Goal: Task Accomplishment & Management: Manage account settings

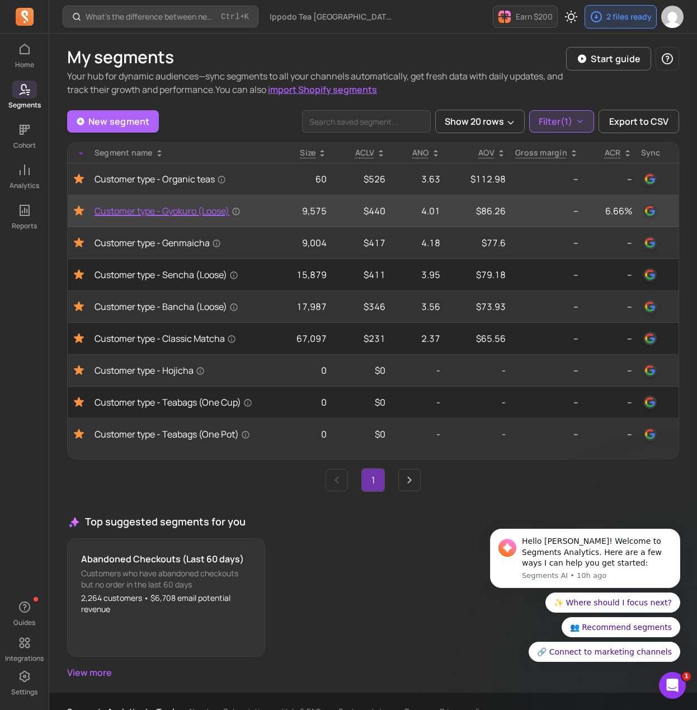
click at [154, 214] on span "Customer type - Gyokuro (Loose)" at bounding box center [168, 210] width 146 height 13
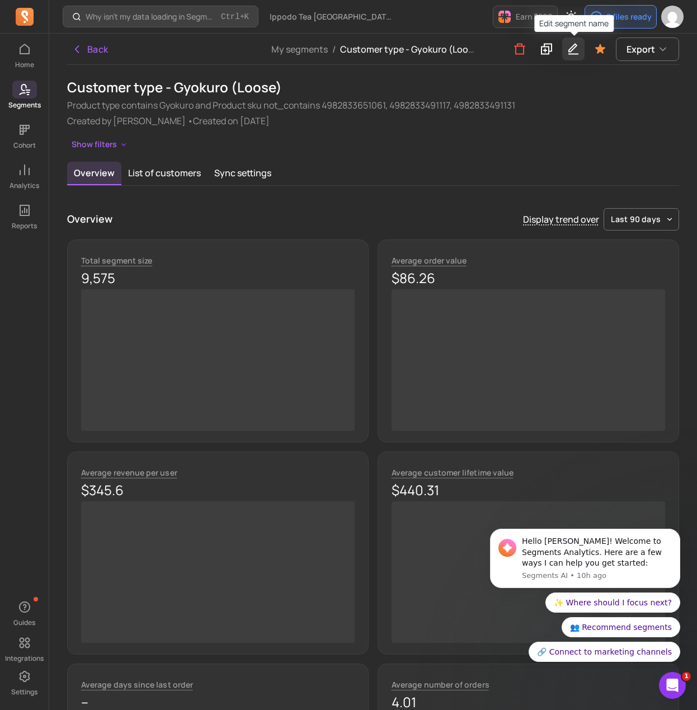
click at [574, 50] on icon "button" at bounding box center [573, 49] width 10 height 11
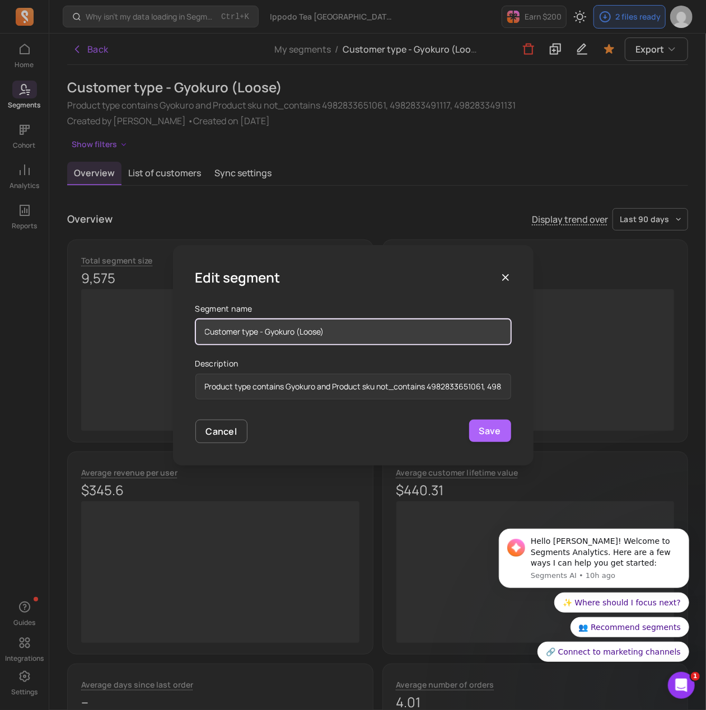
click at [351, 335] on input "Customer type - Gyokuro (Loose)" at bounding box center [353, 332] width 316 height 26
type input "Customer type - Gyokuro (Loose) - NEW"
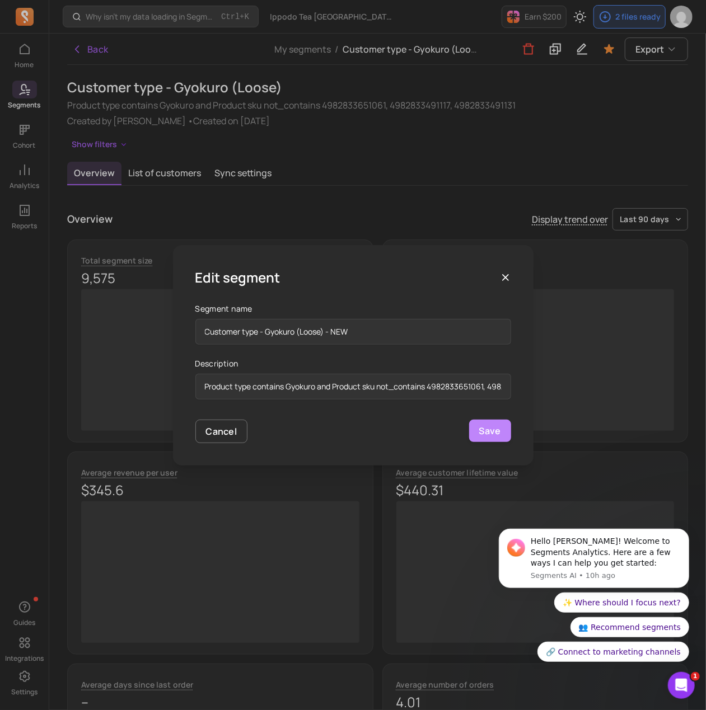
click at [493, 438] on button "Save" at bounding box center [490, 431] width 42 height 22
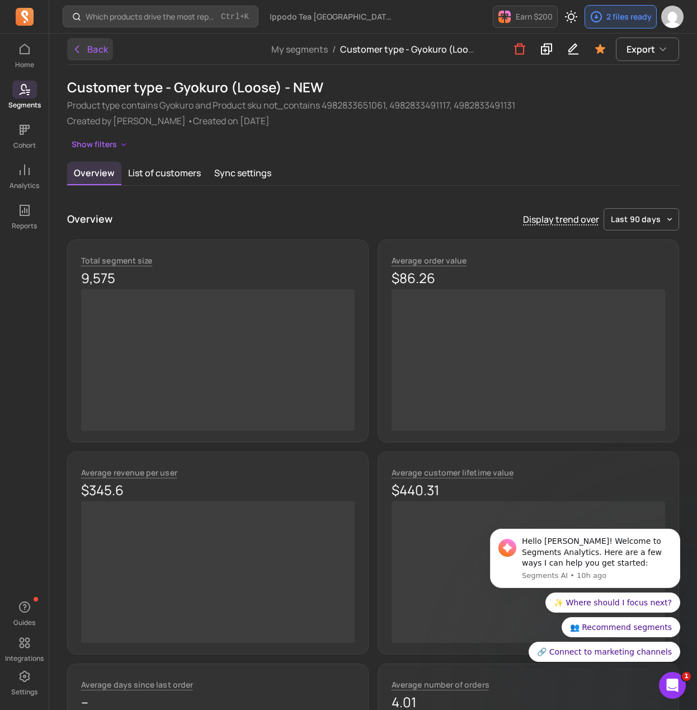
click at [101, 54] on button "Back" at bounding box center [90, 49] width 46 height 22
click at [91, 49] on button "Back" at bounding box center [90, 49] width 46 height 22
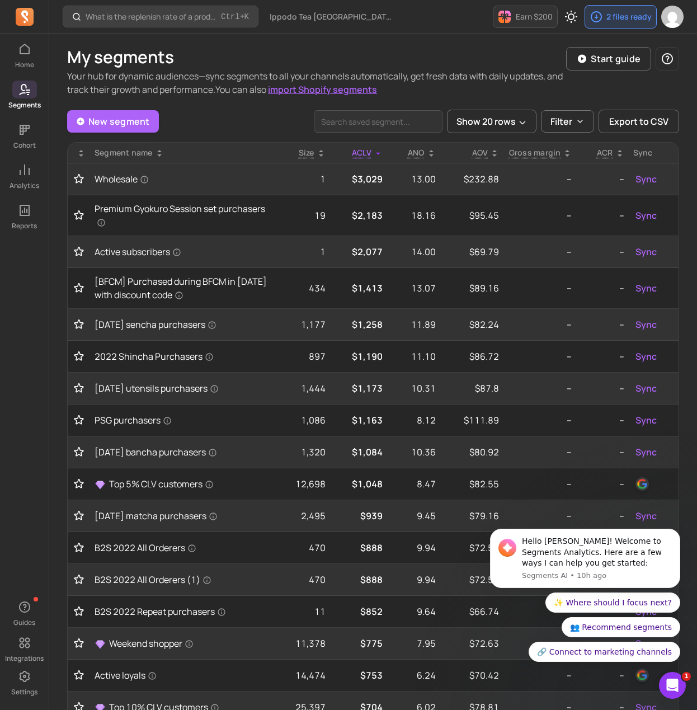
click at [81, 149] on icon at bounding box center [81, 153] width 9 height 9
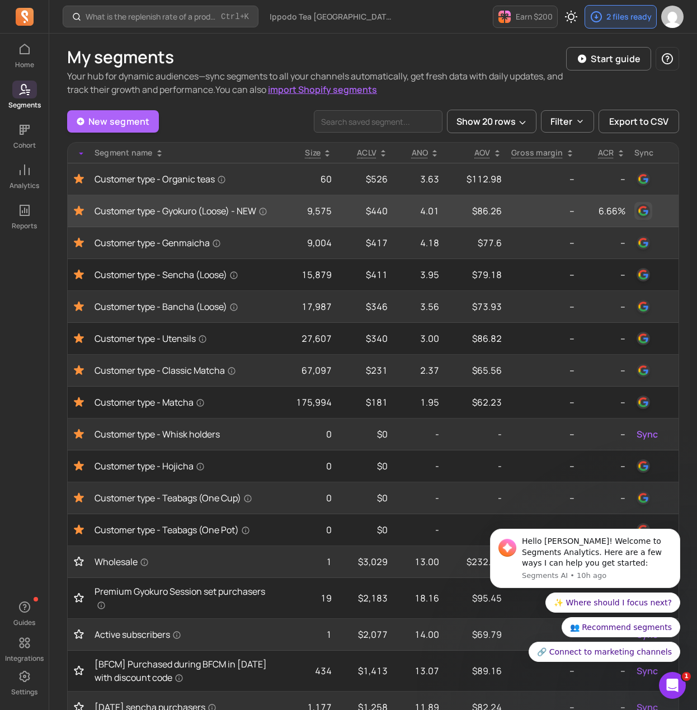
click at [645, 217] on img "button" at bounding box center [643, 210] width 13 height 13
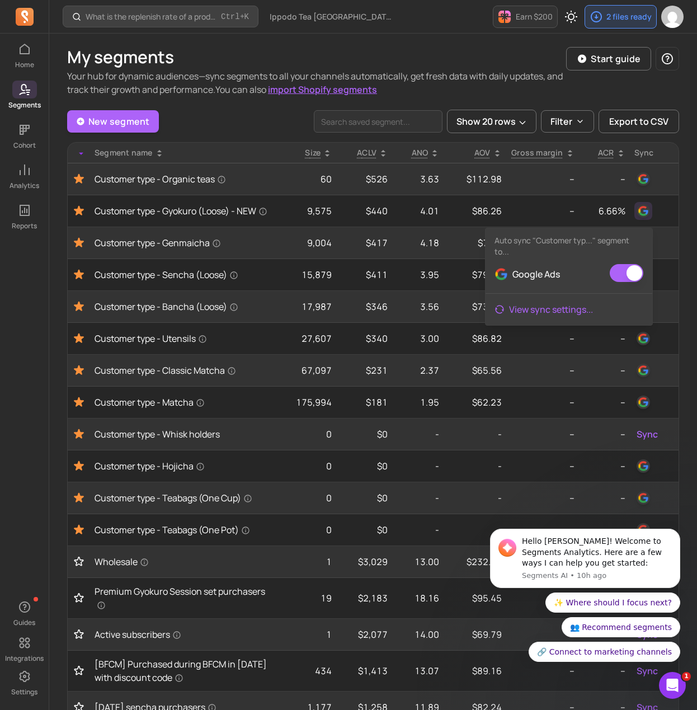
click at [518, 314] on link "View sync settings ..." at bounding box center [569, 309] width 167 height 22
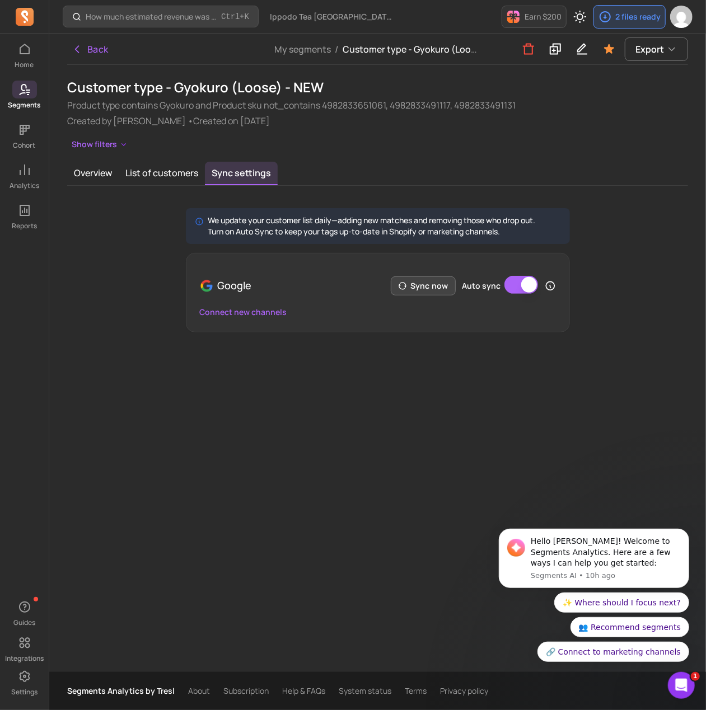
click at [403, 283] on icon "button" at bounding box center [401, 285] width 7 height 7
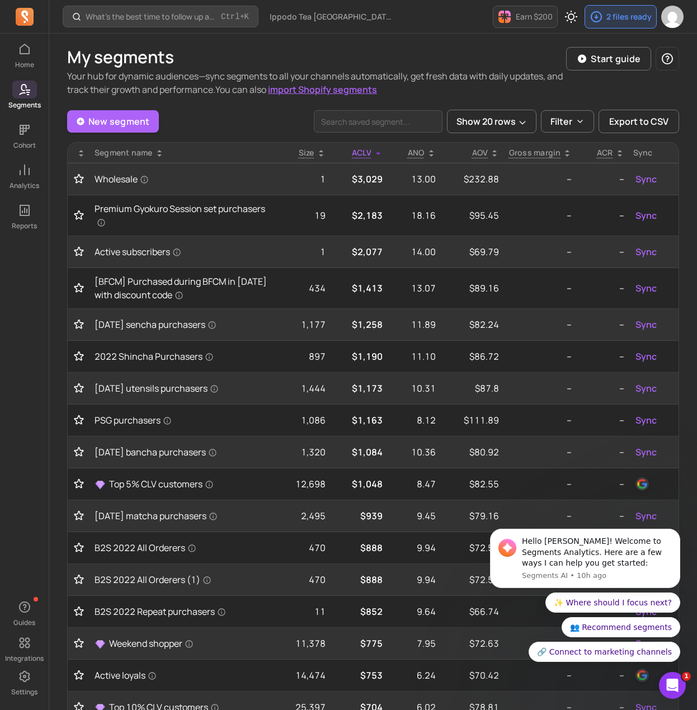
click at [79, 152] on icon at bounding box center [81, 153] width 9 height 9
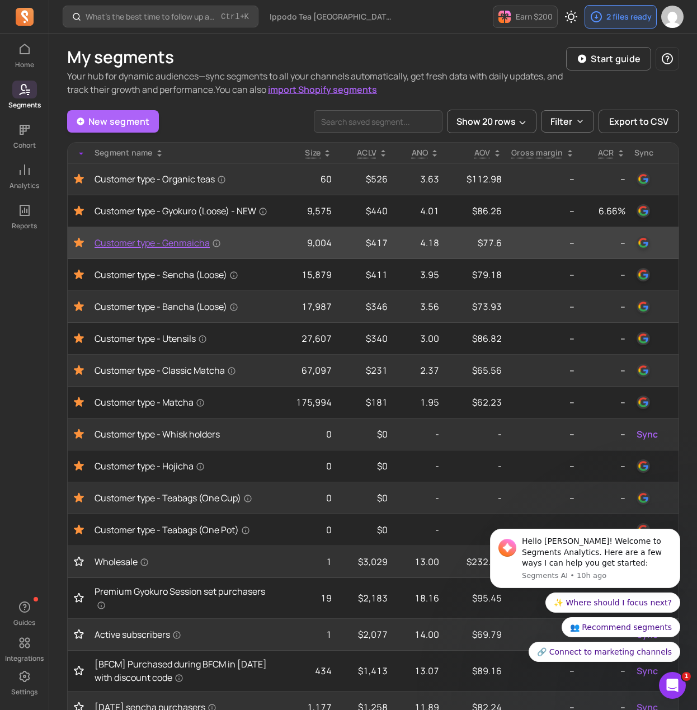
click at [174, 250] on span "Customer type - Genmaicha" at bounding box center [158, 242] width 126 height 13
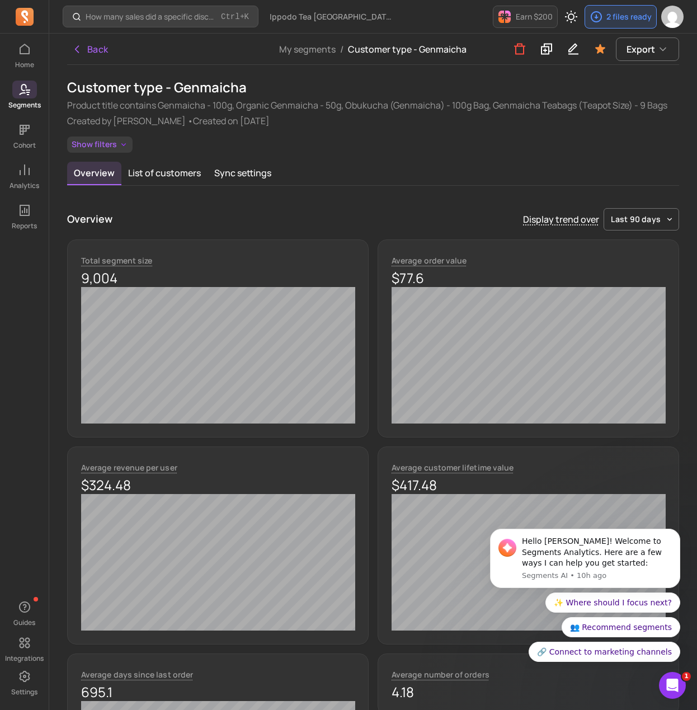
click at [121, 152] on button "Show filters" at bounding box center [99, 145] width 65 height 16
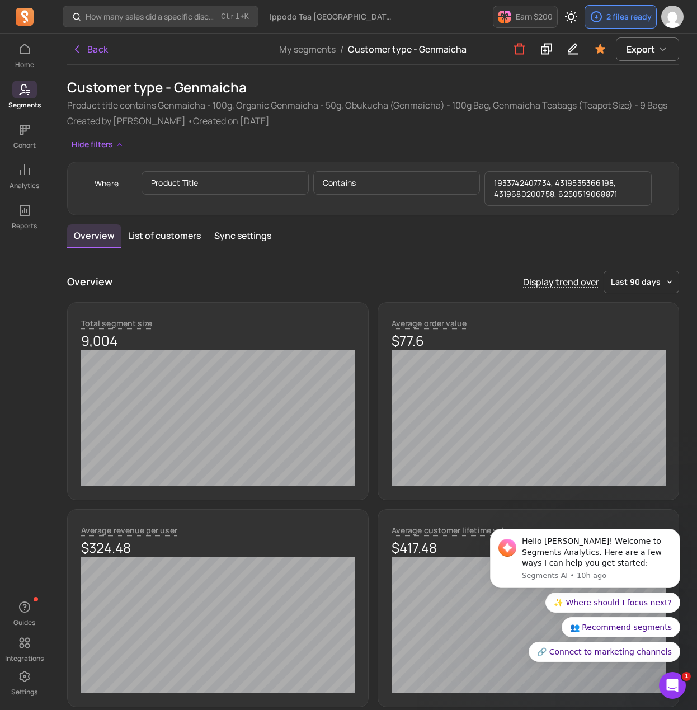
click at [481, 182] on div "Product title contains 1933742407734, 4319535366198, 4319680200758, 62505190688…" at bounding box center [397, 188] width 510 height 35
click at [105, 53] on button "Back" at bounding box center [90, 49] width 46 height 22
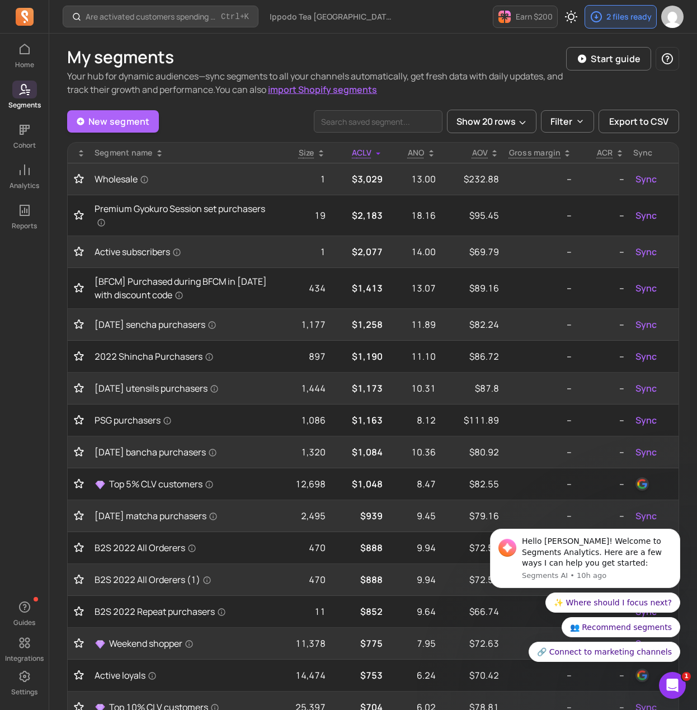
click at [74, 148] on div at bounding box center [78, 152] width 13 height 11
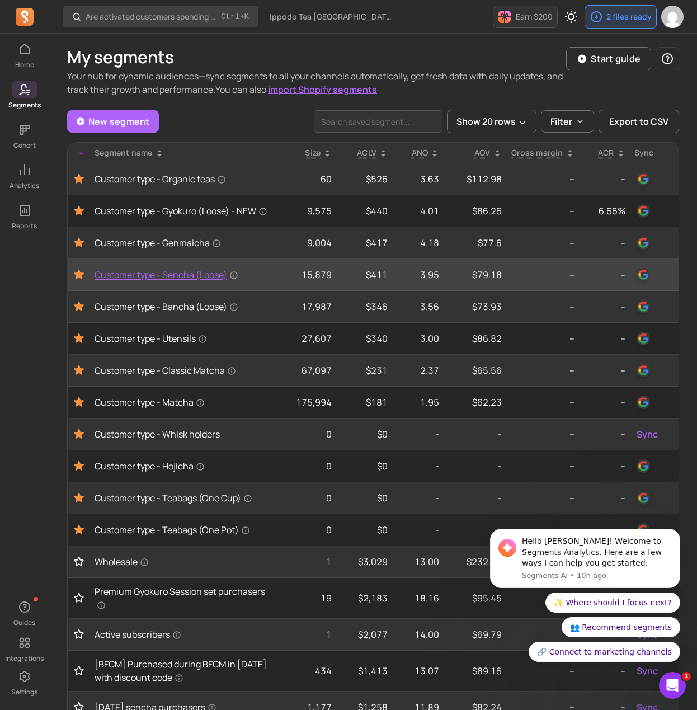
click at [157, 281] on span "Customer type - Sencha (Loose)" at bounding box center [167, 274] width 144 height 13
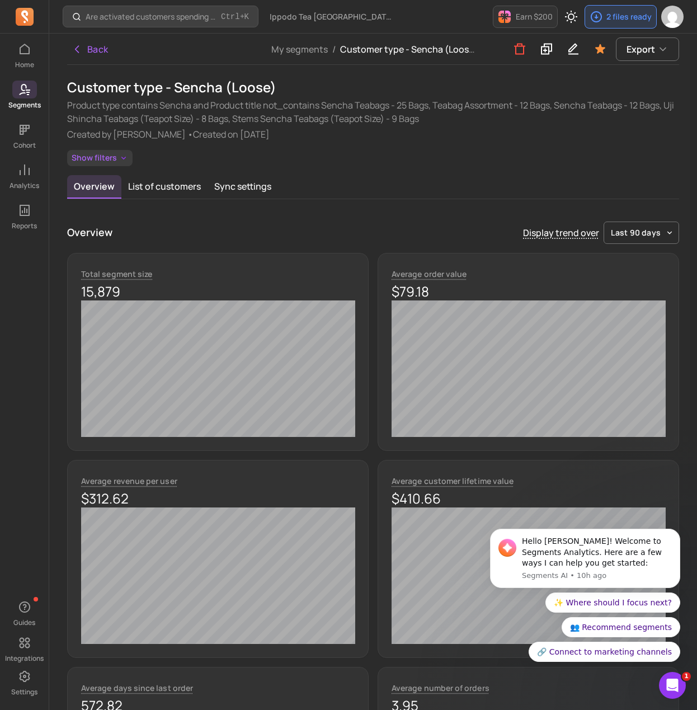
click at [123, 159] on icon "button" at bounding box center [123, 158] width 9 height 10
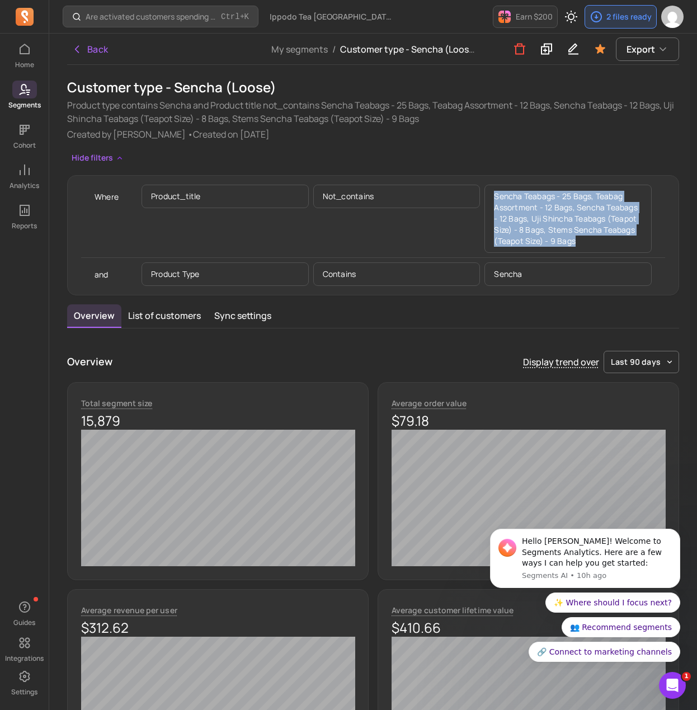
drag, startPoint x: 497, startPoint y: 194, endPoint x: 646, endPoint y: 237, distance: 154.8
click at [646, 237] on p "Sencha Teabags - 25 Bags, Teabag Assortment - 12 Bags, Sencha Teabags - 12 Bags…" at bounding box center [568, 219] width 167 height 68
click at [551, 53] on icon at bounding box center [546, 49] width 13 height 14
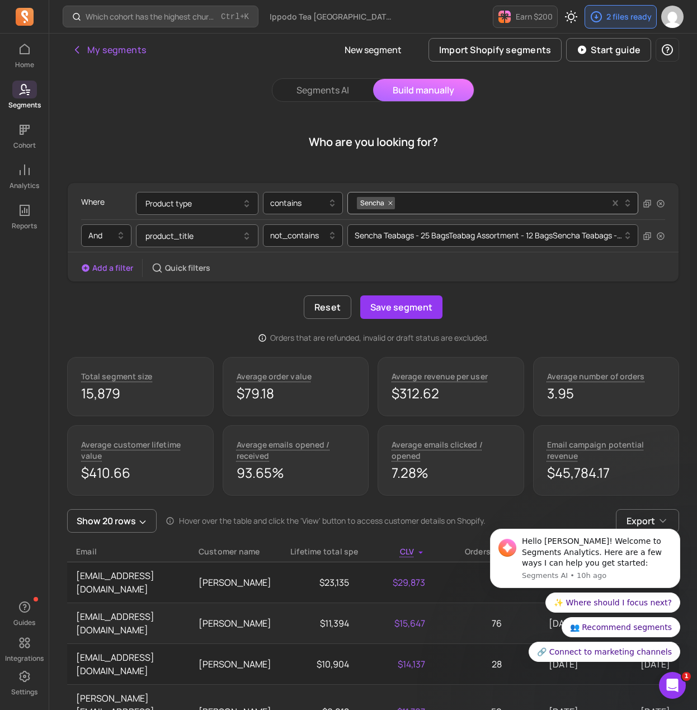
click at [206, 241] on button "product_title" at bounding box center [197, 235] width 123 height 23
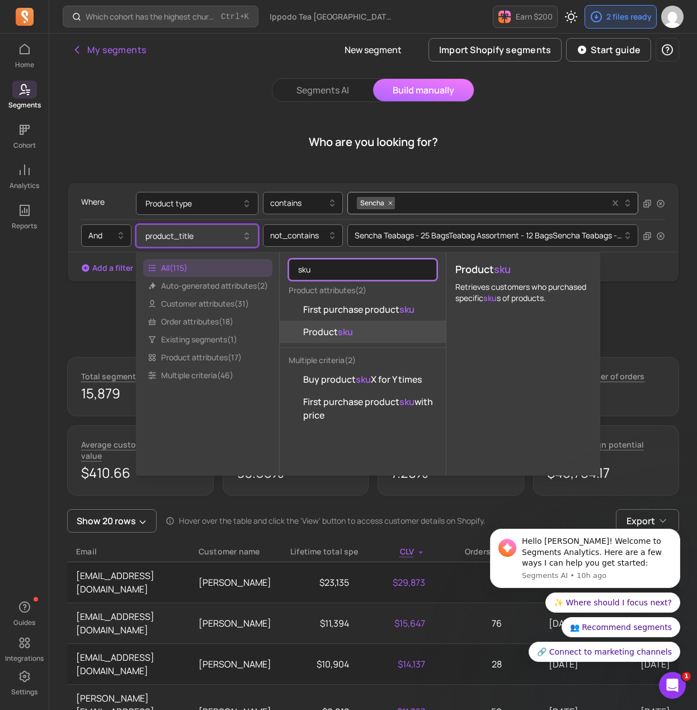
type input "sku"
click at [365, 335] on button "Product sku" at bounding box center [363, 332] width 166 height 22
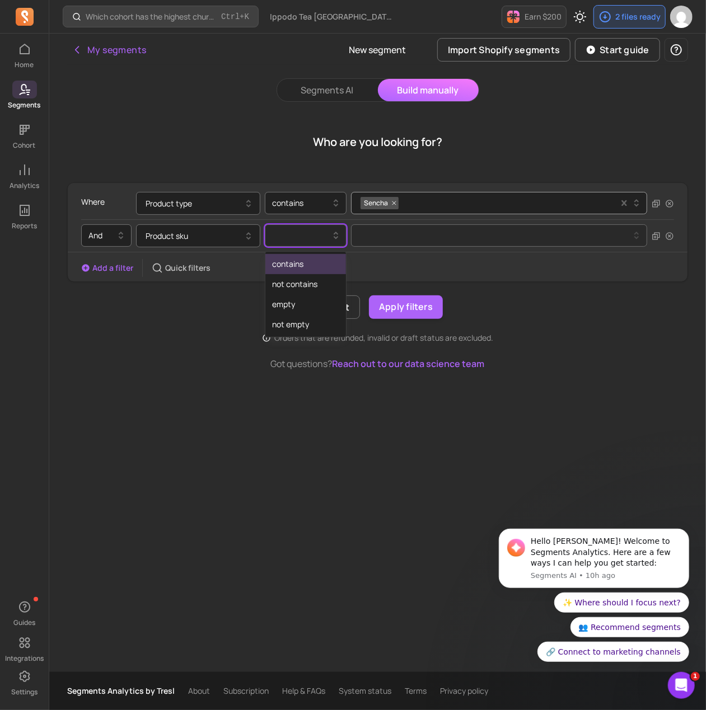
click at [297, 240] on div at bounding box center [301, 235] width 58 height 13
click at [313, 286] on div "not contains" at bounding box center [305, 284] width 81 height 20
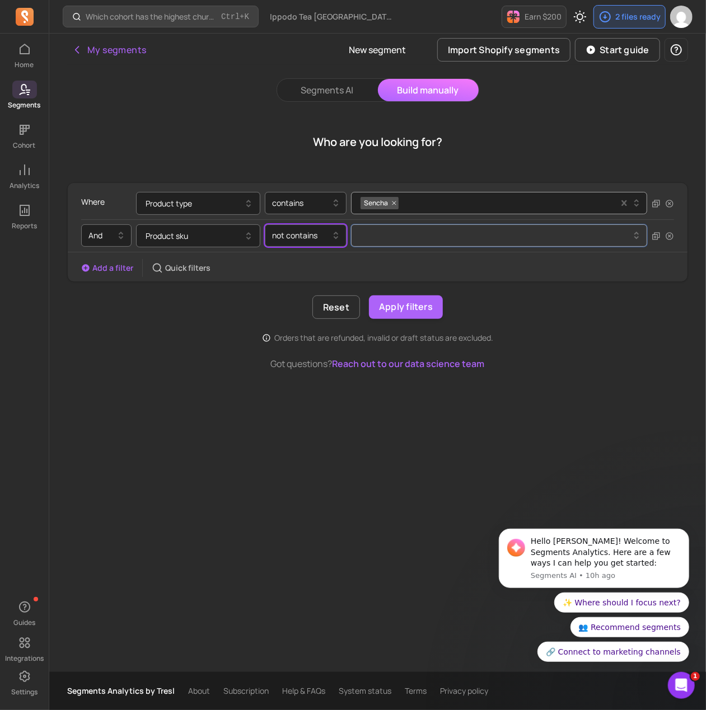
click at [379, 241] on button at bounding box center [499, 235] width 296 height 22
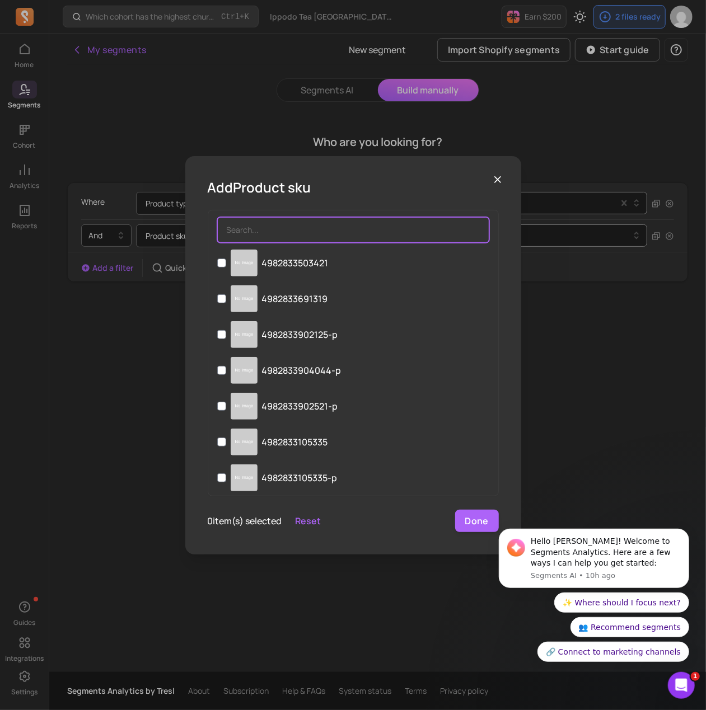
paste input "4982833591138"
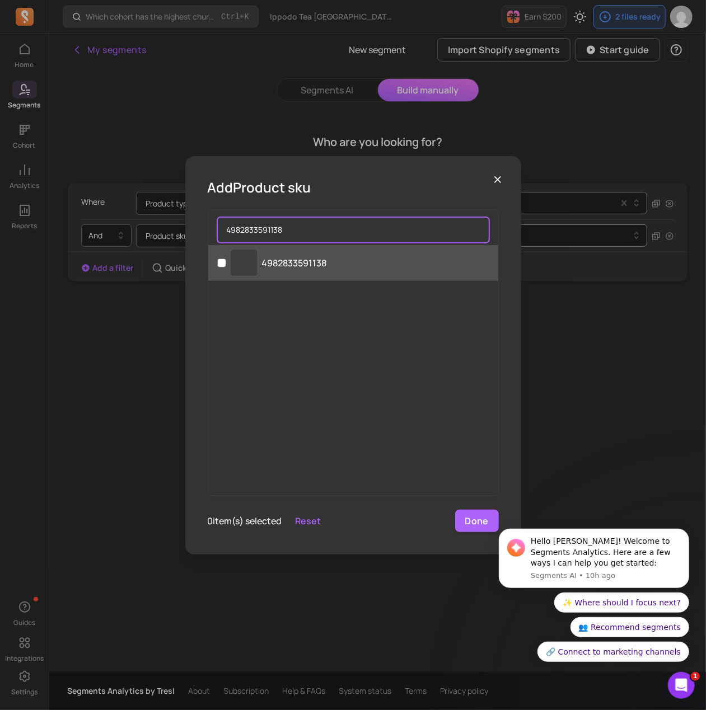
type input "4982833591138"
click at [220, 267] on input "‌ 4982833591138" at bounding box center [221, 263] width 9 height 9
checkbox input "true"
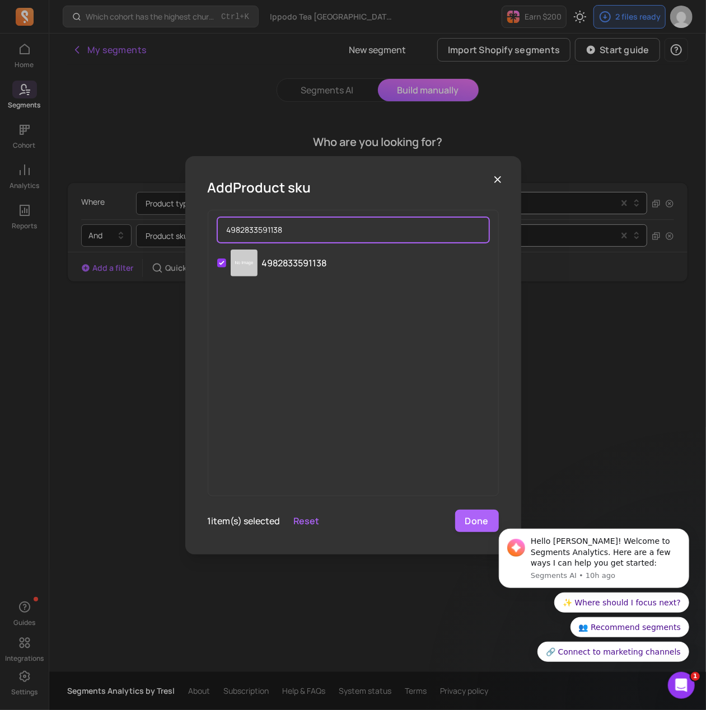
click at [300, 227] on input "4982833591138" at bounding box center [353, 230] width 272 height 26
paste input "651061"
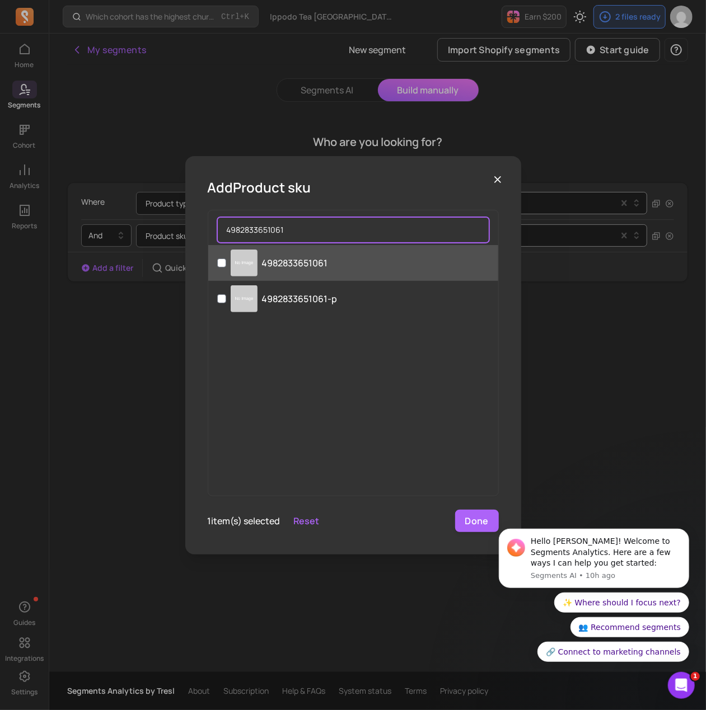
type input "4982833651061"
click at [224, 267] on label "4982833651061" at bounding box center [353, 263] width 290 height 36
click at [224, 267] on input "4982833651061" at bounding box center [221, 263] width 9 height 9
checkbox input "true"
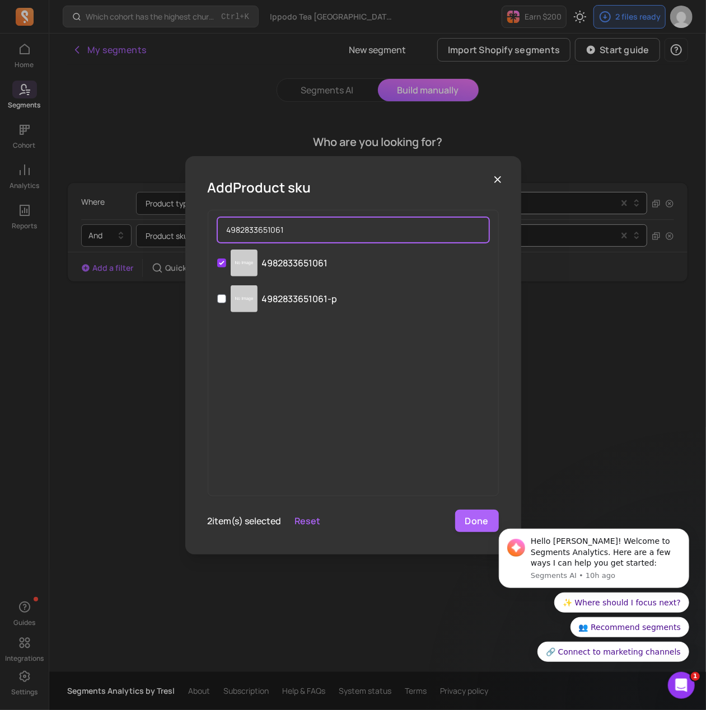
click at [278, 229] on input "4982833651061" at bounding box center [353, 230] width 272 height 26
paste input "591114"
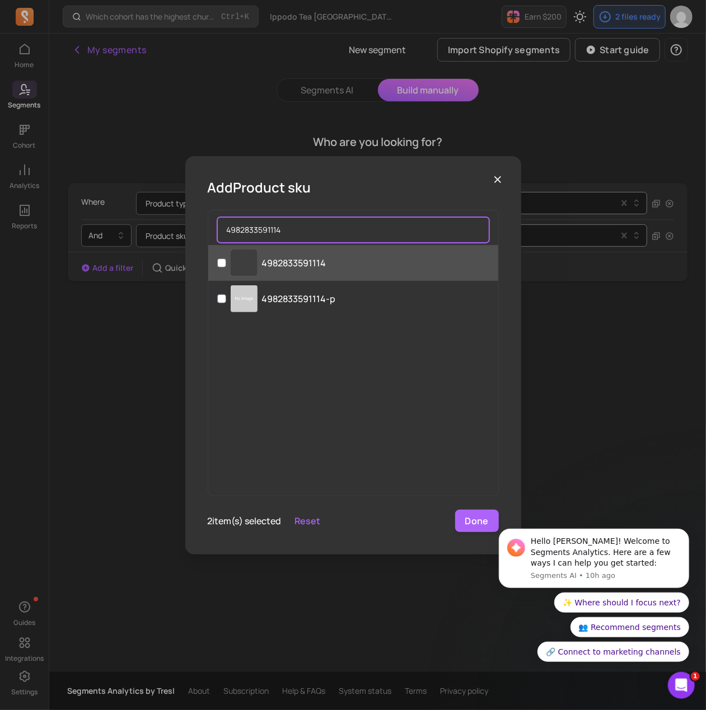
type input "4982833591114"
click at [259, 258] on label "‌ 4982833591114" at bounding box center [353, 263] width 290 height 36
click at [226, 259] on input "‌ 4982833591114" at bounding box center [221, 263] width 9 height 9
checkbox input "true"
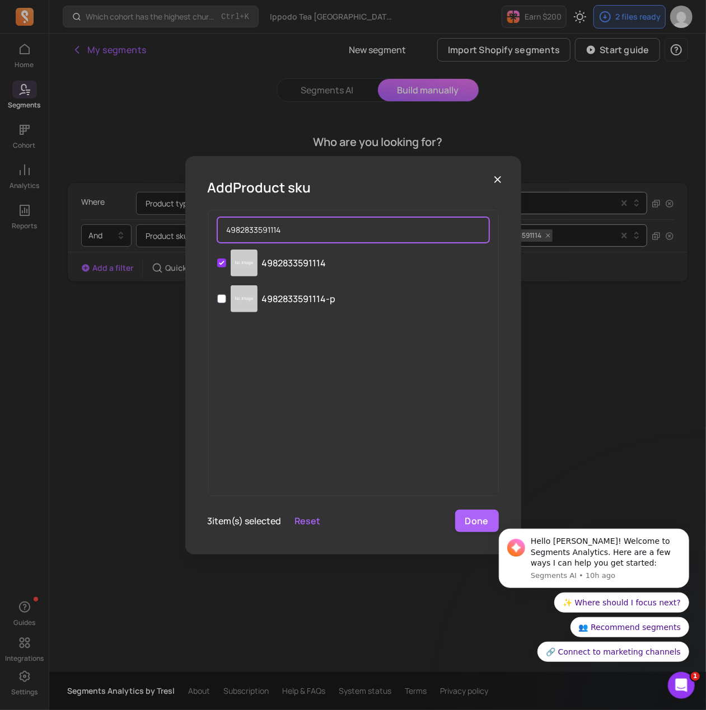
click at [297, 222] on input "4982833591114" at bounding box center [353, 230] width 272 height 26
paste input "393"
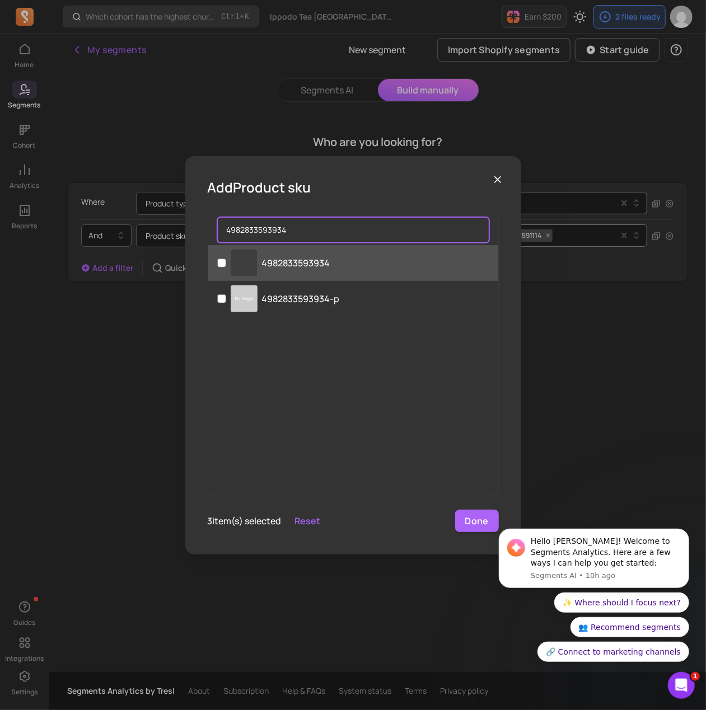
type input "4982833593934"
click at [276, 266] on p "4982833593934" at bounding box center [296, 262] width 68 height 13
click at [226, 266] on input "‌ 4982833593934" at bounding box center [221, 263] width 9 height 9
checkbox input "true"
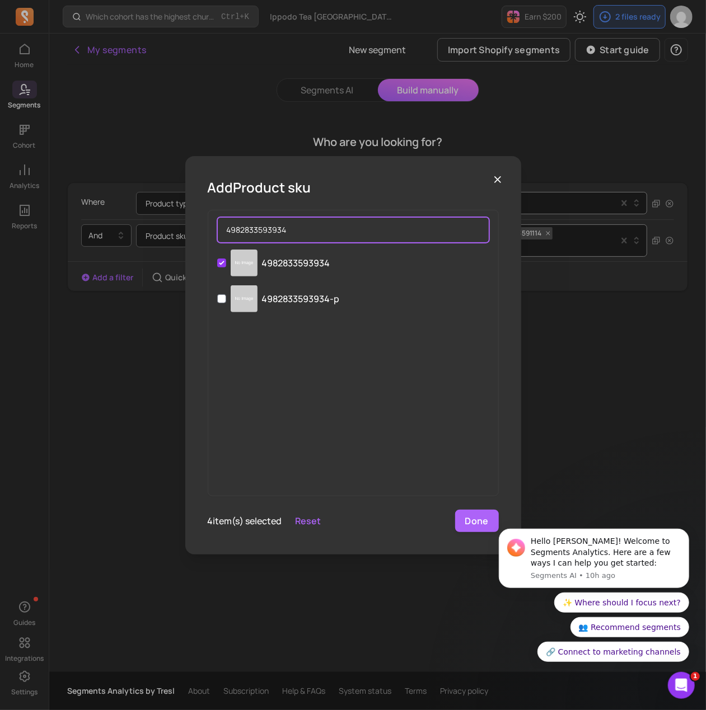
click at [318, 228] on input "4982833593934" at bounding box center [353, 230] width 272 height 26
paste input "33831"
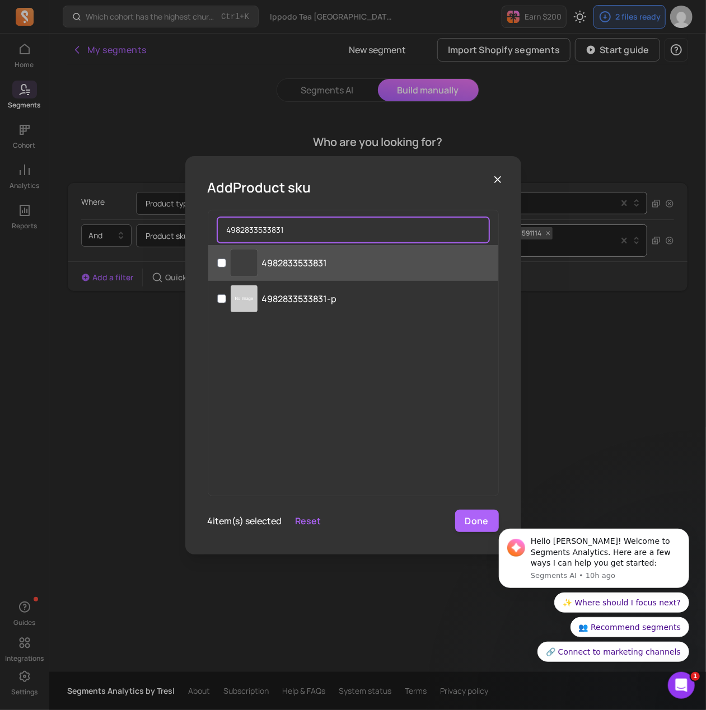
type input "4982833533831"
click at [305, 260] on p "4982833533831" at bounding box center [294, 262] width 65 height 13
click at [226, 260] on input "‌ 4982833533831" at bounding box center [221, 263] width 9 height 9
checkbox input "true"
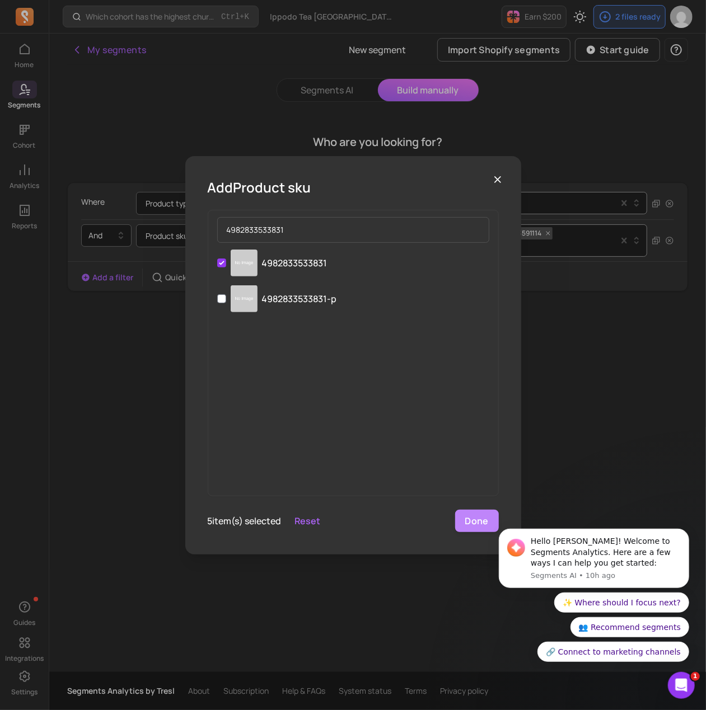
click at [478, 516] on button "Done" at bounding box center [477, 521] width 44 height 22
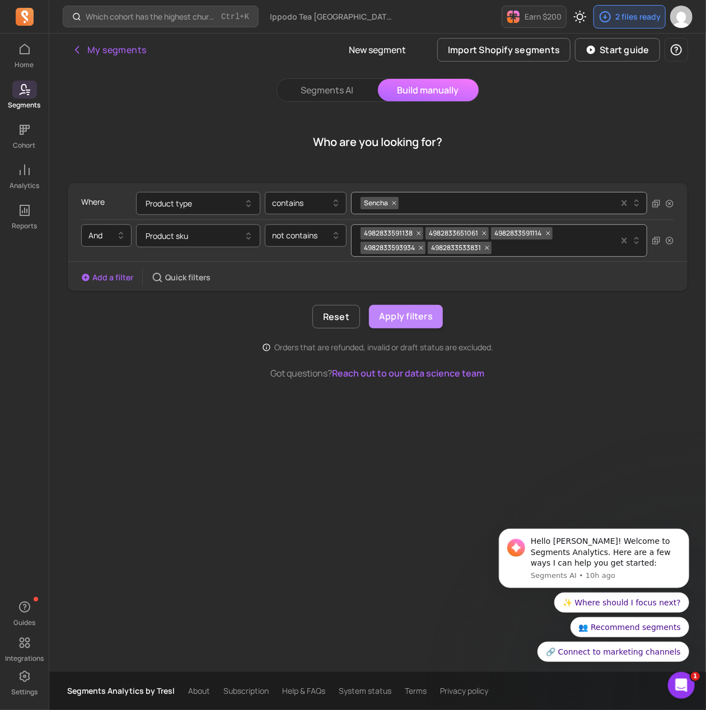
click at [417, 313] on button "Apply filters" at bounding box center [406, 317] width 74 height 24
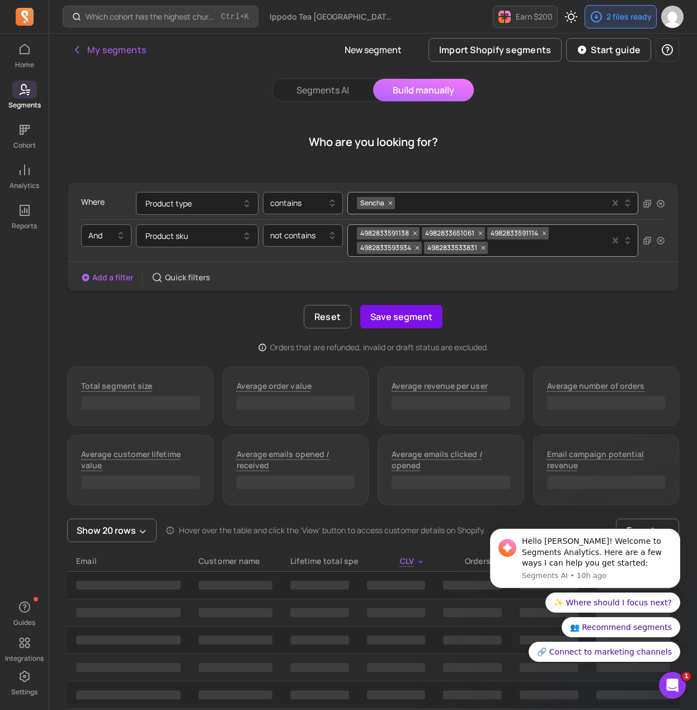
click at [410, 318] on button "Save segment" at bounding box center [401, 317] width 82 height 24
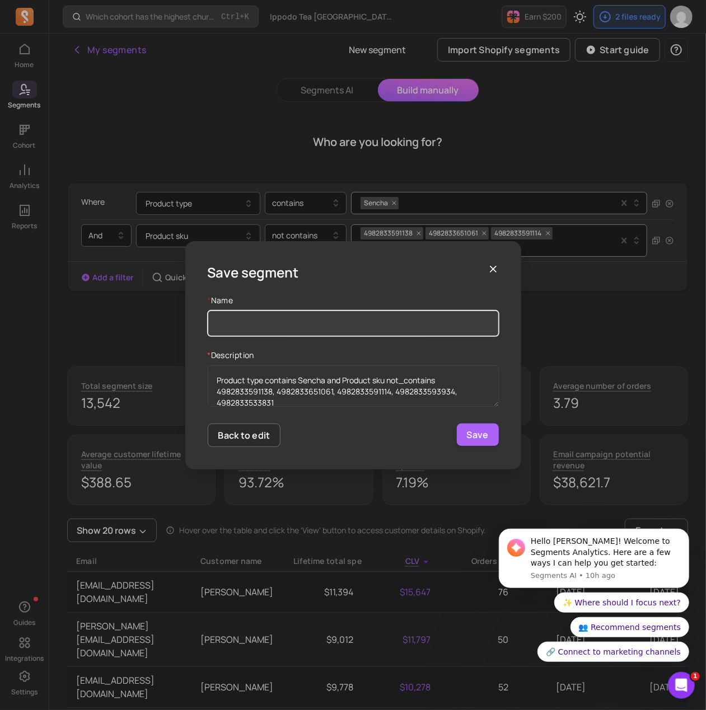
paste input "Customer type - Sencha (Loose)"
type input "Customer type - Sencha (Loose) - NEW"
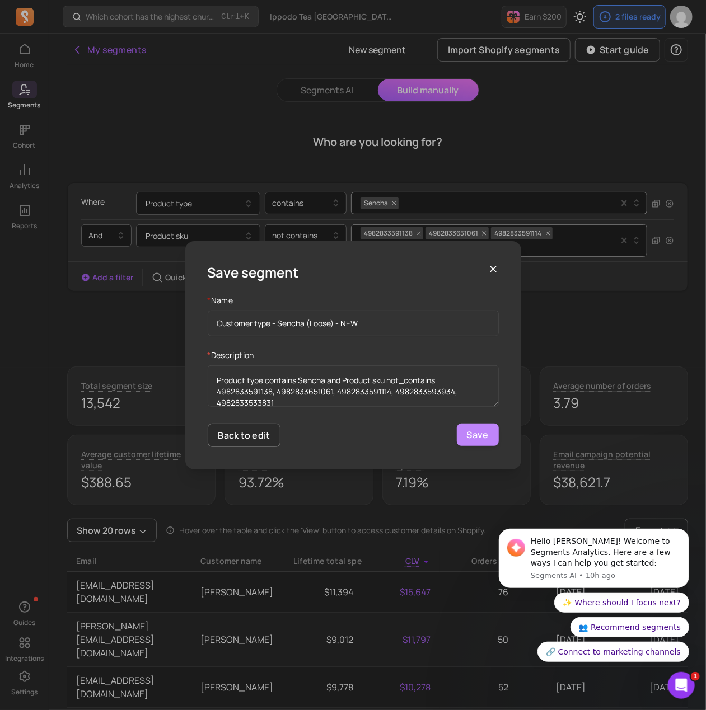
click at [469, 427] on button "Save" at bounding box center [478, 435] width 42 height 22
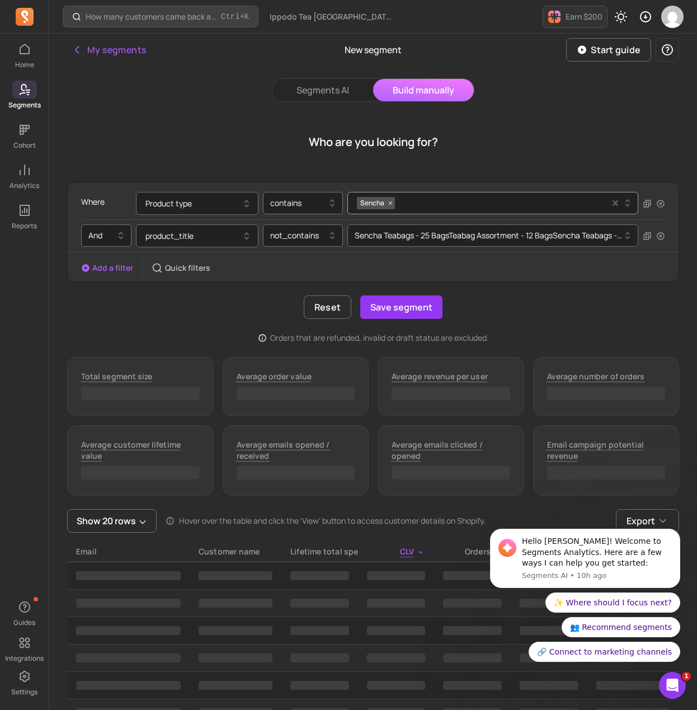
click at [259, 242] on div "product_title not_contains Sencha Teabags - 25 Bags Teabag Assortment - 12 Bags…" at bounding box center [387, 235] width 502 height 23
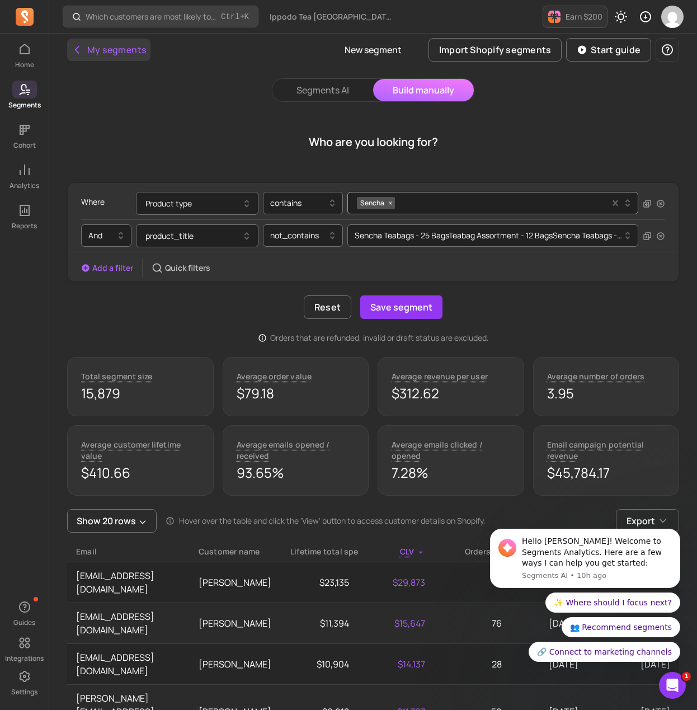
click at [87, 44] on button "My segments" at bounding box center [108, 50] width 83 height 22
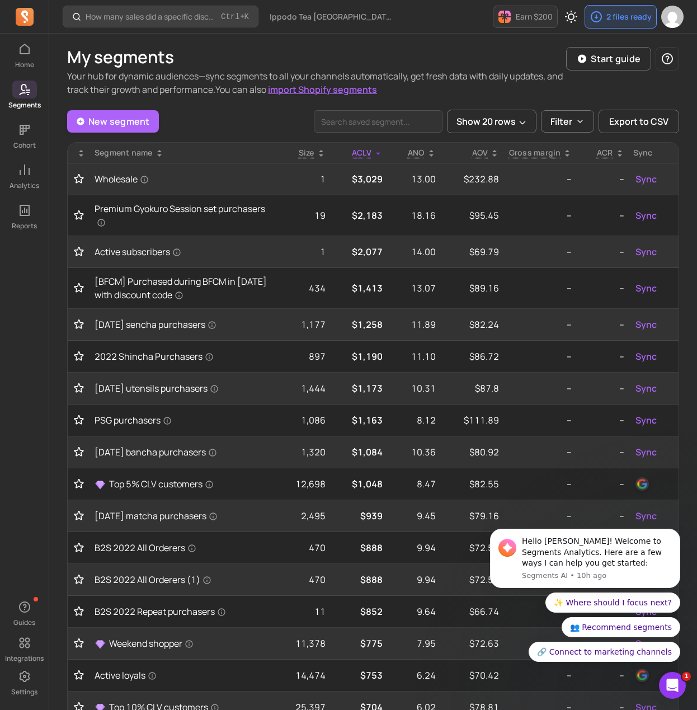
click at [82, 149] on icon at bounding box center [81, 153] width 9 height 9
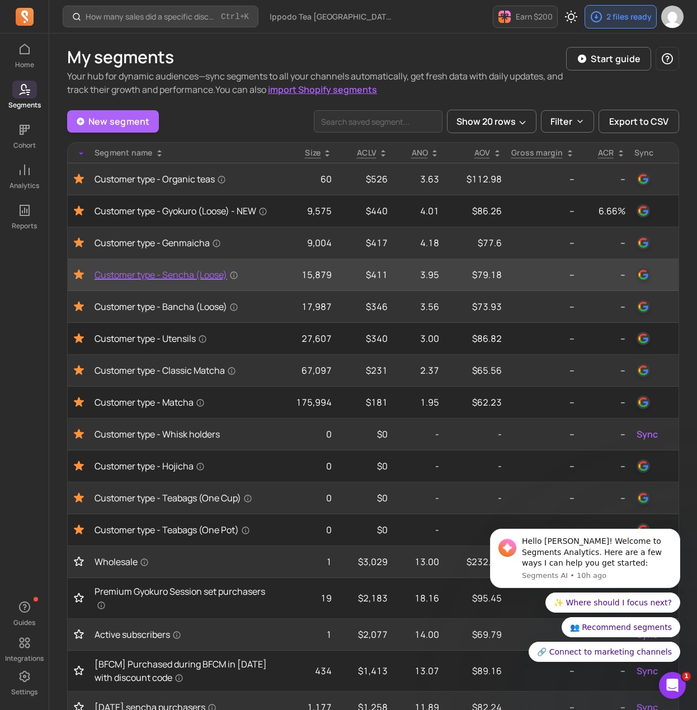
click at [143, 281] on span "Customer type - Sencha (Loose)" at bounding box center [167, 274] width 144 height 13
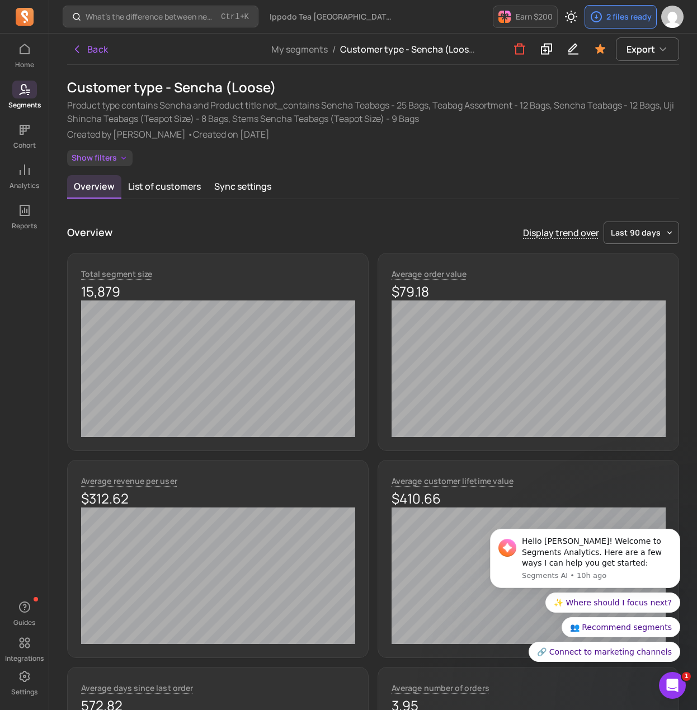
click at [91, 155] on button "Show filters" at bounding box center [99, 158] width 65 height 16
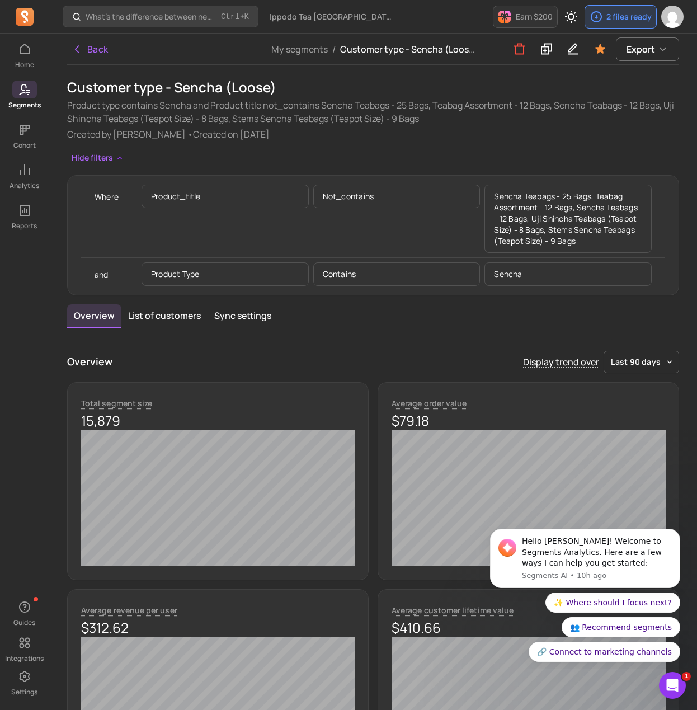
drag, startPoint x: 237, startPoint y: 248, endPoint x: 245, endPoint y: 260, distance: 14.6
click at [242, 258] on div "Where product_title not_contains Sencha Teabags - 25 Bags, Teabag Assortment - …" at bounding box center [373, 235] width 584 height 110
click at [262, 272] on p "Product type" at bounding box center [225, 274] width 167 height 24
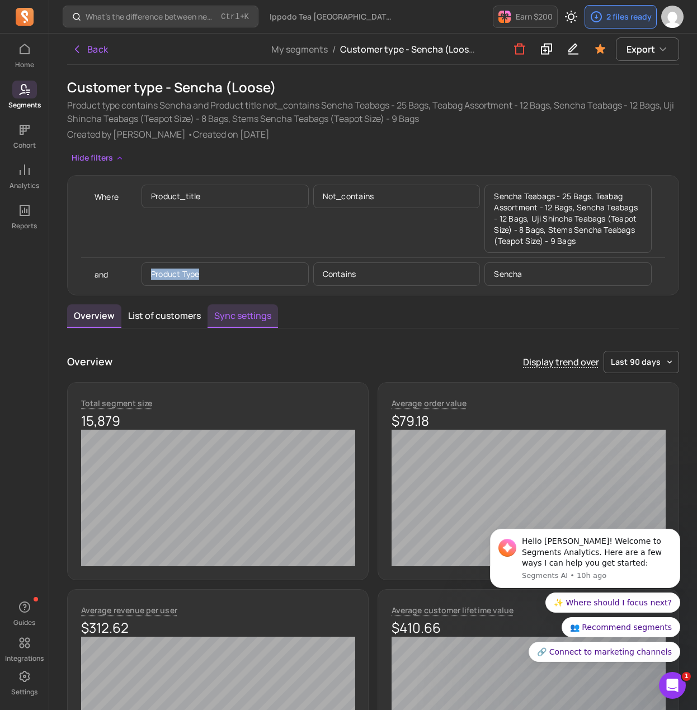
click at [232, 322] on button "Sync settings" at bounding box center [243, 316] width 71 height 24
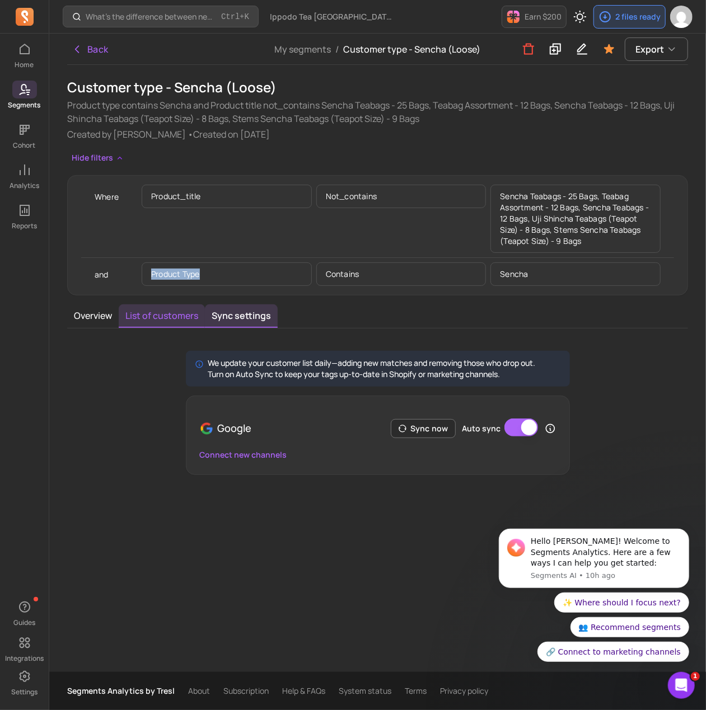
click at [155, 316] on button "List of customers" at bounding box center [162, 316] width 86 height 24
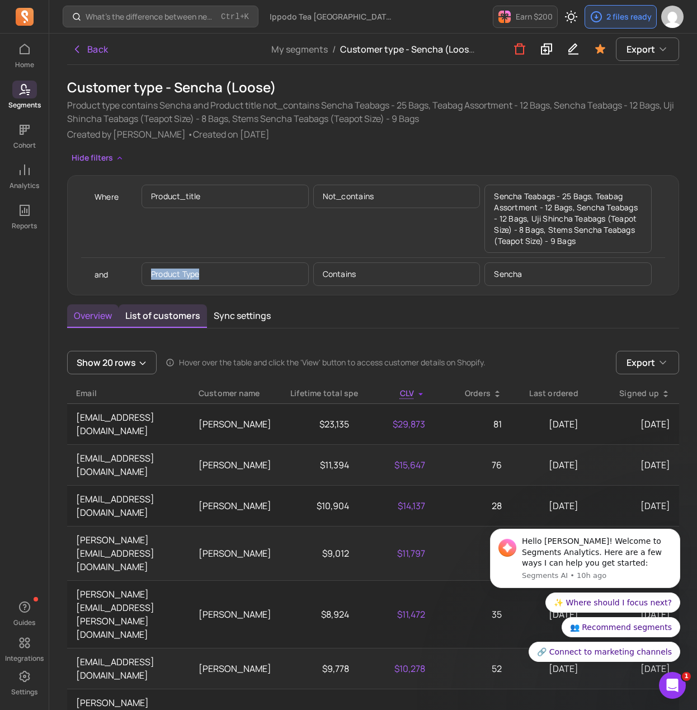
click at [100, 319] on button "Overview" at bounding box center [92, 316] width 51 height 24
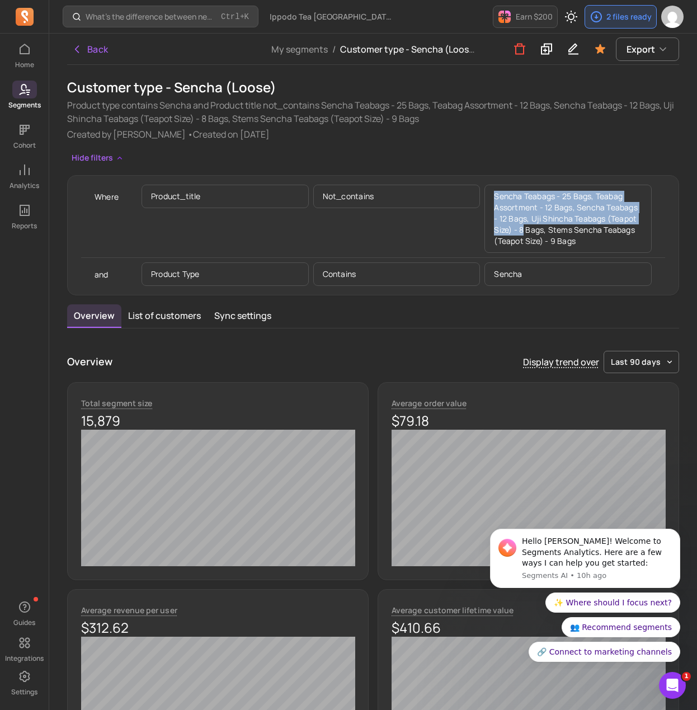
drag, startPoint x: 497, startPoint y: 189, endPoint x: 524, endPoint y: 225, distance: 45.7
click at [524, 225] on p "Sencha Teabags - 25 Bags, Teabag Assortment - 12 Bags, Sencha Teabags - 12 Bags…" at bounding box center [568, 219] width 167 height 68
click at [524, 210] on p "Sencha Teabags - 25 Bags, Teabag Assortment - 12 Bags, Sencha Teabags - 12 Bags…" at bounding box center [568, 219] width 167 height 68
drag, startPoint x: 520, startPoint y: 195, endPoint x: 579, endPoint y: 242, distance: 75.7
click at [580, 243] on p "Sencha Teabags - 25 Bags, Teabag Assortment - 12 Bags, Sencha Teabags - 12 Bags…" at bounding box center [568, 219] width 167 height 68
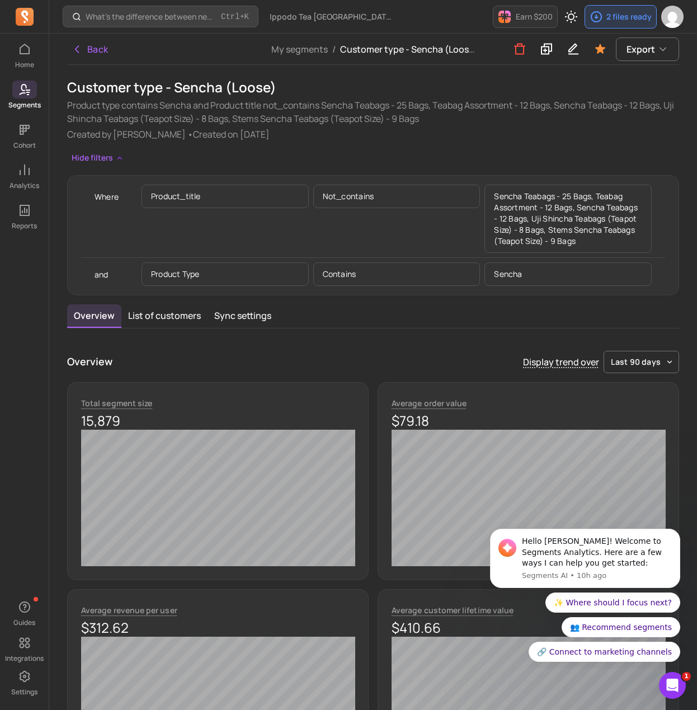
click at [187, 84] on h1 "Customer type - Sencha (Loose)" at bounding box center [373, 87] width 612 height 18
copy h1 "Customer type - Sencha (Loose)"
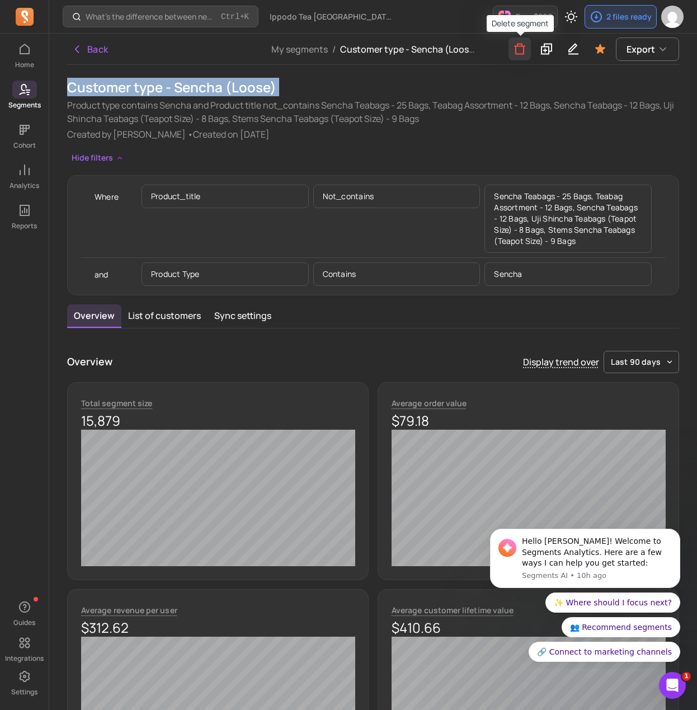
click at [520, 51] on icon "button" at bounding box center [519, 49] width 13 height 14
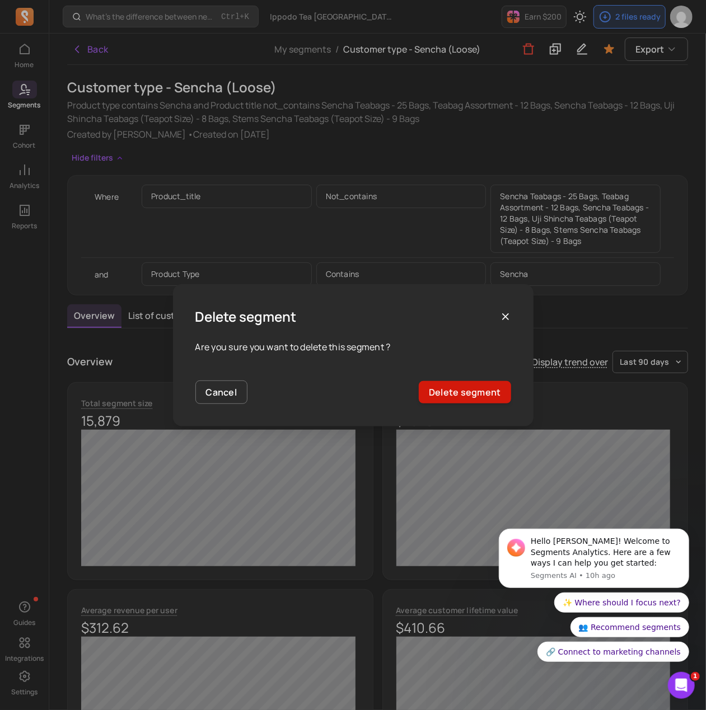
click at [460, 390] on button "Delete segment" at bounding box center [465, 392] width 92 height 22
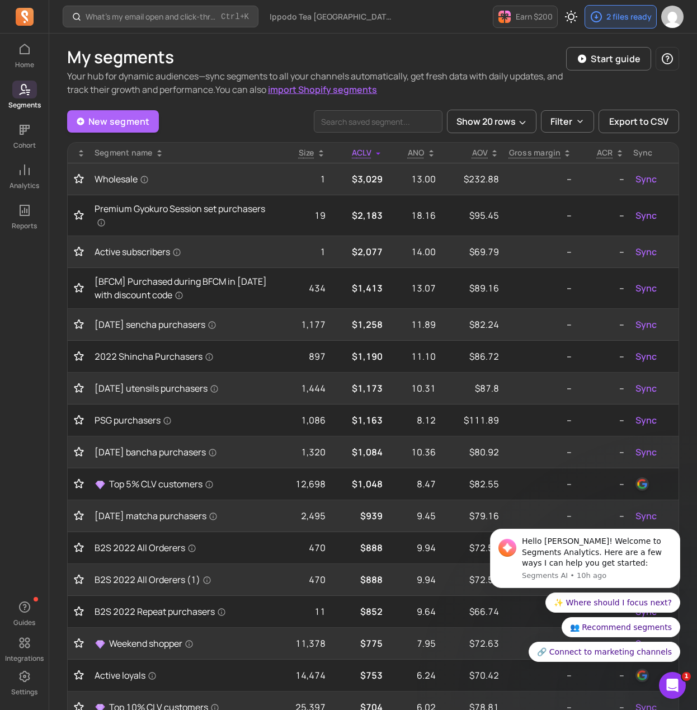
click at [82, 146] on th at bounding box center [79, 153] width 22 height 21
click at [82, 149] on icon at bounding box center [81, 153] width 9 height 9
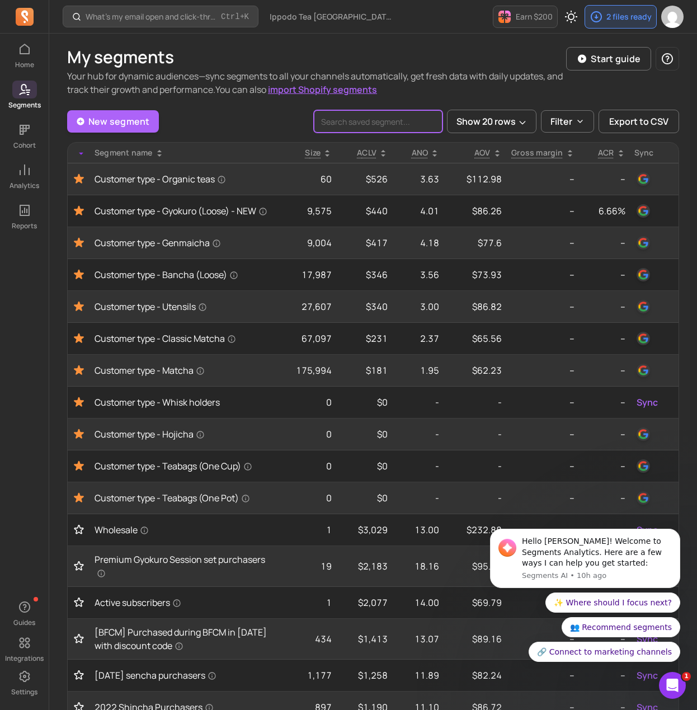
click at [354, 119] on input "search" at bounding box center [378, 121] width 129 height 22
type input "s"
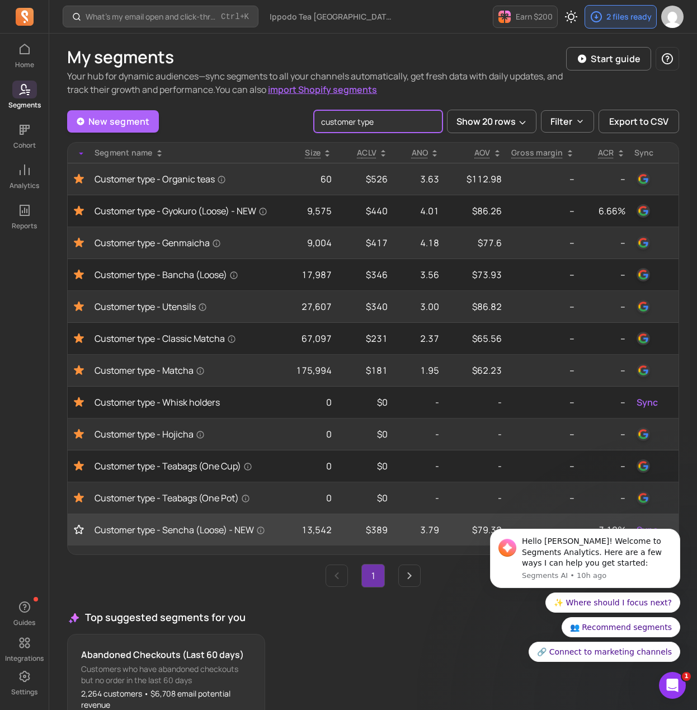
type input "customer type"
click at [73, 534] on icon "Toggle favorite" at bounding box center [78, 529] width 11 height 11
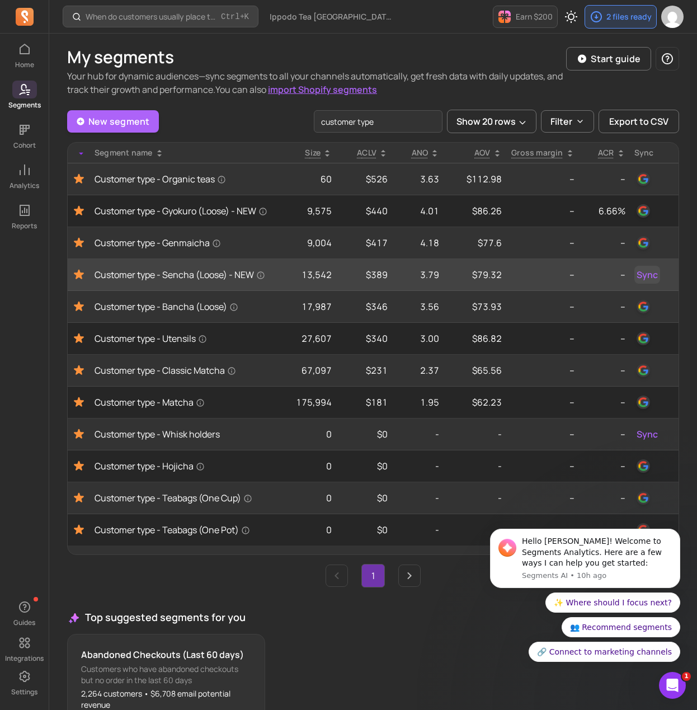
click at [651, 280] on span "Sync" at bounding box center [647, 274] width 21 height 13
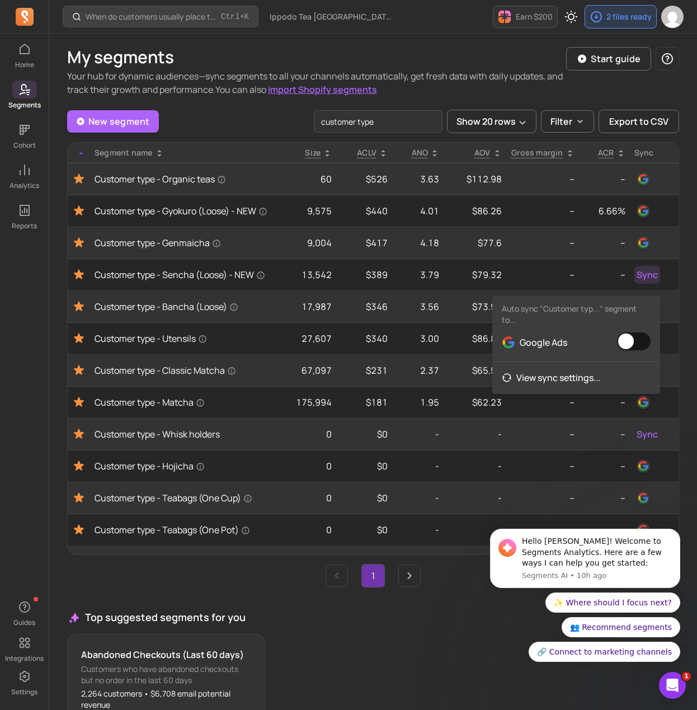
click at [627, 342] on button "button" at bounding box center [634, 341] width 34 height 18
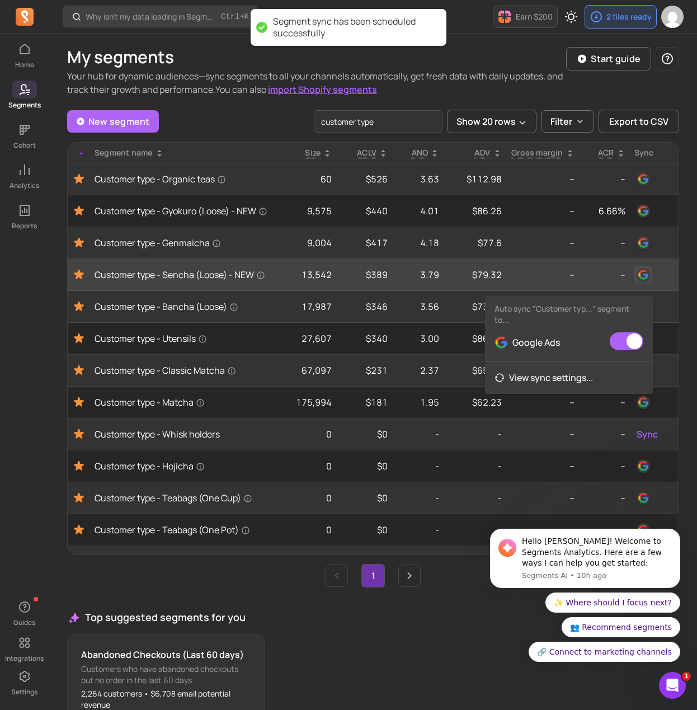
click at [638, 278] on img "button" at bounding box center [643, 274] width 13 height 13
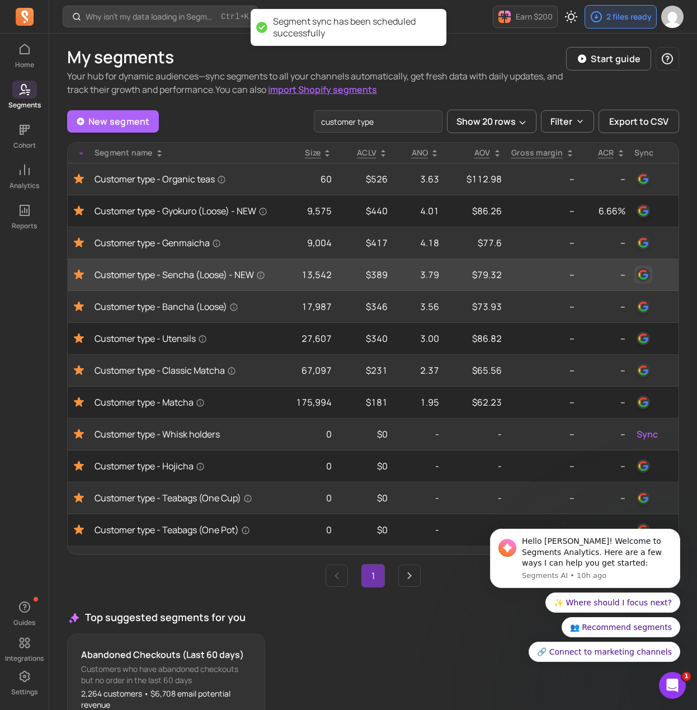
click at [638, 278] on img "button" at bounding box center [643, 274] width 13 height 13
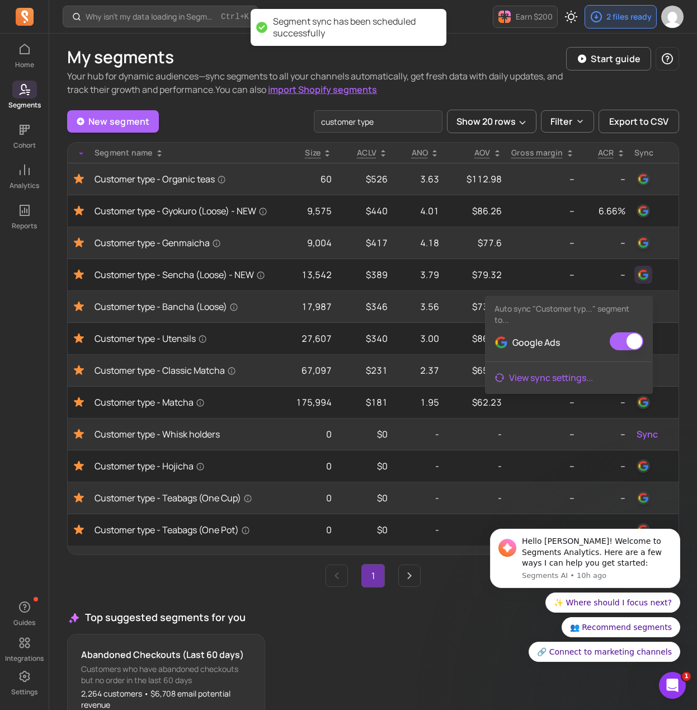
click at [553, 374] on link "View sync settings ..." at bounding box center [569, 377] width 167 height 22
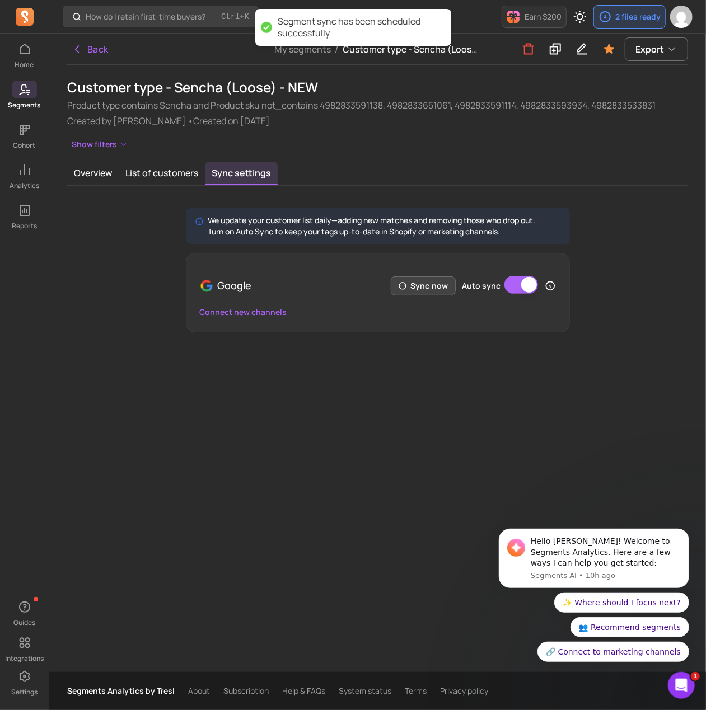
click at [437, 288] on button "Sync now" at bounding box center [423, 285] width 65 height 19
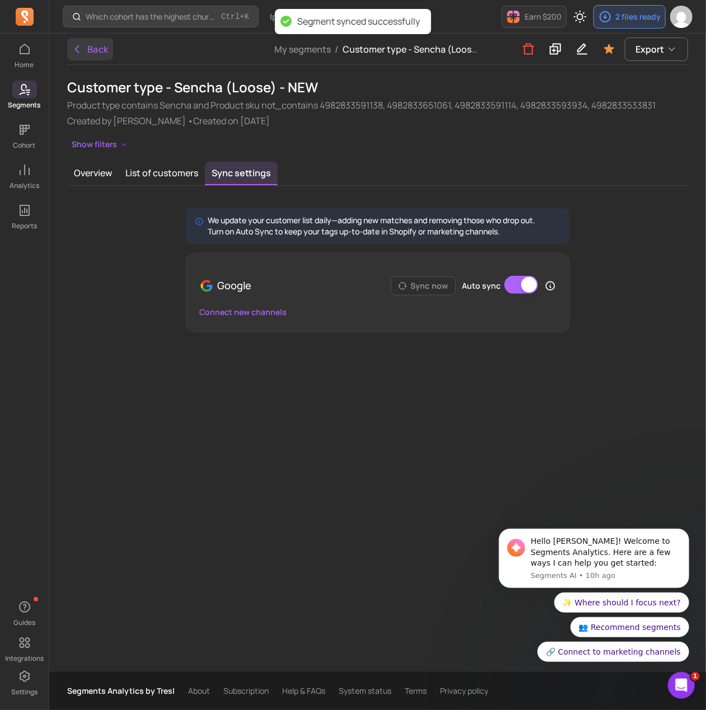
click at [89, 57] on button "Back" at bounding box center [90, 49] width 46 height 22
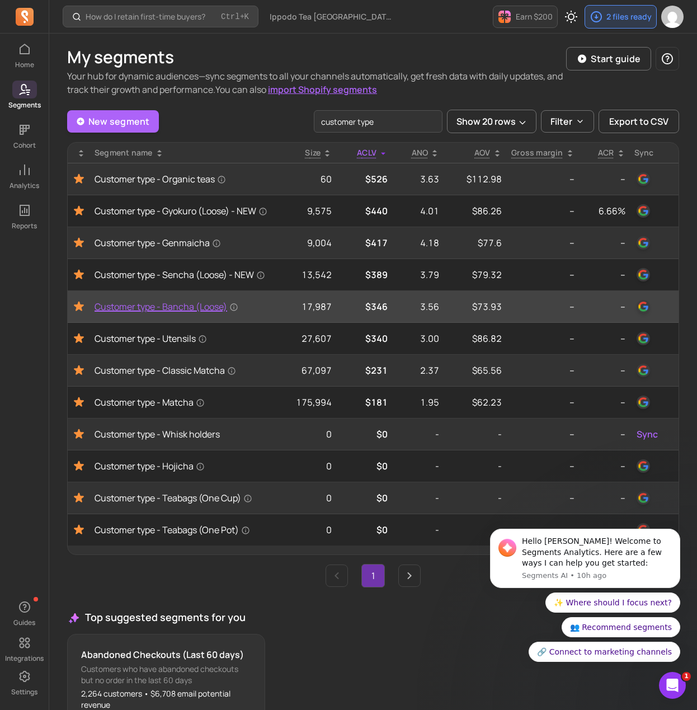
click at [165, 313] on span "Customer type - Bancha (Loose)" at bounding box center [167, 306] width 144 height 13
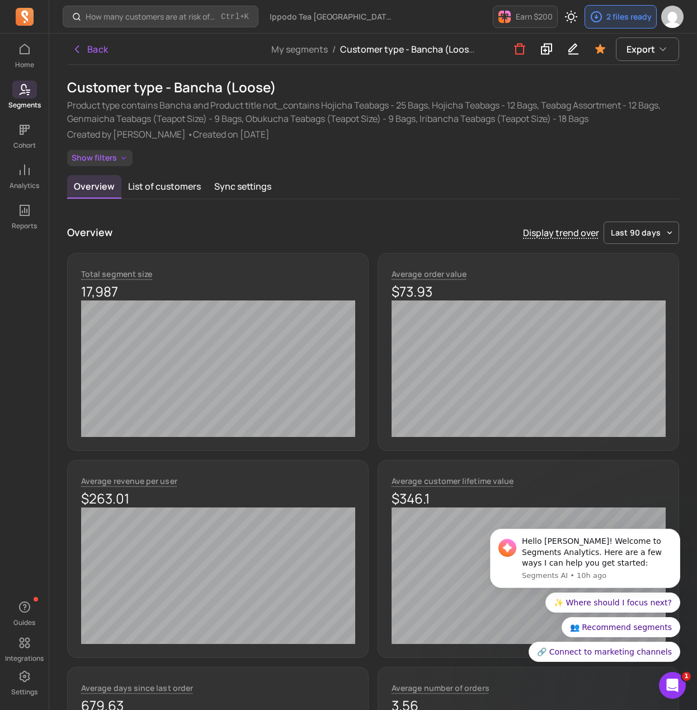
click at [107, 152] on button "Show filters" at bounding box center [99, 158] width 65 height 16
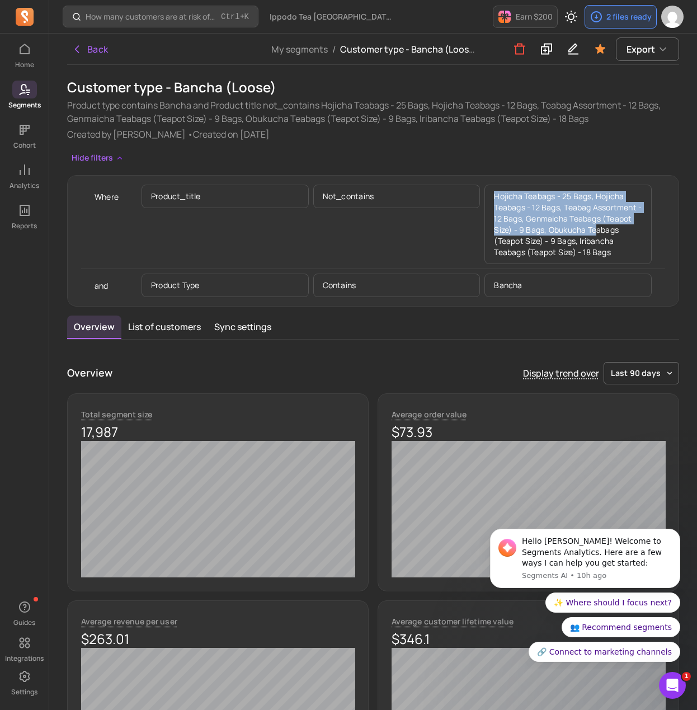
drag, startPoint x: 494, startPoint y: 193, endPoint x: 597, endPoint y: 232, distance: 110.2
click at [597, 232] on p "Hojicha Teabags - 25 Bags, Hojicha Teabags - 12 Bags, Teabag Assortment - 12 Ba…" at bounding box center [568, 224] width 167 height 79
click at [580, 229] on p "Hojicha Teabags - 25 Bags, Hojicha Teabags - 12 Bags, Teabag Assortment - 12 Ba…" at bounding box center [568, 224] width 167 height 79
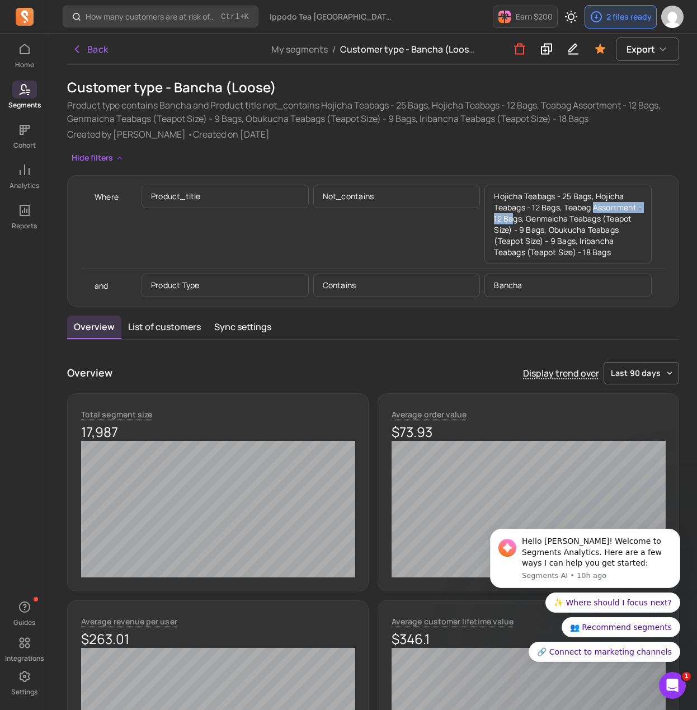
drag, startPoint x: 594, startPoint y: 205, endPoint x: 514, endPoint y: 219, distance: 80.6
click at [514, 219] on p "Hojicha Teabags - 25 Bags, Hojicha Teabags - 12 Bags, Teabag Assortment - 12 Ba…" at bounding box center [568, 224] width 167 height 79
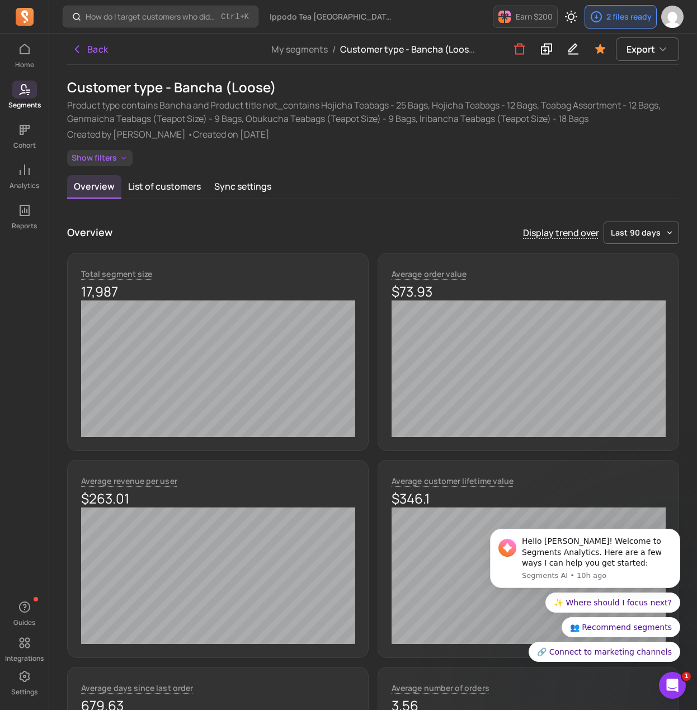
click at [117, 162] on button "Show filters" at bounding box center [99, 158] width 65 height 16
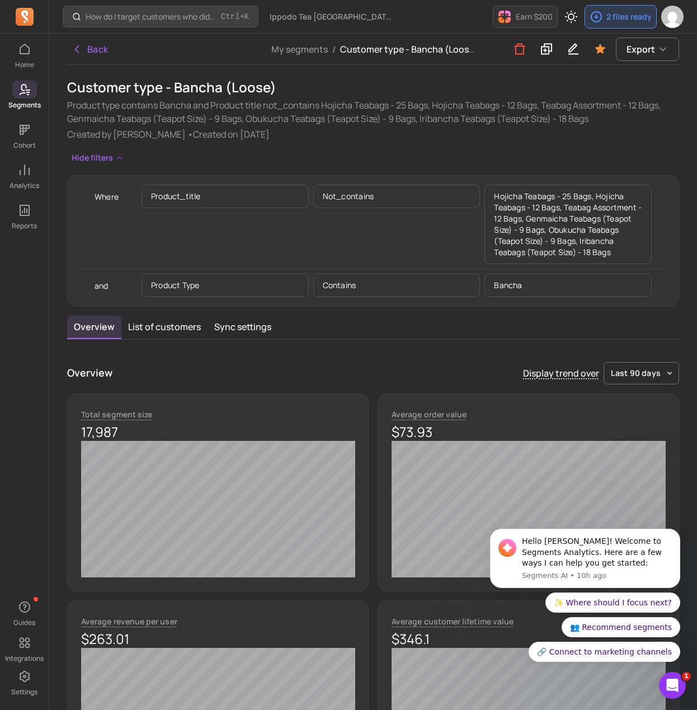
click at [577, 224] on p "Hojicha Teabags - 25 Bags, Hojicha Teabags - 12 Bags, Teabag Assortment - 12 Ba…" at bounding box center [568, 224] width 167 height 79
click at [553, 50] on icon at bounding box center [546, 49] width 13 height 14
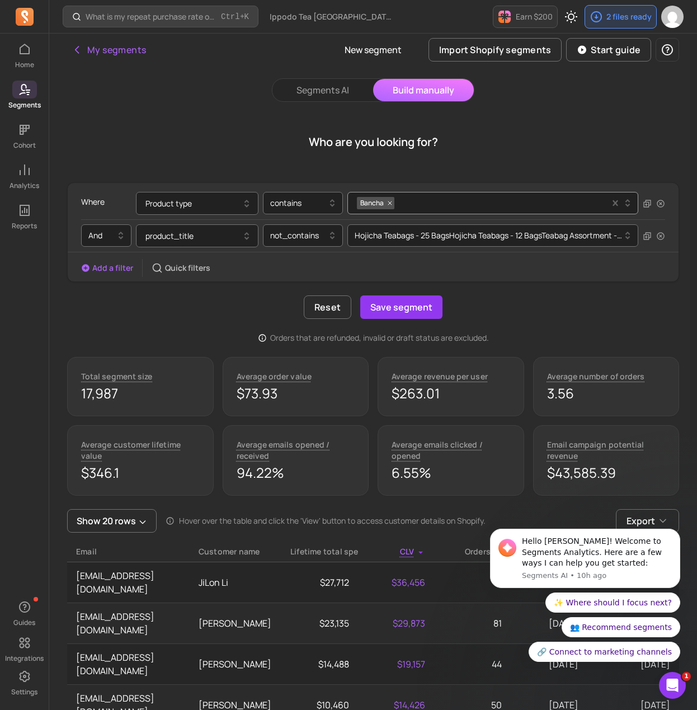
click at [435, 249] on div "And product_title not_contains Hojicha Teabags - 25 Bags Hojicha Teabags - 12 B…" at bounding box center [373, 235] width 584 height 32
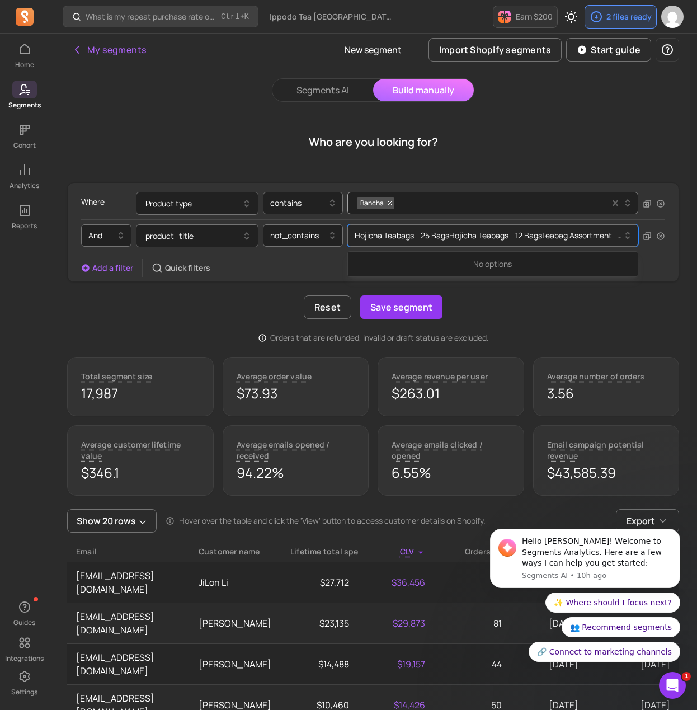
drag, startPoint x: 445, startPoint y: 229, endPoint x: 439, endPoint y: 241, distance: 13.5
click at [444, 229] on div "Hojicha Teabags - 25 Bags Hojicha Teabags - 12 Bags Teabag Assortment - 12 Bags…" at bounding box center [488, 236] width 279 height 18
click at [446, 230] on div at bounding box center [489, 235] width 268 height 13
click at [443, 229] on div at bounding box center [489, 235] width 268 height 13
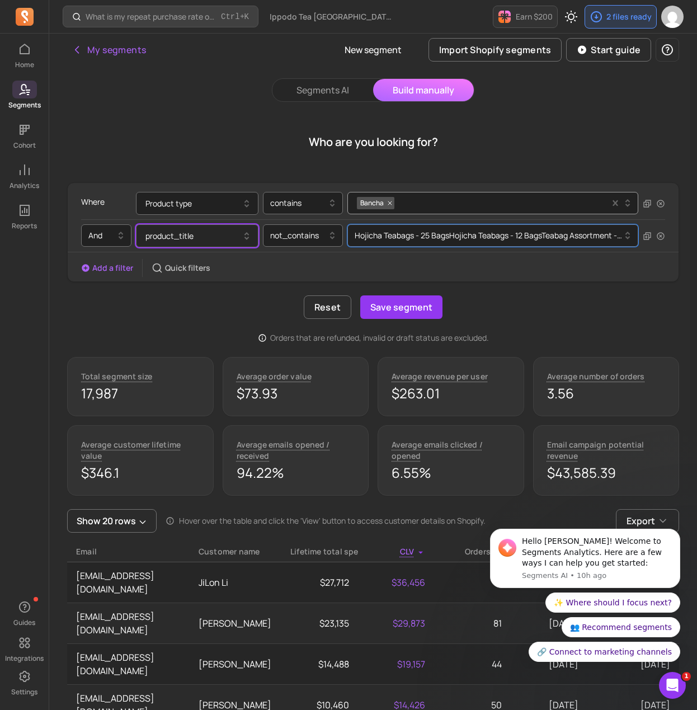
click at [180, 239] on button "product_title" at bounding box center [197, 235] width 123 height 23
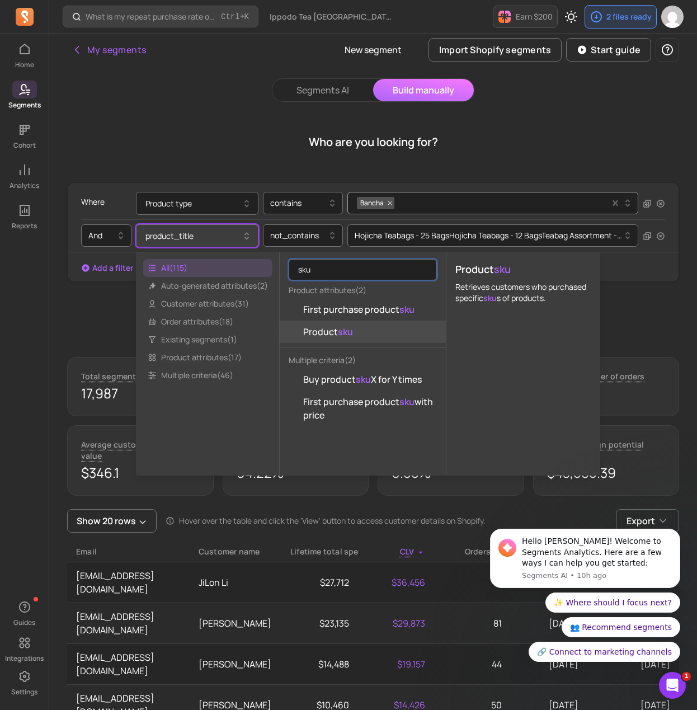
type input "sku"
click at [397, 327] on button "Product sku" at bounding box center [363, 332] width 166 height 22
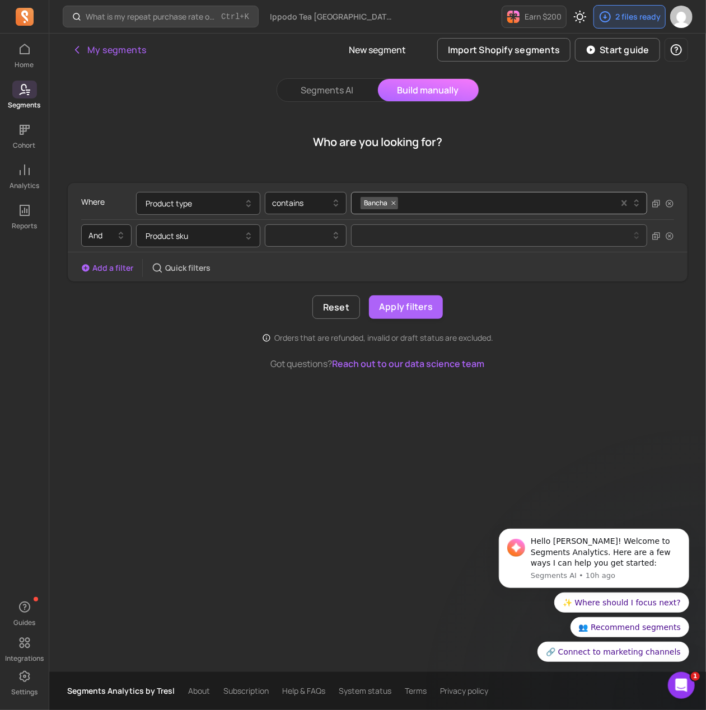
click at [279, 234] on div at bounding box center [301, 235] width 58 height 13
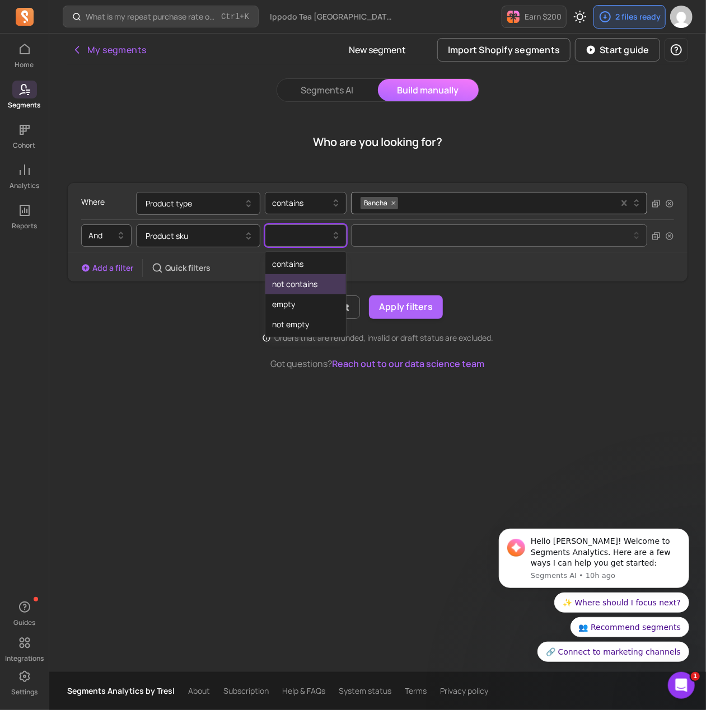
click at [314, 287] on div "not contains" at bounding box center [305, 284] width 81 height 20
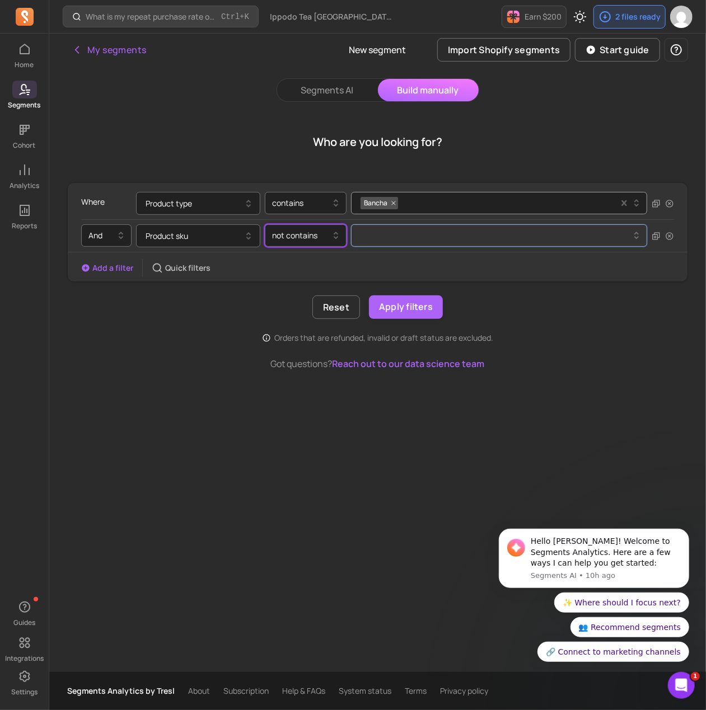
click at [373, 239] on button at bounding box center [499, 235] width 296 height 22
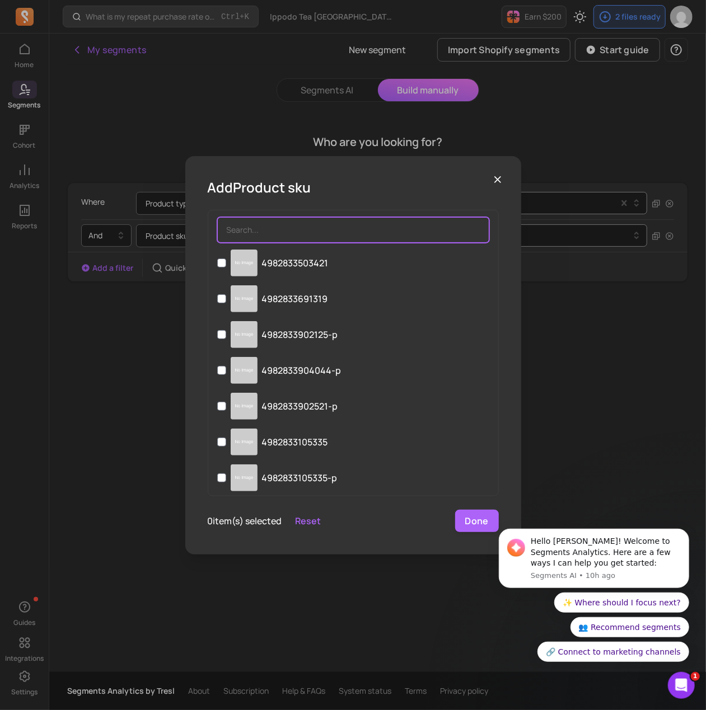
click at [293, 233] on input "search" at bounding box center [353, 230] width 272 height 26
paste input "4982833621927"
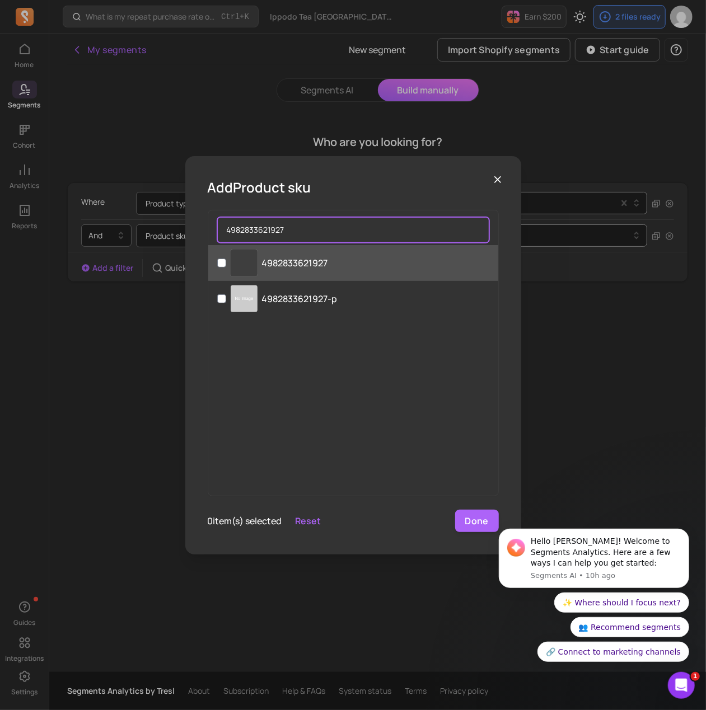
type input "4982833621927"
click at [276, 275] on label "‌ 4982833621927" at bounding box center [353, 263] width 290 height 36
click at [226, 267] on input "‌ 4982833621927" at bounding box center [221, 263] width 9 height 9
checkbox input "true"
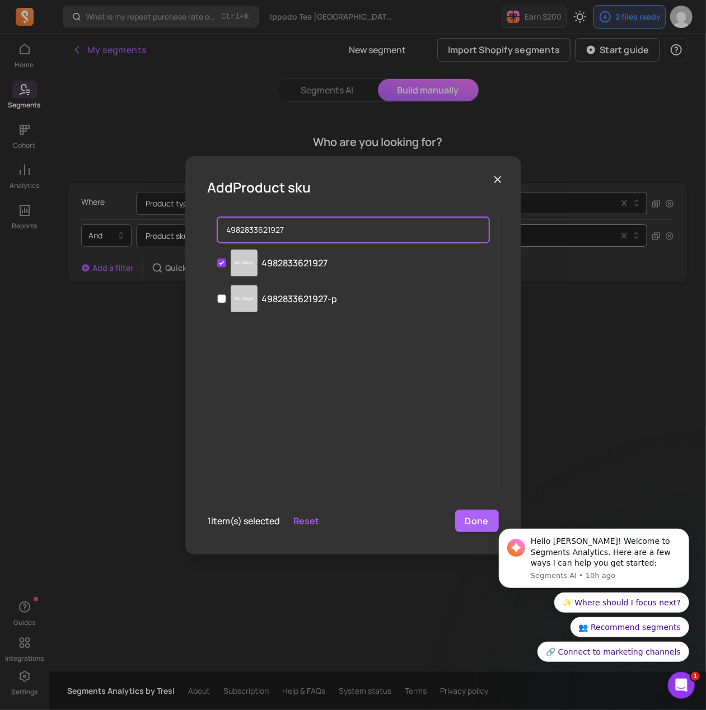
click at [298, 228] on input "4982833621927" at bounding box center [353, 230] width 272 height 26
paste input "91135"
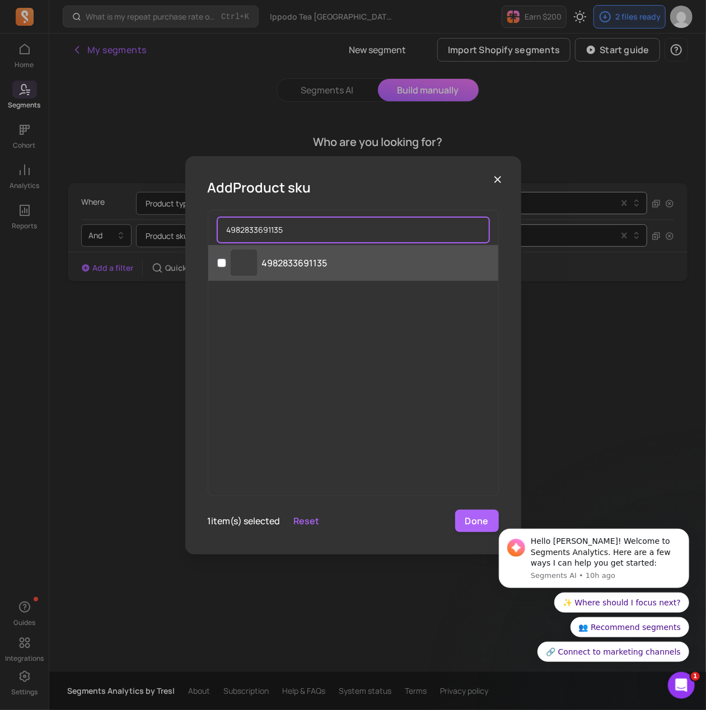
type input "4982833691135"
click at [284, 266] on p "4982833691135" at bounding box center [294, 262] width 65 height 13
click at [226, 266] on input "‌ 4982833691135" at bounding box center [221, 263] width 9 height 9
checkbox input "true"
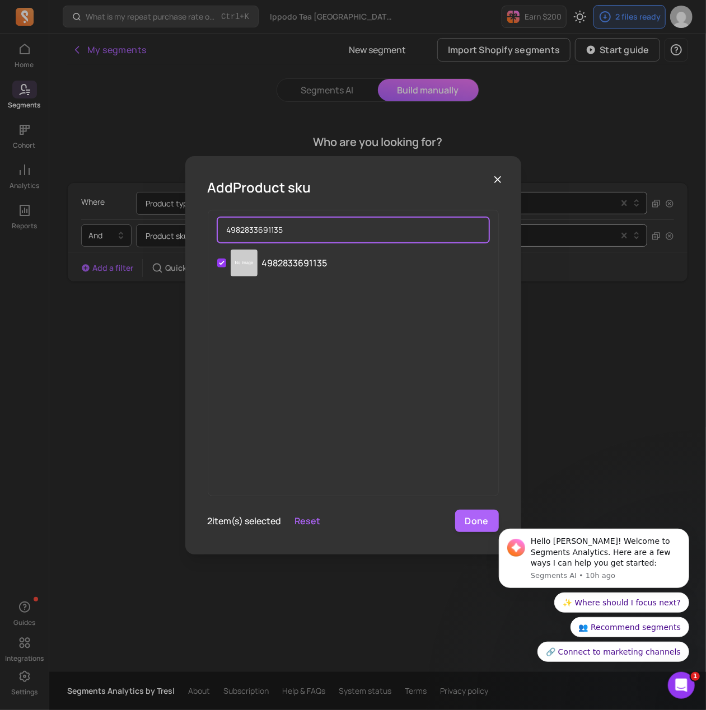
click at [293, 224] on input "4982833691135" at bounding box center [353, 230] width 272 height 26
paste input "11"
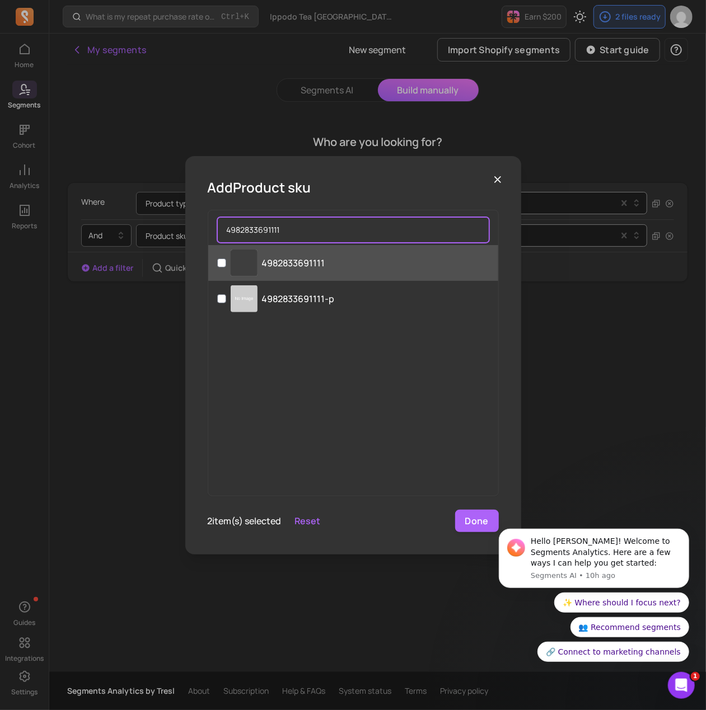
type input "4982833691111"
click at [280, 268] on p "4982833691111" at bounding box center [293, 262] width 63 height 13
click at [226, 267] on input "‌ 4982833691111" at bounding box center [221, 263] width 9 height 9
checkbox input "true"
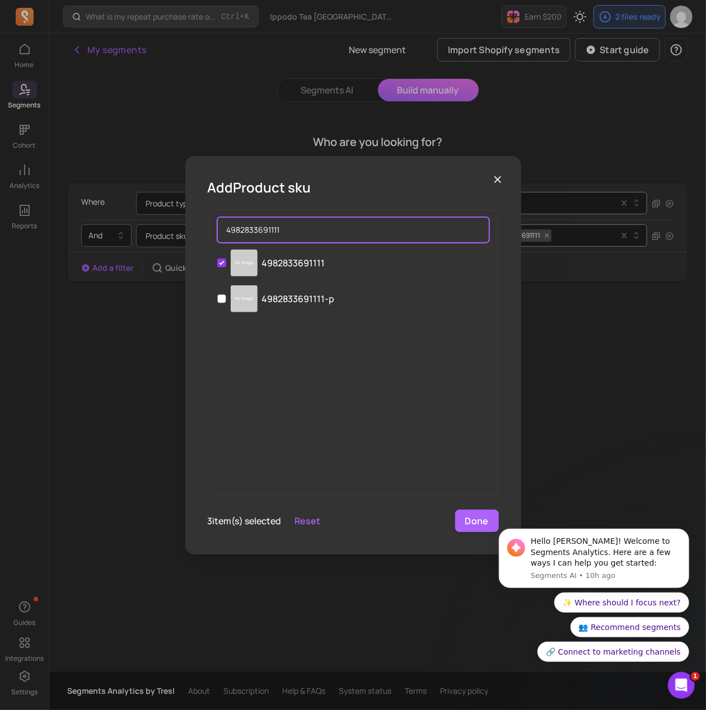
click at [308, 230] on input "4982833691111" at bounding box center [353, 230] width 272 height 26
paste input "5106"
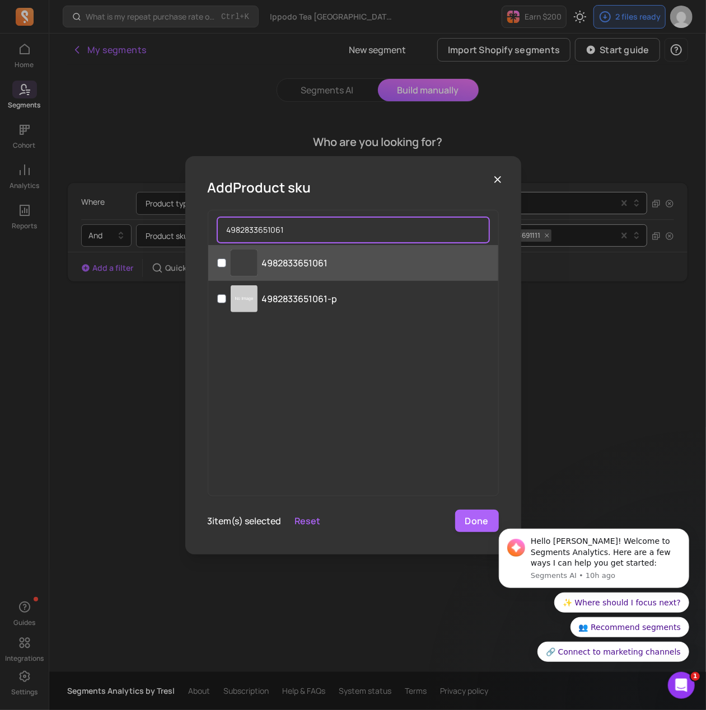
type input "4982833651061"
click at [286, 270] on label "4982833651061" at bounding box center [353, 263] width 290 height 36
click at [226, 267] on input "4982833651061" at bounding box center [221, 263] width 9 height 9
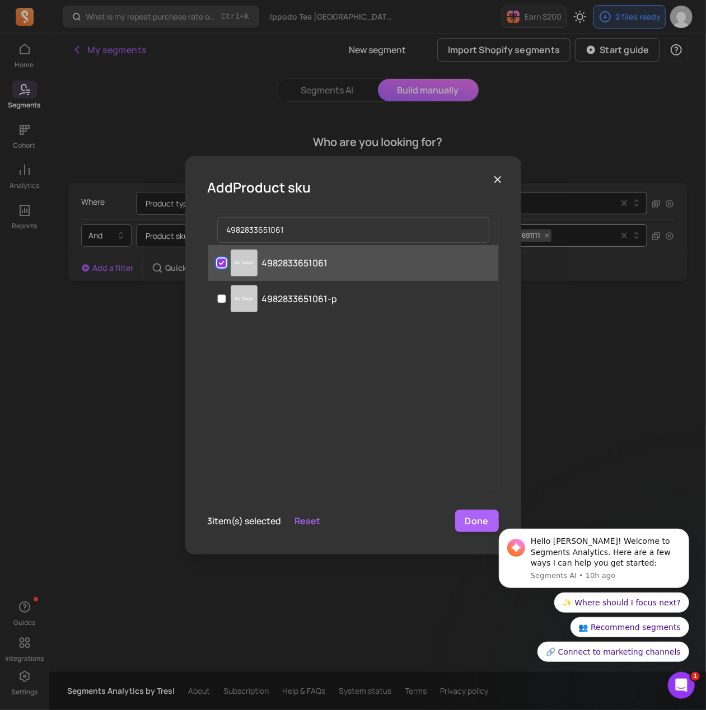
checkbox input "true"
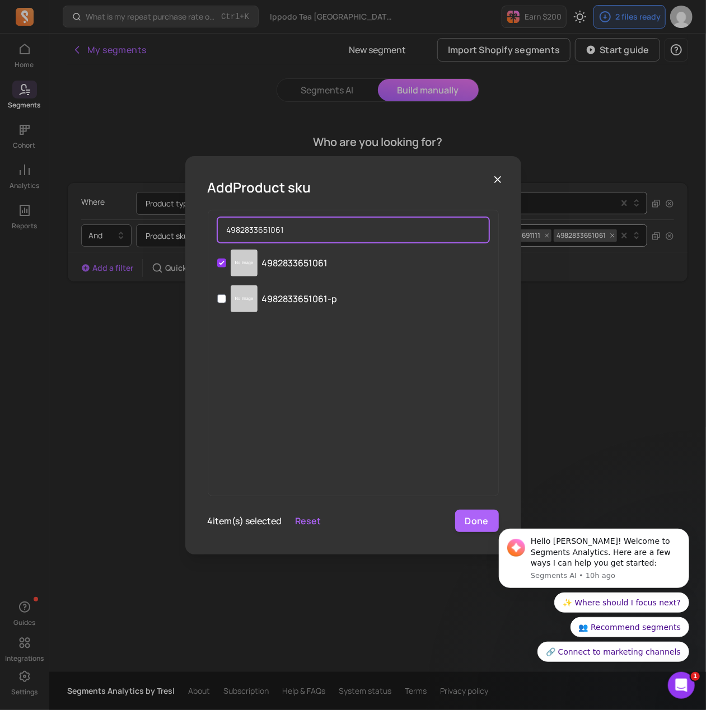
click at [311, 230] on input "4982833651061" at bounding box center [353, 230] width 272 height 26
paste input "06962"
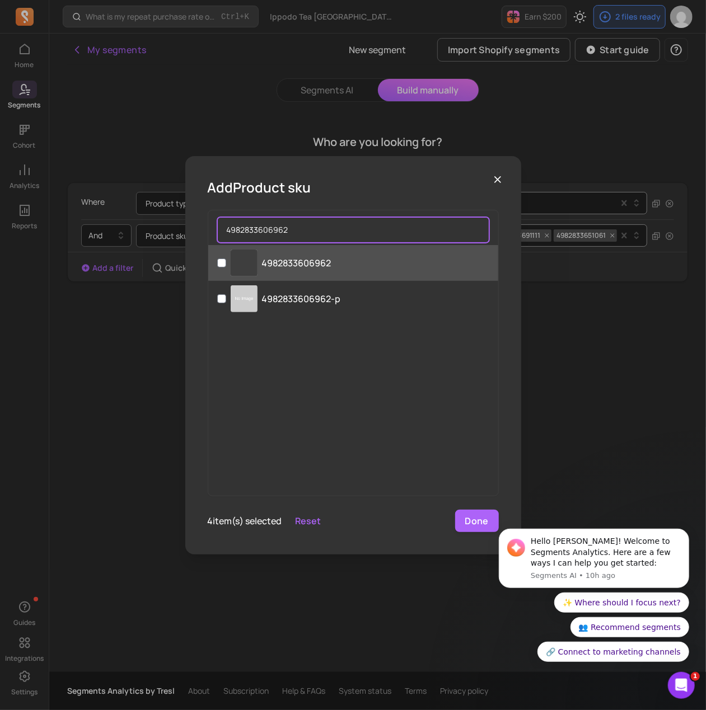
type input "4982833606962"
click at [297, 264] on p "4982833606962" at bounding box center [296, 262] width 69 height 13
click at [226, 264] on input "‌ 4982833606962" at bounding box center [221, 263] width 9 height 9
checkbox input "true"
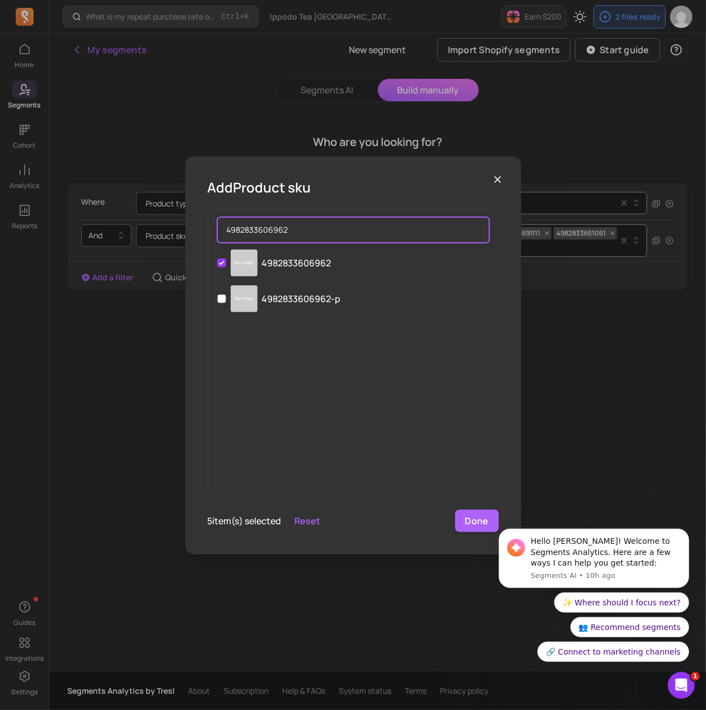
click at [293, 233] on input "4982833606962" at bounding box center [353, 230] width 272 height 26
paste input "31964"
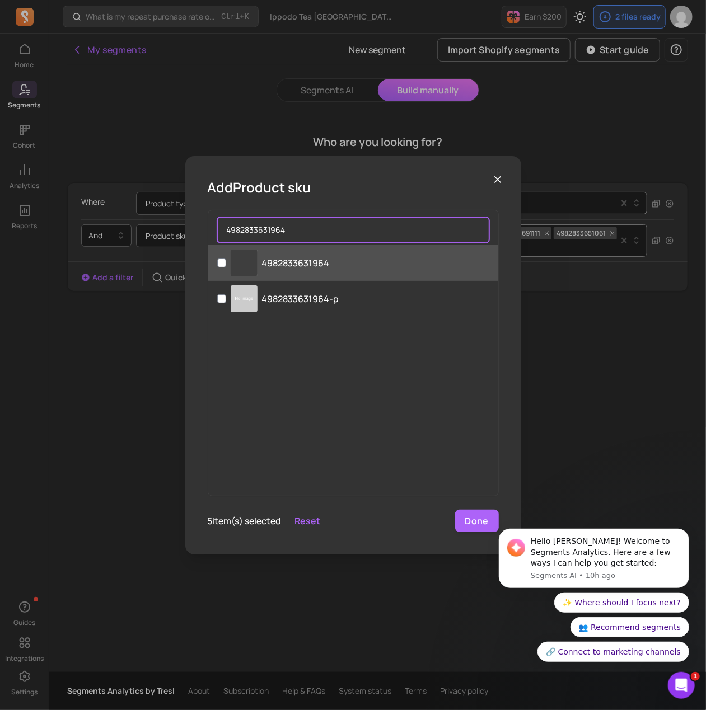
type input "4982833631964"
click at [283, 264] on p "4982833631964" at bounding box center [296, 262] width 68 height 13
click at [226, 264] on input "‌ 4982833631964" at bounding box center [221, 263] width 9 height 9
checkbox input "true"
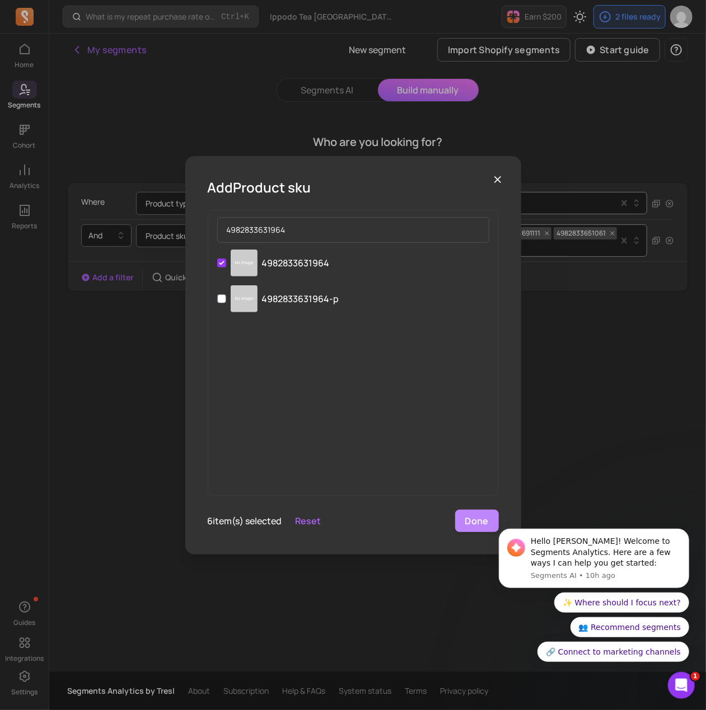
click at [468, 524] on button "Done" at bounding box center [477, 521] width 44 height 22
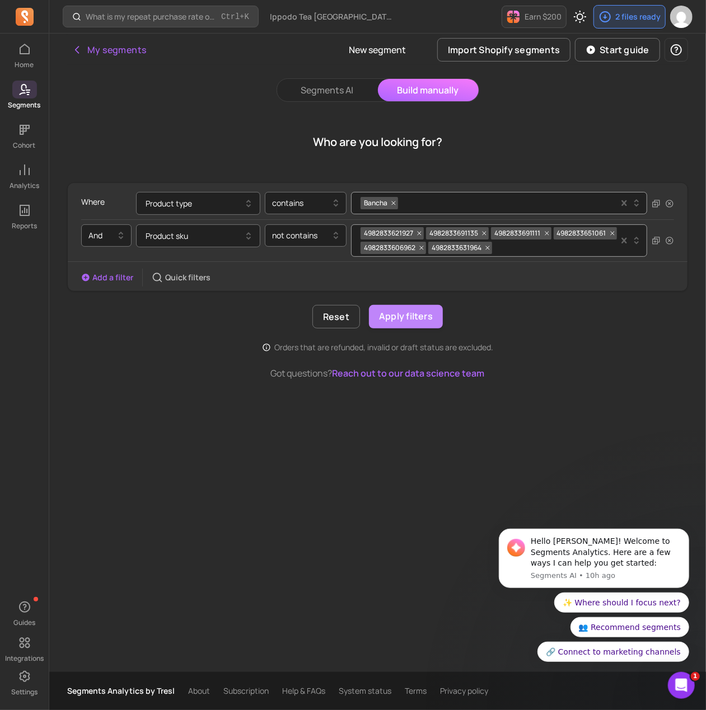
click at [415, 318] on button "Apply filters" at bounding box center [406, 317] width 74 height 24
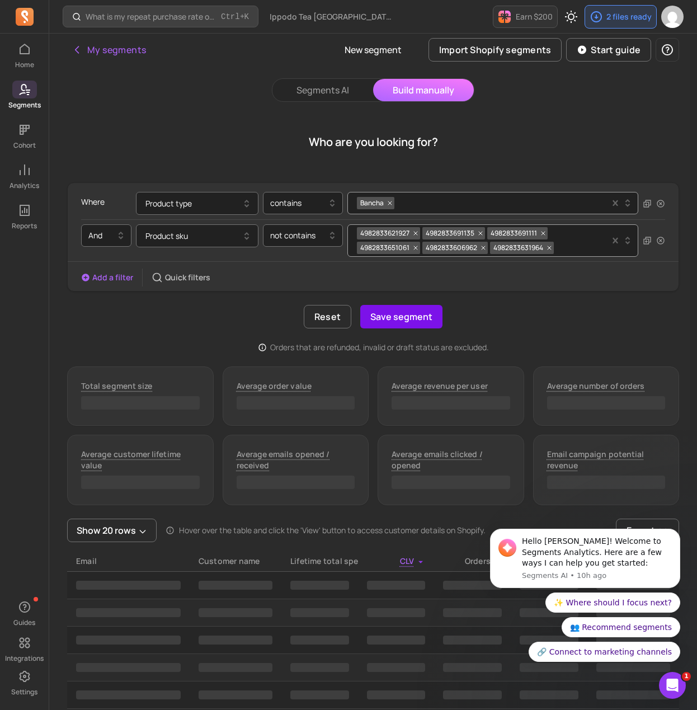
click at [402, 319] on button "Save segment" at bounding box center [401, 317] width 82 height 24
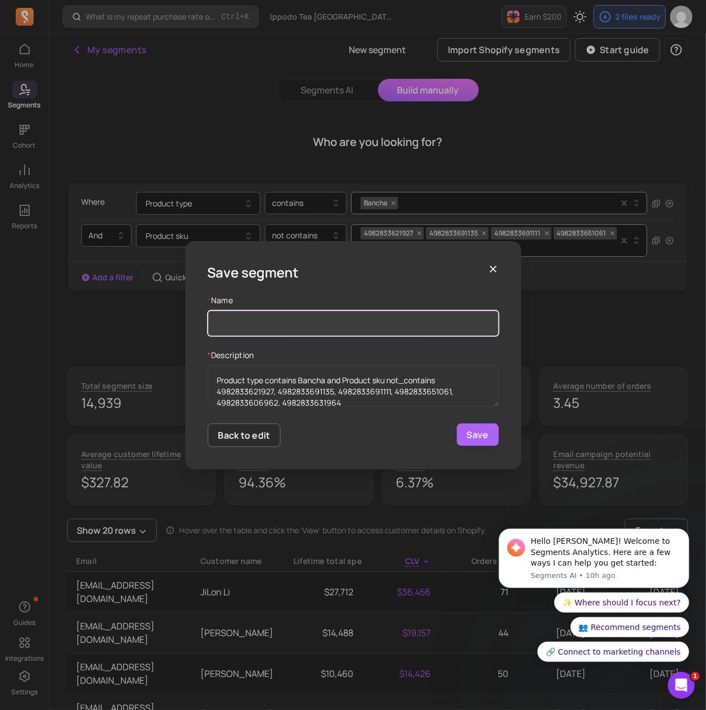
paste input "Customer type - Bancha (Loose)"
type input "Customer type - Bancha (Loose) - NEW"
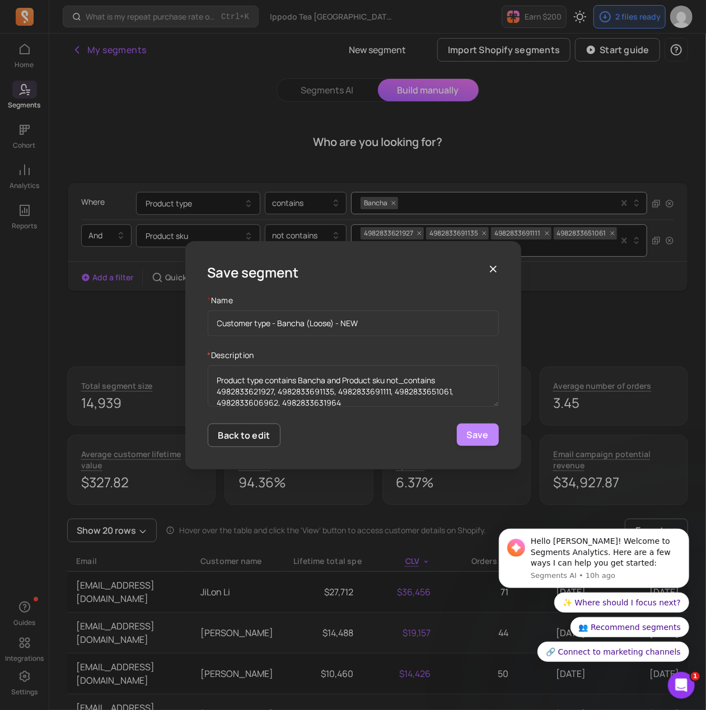
click at [473, 438] on button "Save" at bounding box center [478, 435] width 42 height 22
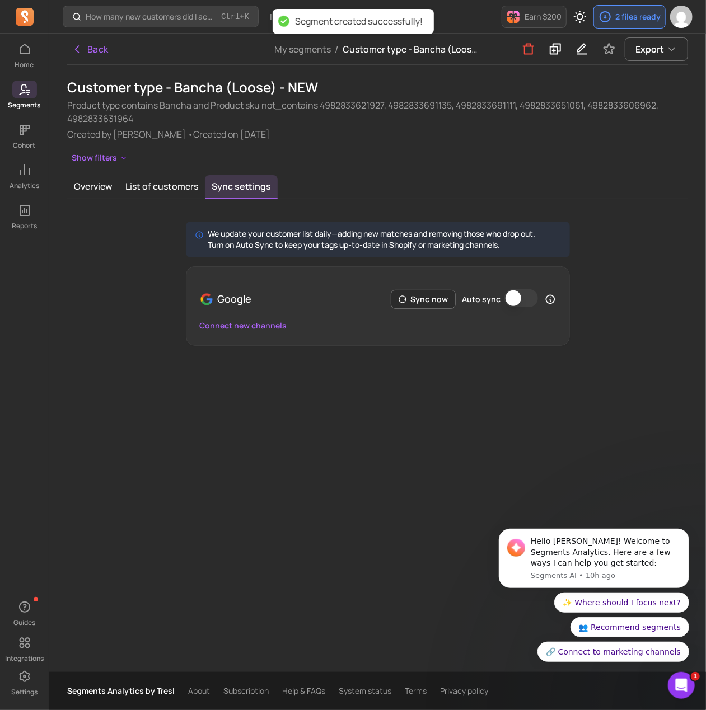
click at [518, 296] on button "Auto sync" at bounding box center [521, 298] width 34 height 18
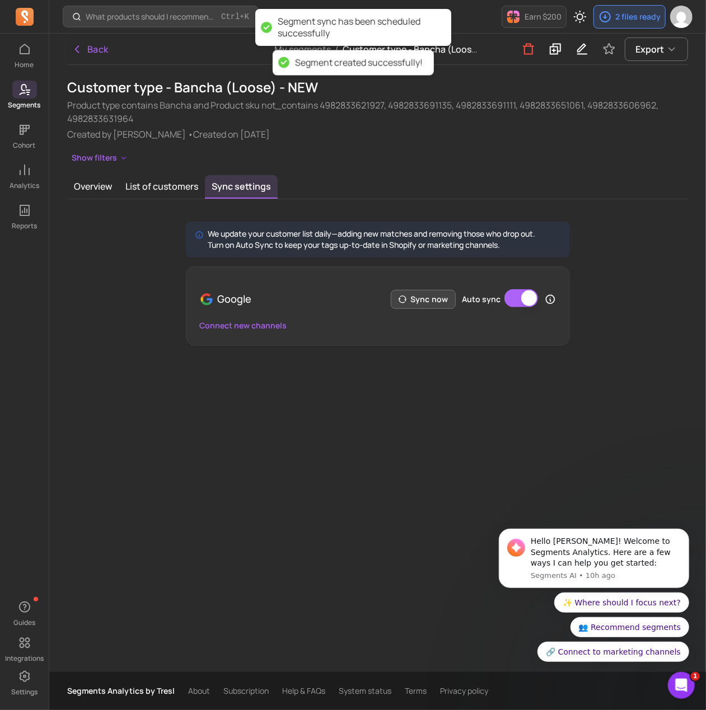
click at [436, 298] on button "Sync now" at bounding box center [423, 299] width 65 height 19
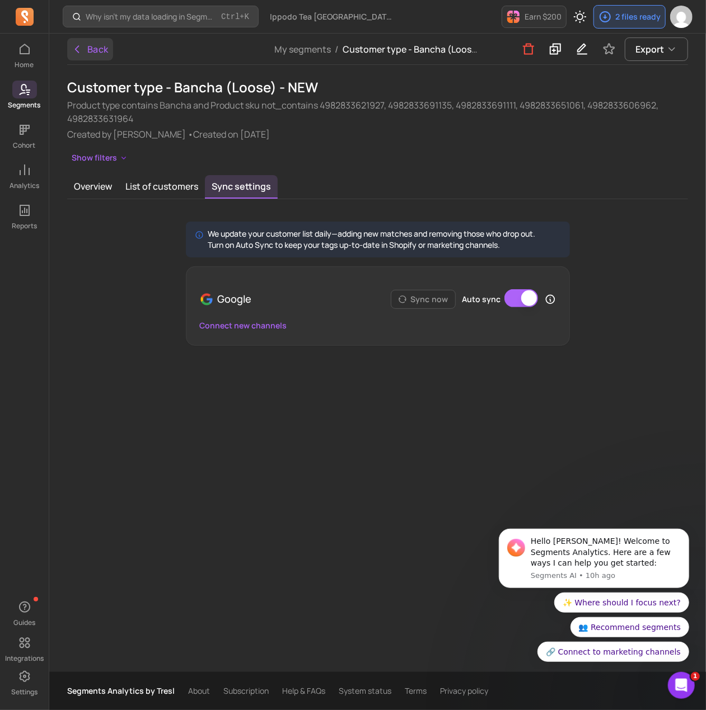
click at [91, 55] on button "Back" at bounding box center [90, 49] width 46 height 22
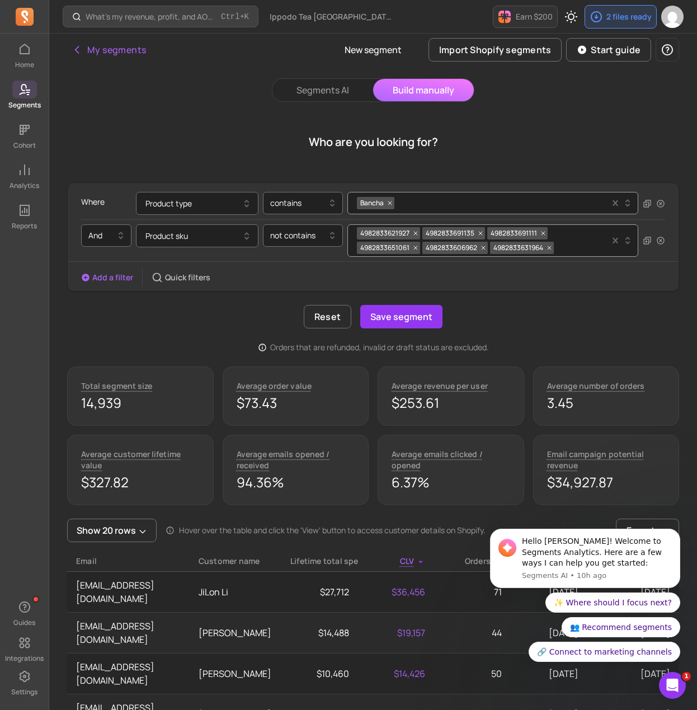
click at [10, 97] on link "Segments" at bounding box center [24, 95] width 49 height 29
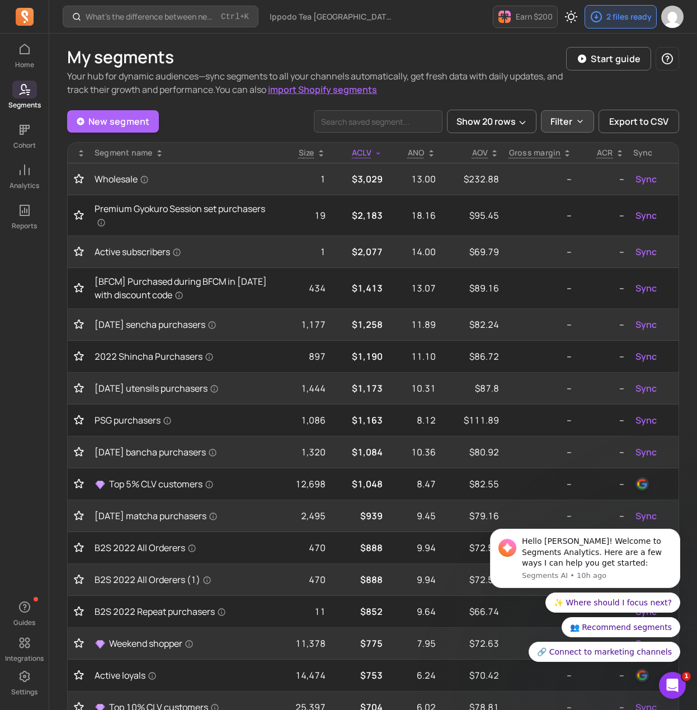
click at [559, 123] on p "Filter" at bounding box center [562, 121] width 22 height 13
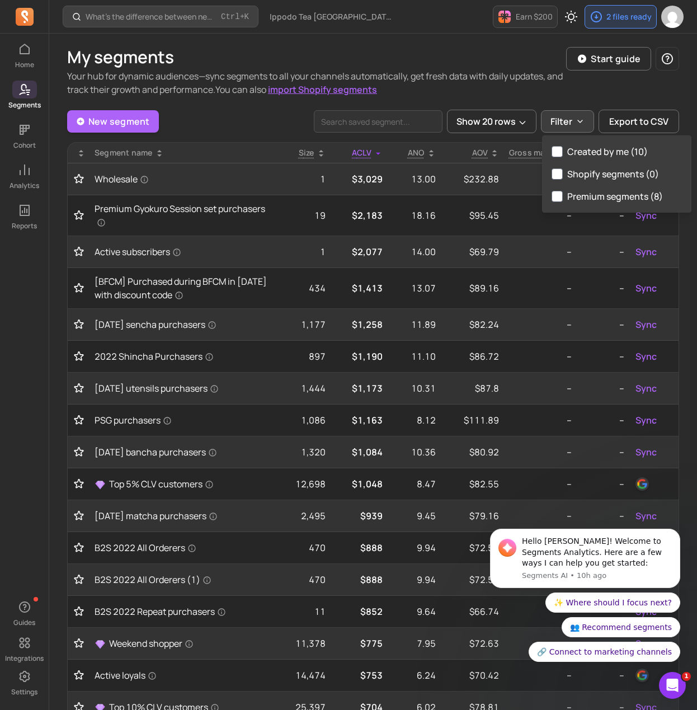
click at [578, 154] on label "Created by me (10)" at bounding box center [617, 151] width 148 height 22
click at [563, 154] on input "Created by me (10)" at bounding box center [557, 151] width 11 height 11
checkbox input "true"
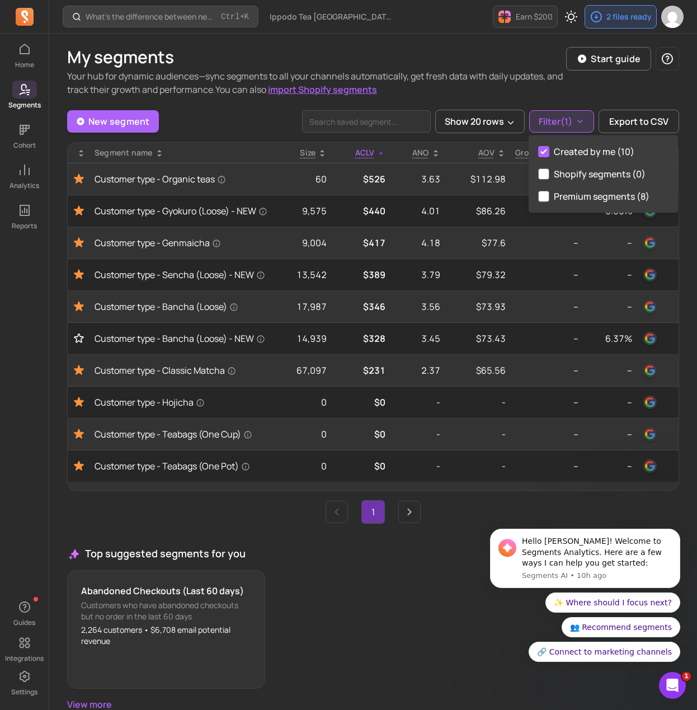
click at [265, 553] on h3 "Top suggested segments for you" at bounding box center [373, 553] width 612 height 15
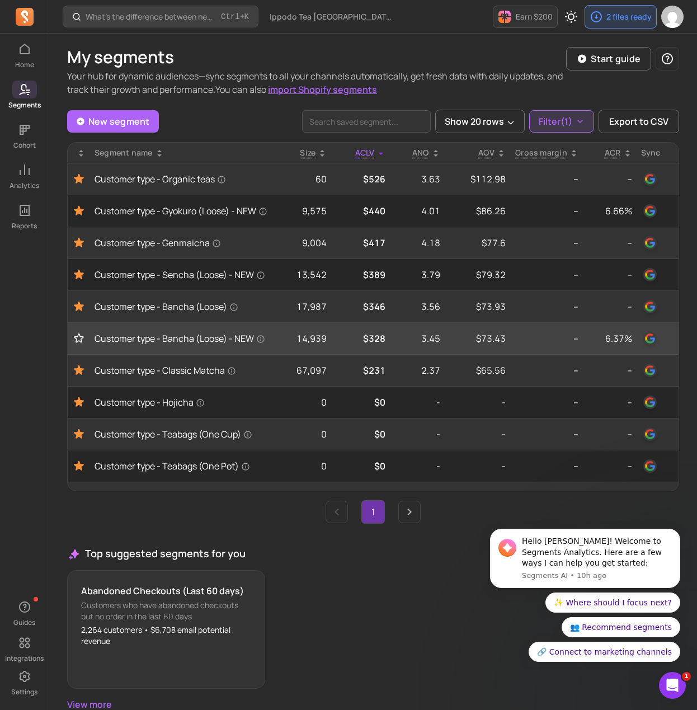
click at [74, 344] on icon "Toggle favorite" at bounding box center [78, 338] width 11 height 11
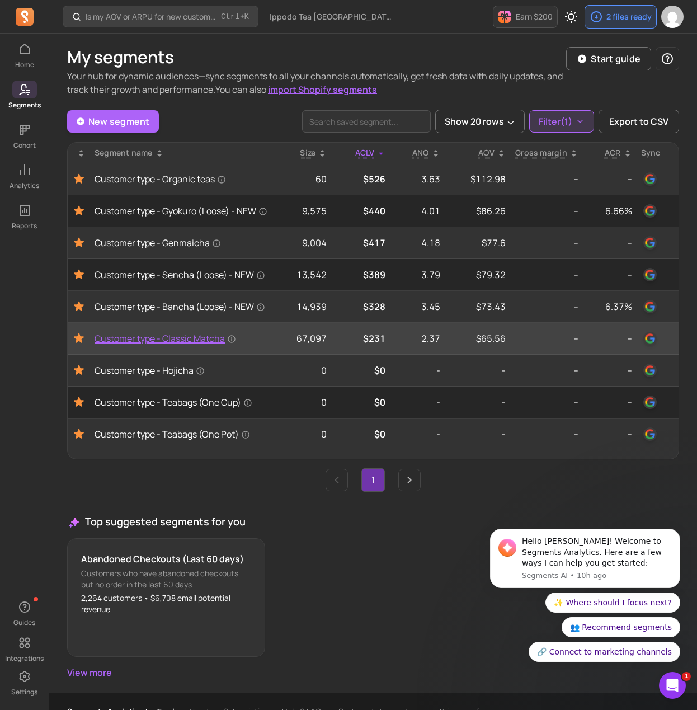
click at [154, 345] on span "Customer type - Classic Matcha" at bounding box center [166, 338] width 142 height 13
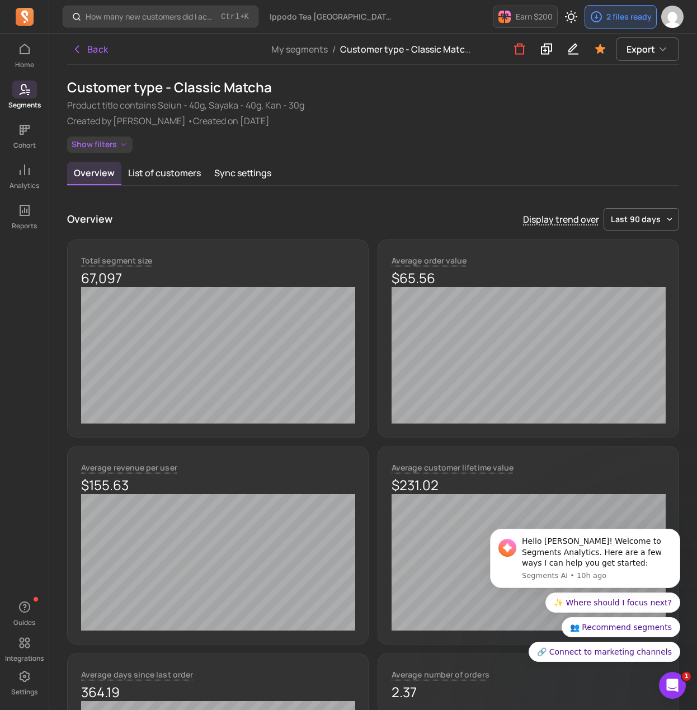
click at [88, 149] on button "Show filters" at bounding box center [99, 145] width 65 height 16
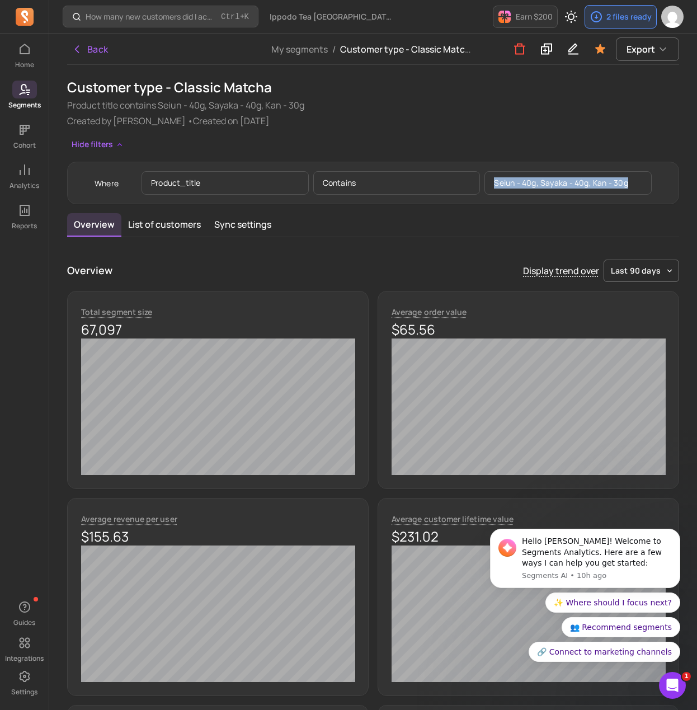
drag, startPoint x: 578, startPoint y: 181, endPoint x: 493, endPoint y: 187, distance: 85.3
click at [493, 187] on p "Seiun - 40g, Sayaka - 40g, Kan - 30g" at bounding box center [568, 183] width 167 height 24
click at [434, 245] on div "Overview List of customers Sync settings Overview Display trend over last 90 da…" at bounding box center [373, 635] width 612 height 844
drag, startPoint x: 285, startPoint y: 93, endPoint x: 177, endPoint y: 88, distance: 107.6
click at [177, 88] on h1 "Customer type - Classic Matcha" at bounding box center [373, 87] width 612 height 18
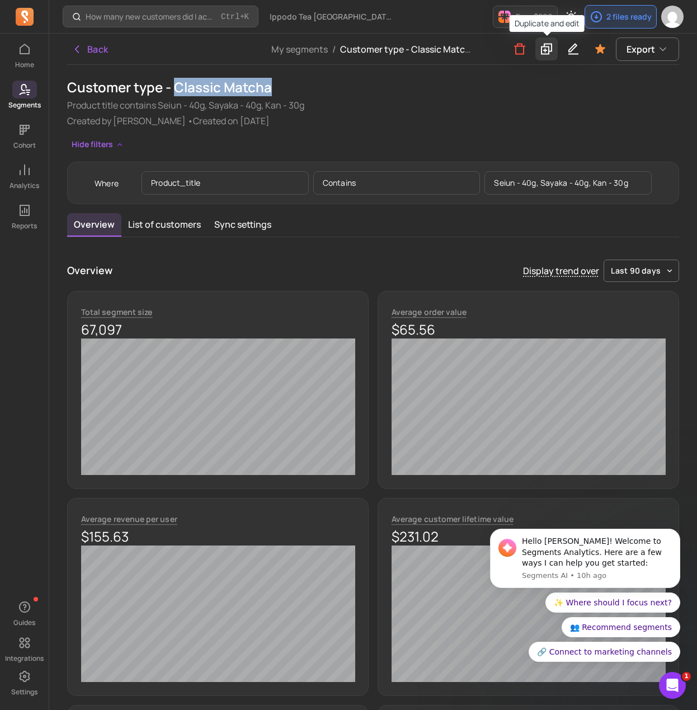
click at [541, 49] on icon at bounding box center [546, 49] width 13 height 14
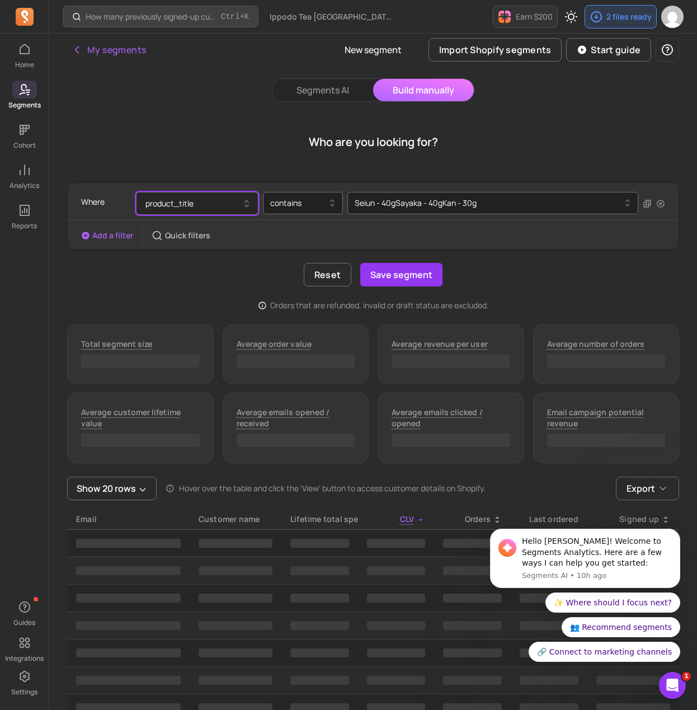
click at [205, 200] on button "product_title" at bounding box center [197, 203] width 123 height 23
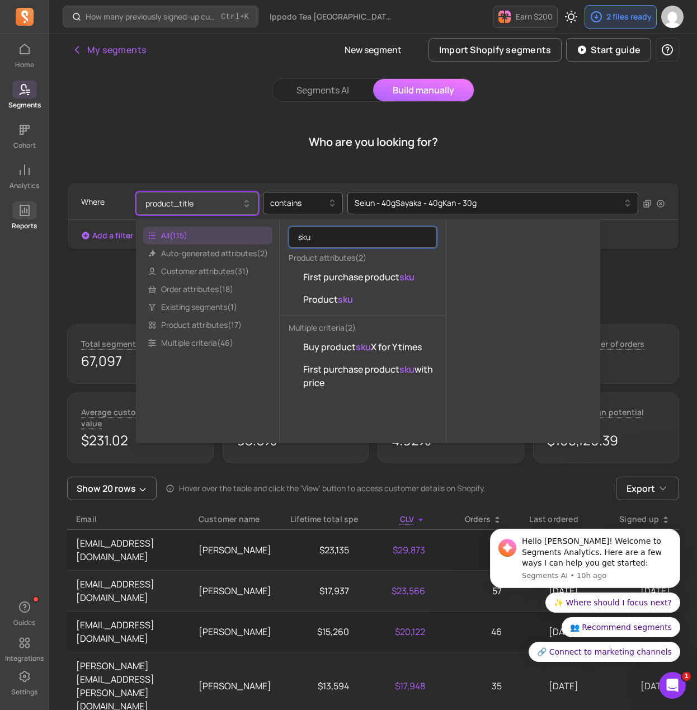
type input "sku"
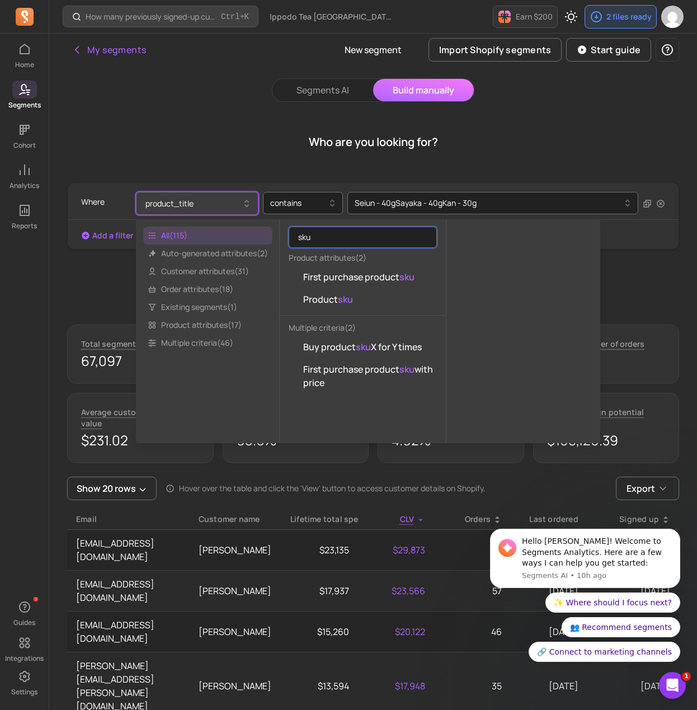
click at [288, 128] on div "Who are you looking for?" at bounding box center [373, 142] width 612 height 54
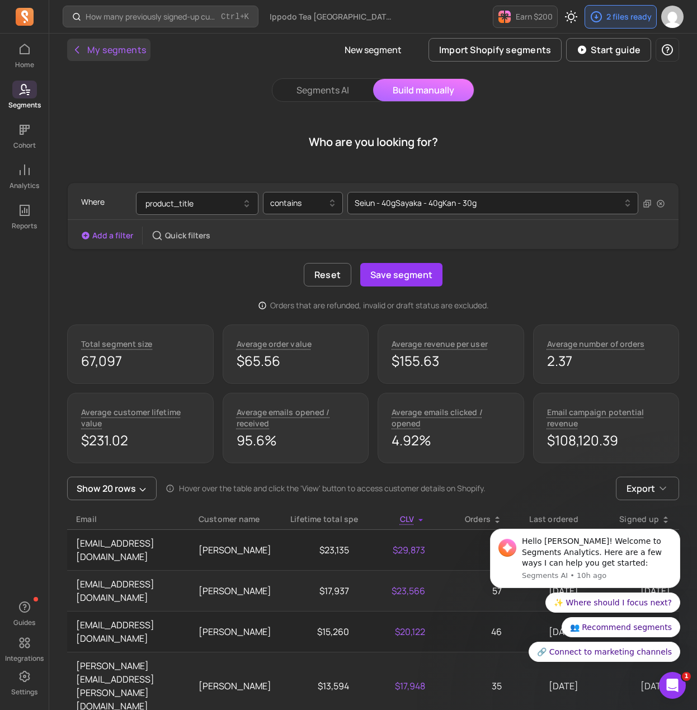
click at [142, 55] on button "My segments" at bounding box center [108, 50] width 83 height 22
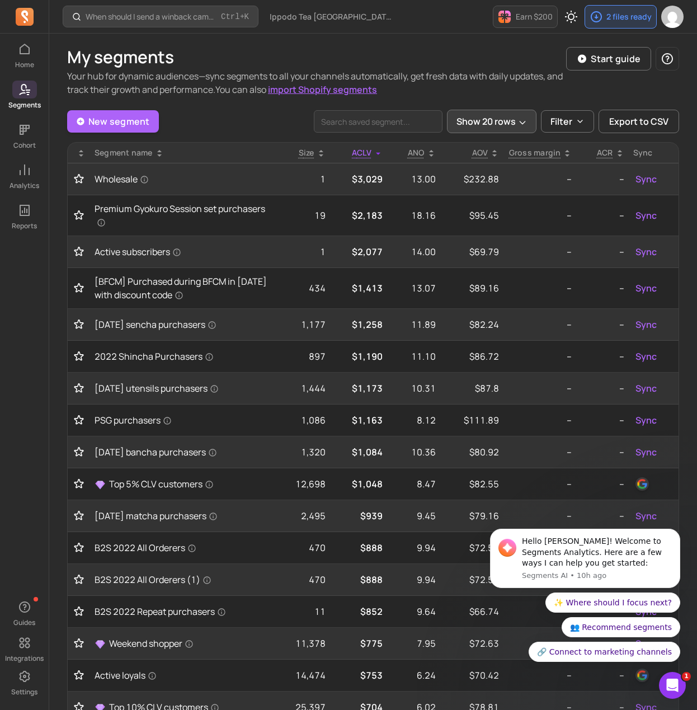
click at [497, 120] on button "Show 20 rows" at bounding box center [492, 122] width 90 height 24
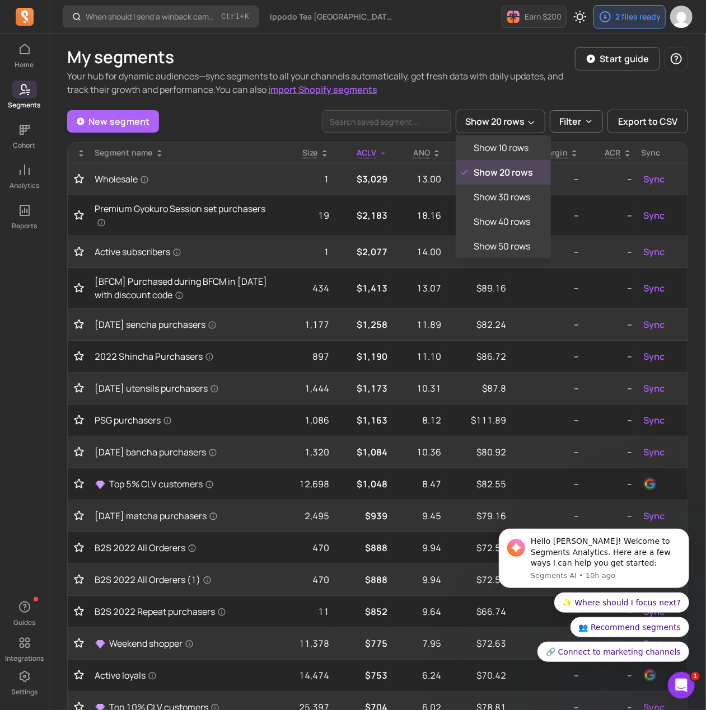
click at [579, 123] on div "Show 20 rows Show 10 rows Show 20 rows Show 30 rows Show 40 rows Show 50 rows F…" at bounding box center [504, 122] width 365 height 24
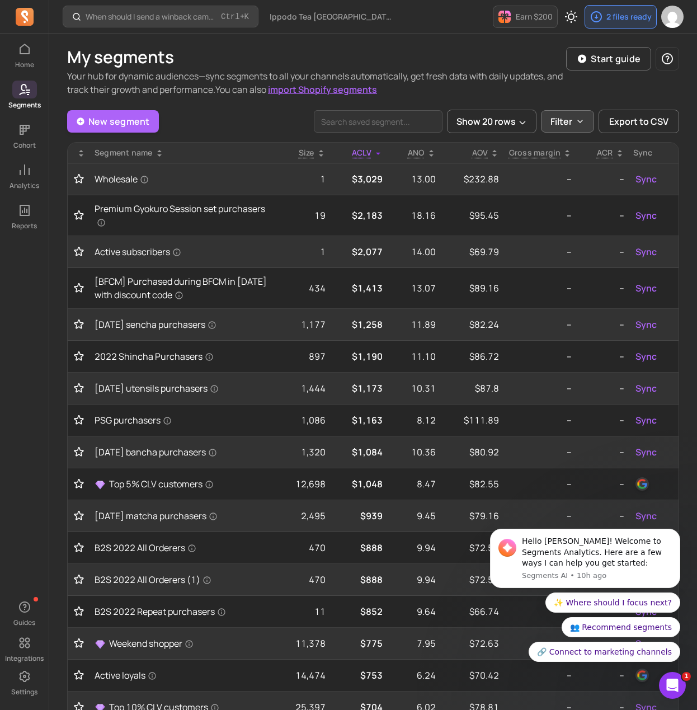
click at [566, 119] on p "Filter" at bounding box center [562, 121] width 22 height 13
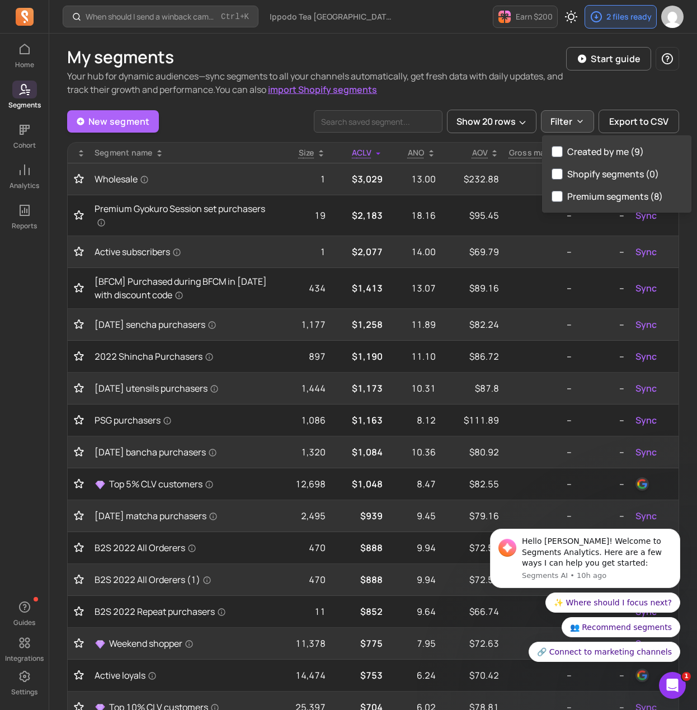
click at [590, 154] on label "Created by me (9)" at bounding box center [617, 151] width 148 height 22
click at [563, 154] on input "Created by me (9)" at bounding box center [557, 151] width 11 height 11
checkbox input "true"
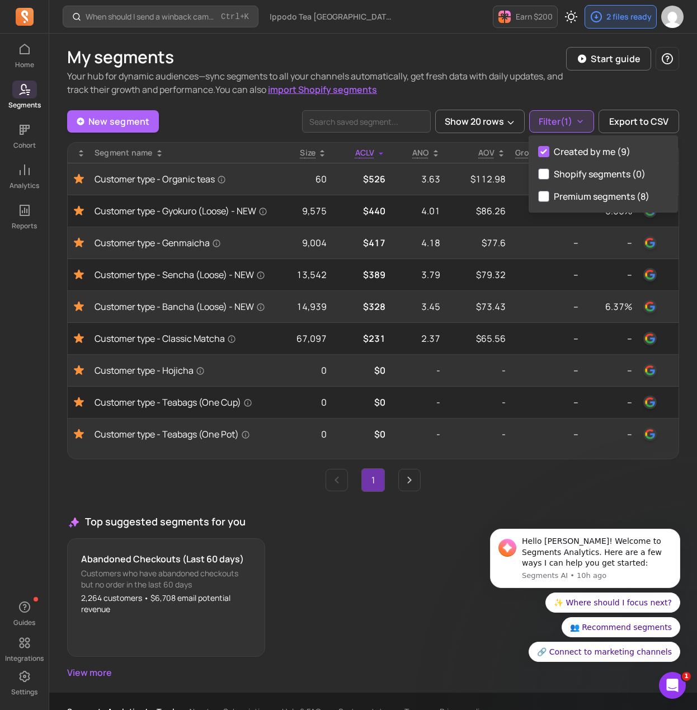
click at [292, 502] on div "New segment Show 20 rows Filter (1) Export to CSV Segment name Size ACLV ANO AO…" at bounding box center [373, 395] width 612 height 570
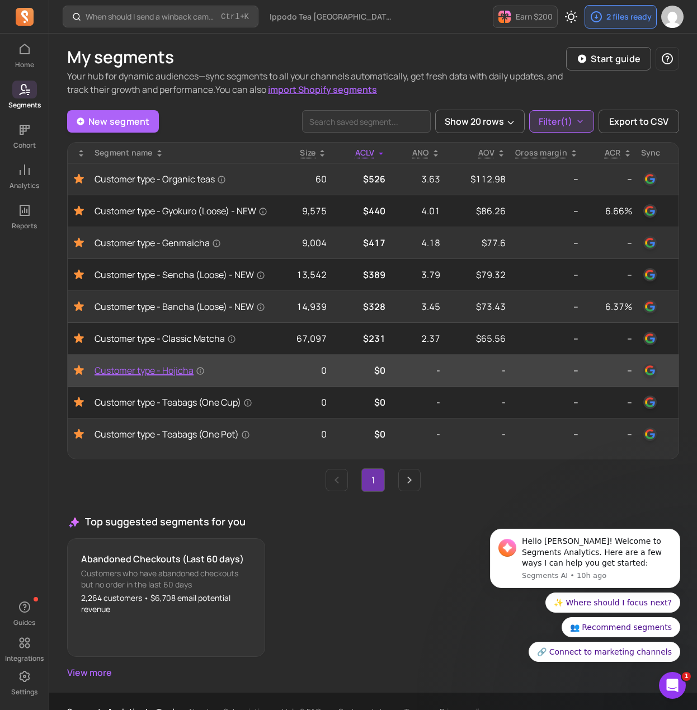
click at [148, 377] on span "Customer type - Hojicha" at bounding box center [150, 370] width 110 height 13
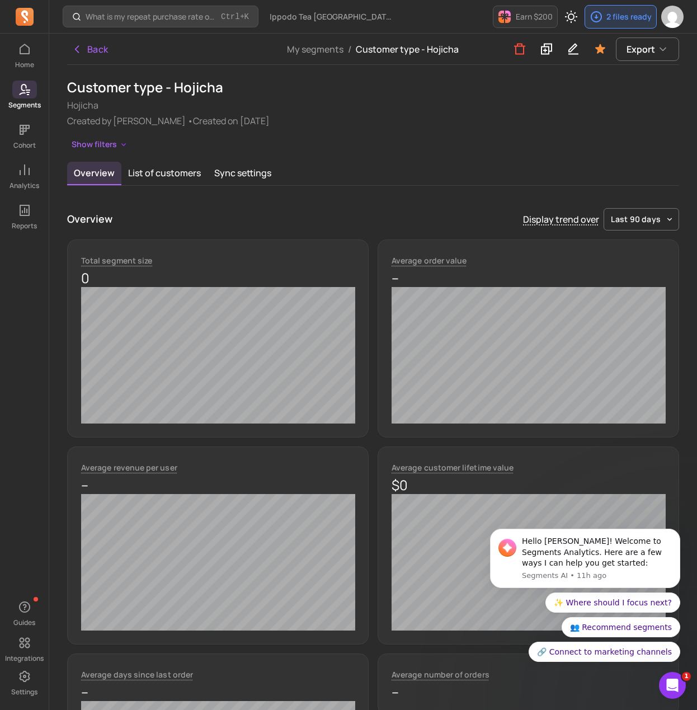
click at [109, 136] on div "Customer type - Hojicha Hojicha Created by Sebastian Capatina • Created on 2024…" at bounding box center [373, 115] width 612 height 74
click at [107, 144] on button "Show filters" at bounding box center [99, 145] width 65 height 16
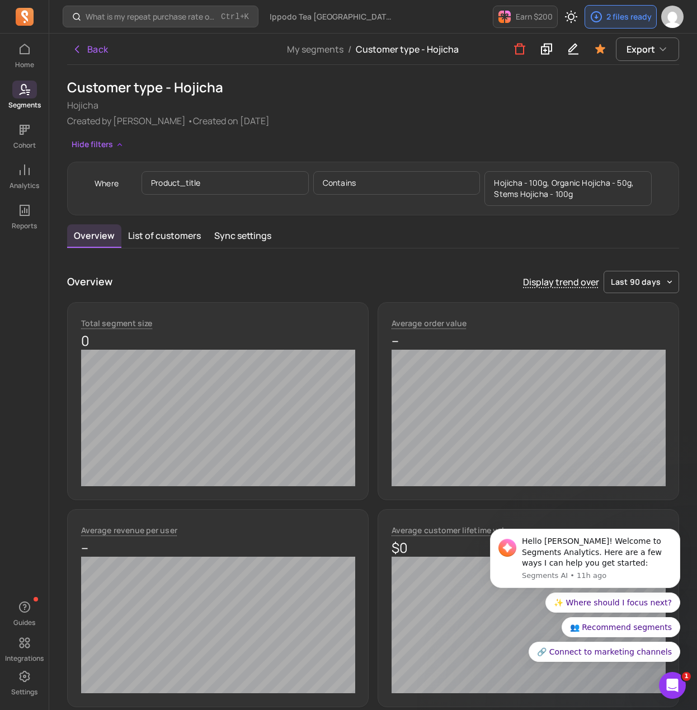
click at [176, 79] on h1 "Customer type - Hojicha" at bounding box center [373, 87] width 612 height 18
copy h1 "Customer type - Hojicha"
click at [524, 51] on icon "button" at bounding box center [519, 49] width 11 height 11
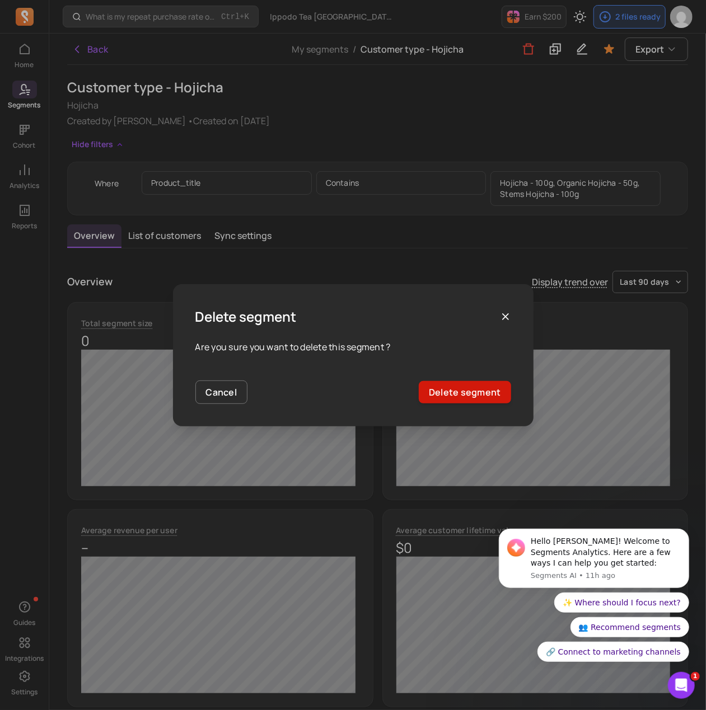
drag, startPoint x: 478, startPoint y: 391, endPoint x: 371, endPoint y: 36, distance: 370.7
click at [478, 390] on button "Delete segment" at bounding box center [465, 392] width 92 height 22
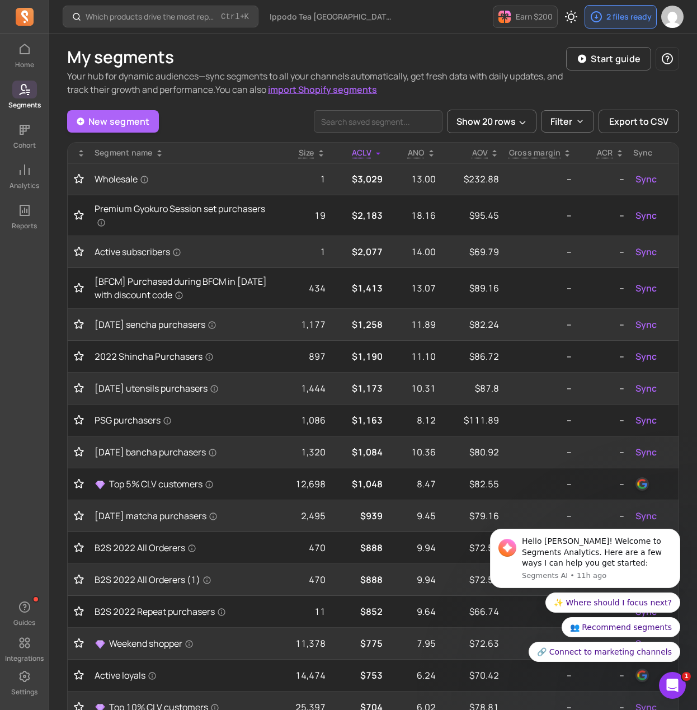
click at [15, 87] on span at bounding box center [24, 90] width 25 height 18
click at [27, 99] on link "Segments" at bounding box center [24, 95] width 49 height 29
click at [22, 118] on div "Home Segments Cohort Analytics Reports" at bounding box center [24, 135] width 49 height 190
click at [21, 101] on p "Segments" at bounding box center [24, 105] width 32 height 9
click at [22, 121] on span at bounding box center [24, 130] width 25 height 18
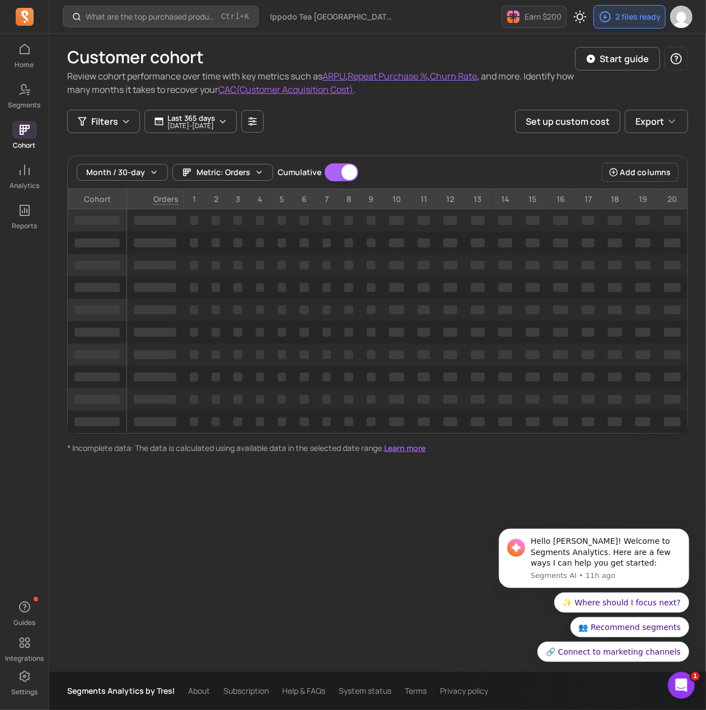
click at [31, 90] on icon at bounding box center [24, 89] width 13 height 13
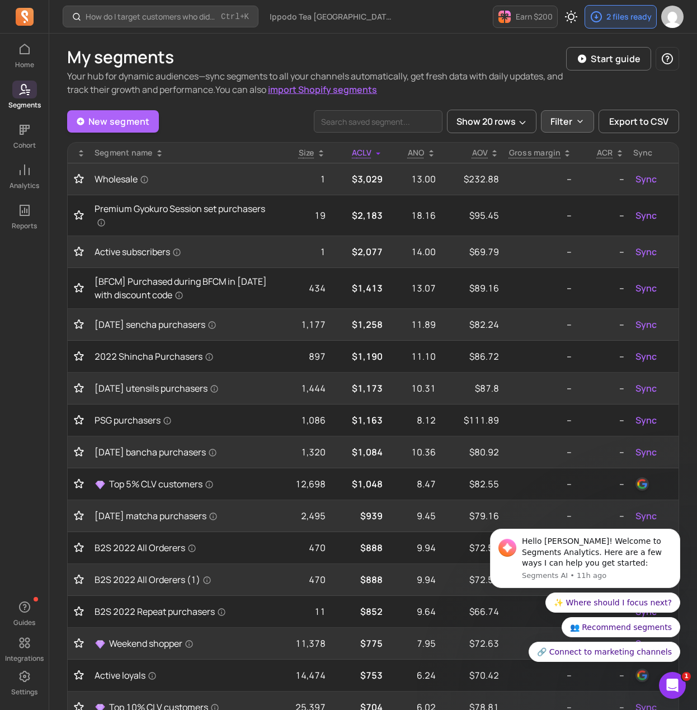
click at [582, 123] on icon "button" at bounding box center [580, 121] width 9 height 9
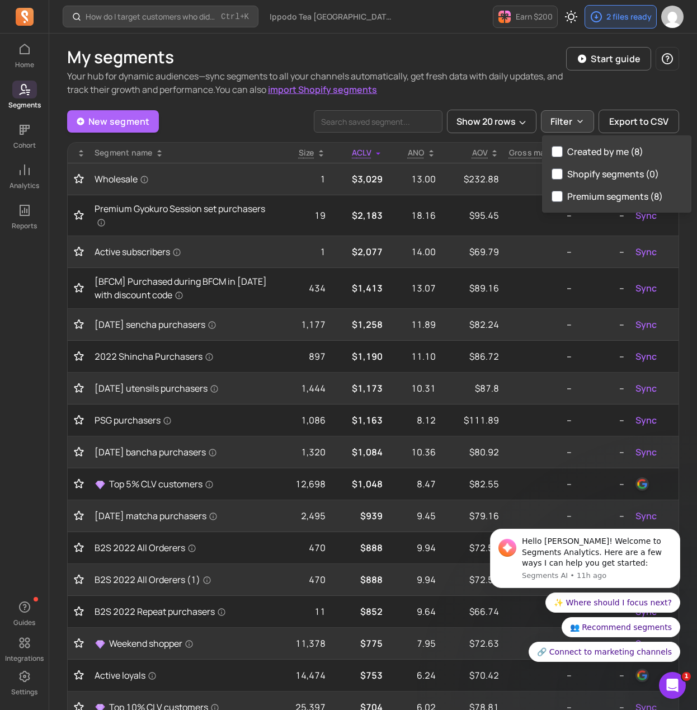
click at [588, 156] on label "Created by me (8)" at bounding box center [617, 151] width 148 height 22
click at [563, 156] on input "Created by me (8)" at bounding box center [557, 151] width 11 height 11
checkbox input "true"
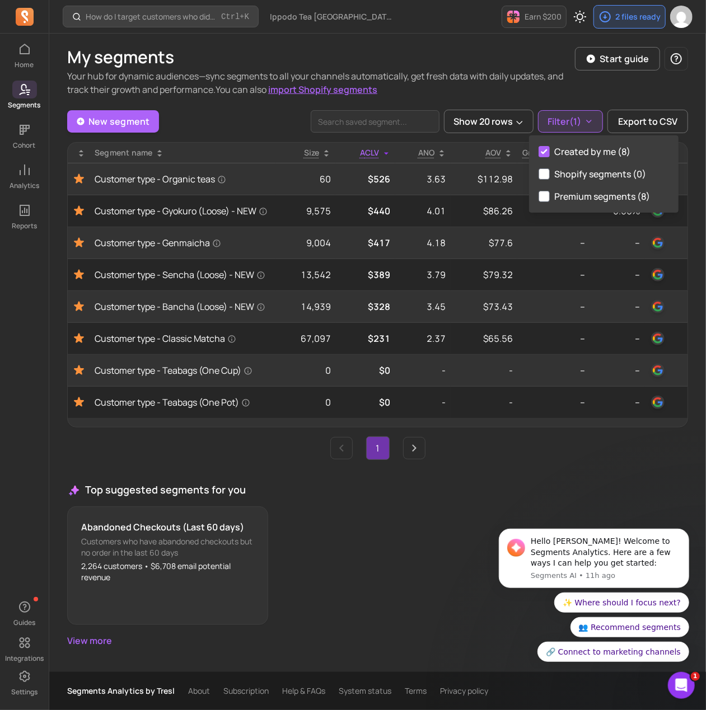
click at [247, 478] on div "New segment Show 20 rows Filter (1) Export to CSV Segment name Size ACLV ANO AO…" at bounding box center [377, 379] width 621 height 538
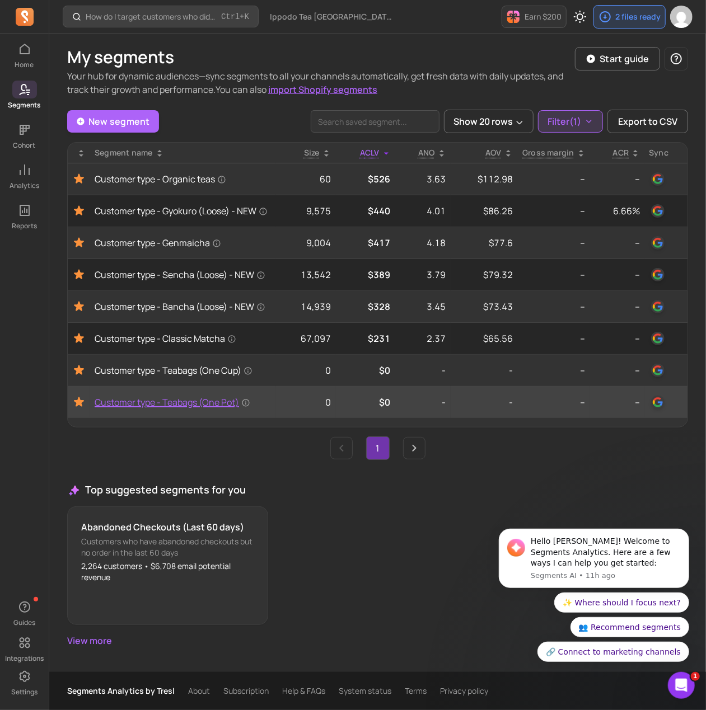
click at [163, 409] on span "Customer type - Teabags (One Pot)" at bounding box center [173, 402] width 156 height 13
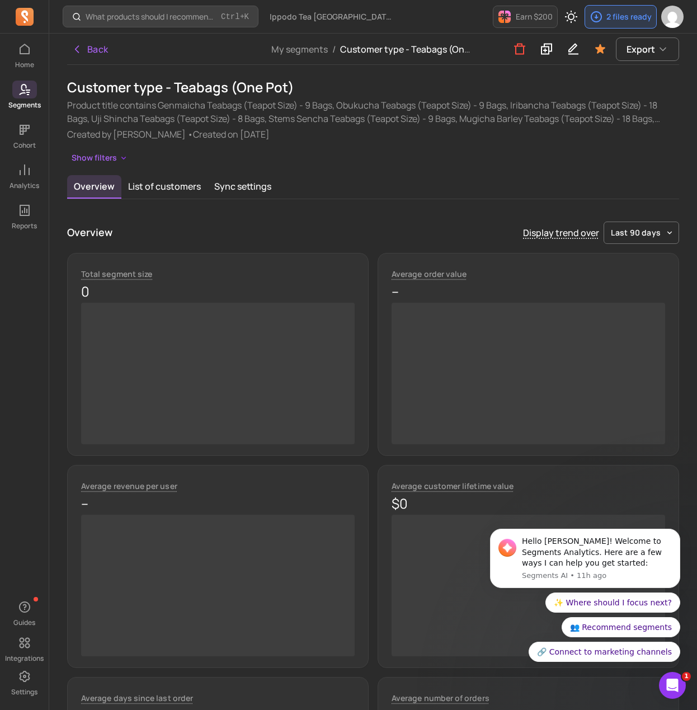
click at [181, 89] on h1 "Customer type - Teabags (One Pot)" at bounding box center [373, 87] width 612 height 18
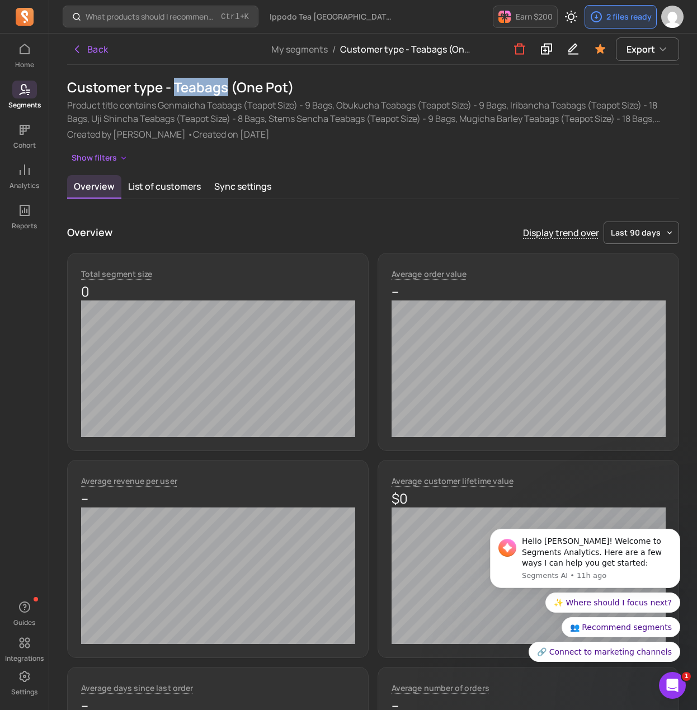
click at [181, 89] on h1 "Customer type - Teabags (One Pot)" at bounding box center [373, 87] width 612 height 18
click at [181, 88] on h1 "Customer type - Teabags (One Pot)" at bounding box center [373, 87] width 612 height 18
copy h1 "Customer type - Teabags (One Pot)"
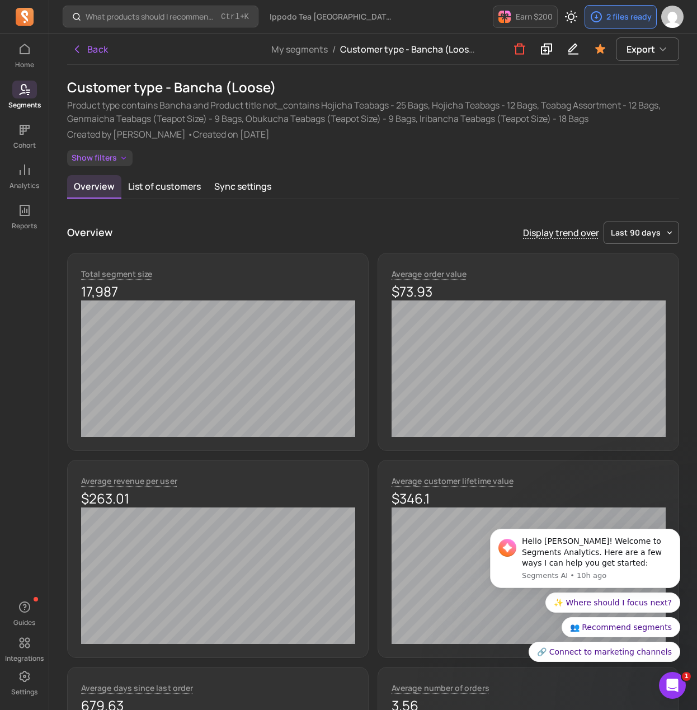
click at [101, 154] on button "Show filters" at bounding box center [99, 158] width 65 height 16
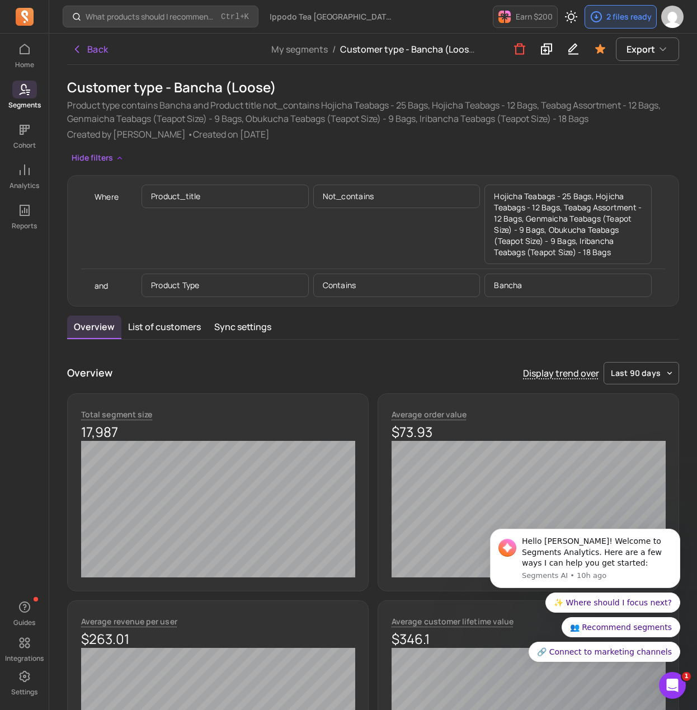
click at [123, 83] on h1 "Customer type - Bancha (Loose)" at bounding box center [373, 87] width 612 height 18
copy h1 "Customer type - Bancha (Loose)"
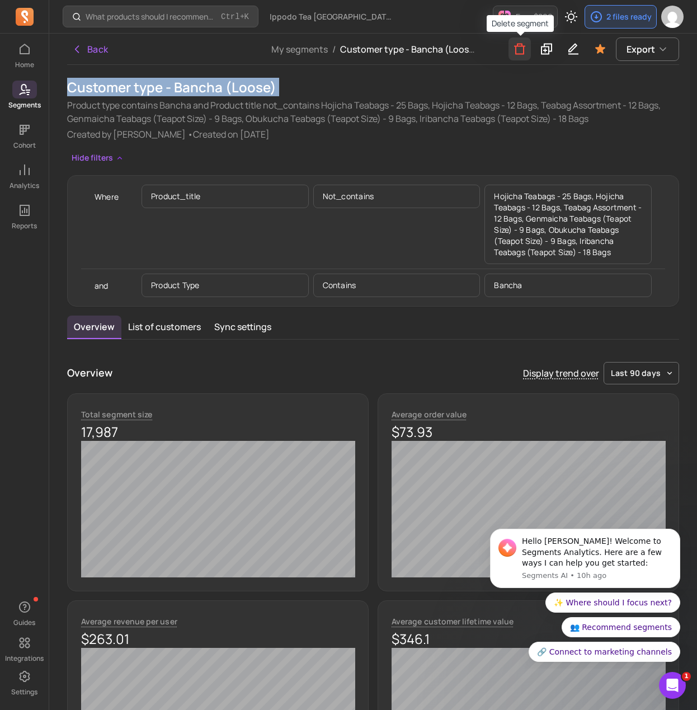
click at [522, 50] on icon "button" at bounding box center [519, 49] width 13 height 14
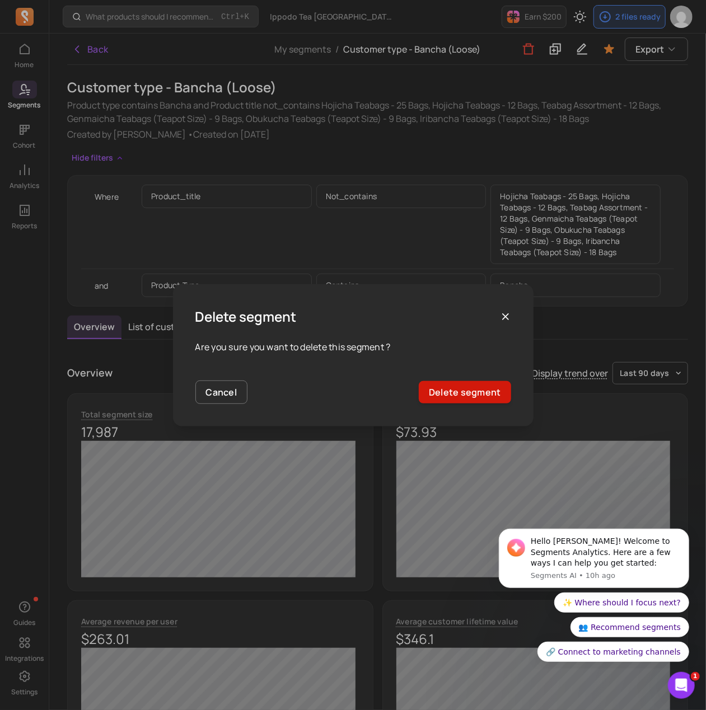
click at [465, 392] on button "Delete segment" at bounding box center [465, 392] width 92 height 22
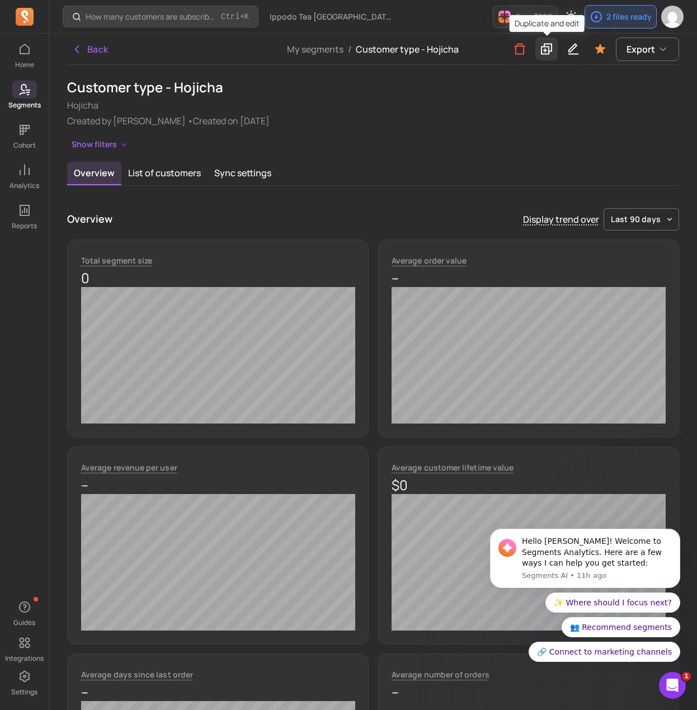
click at [550, 44] on icon at bounding box center [546, 49] width 11 height 11
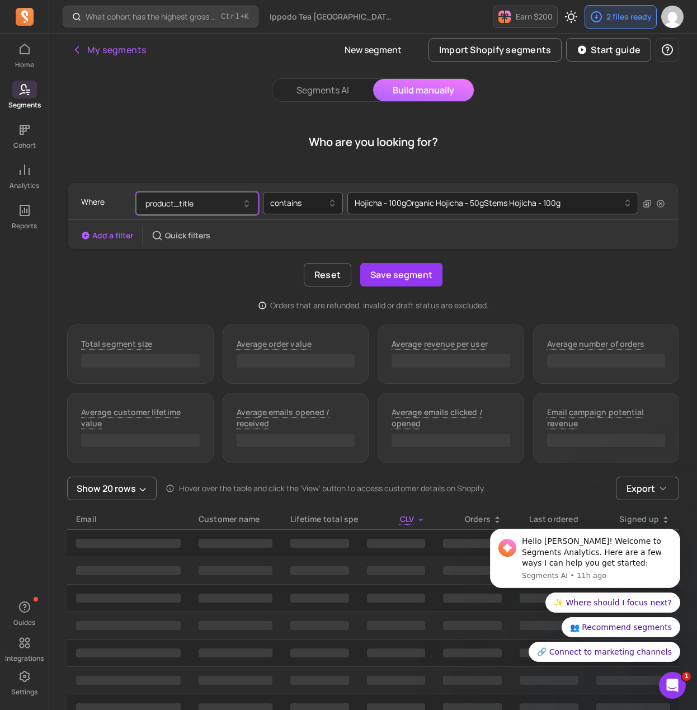
click at [191, 204] on button "product_title" at bounding box center [197, 203] width 123 height 23
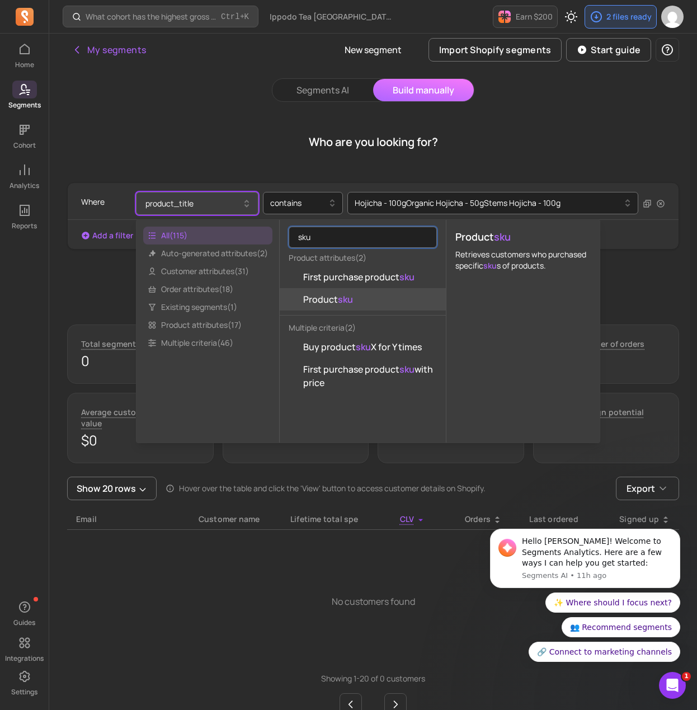
type input "sku"
click at [344, 300] on mark "sku" at bounding box center [345, 299] width 15 height 12
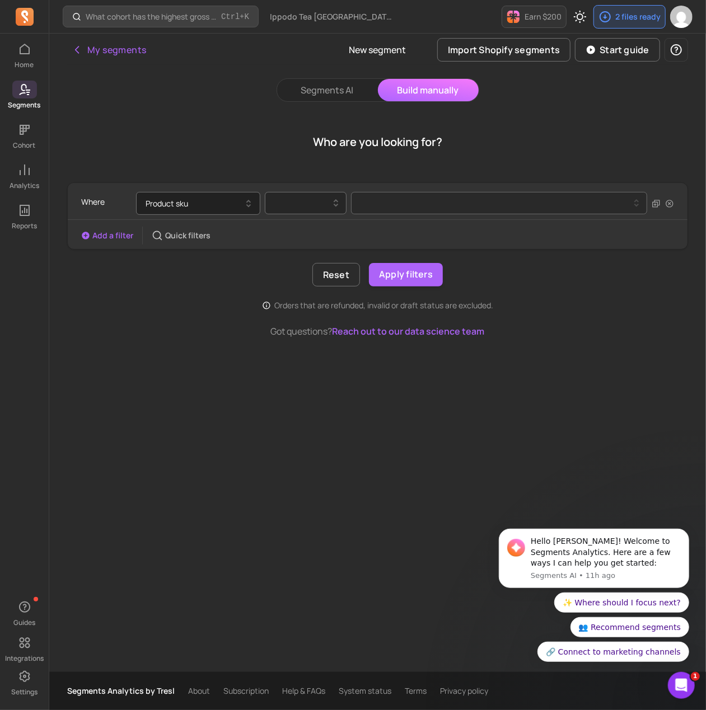
click at [326, 209] on div at bounding box center [306, 203] width 82 height 22
click at [315, 229] on div "contains" at bounding box center [305, 232] width 81 height 20
click at [387, 198] on button at bounding box center [499, 203] width 296 height 22
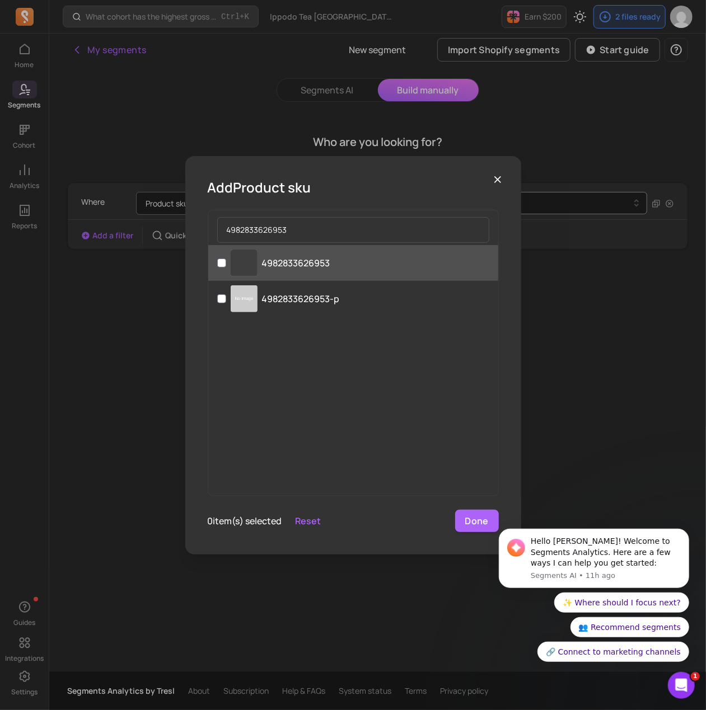
type input "4982833626953"
click at [315, 262] on p "4982833626953" at bounding box center [296, 262] width 68 height 13
click at [226, 262] on input "‌ 4982833626953" at bounding box center [221, 263] width 9 height 9
checkbox input "true"
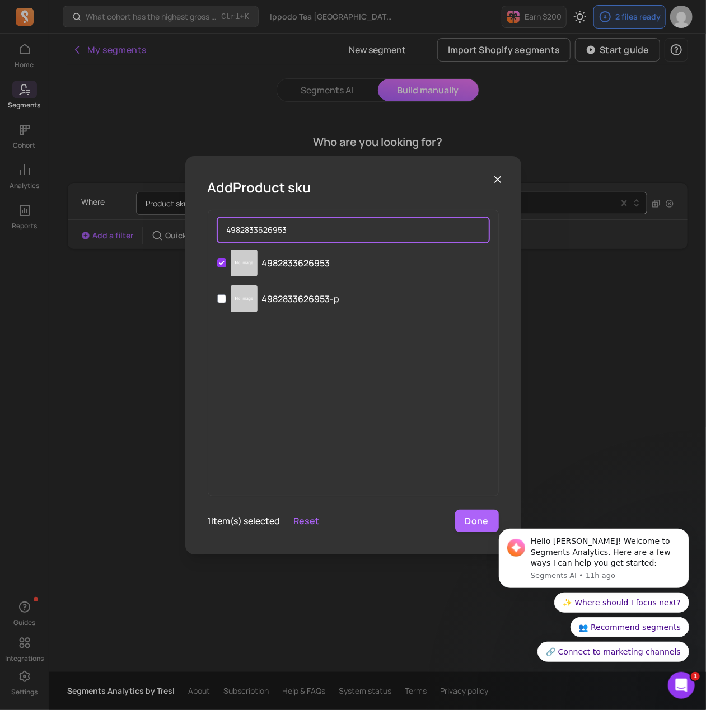
click at [327, 234] on input "4982833626953" at bounding box center [353, 230] width 272 height 26
paste input "02124"
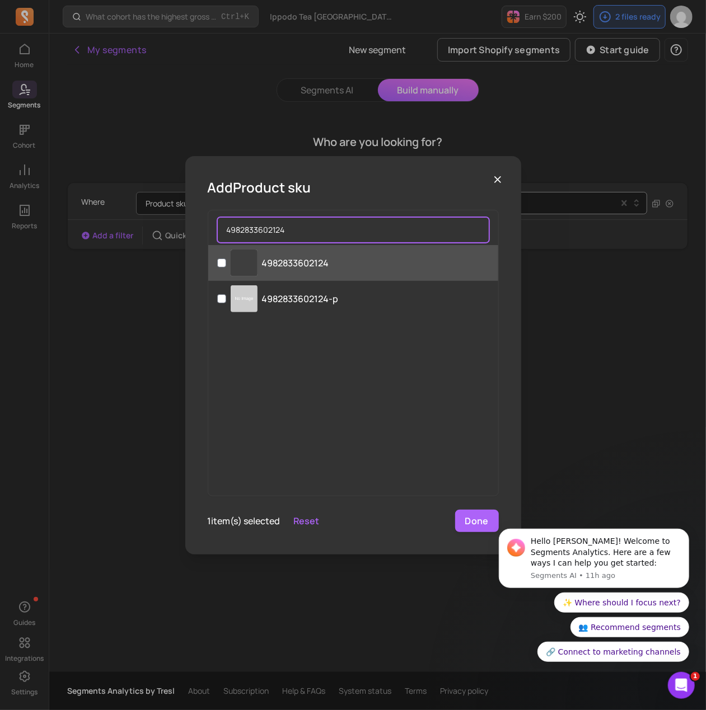
type input "4982833602124"
click at [335, 262] on label "‌ 4982833602124" at bounding box center [353, 263] width 290 height 36
click at [226, 262] on input "‌ 4982833602124" at bounding box center [221, 263] width 9 height 9
checkbox input "true"
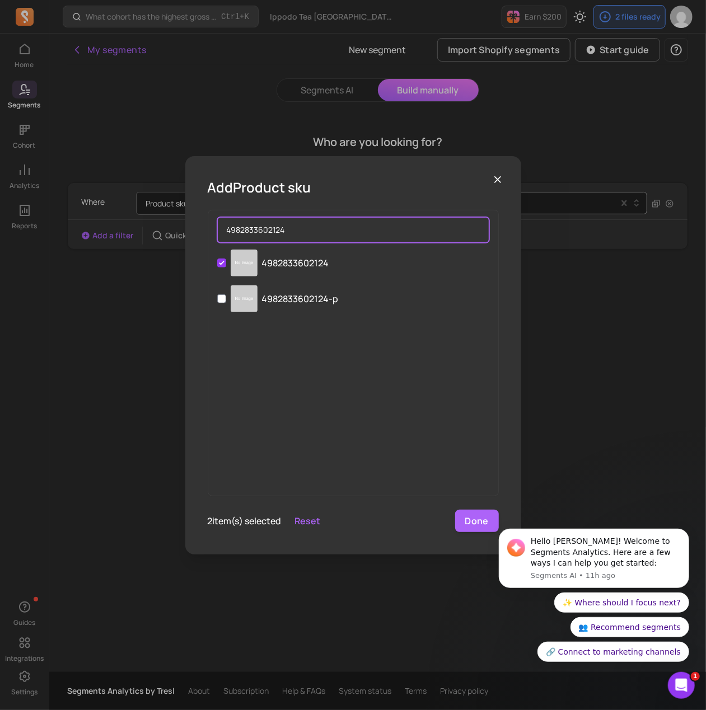
click at [293, 232] on input "4982833602124" at bounding box center [353, 230] width 272 height 26
paste input "1127"
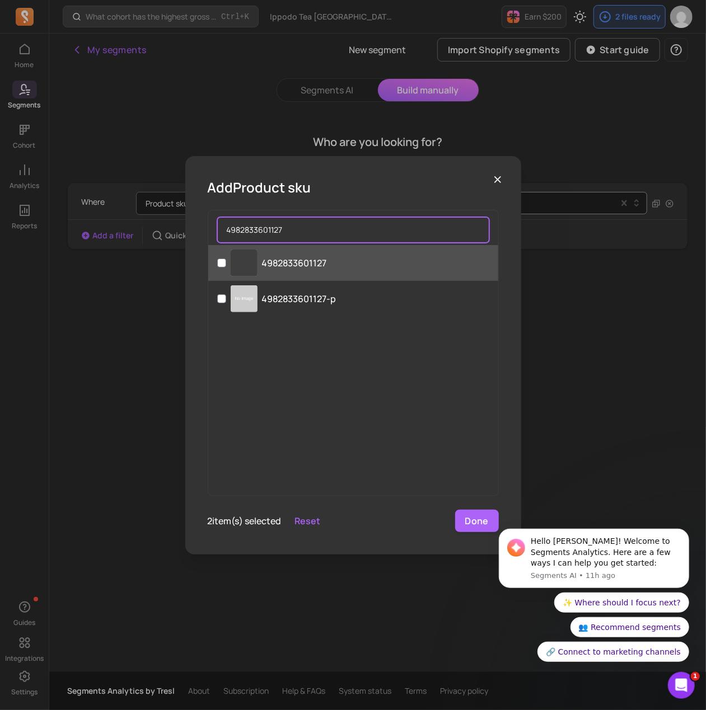
type input "4982833601127"
click at [325, 267] on p "4982833601127" at bounding box center [294, 262] width 65 height 13
click at [226, 267] on input "‌ 4982833601127" at bounding box center [221, 263] width 9 height 9
checkbox input "true"
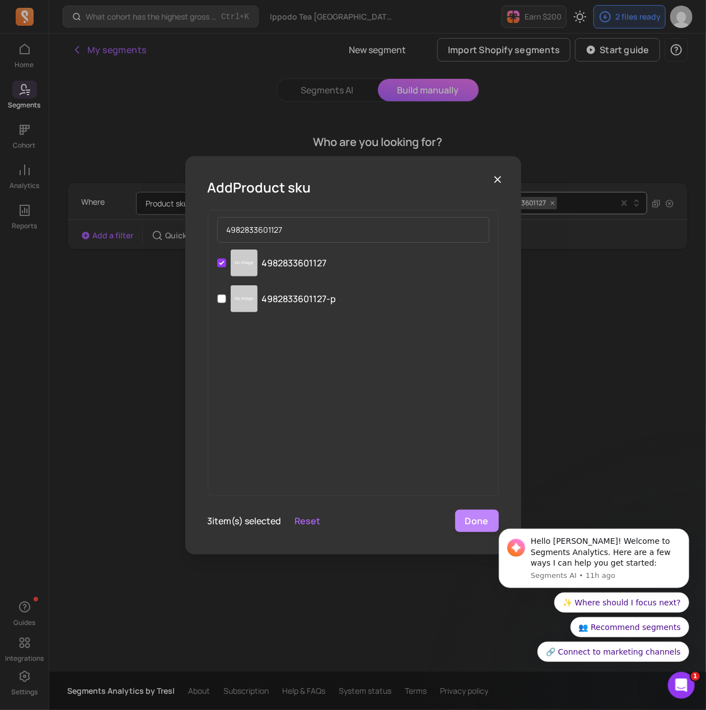
click at [473, 519] on button "Done" at bounding box center [477, 521] width 44 height 22
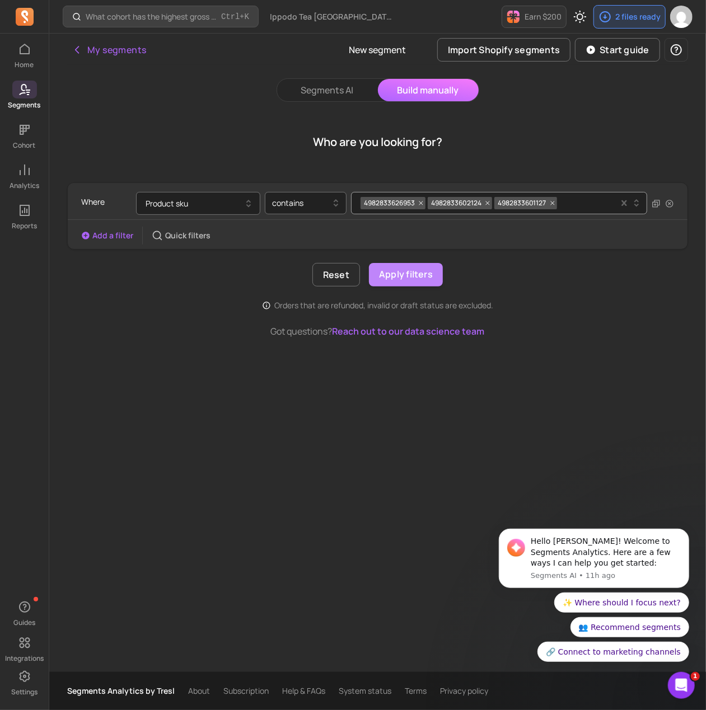
click at [403, 283] on button "Apply filters" at bounding box center [406, 275] width 74 height 24
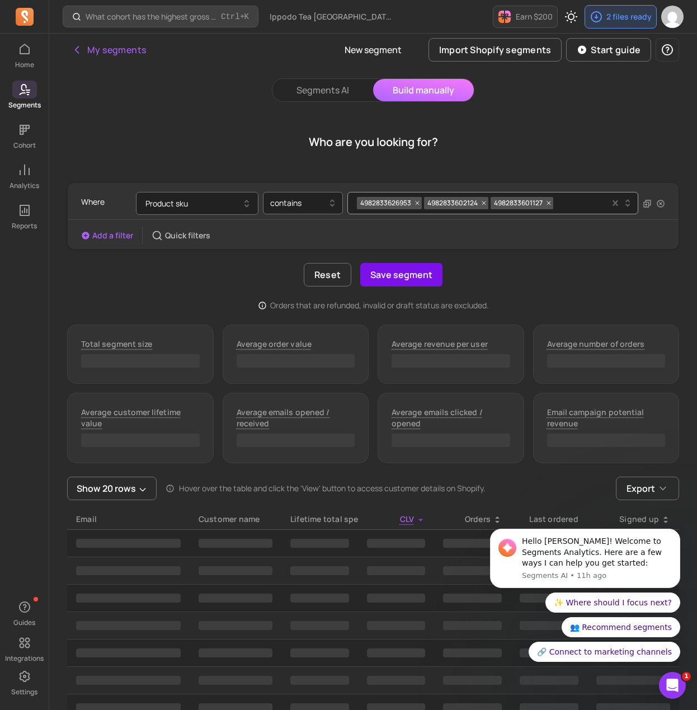
click at [417, 279] on button "Save segment" at bounding box center [401, 275] width 82 height 24
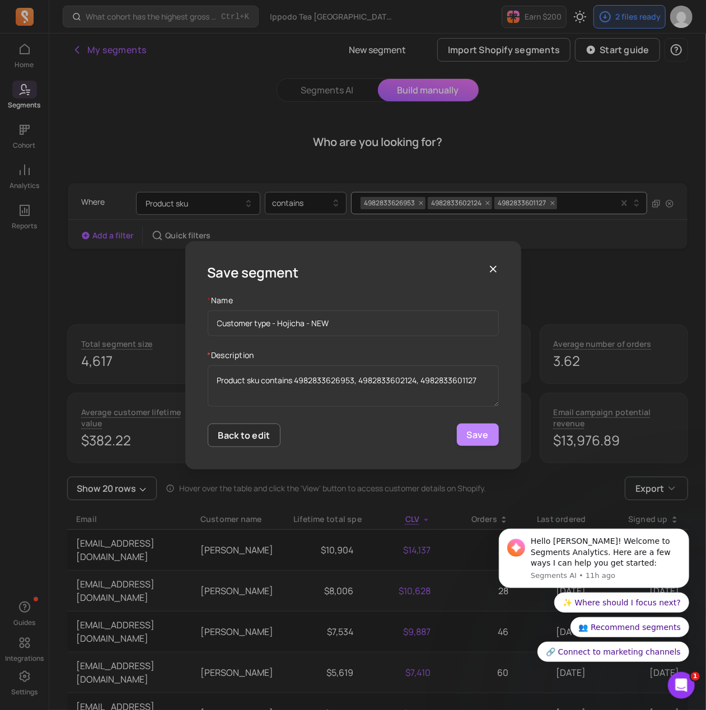
type input "Customer type - Hojicha - NEW"
click at [475, 437] on button "Save" at bounding box center [478, 435] width 42 height 22
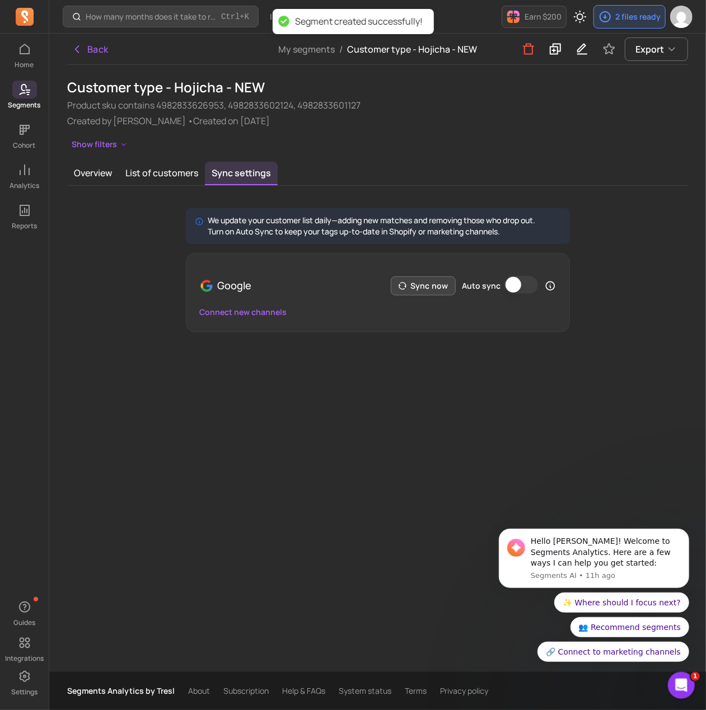
drag, startPoint x: 425, startPoint y: 292, endPoint x: 506, endPoint y: 285, distance: 82.0
click at [426, 292] on button "Sync now" at bounding box center [423, 285] width 65 height 19
click at [513, 284] on button "Auto sync" at bounding box center [521, 285] width 34 height 18
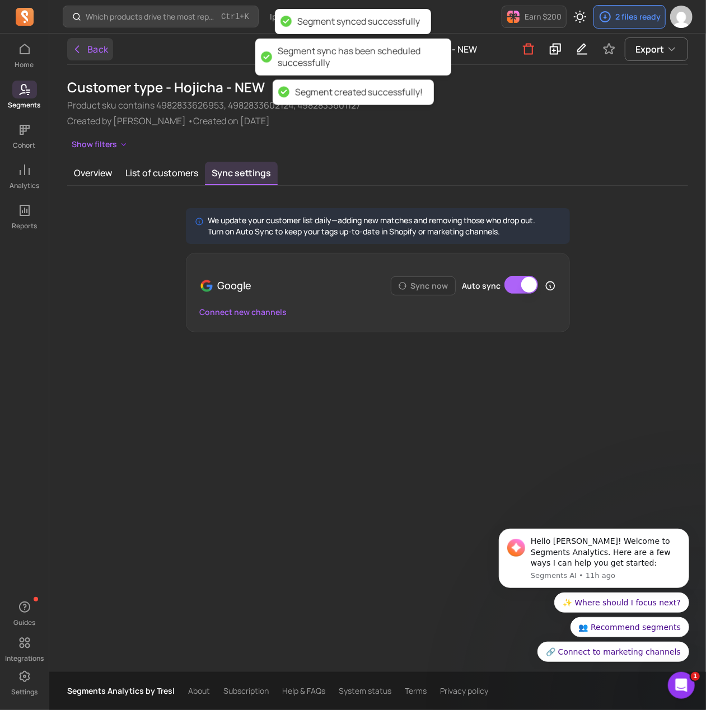
click at [80, 48] on icon "button" at bounding box center [77, 49] width 11 height 11
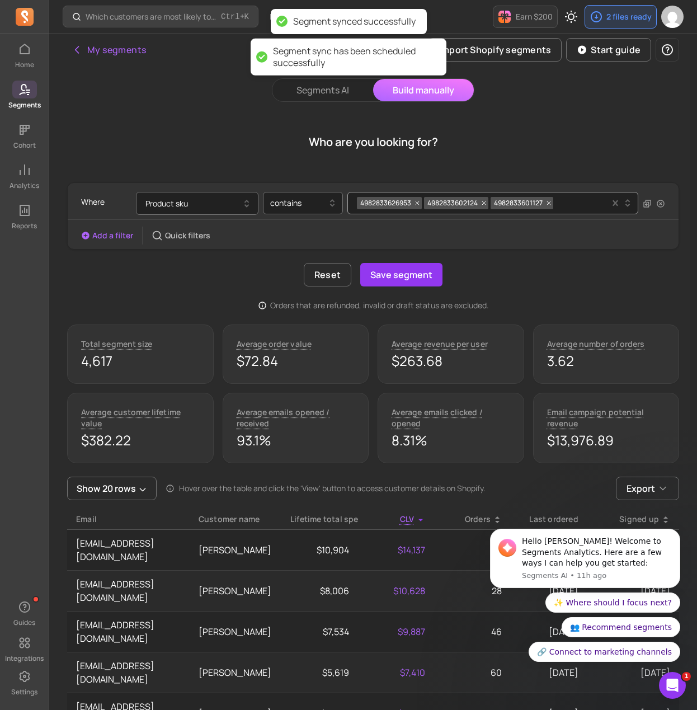
click at [31, 92] on icon at bounding box center [24, 89] width 13 height 13
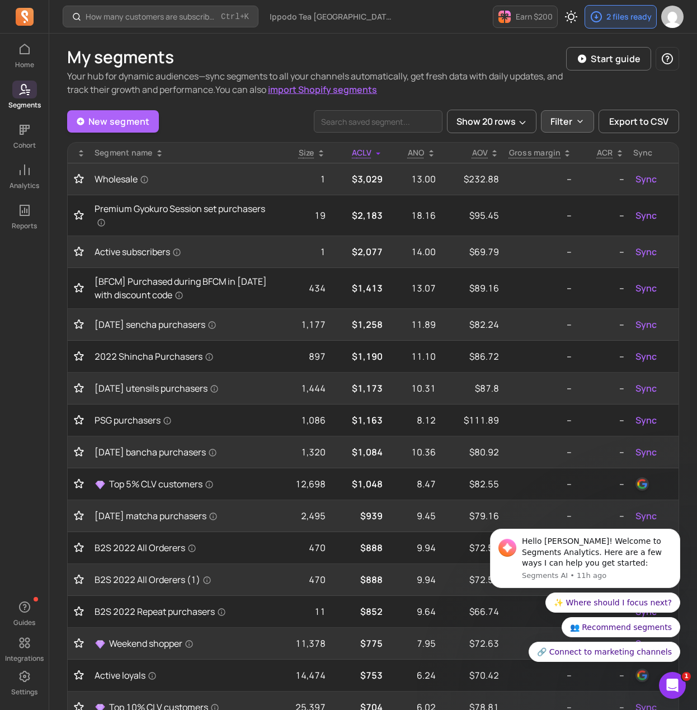
click at [563, 120] on p "Filter" at bounding box center [562, 121] width 22 height 13
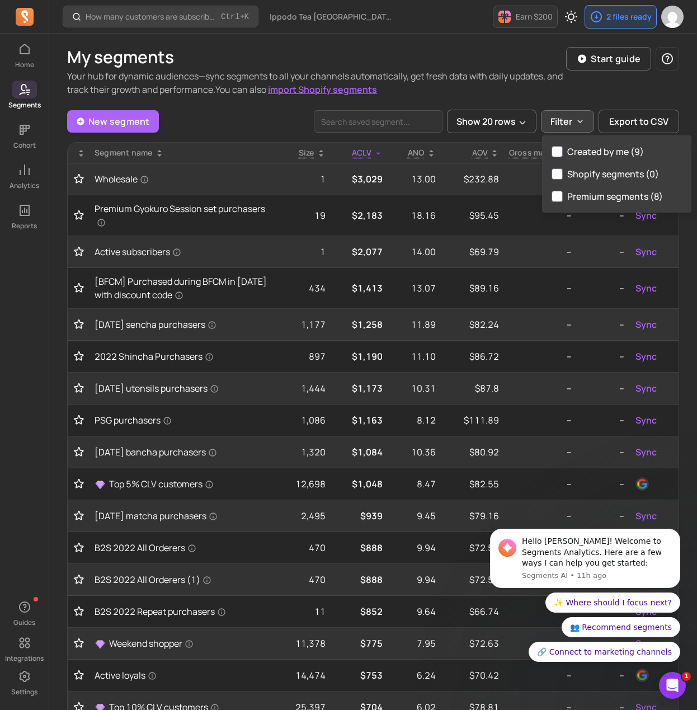
click at [562, 157] on label "Created by me (9)" at bounding box center [617, 151] width 148 height 22
click at [562, 157] on input "Created by me (9)" at bounding box center [557, 151] width 11 height 11
checkbox input "true"
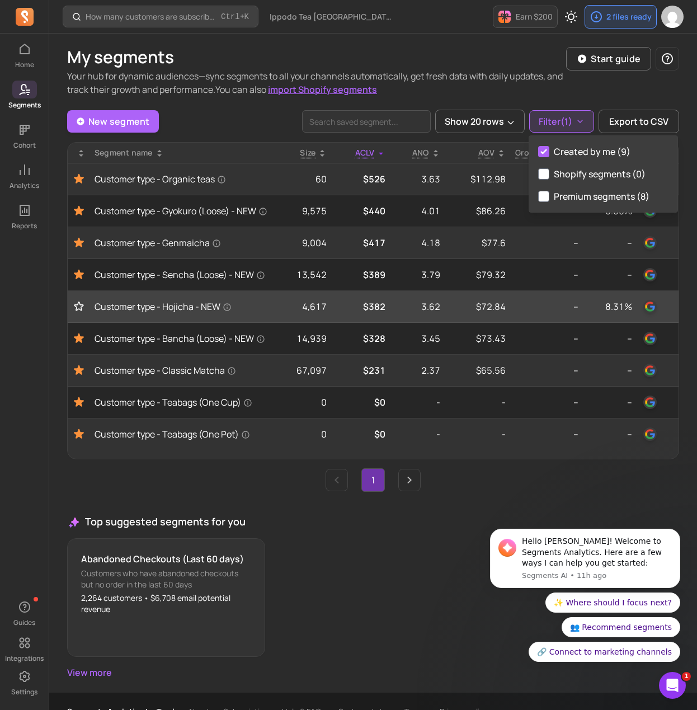
click at [68, 312] on td at bounding box center [79, 307] width 22 height 32
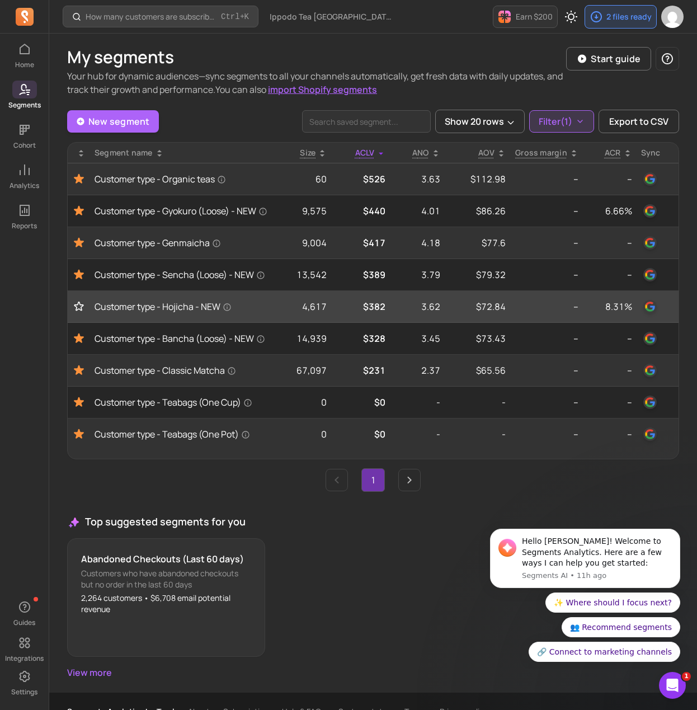
click at [78, 312] on icon "Toggle favorite" at bounding box center [78, 306] width 11 height 11
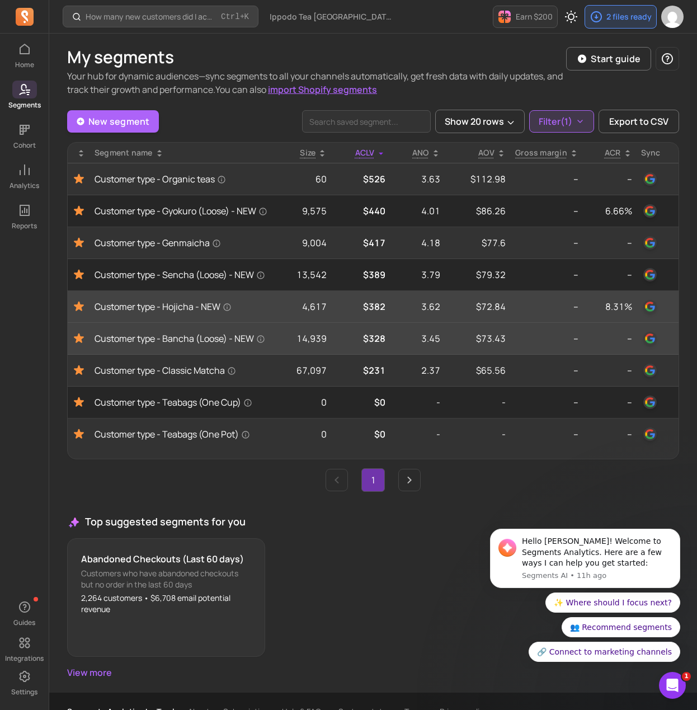
scroll to position [26, 0]
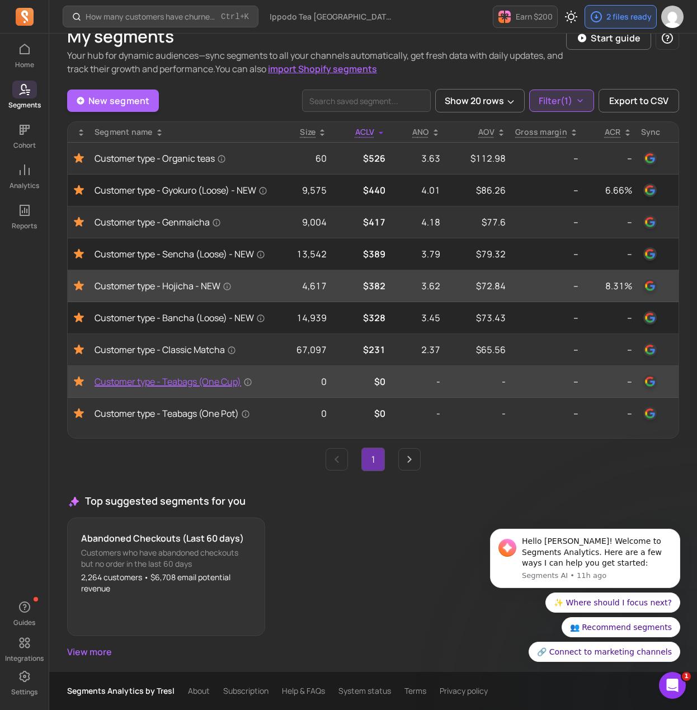
click at [167, 388] on span "Customer type - Teabags (One Cup)" at bounding box center [174, 381] width 158 height 13
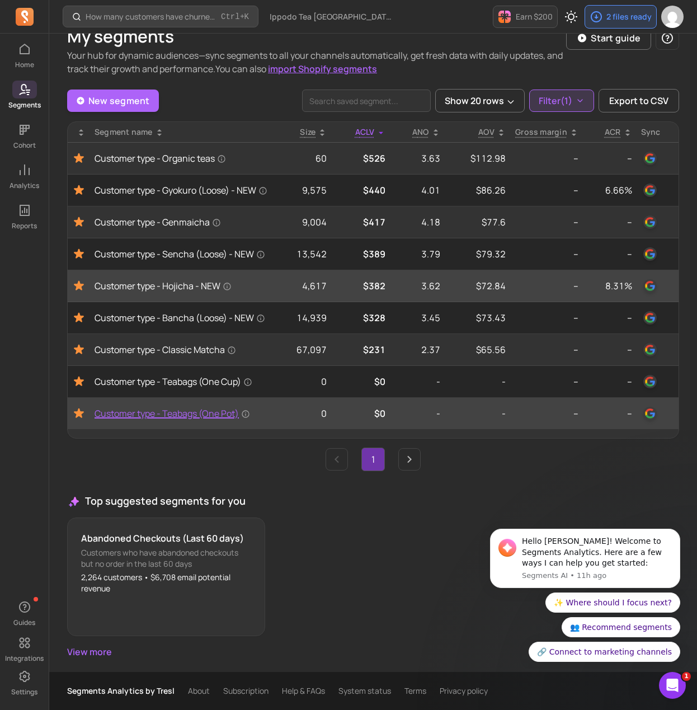
click at [159, 417] on span "Customer type - Teabags (One Pot)" at bounding box center [173, 413] width 156 height 13
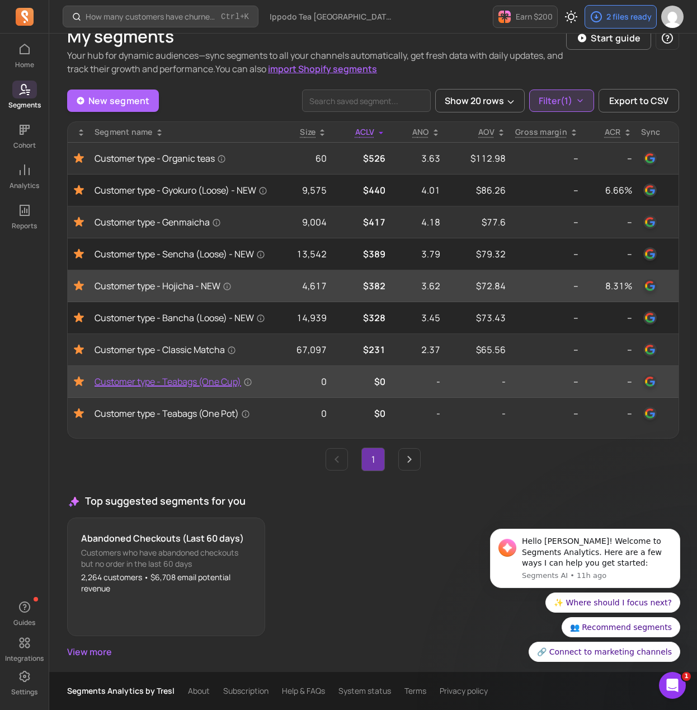
click at [166, 381] on span "Customer type - Teabags (One Cup)" at bounding box center [174, 381] width 158 height 13
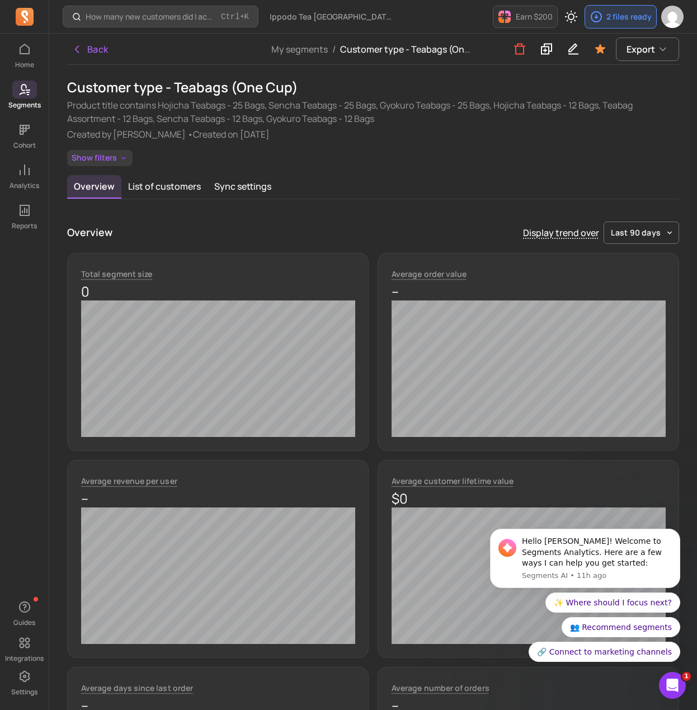
click at [91, 162] on button "Show filters" at bounding box center [99, 158] width 65 height 16
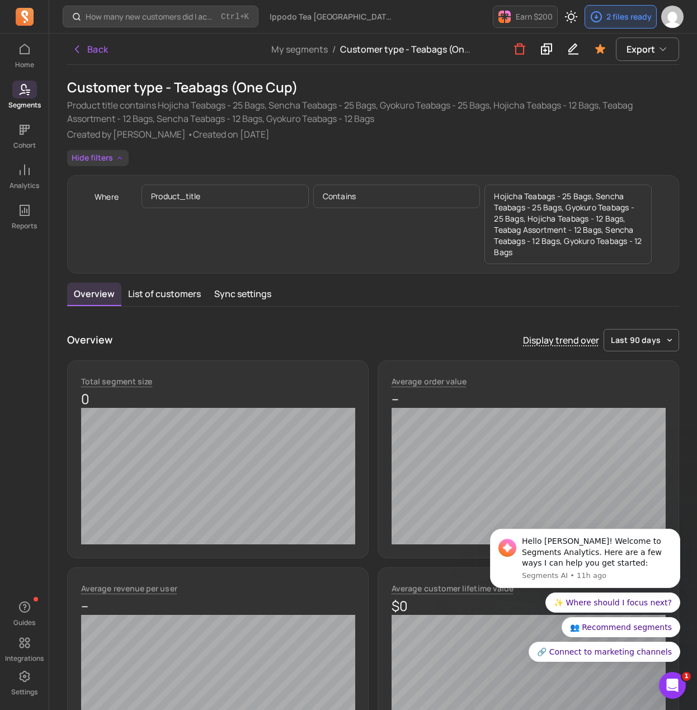
click at [90, 162] on button "Hide filters" at bounding box center [98, 158] width 62 height 16
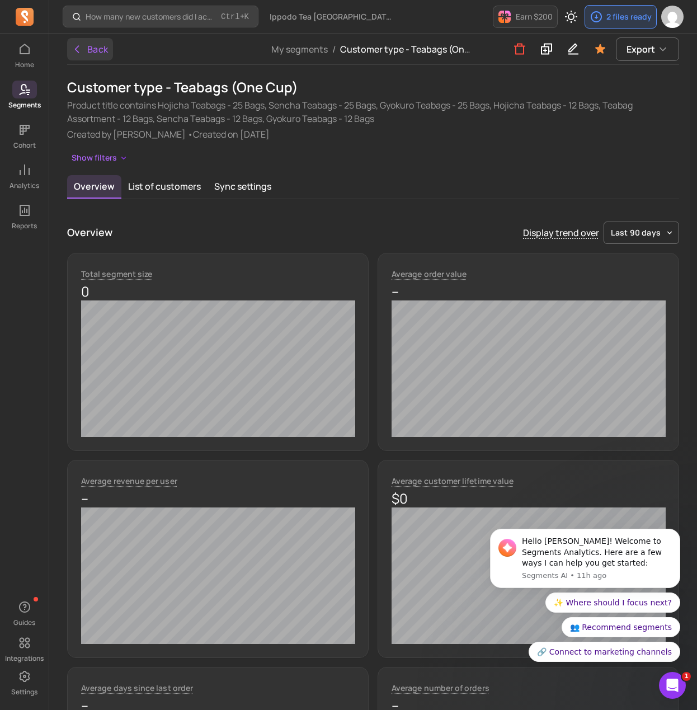
click at [99, 49] on button "Back" at bounding box center [90, 49] width 46 height 22
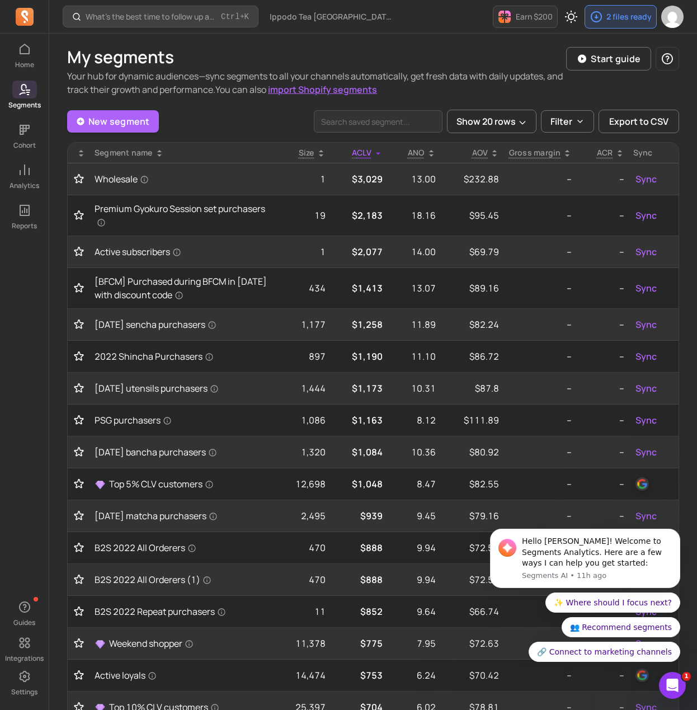
scroll to position [26, 0]
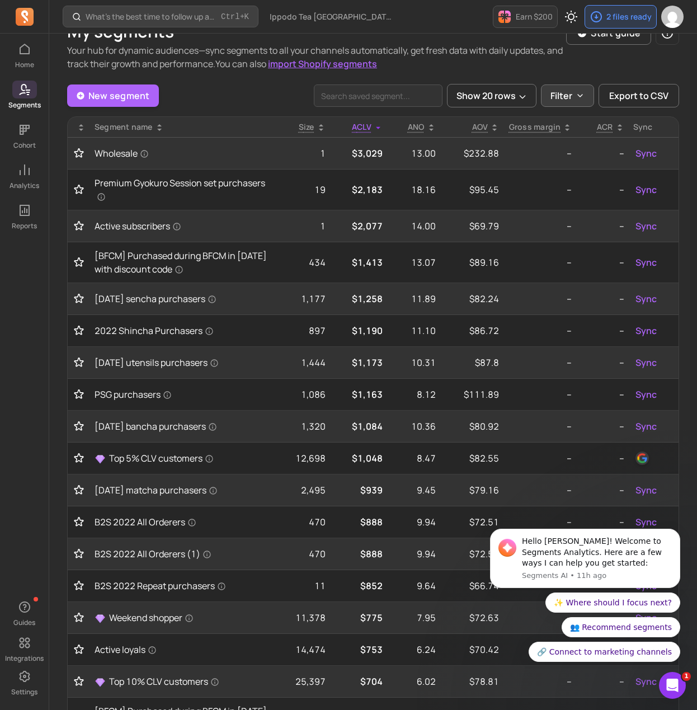
click at [553, 95] on p "Filter" at bounding box center [562, 95] width 22 height 13
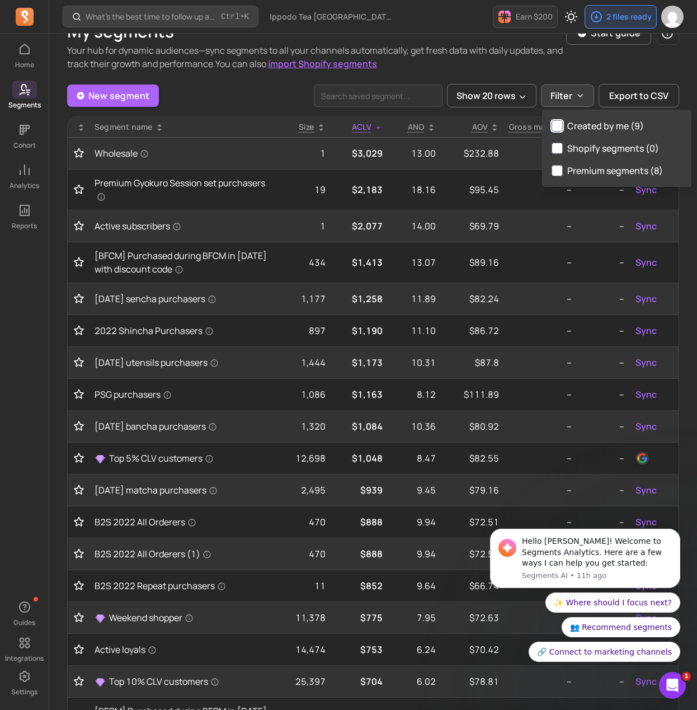
click at [560, 121] on input "Created by me (9)" at bounding box center [557, 125] width 11 height 11
checkbox input "true"
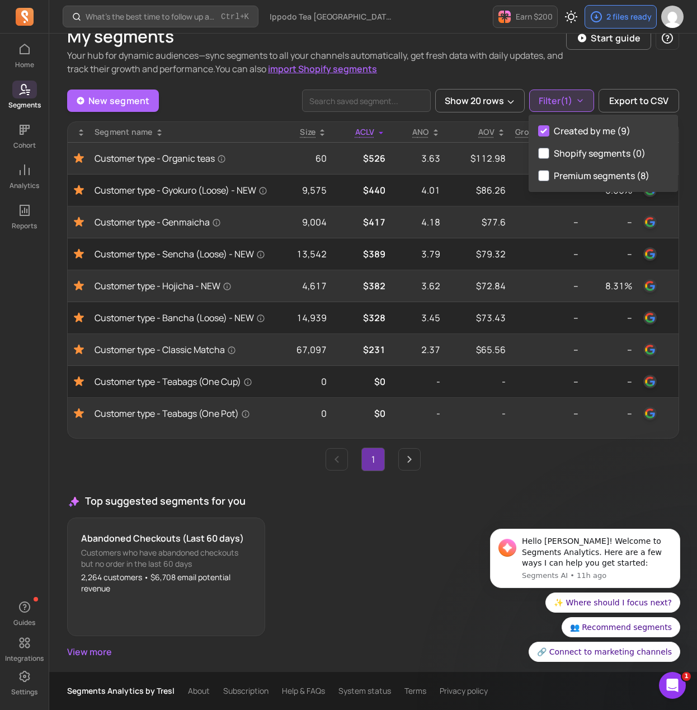
click at [240, 458] on ul "1" at bounding box center [373, 460] width 612 height 24
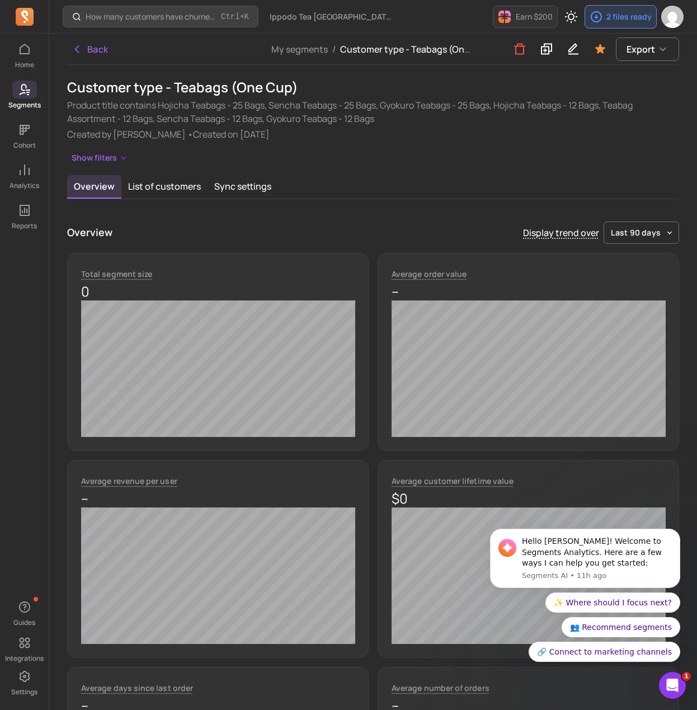
click at [190, 87] on h1 "Customer type - Teabags (One Cup)" at bounding box center [373, 87] width 612 height 18
copy h1 "Customer type - Teabags (One Cup)"
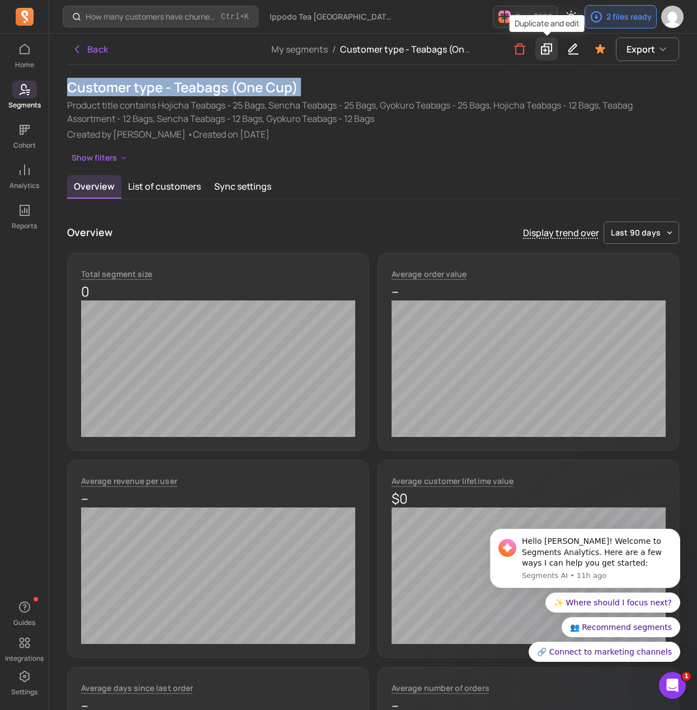
click at [543, 52] on icon at bounding box center [546, 49] width 13 height 14
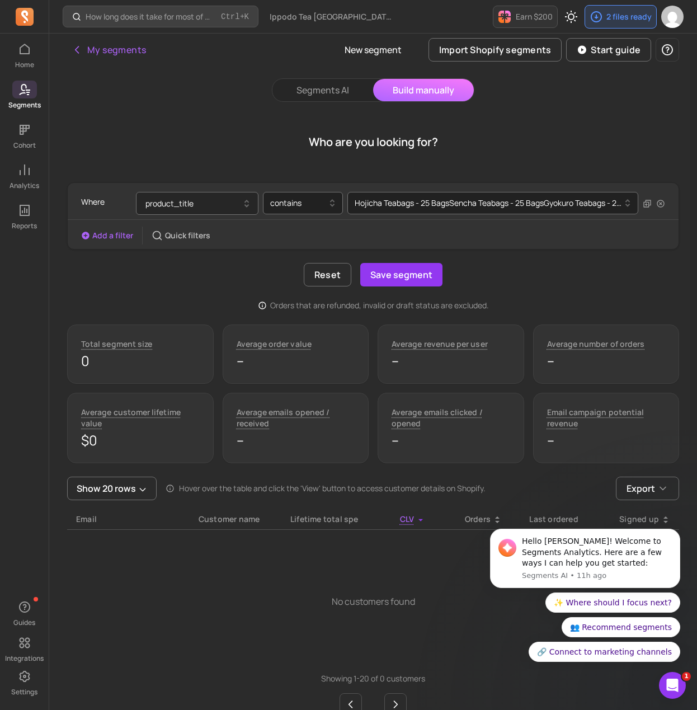
click at [200, 203] on button "product_title" at bounding box center [197, 203] width 123 height 23
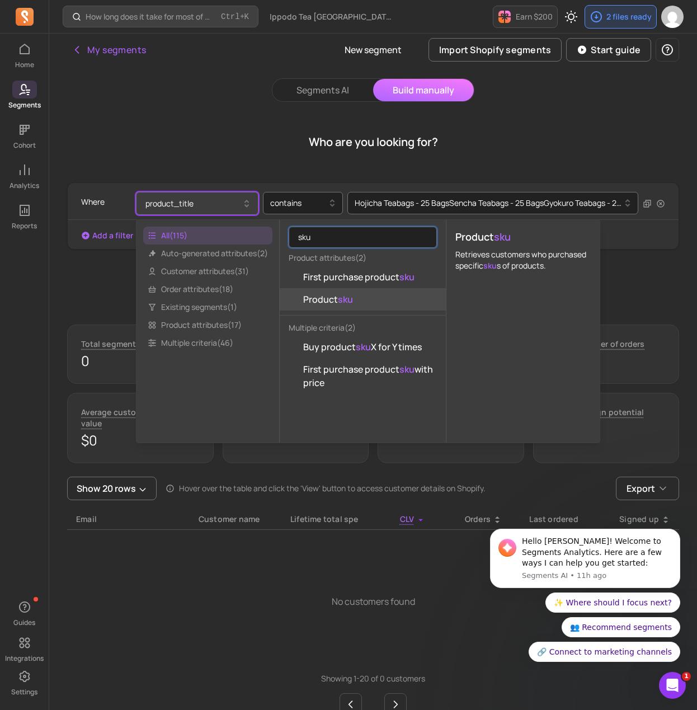
type input "sku"
click at [377, 298] on button "Product sku" at bounding box center [363, 299] width 166 height 22
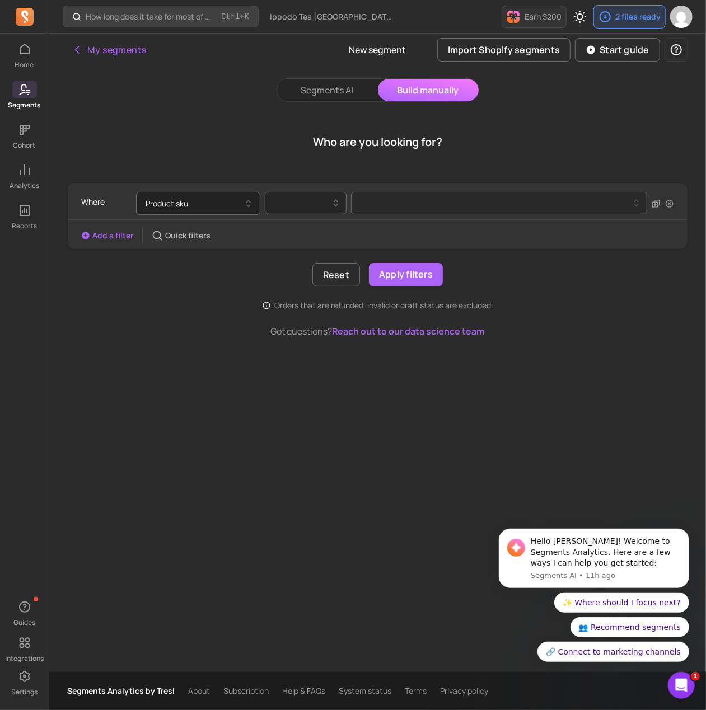
click at [313, 202] on div at bounding box center [301, 202] width 58 height 13
click at [305, 231] on div "contains" at bounding box center [305, 232] width 81 height 20
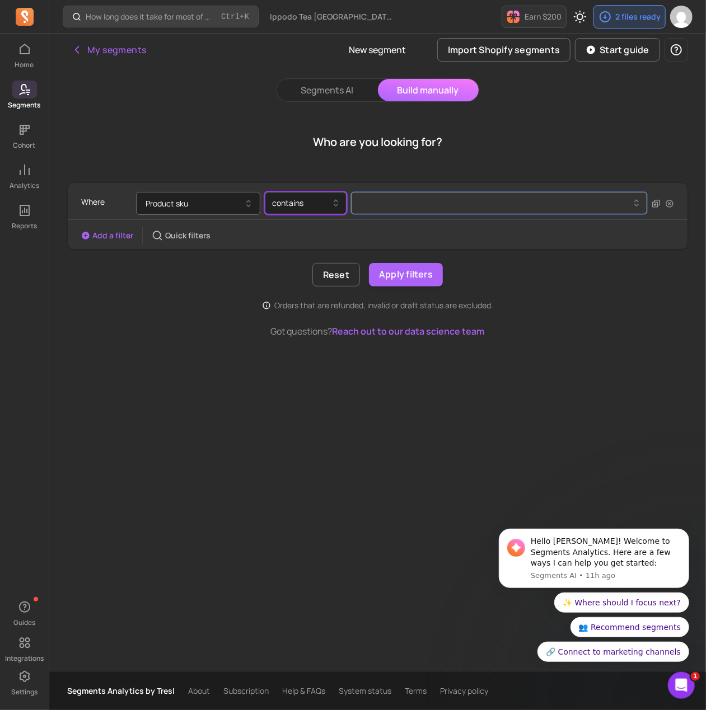
click at [382, 208] on button at bounding box center [499, 203] width 296 height 22
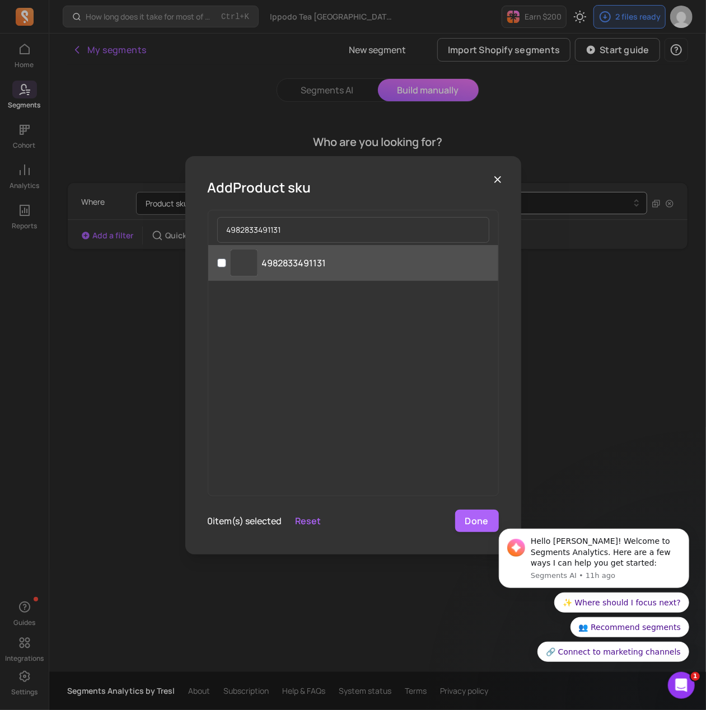
type input "4982833491131"
click at [285, 257] on p "4982833491131" at bounding box center [294, 262] width 64 height 13
click at [226, 259] on input "‌ 4982833491131" at bounding box center [221, 263] width 9 height 9
checkbox input "true"
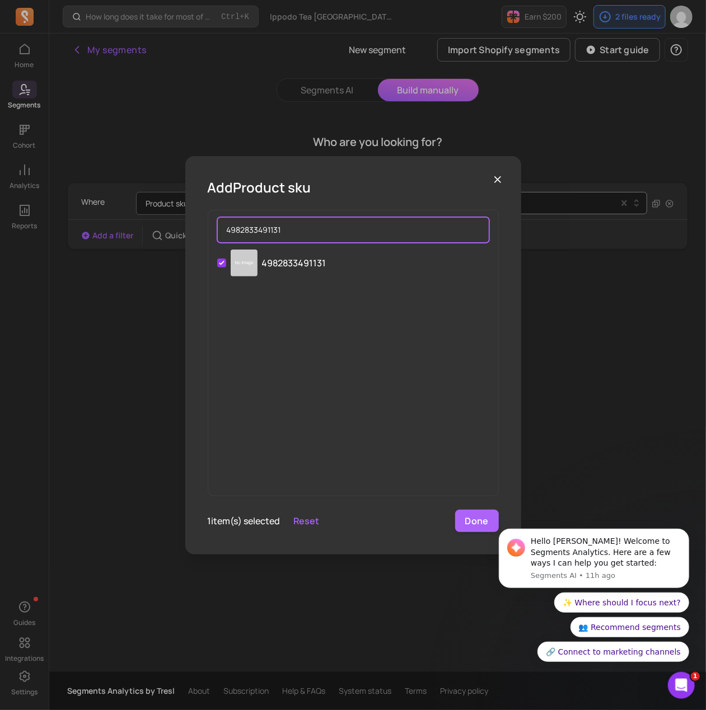
click at [299, 224] on input "4982833491131" at bounding box center [353, 230] width 272 height 26
paste input "591138"
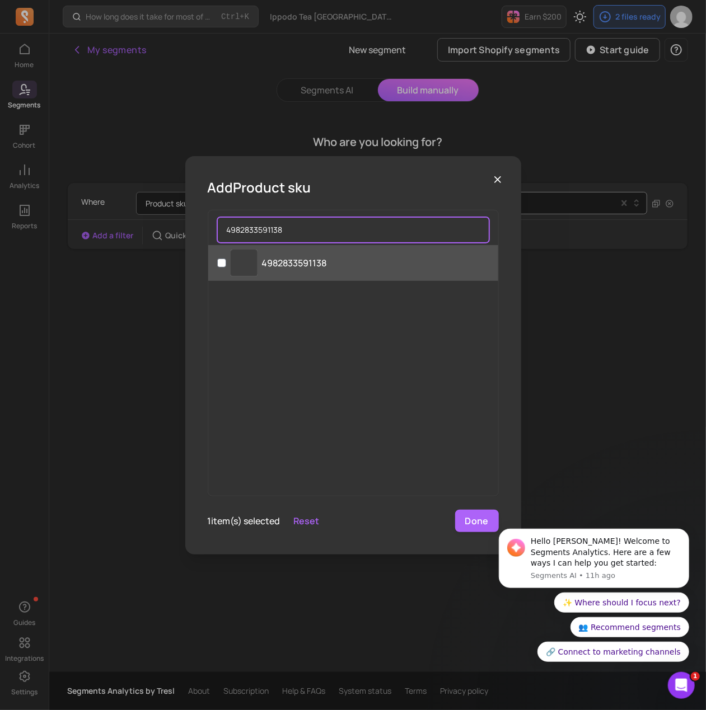
type input "4982833591138"
click at [293, 265] on p "4982833591138" at bounding box center [294, 262] width 65 height 13
click at [226, 265] on input "‌ 4982833591138" at bounding box center [221, 263] width 9 height 9
checkbox input "true"
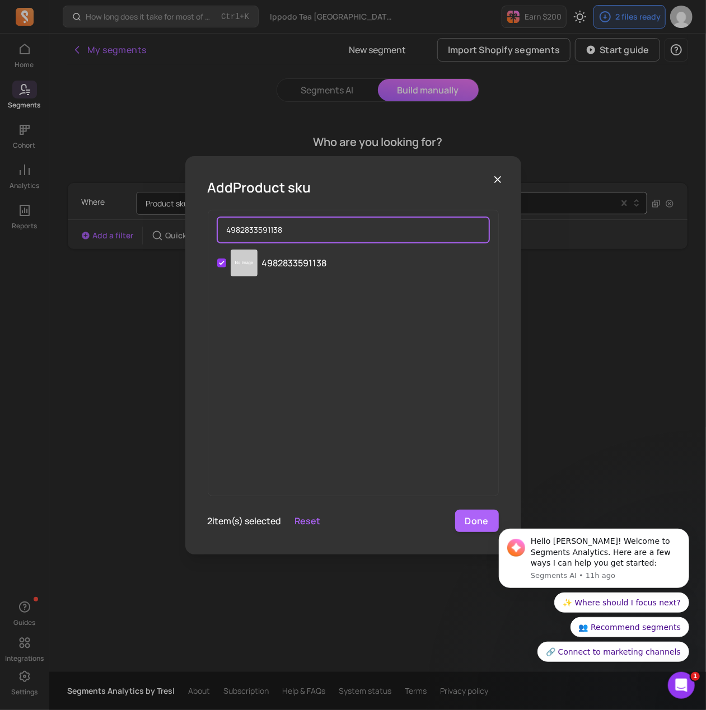
click at [297, 236] on input "4982833591138" at bounding box center [353, 230] width 272 height 26
paste input "691135"
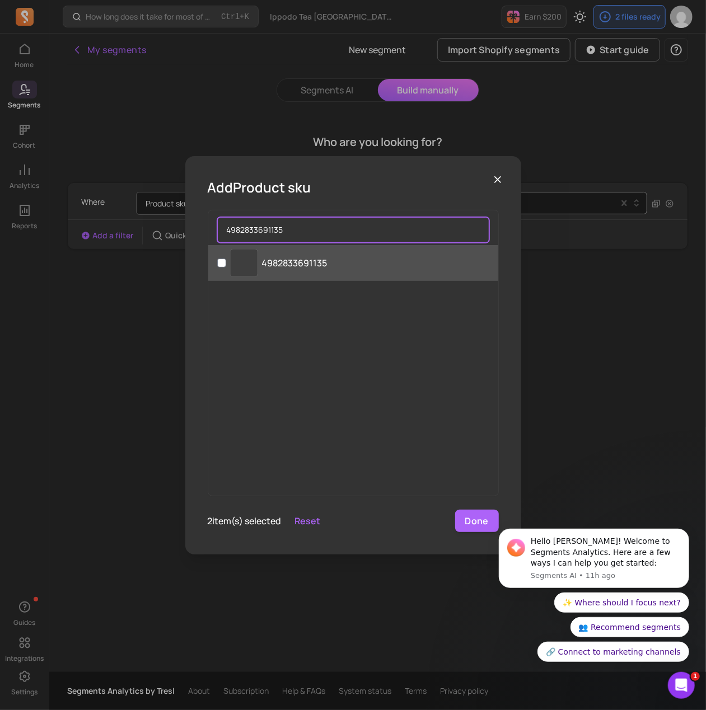
type input "4982833691135"
click at [323, 259] on p "4982833691135" at bounding box center [294, 262] width 65 height 13
click at [226, 259] on input "‌ 4982833691135" at bounding box center [221, 263] width 9 height 9
checkbox input "true"
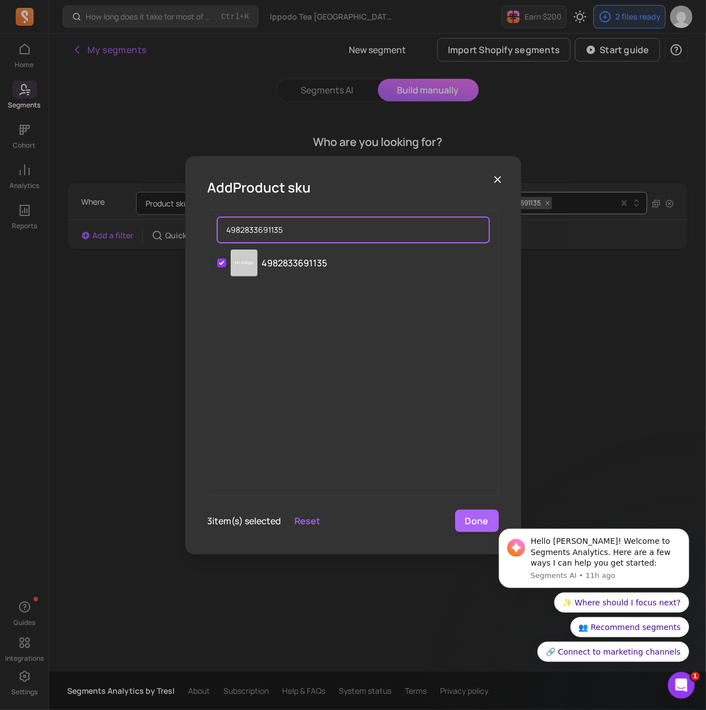
click at [315, 231] on input "4982833691135" at bounding box center [353, 230] width 272 height 26
paste input "11"
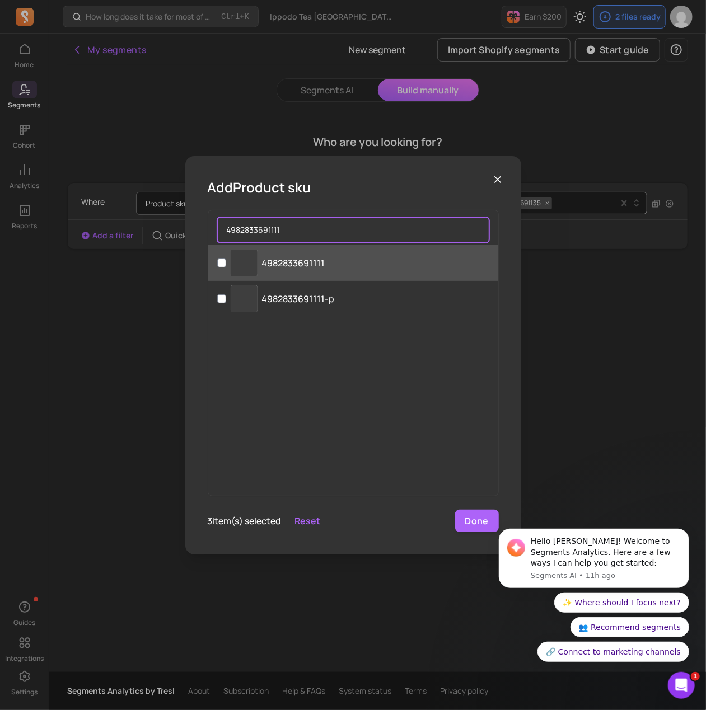
type input "4982833691111"
click at [312, 267] on p "4982833691111" at bounding box center [293, 262] width 63 height 13
click at [226, 267] on input "‌ 4982833691111" at bounding box center [221, 263] width 9 height 9
checkbox input "true"
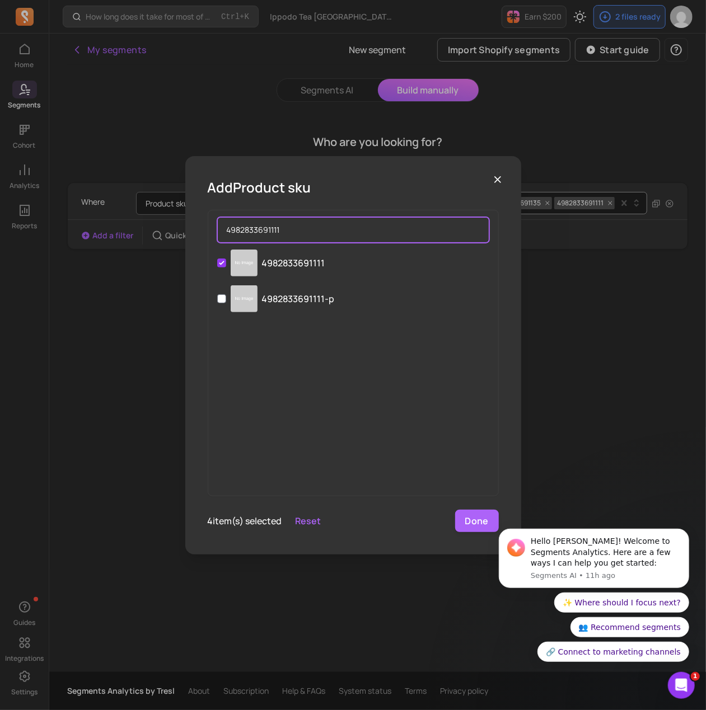
click at [317, 234] on input "4982833691111" at bounding box center [353, 230] width 272 height 26
paste input "5106"
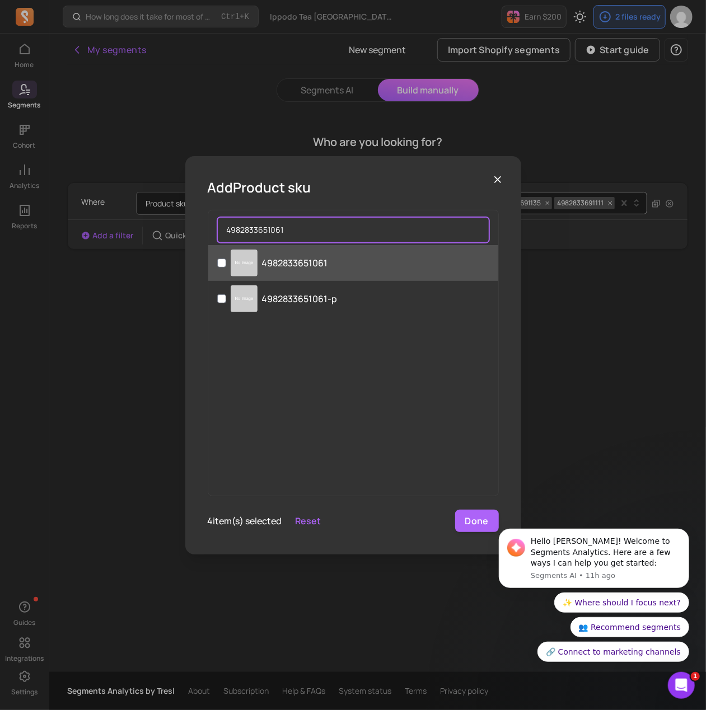
type input "4982833651061"
click at [316, 279] on label "4982833651061" at bounding box center [353, 263] width 290 height 36
click at [226, 267] on input "4982833651061" at bounding box center [221, 263] width 9 height 9
checkbox input "true"
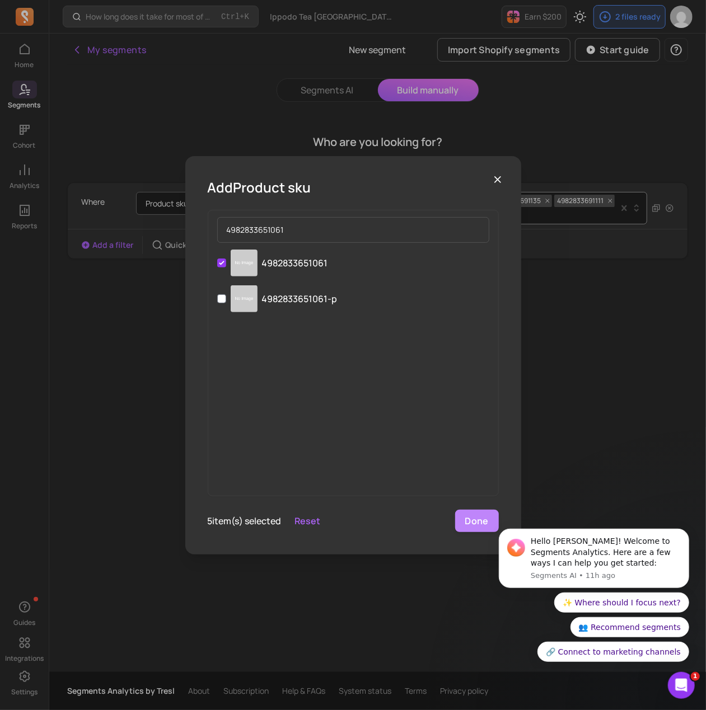
click at [476, 528] on button "Done" at bounding box center [477, 521] width 44 height 22
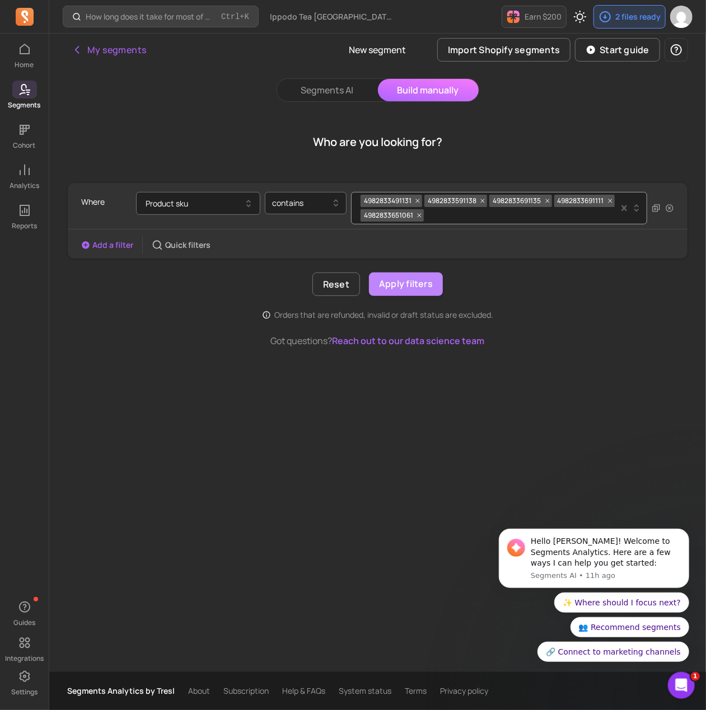
click at [420, 289] on button "Apply filters" at bounding box center [406, 284] width 74 height 24
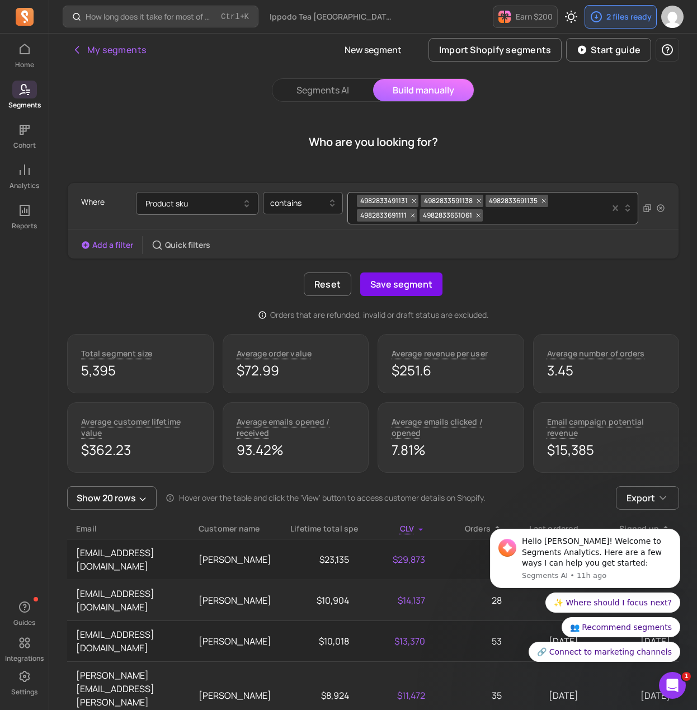
click at [401, 281] on button "Save segment" at bounding box center [401, 284] width 82 height 24
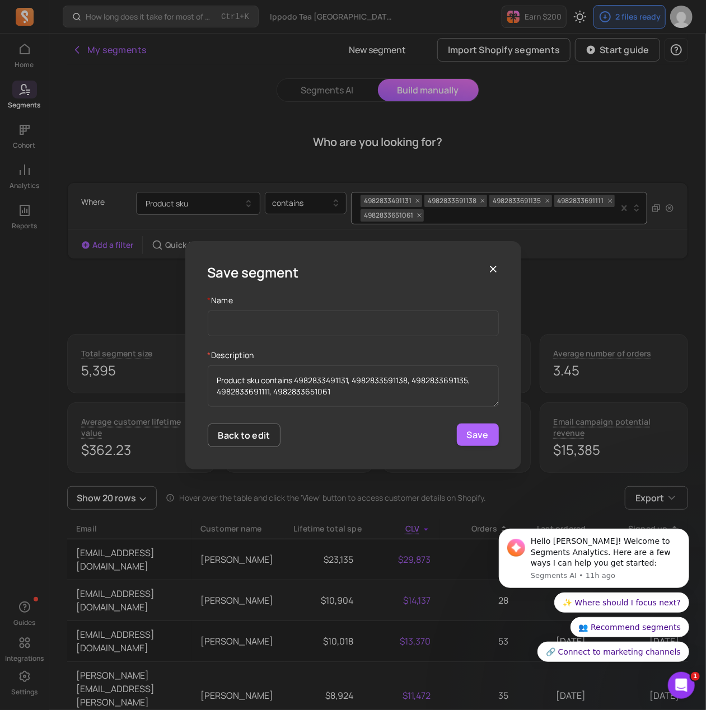
type input "4982833651061"
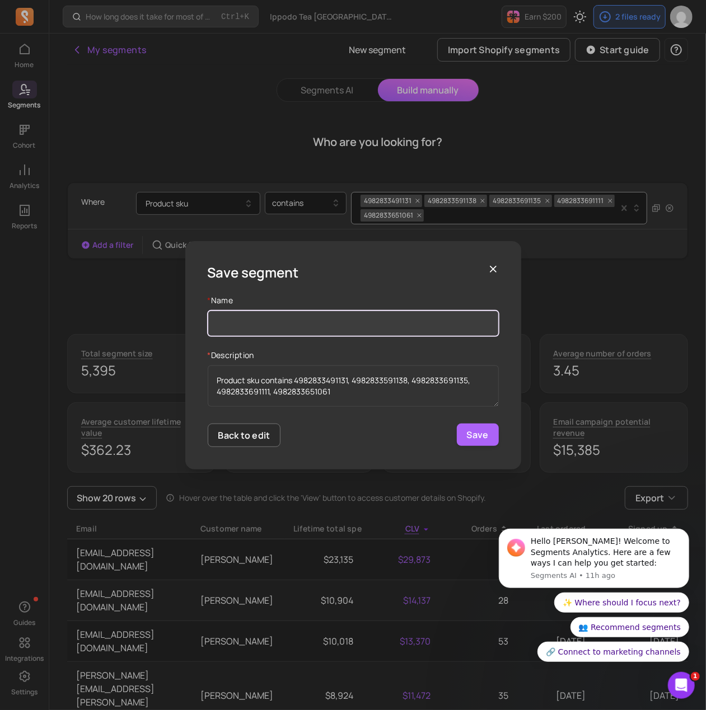
paste input "Customer type - Teabags (One Pot)"
drag, startPoint x: 342, startPoint y: 324, endPoint x: 335, endPoint y: 322, distance: 7.1
click at [341, 324] on input "Customer type - Teabags (One Pot)" at bounding box center [353, 324] width 291 height 26
click at [330, 321] on input "Customer type - Teabags (One Pot)" at bounding box center [353, 324] width 291 height 26
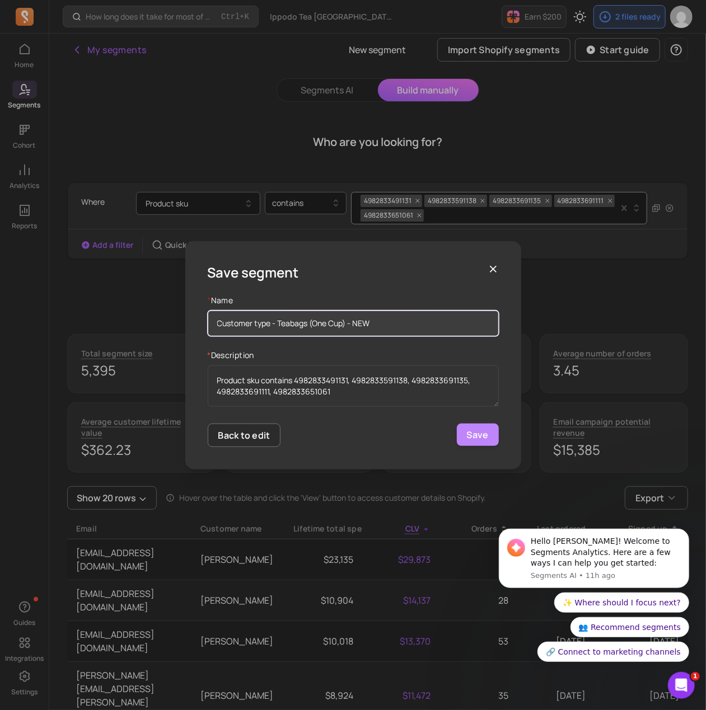
type input "Customer type - Teabags (One Cup) - NEW"
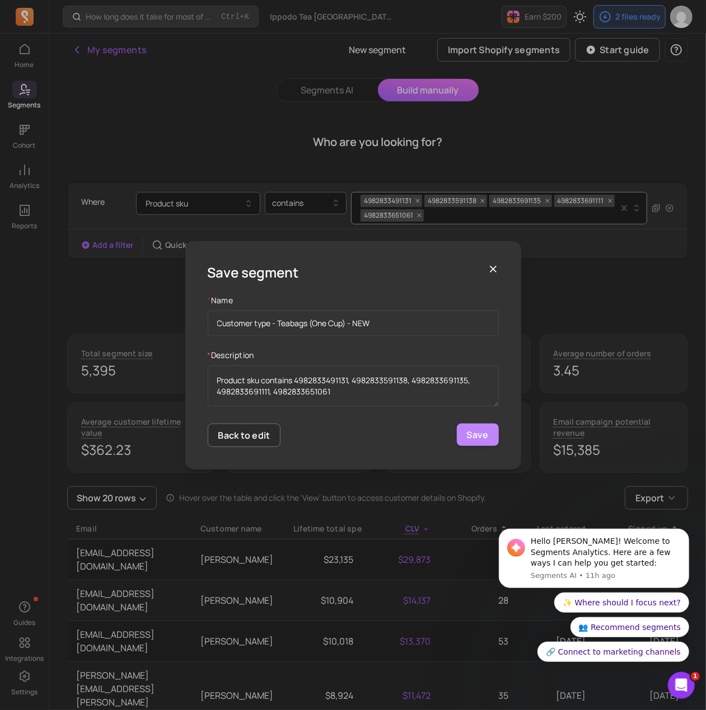
click at [481, 429] on button "Save" at bounding box center [478, 435] width 42 height 22
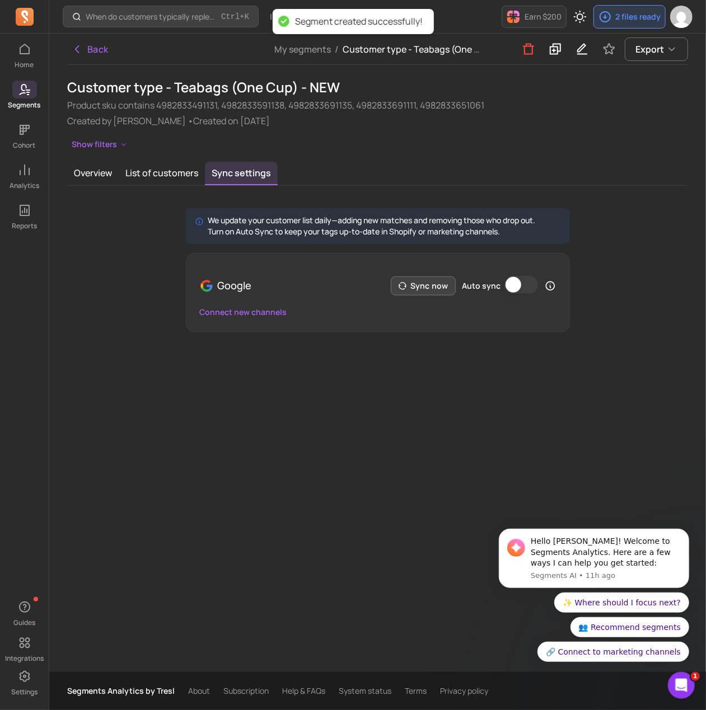
click at [427, 293] on button "Sync now" at bounding box center [423, 285] width 65 height 19
click at [512, 285] on button "Auto sync" at bounding box center [521, 285] width 34 height 18
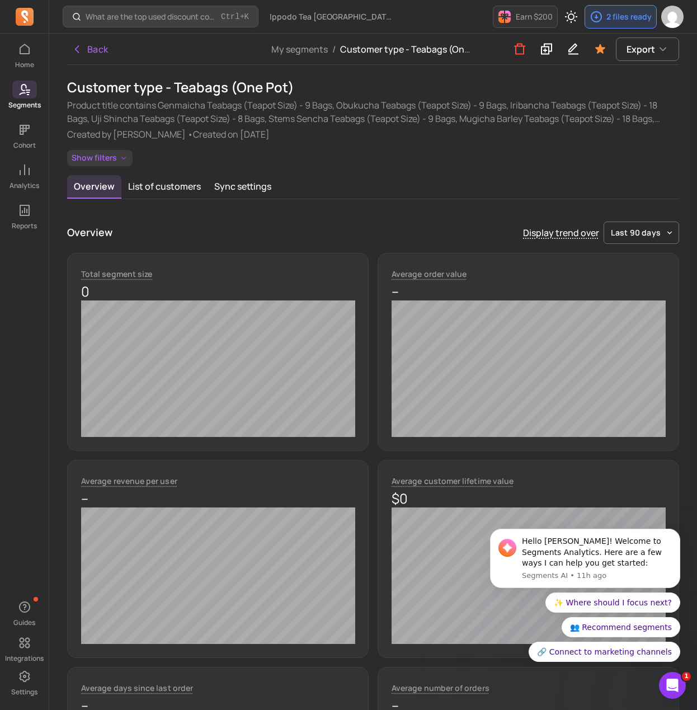
click at [92, 162] on button "Show filters" at bounding box center [99, 158] width 65 height 16
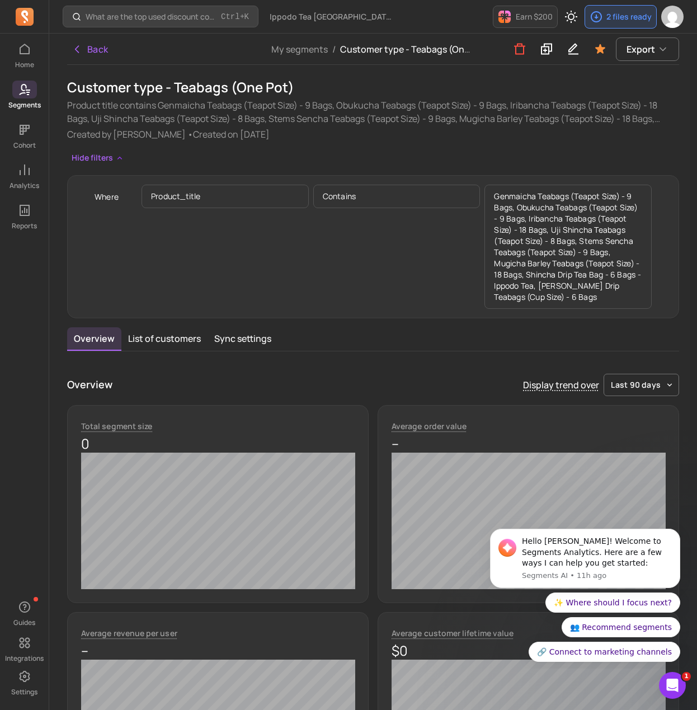
click at [198, 84] on h1 "Customer type - Teabags (One Pot)" at bounding box center [373, 87] width 612 height 18
copy h1 "Customer type - Teabags (One Pot)"
click at [471, 161] on div "Hide filters Where product_title contains Genmaicha Teabags (Teapot Size) - 9 B…" at bounding box center [373, 234] width 612 height 168
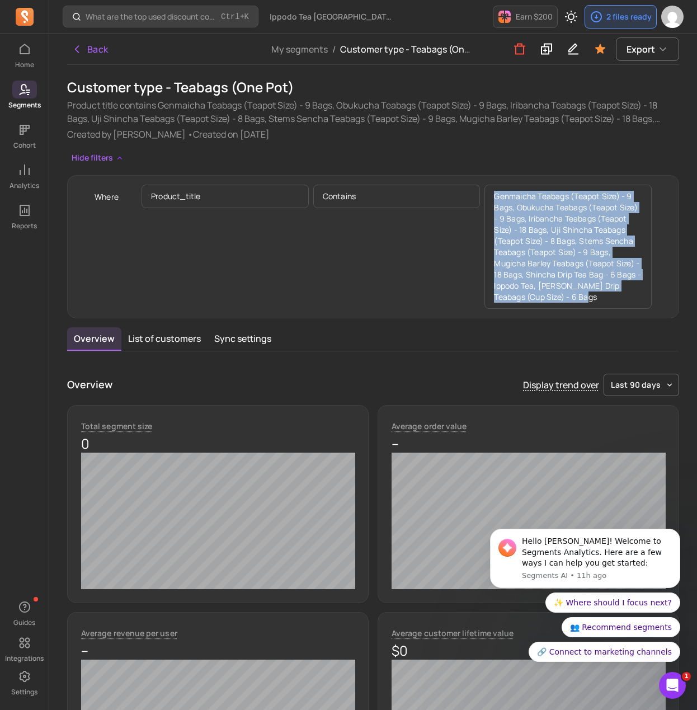
drag, startPoint x: 528, startPoint y: 245, endPoint x: 487, endPoint y: 170, distance: 85.1
click at [487, 170] on div "Hide filters Where product_title contains Genmaicha Teabags (Teapot Size) - 9 B…" at bounding box center [373, 234] width 612 height 168
click at [552, 53] on icon at bounding box center [546, 49] width 13 height 14
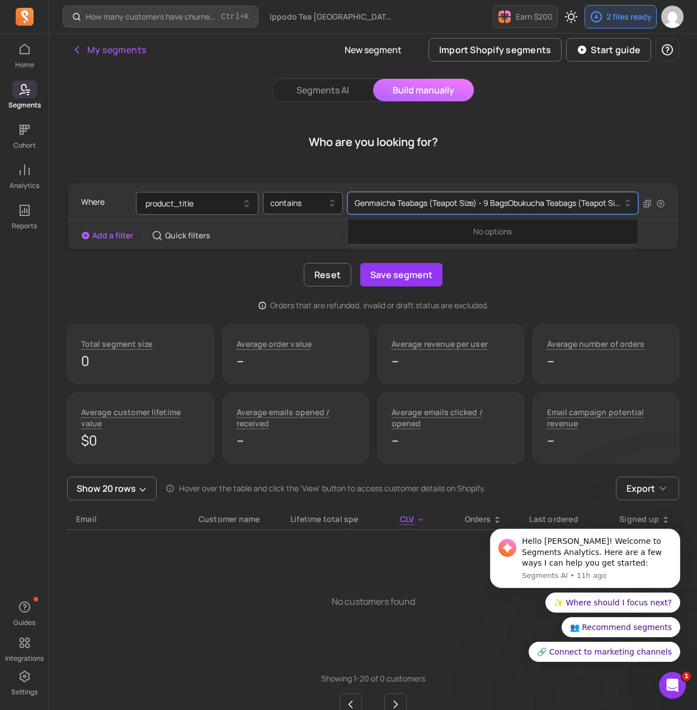
click at [495, 198] on div at bounding box center [489, 202] width 268 height 13
click at [494, 198] on div at bounding box center [489, 202] width 268 height 13
drag, startPoint x: 499, startPoint y: 199, endPoint x: 623, endPoint y: 204, distance: 124.3
click at [623, 204] on div "Genmaicha Teabags (Teapot Size) - 9 Bags Obukucha Teabags (Teapot Size) - 9 Bag…" at bounding box center [493, 203] width 292 height 22
click at [616, 206] on div at bounding box center [489, 202] width 268 height 13
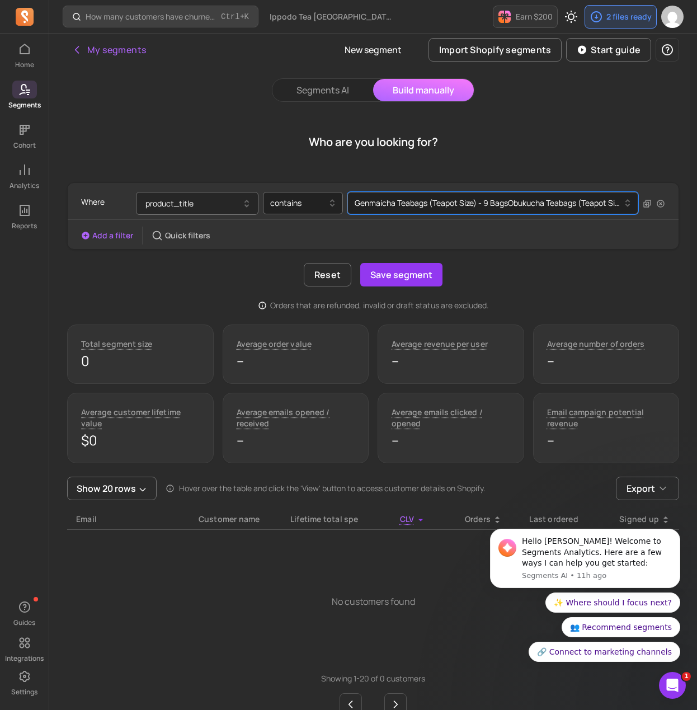
click at [191, 204] on button "product_title" at bounding box center [197, 203] width 123 height 23
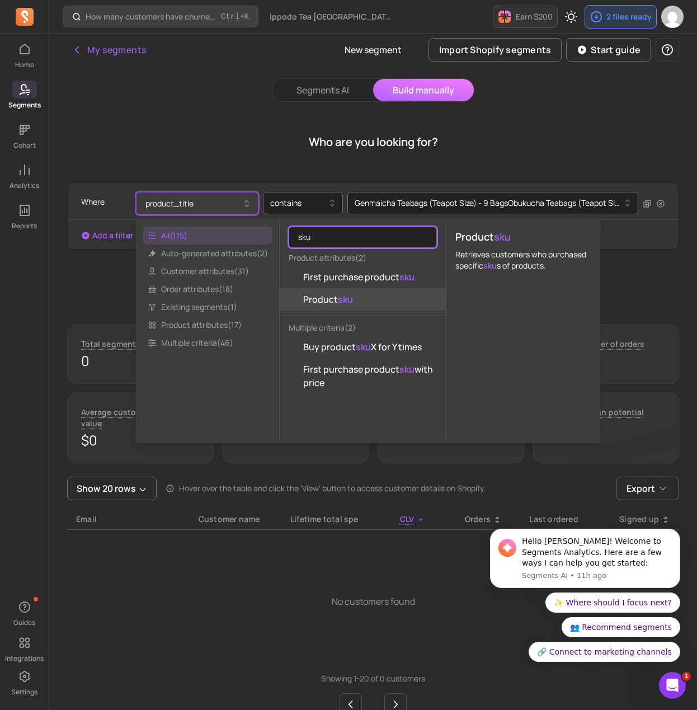
type input "sku"
click at [332, 303] on span "Product sku" at bounding box center [328, 299] width 50 height 13
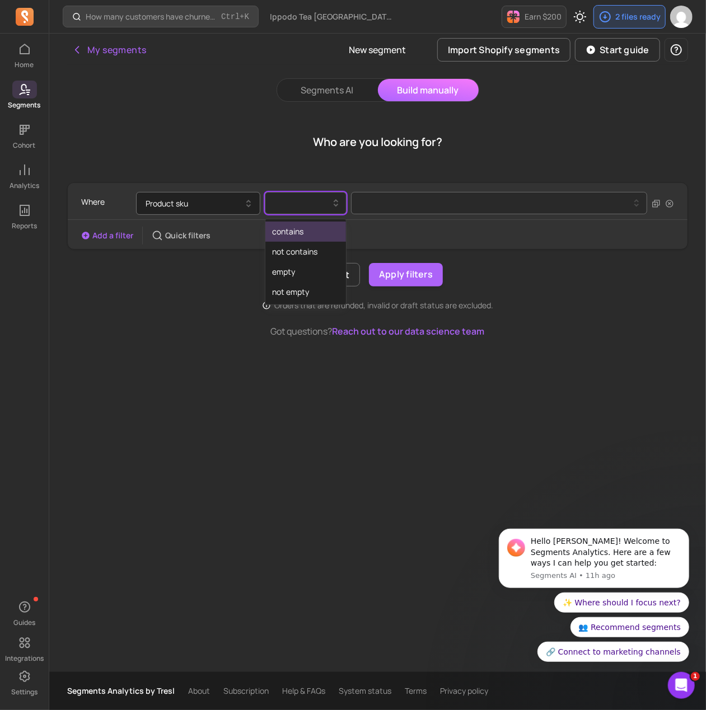
click at [287, 205] on div at bounding box center [301, 202] width 58 height 13
click at [299, 227] on div "contains" at bounding box center [305, 232] width 81 height 20
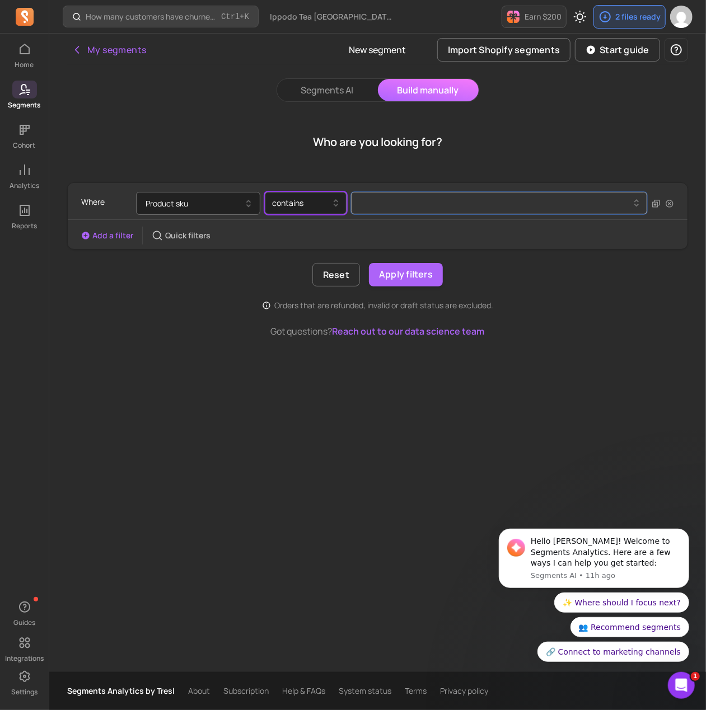
click at [370, 210] on button at bounding box center [499, 203] width 296 height 22
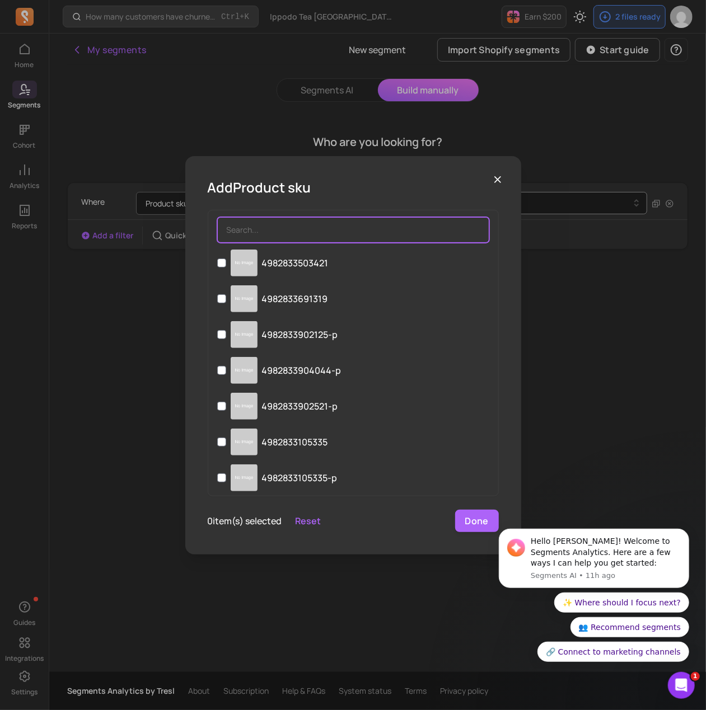
click at [340, 241] on input "search" at bounding box center [353, 230] width 272 height 26
paste input "4982833534319"
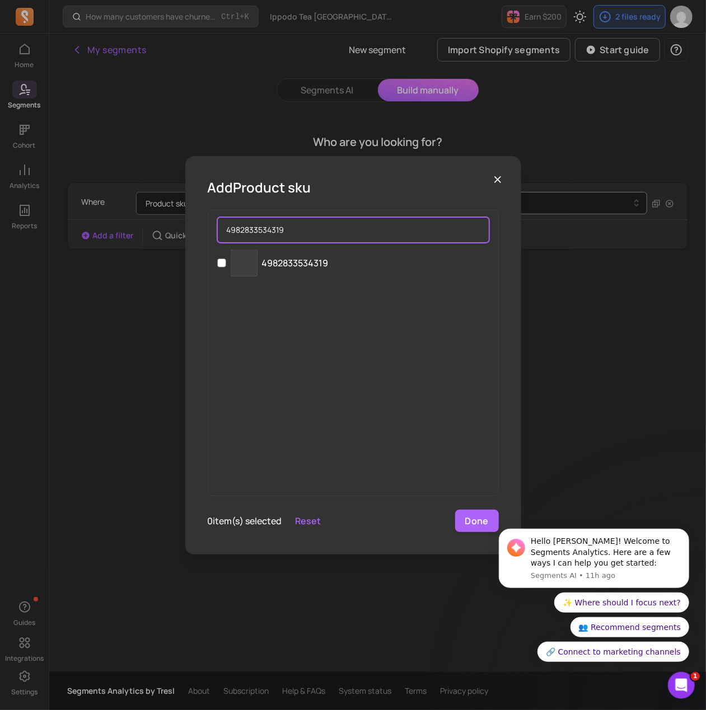
type input "4982833534319"
click at [334, 260] on label "‌ 4982833534319" at bounding box center [353, 263] width 290 height 36
click at [226, 260] on input "‌ 4982833534319" at bounding box center [221, 263] width 9 height 9
checkbox input "true"
click at [303, 225] on input "4982833534319" at bounding box center [353, 230] width 272 height 26
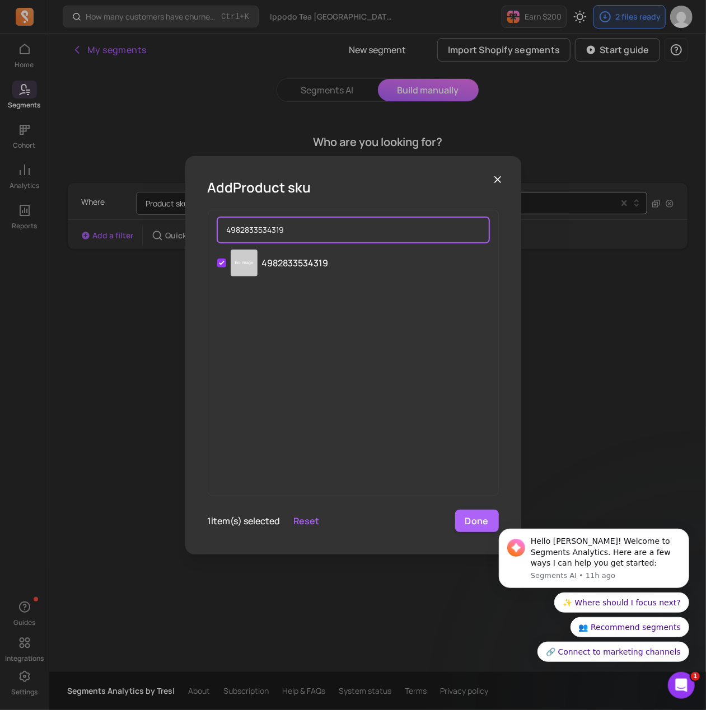
paste input "606962"
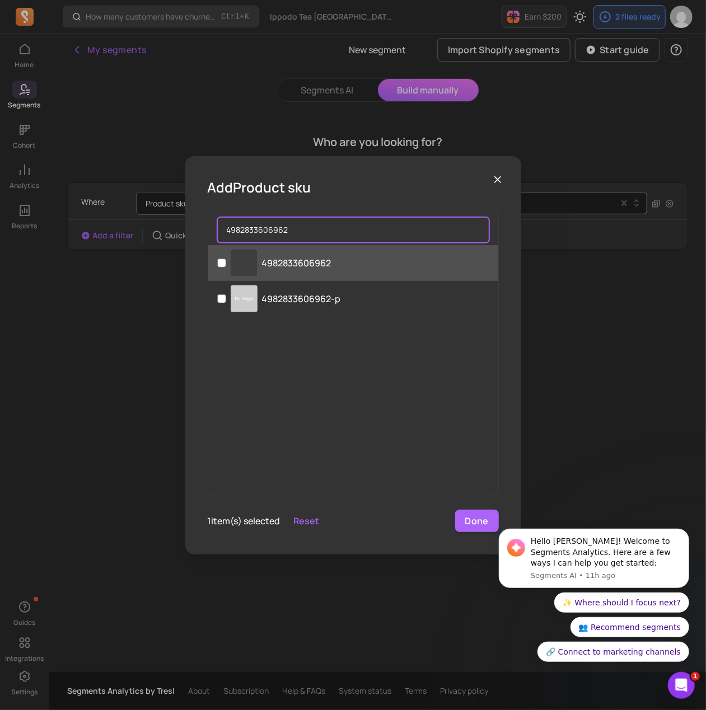
type input "4982833606962"
click at [328, 264] on p "4982833606962" at bounding box center [296, 262] width 69 height 13
click at [226, 264] on input "‌ 4982833606962" at bounding box center [221, 263] width 9 height 9
checkbox input "true"
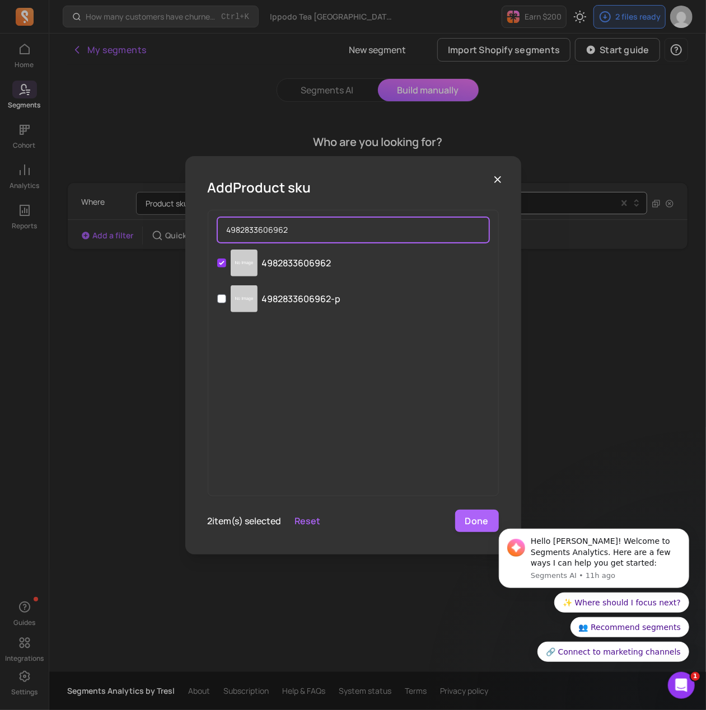
click at [295, 238] on input "4982833606962" at bounding box center [353, 230] width 272 height 26
paste input "31964"
type input "4982833631964"
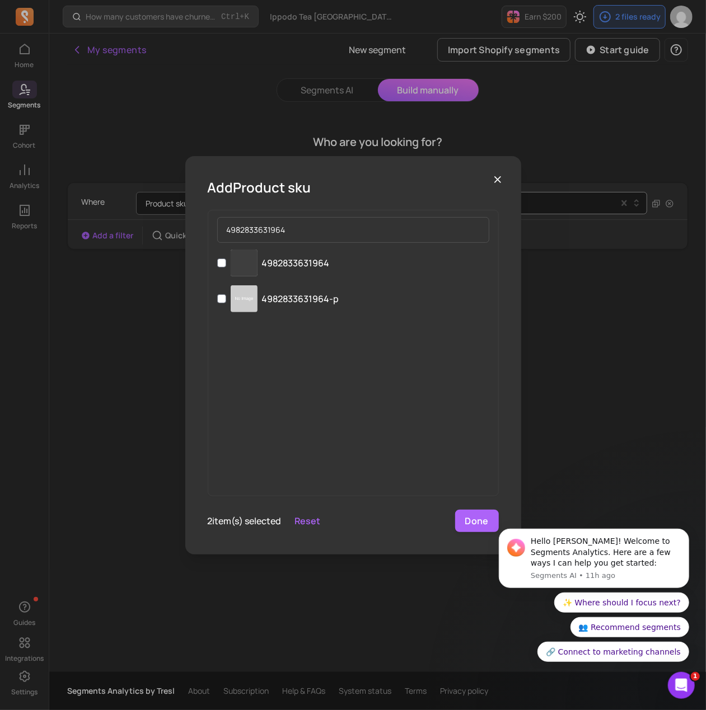
click at [331, 265] on label "‌ 4982833631964" at bounding box center [353, 263] width 290 height 36
click at [226, 265] on input "‌ 4982833631964" at bounding box center [221, 263] width 9 height 9
checkbox input "true"
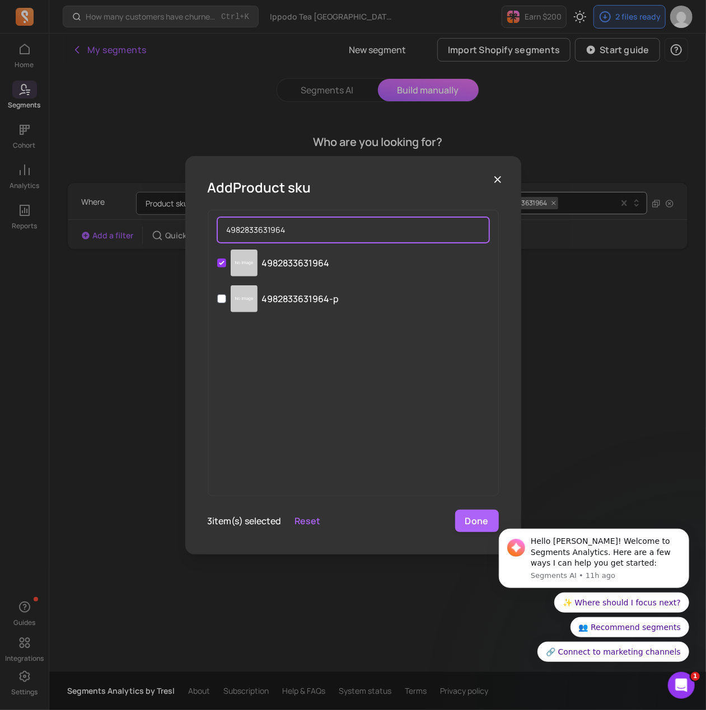
click at [284, 229] on input "4982833631964" at bounding box center [353, 230] width 272 height 26
paste input "40694"
type input "4982833406944"
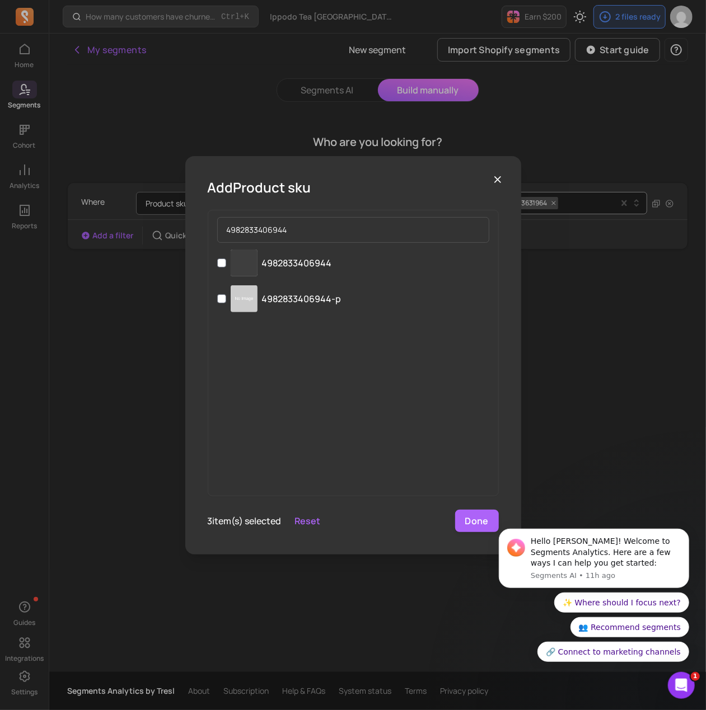
click at [347, 267] on label "‌ 4982833406944" at bounding box center [353, 263] width 290 height 36
click at [226, 267] on input "‌ 4982833406944" at bounding box center [221, 263] width 9 height 9
checkbox input "true"
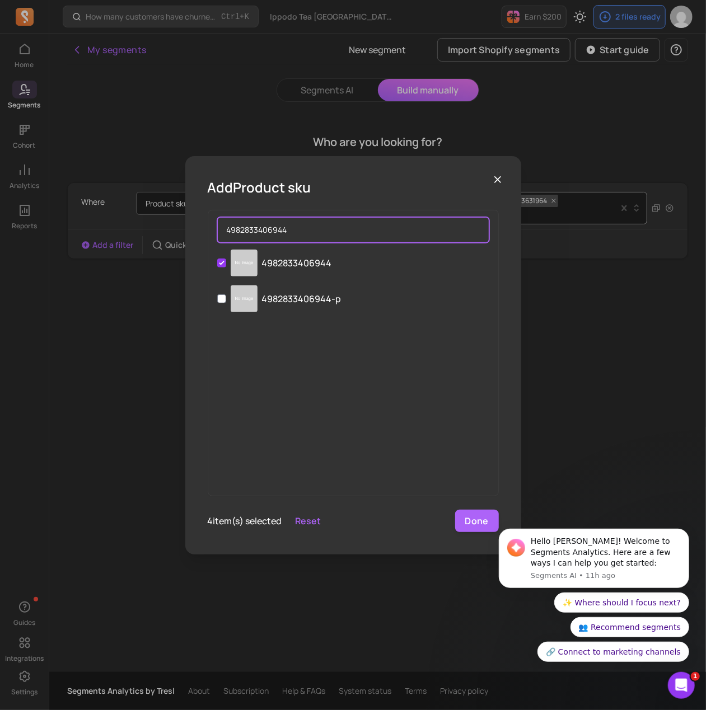
click at [293, 229] on input "4982833406944" at bounding box center [353, 230] width 272 height 26
paste input "59393"
type input "4982833593934"
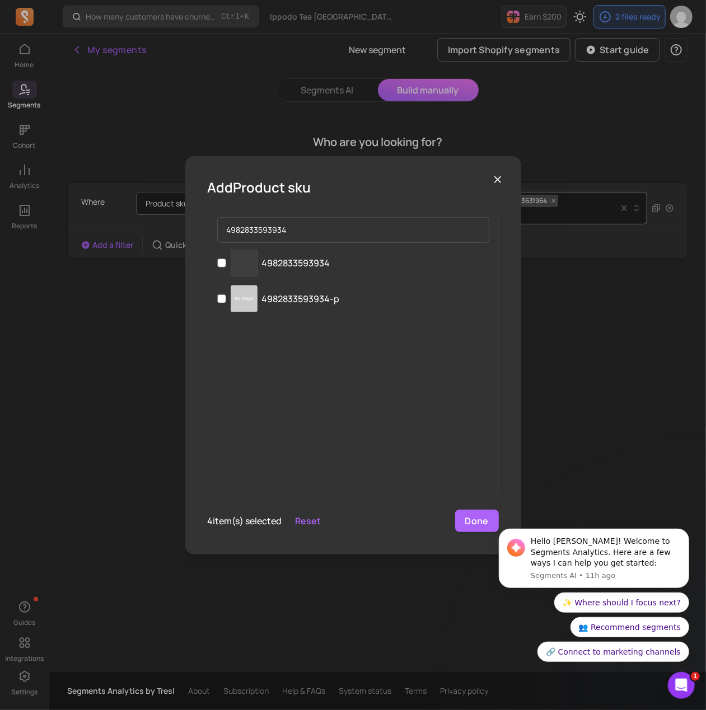
click at [303, 259] on p "4982833593934" at bounding box center [296, 262] width 68 height 13
click at [226, 259] on input "‌ 4982833593934" at bounding box center [221, 263] width 9 height 9
checkbox input "true"
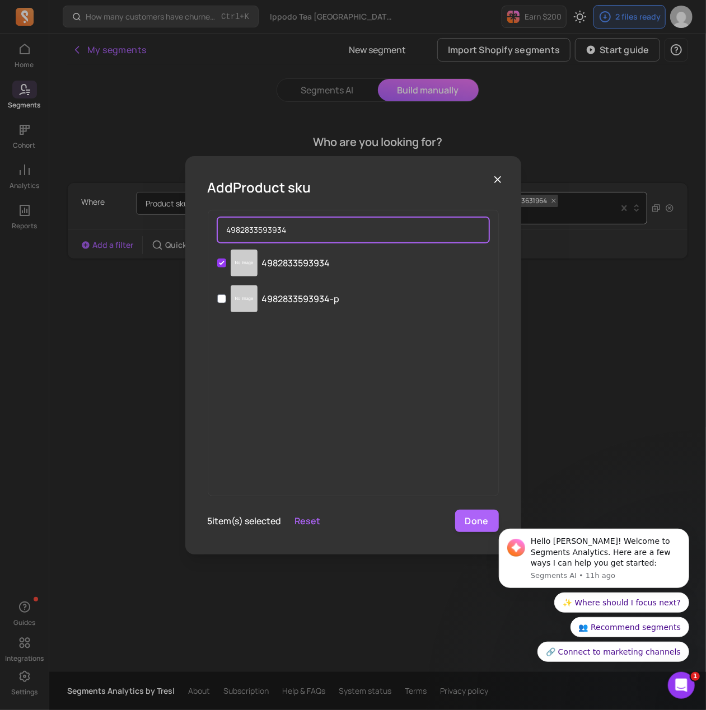
click at [288, 225] on input "4982833593934" at bounding box center [353, 230] width 272 height 26
paste input "621927"
type input "4982833621927"
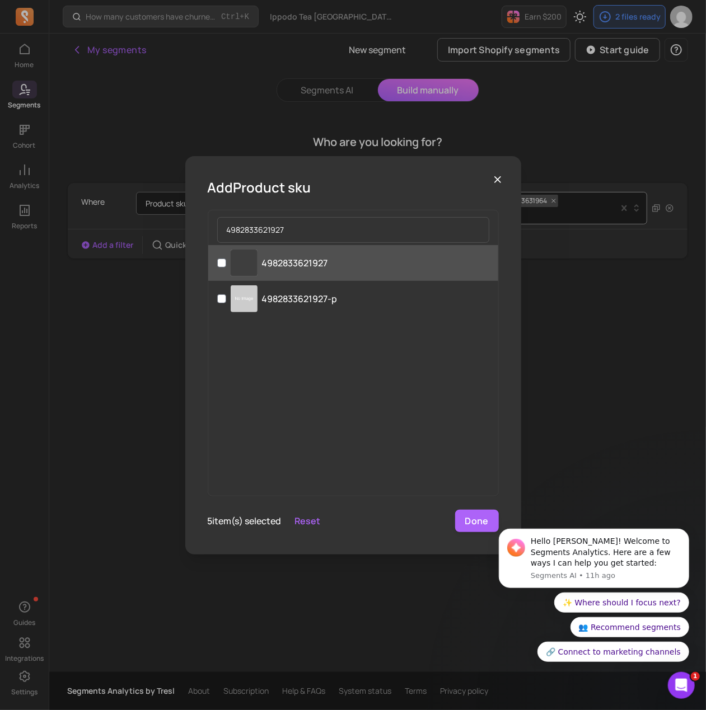
drag, startPoint x: 352, startPoint y: 257, endPoint x: 346, endPoint y: 261, distance: 7.2
click at [347, 259] on label "‌ 4982833621927" at bounding box center [353, 263] width 290 height 36
click at [226, 259] on input "‌ 4982833621927" at bounding box center [221, 263] width 9 height 9
checkbox input "true"
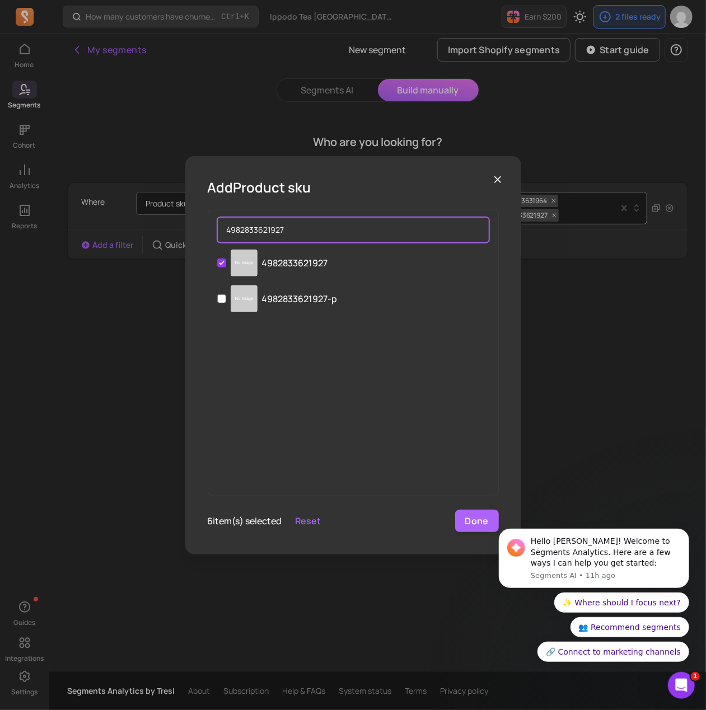
click at [290, 228] on input "4982833621927" at bounding box center [353, 230] width 272 height 26
paste input "533831"
type input "4982833533831"
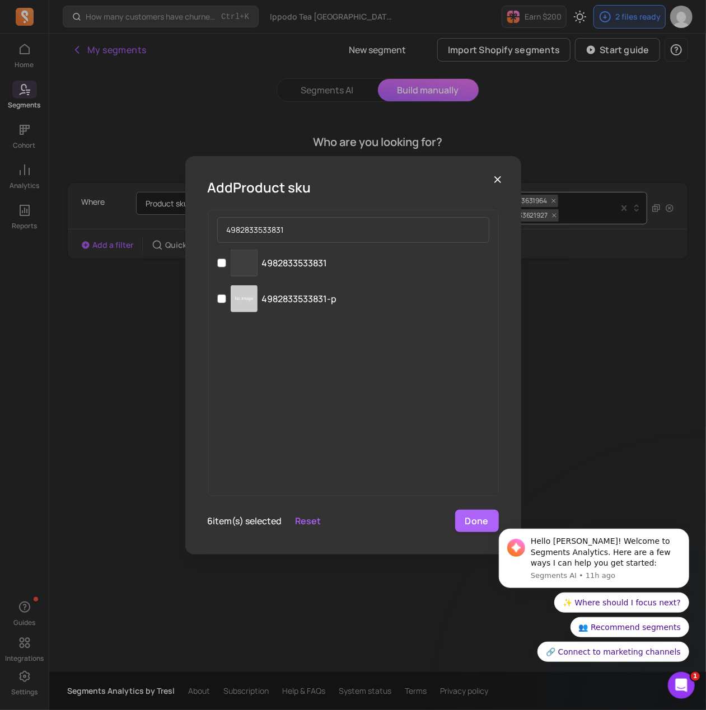
click at [360, 272] on label "‌ 4982833533831" at bounding box center [353, 263] width 290 height 36
click at [226, 267] on input "‌ 4982833533831" at bounding box center [221, 263] width 9 height 9
checkbox input "true"
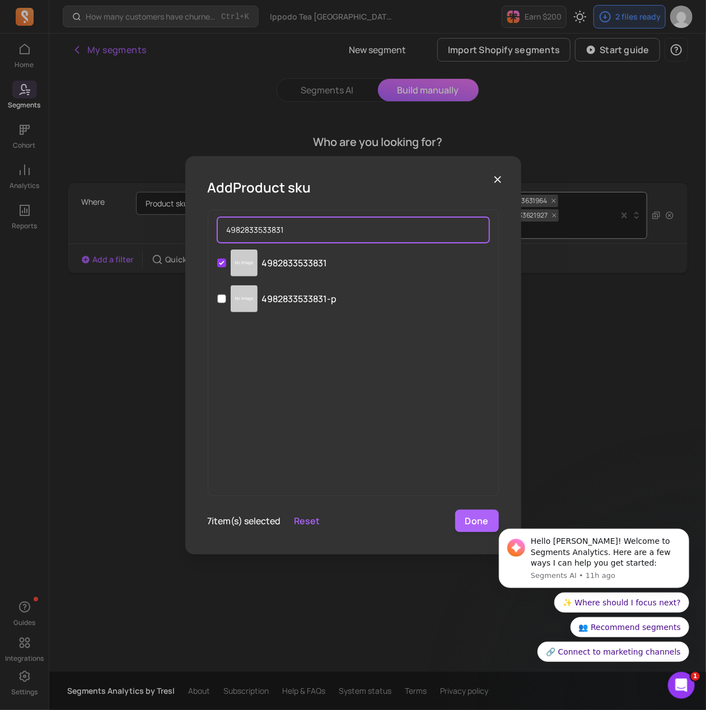
click at [358, 238] on input "4982833533831" at bounding box center [353, 230] width 272 height 26
paste input "643936"
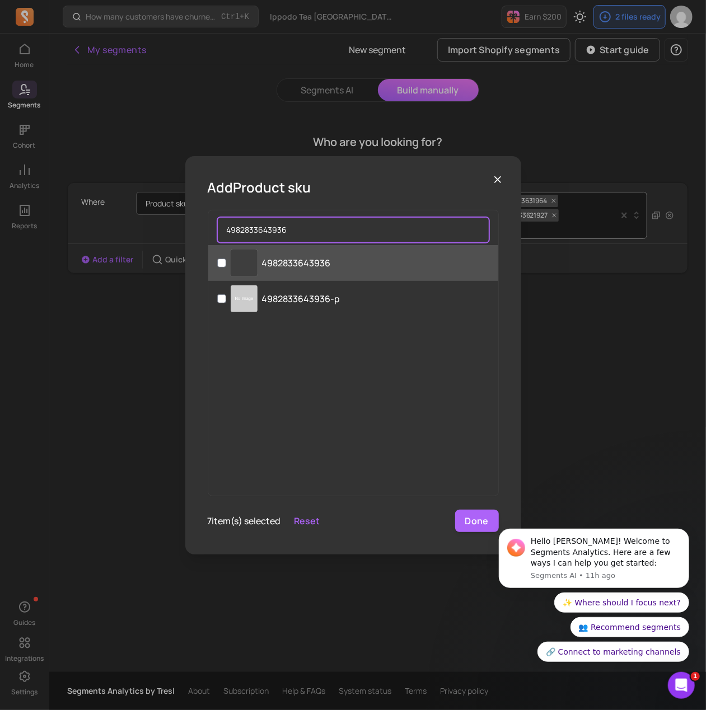
type input "4982833643936"
click at [342, 270] on label "‌ 4982833643936" at bounding box center [353, 263] width 290 height 36
click at [226, 267] on input "‌ 4982833643936" at bounding box center [221, 263] width 9 height 9
checkbox input "true"
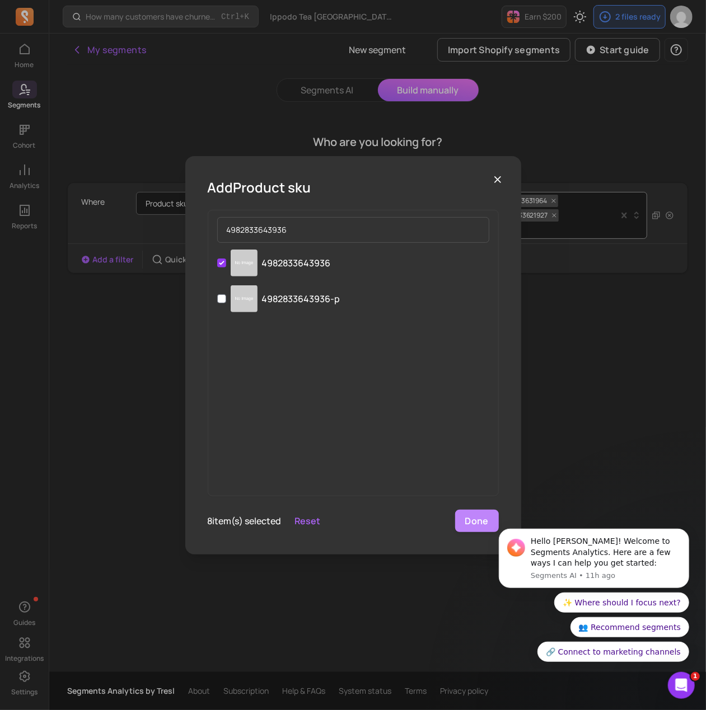
click at [476, 520] on button "Done" at bounding box center [477, 521] width 44 height 22
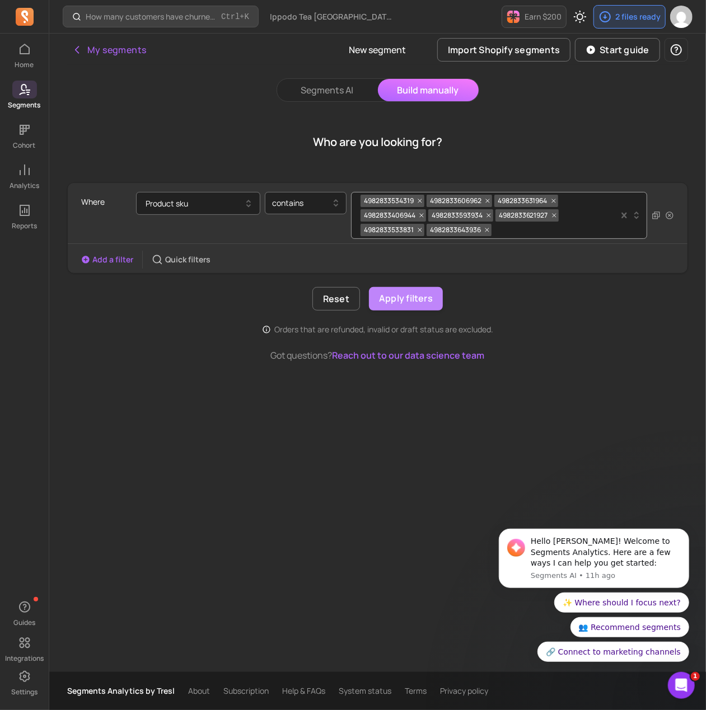
click at [419, 298] on button "Apply filters" at bounding box center [406, 299] width 74 height 24
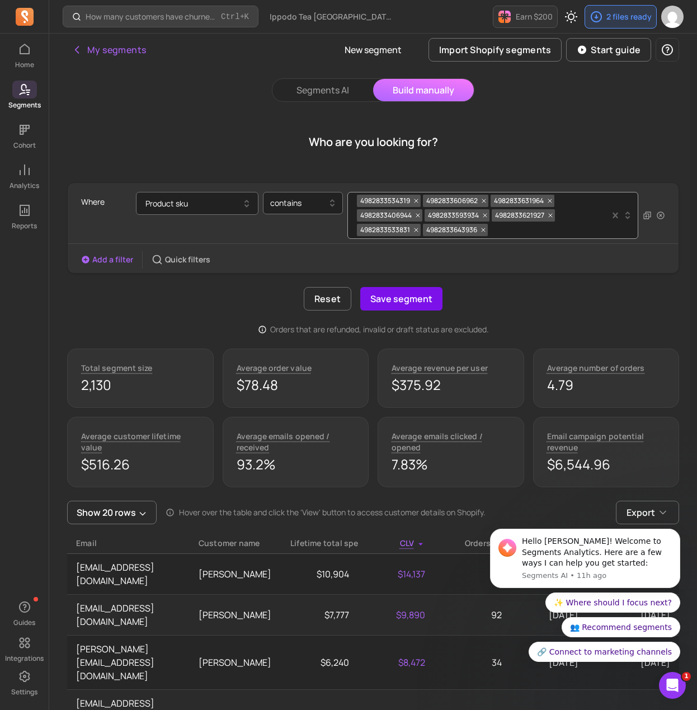
click at [400, 298] on button "Save segment" at bounding box center [401, 299] width 82 height 24
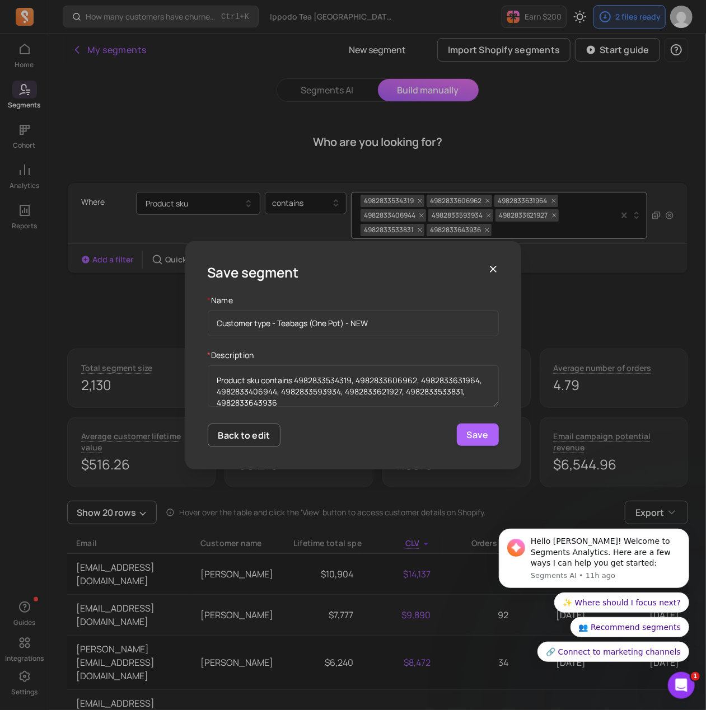
type input "Customer type - Teabags (One Pot) - NEW"
click at [472, 449] on div "Save segment * Name Customer type - Teabags (One Pot) - NEW * Description Produ…" at bounding box center [353, 355] width 336 height 228
click at [485, 424] on button "Save" at bounding box center [478, 435] width 42 height 22
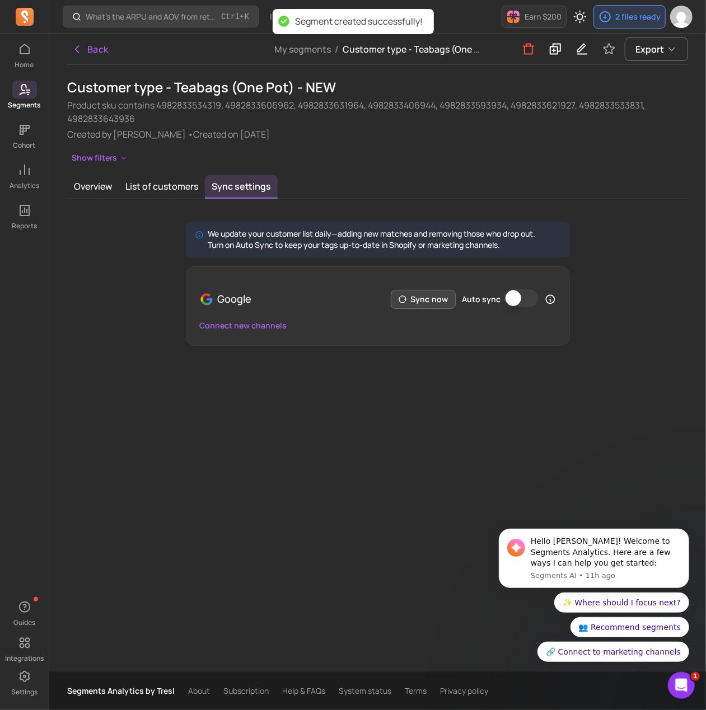
click at [435, 294] on button "Sync now" at bounding box center [423, 299] width 65 height 19
click at [522, 295] on button "Auto sync" at bounding box center [521, 298] width 34 height 18
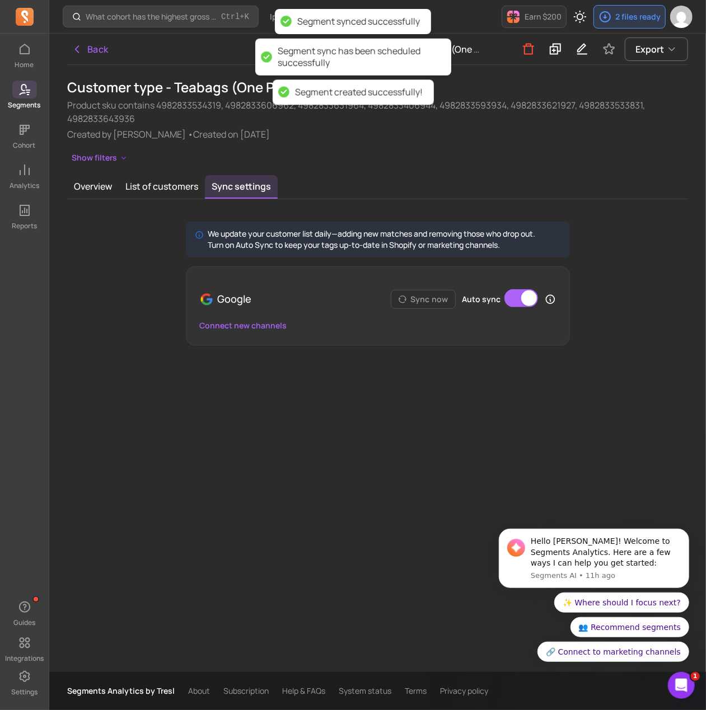
click at [21, 90] on icon at bounding box center [24, 89] width 13 height 13
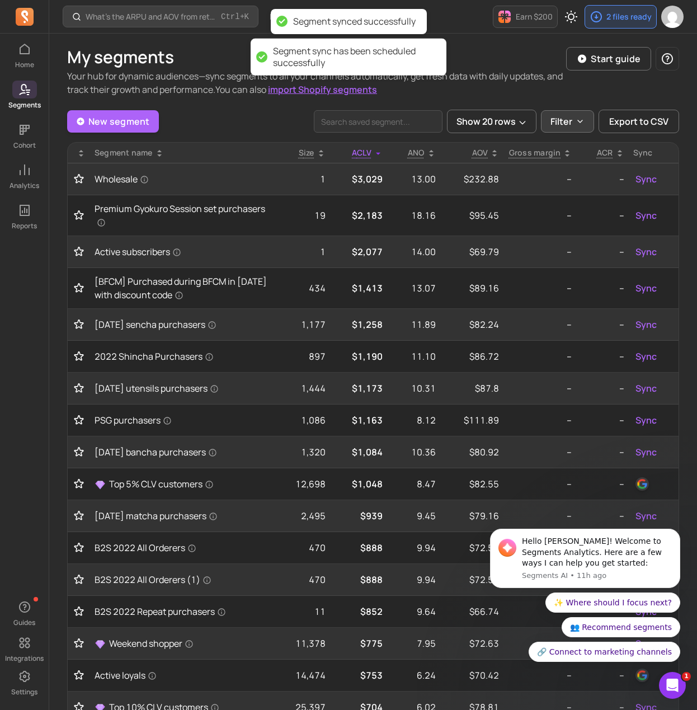
click at [584, 121] on icon "button" at bounding box center [580, 121] width 9 height 9
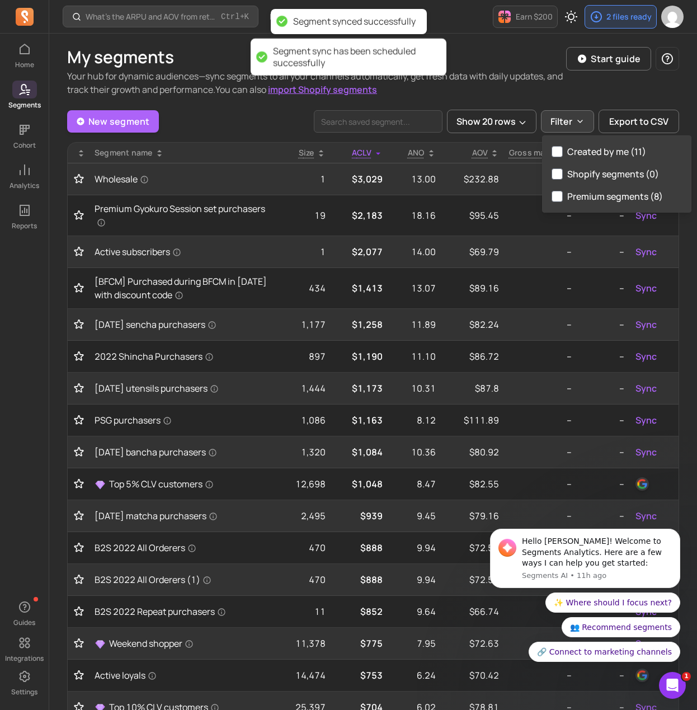
click at [587, 148] on label "Created by me (11)" at bounding box center [617, 151] width 148 height 22
click at [563, 148] on input "Created by me (11)" at bounding box center [557, 151] width 11 height 11
checkbox input "true"
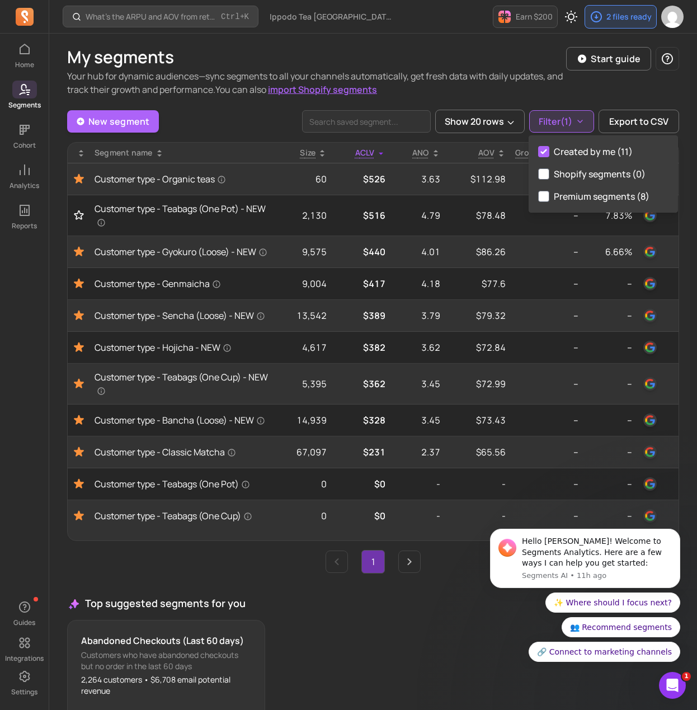
click at [255, 107] on div "My segments Your hub for dynamic audiences—sync segments to all your channels a…" at bounding box center [373, 404] width 612 height 714
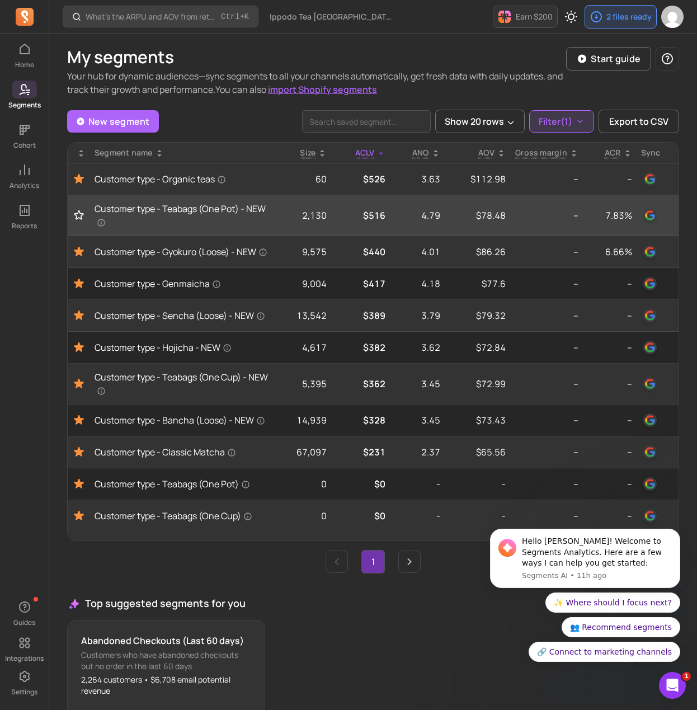
click at [76, 208] on td at bounding box center [79, 215] width 22 height 41
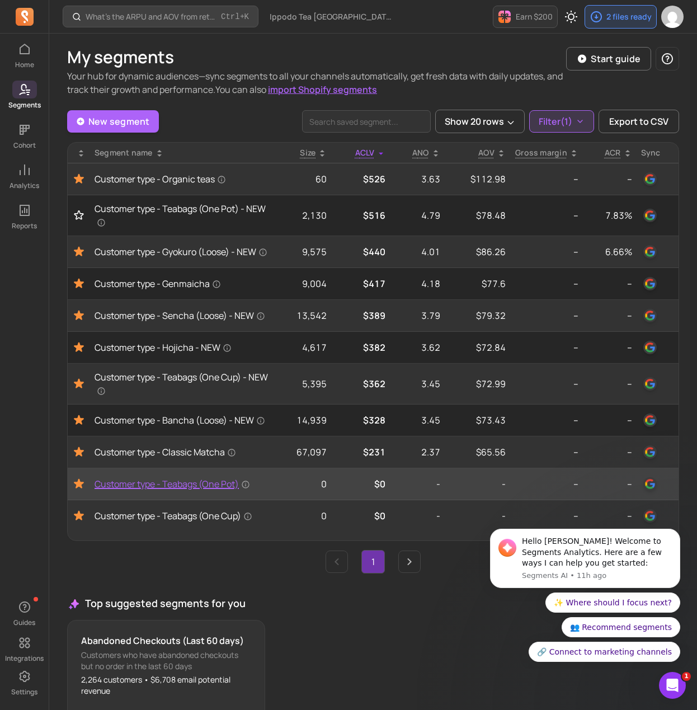
click at [180, 491] on span "Customer type - Teabags (One Pot)" at bounding box center [173, 483] width 156 height 13
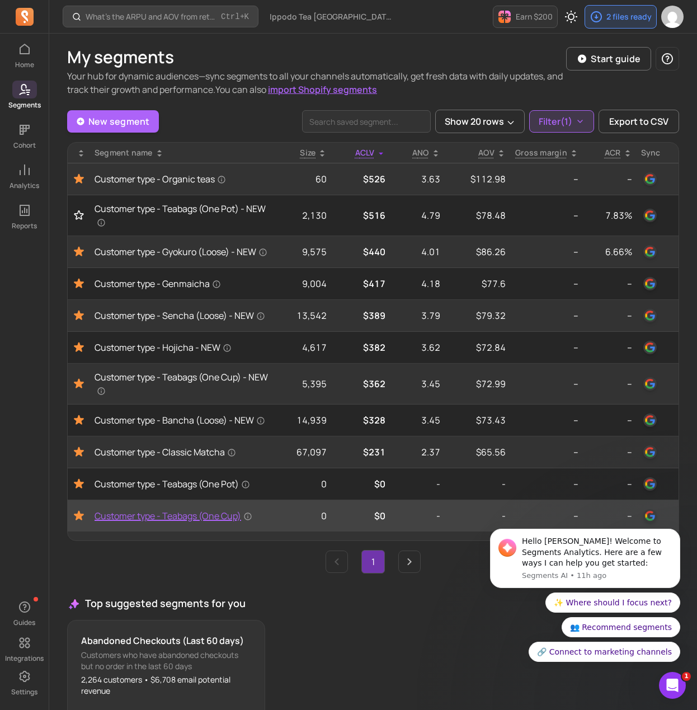
click at [174, 523] on span "Customer type - Teabags (One Cup)" at bounding box center [174, 515] width 158 height 13
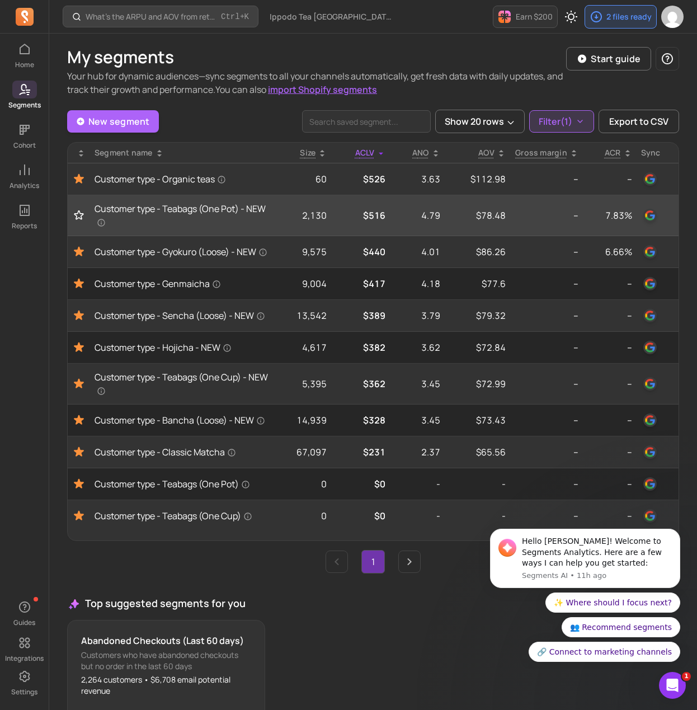
click at [78, 214] on icon "Toggle favorite" at bounding box center [78, 215] width 11 height 11
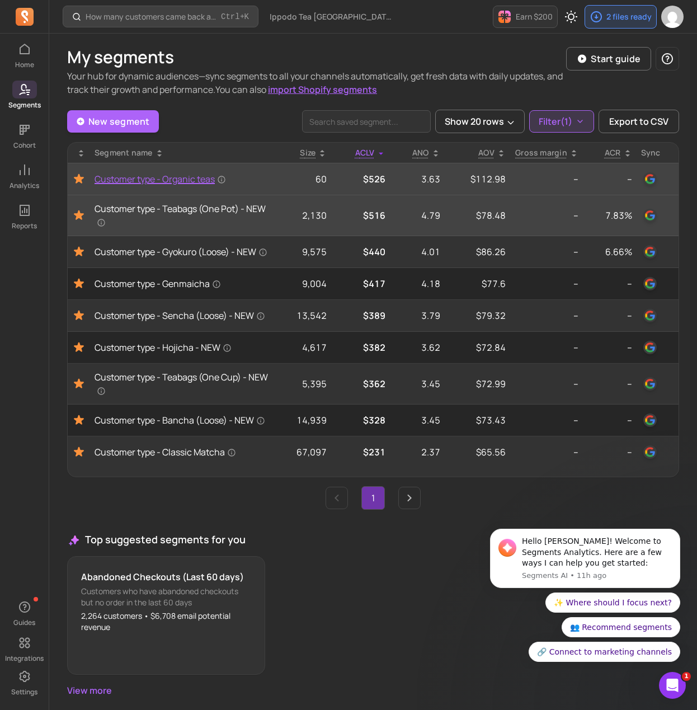
click at [127, 174] on span "Customer type - Organic teas" at bounding box center [160, 178] width 131 height 13
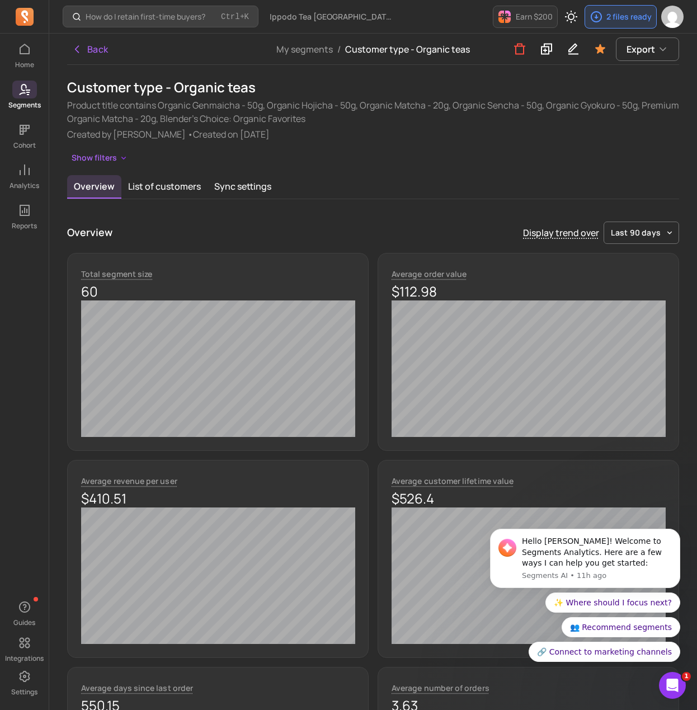
click at [100, 149] on div "Customer type - Organic teas Product title contains Organic Genmaicha - 50g, Or…" at bounding box center [373, 122] width 612 height 88
click at [98, 165] on button "Show filters" at bounding box center [99, 158] width 65 height 16
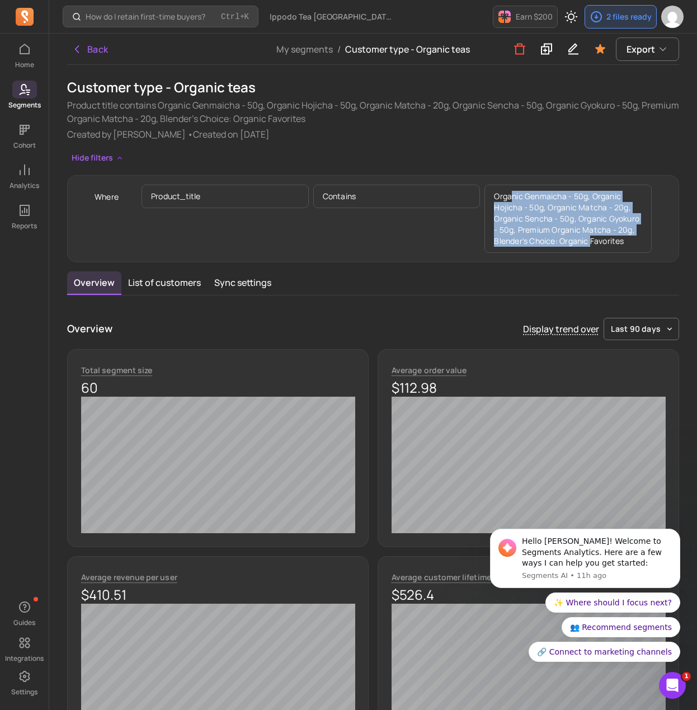
drag, startPoint x: 514, startPoint y: 199, endPoint x: 593, endPoint y: 236, distance: 86.6
click at [593, 236] on p "Organic Genmaicha - 50g, Organic Hojicha - 50g, Organic Matcha - 20g, Organic S…" at bounding box center [568, 219] width 167 height 68
drag, startPoint x: 523, startPoint y: 200, endPoint x: 581, endPoint y: 228, distance: 64.6
click at [581, 228] on p "Organic Genmaicha - 50g, Organic Hojicha - 50g, Organic Matcha - 20g, Organic S…" at bounding box center [568, 219] width 167 height 68
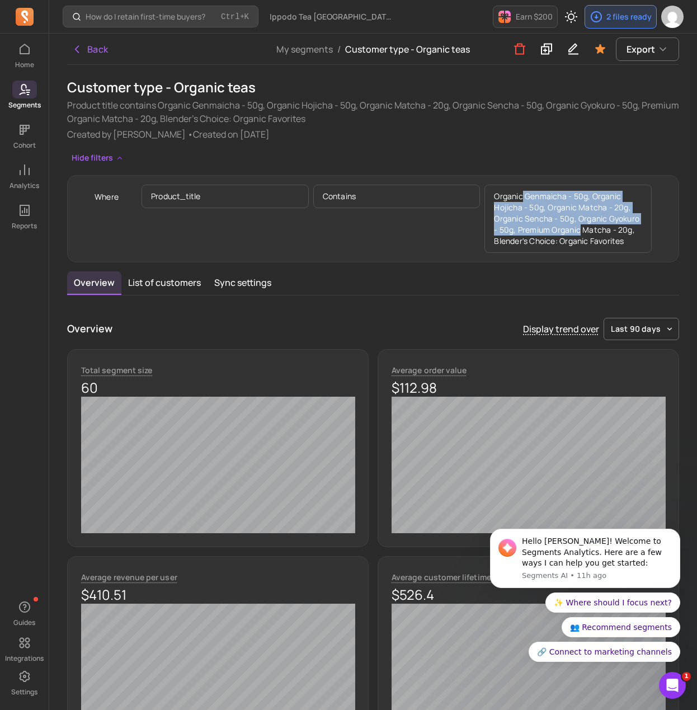
click at [581, 228] on p "Organic Genmaicha - 50g, Organic Hojicha - 50g, Organic Matcha - 20g, Organic S…" at bounding box center [568, 219] width 167 height 68
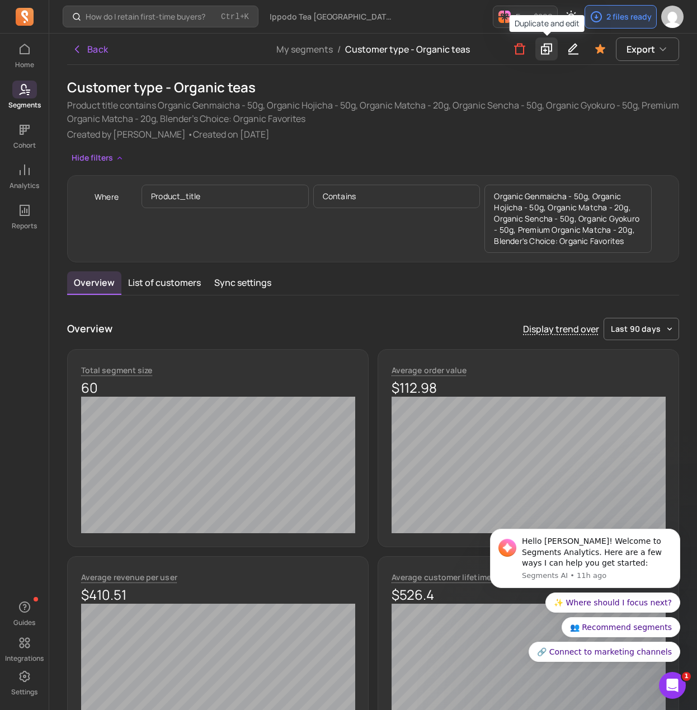
click at [551, 58] on button at bounding box center [546, 48] width 22 height 23
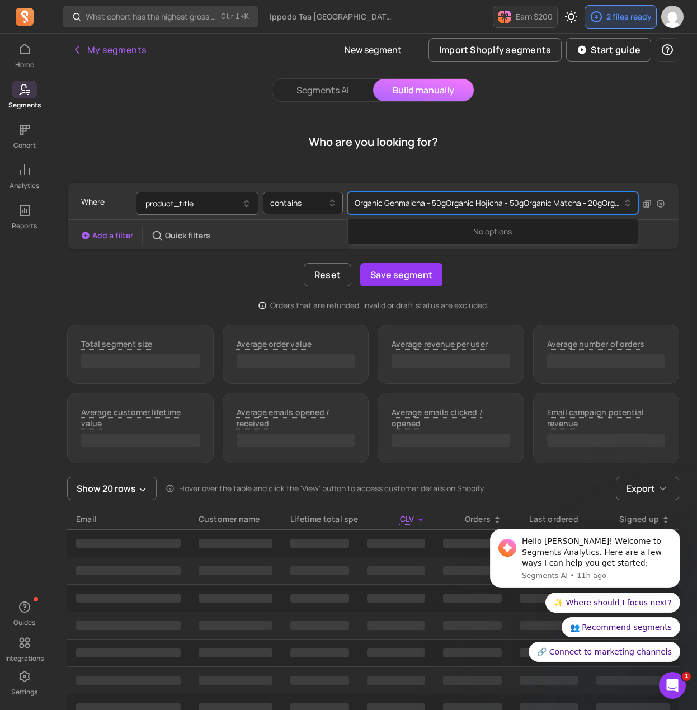
click at [383, 198] on div at bounding box center [489, 202] width 268 height 13
click at [394, 198] on div at bounding box center [489, 202] width 268 height 13
click at [402, 201] on div at bounding box center [489, 202] width 268 height 13
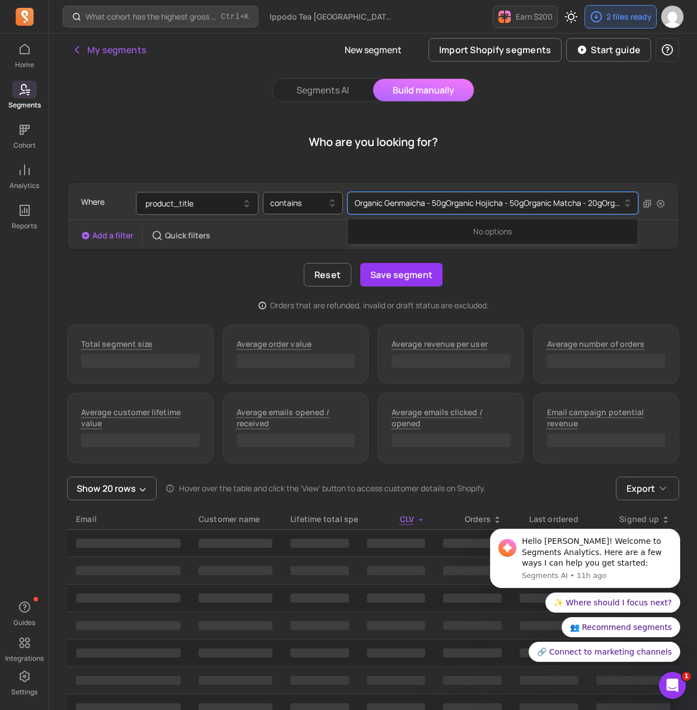
drag, startPoint x: 514, startPoint y: 224, endPoint x: 619, endPoint y: 211, distance: 106.0
click at [516, 224] on div "No options" at bounding box center [493, 232] width 290 height 20
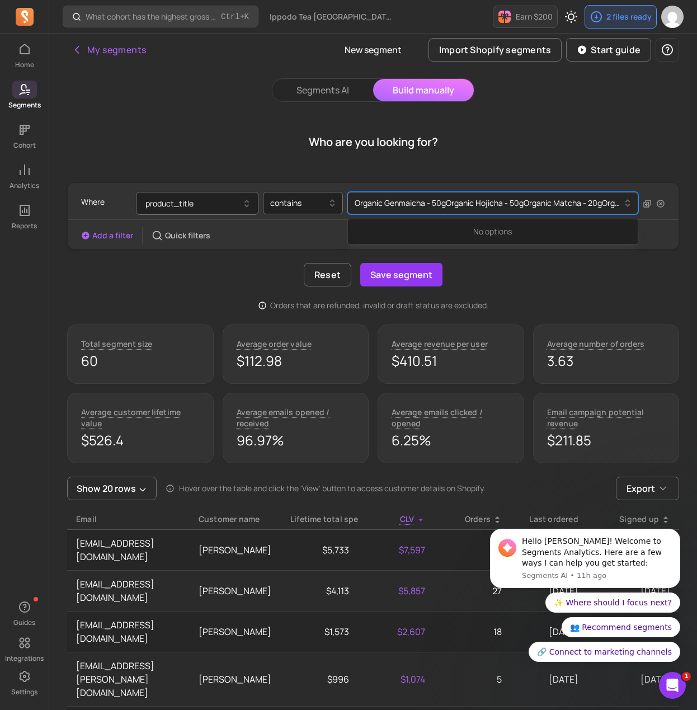
click at [393, 195] on div "Organic Genmaicha - 50g Organic Hojicha - 50g Organic Matcha - 20g Organic Senc…" at bounding box center [488, 203] width 279 height 18
click at [111, 234] on button "Add a filter" at bounding box center [107, 235] width 52 height 11
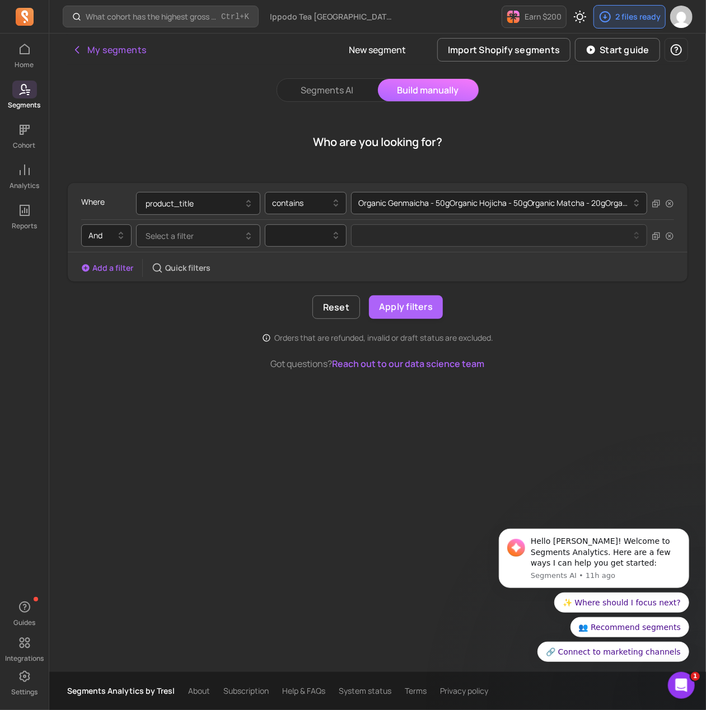
click at [214, 236] on button "Select a filter" at bounding box center [198, 235] width 124 height 23
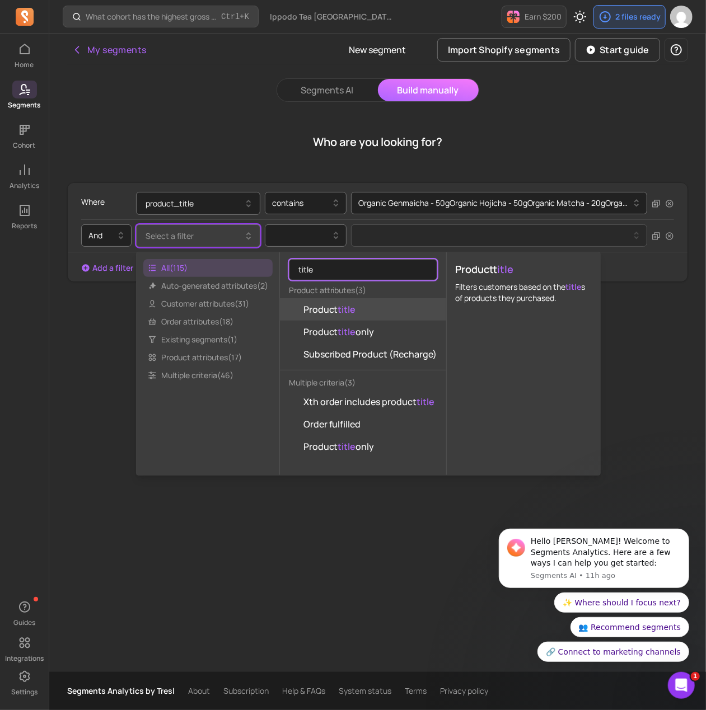
type input "title"
click at [361, 305] on button "Product title" at bounding box center [363, 309] width 166 height 22
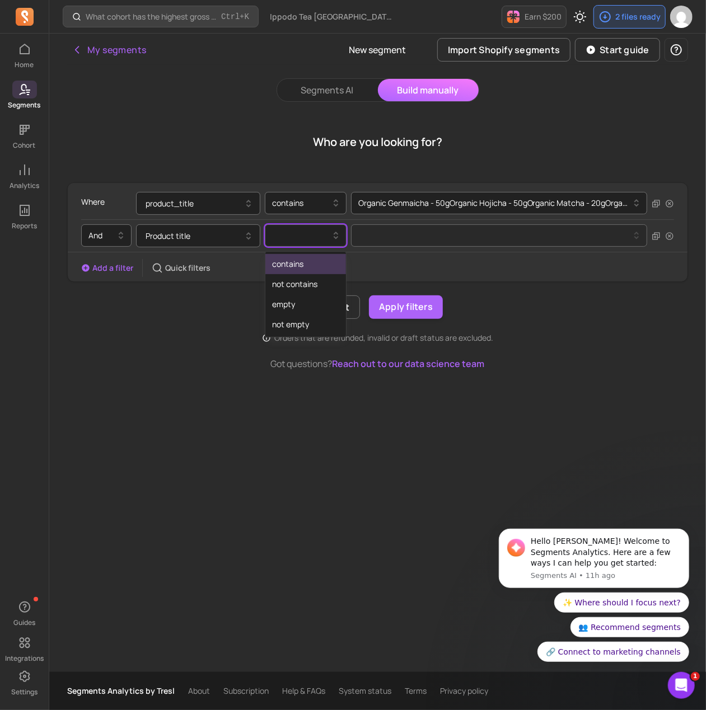
drag, startPoint x: 305, startPoint y: 243, endPoint x: 306, endPoint y: 266, distance: 22.4
click at [306, 243] on div at bounding box center [300, 236] width 69 height 18
drag, startPoint x: 304, startPoint y: 268, endPoint x: 392, endPoint y: 243, distance: 91.8
click at [304, 267] on div "contains" at bounding box center [305, 264] width 81 height 20
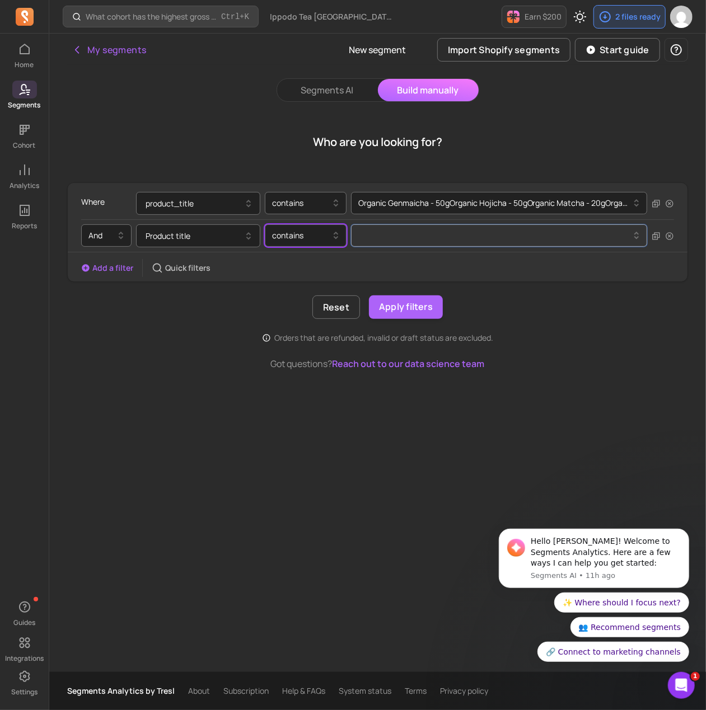
click at [401, 240] on button at bounding box center [499, 235] width 296 height 22
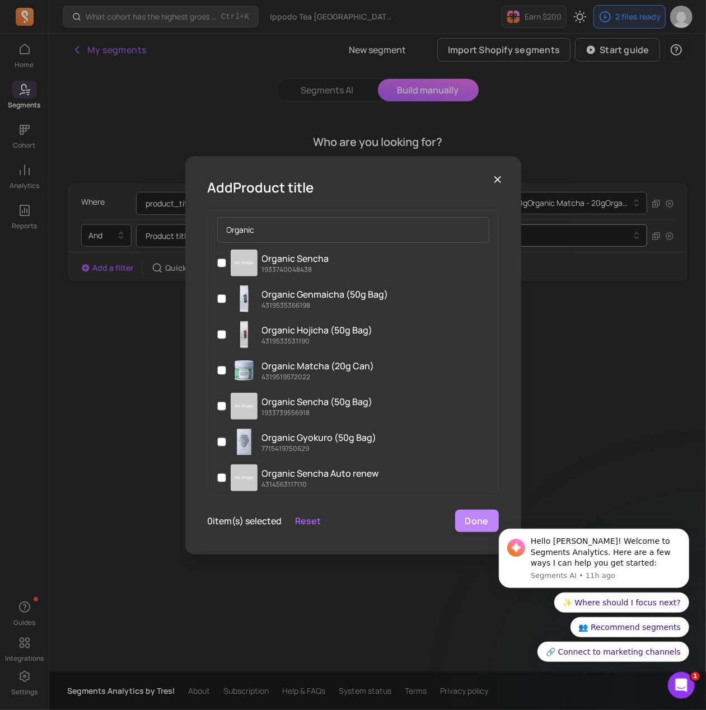
type input "Organic"
click at [472, 521] on button "Done" at bounding box center [477, 521] width 44 height 22
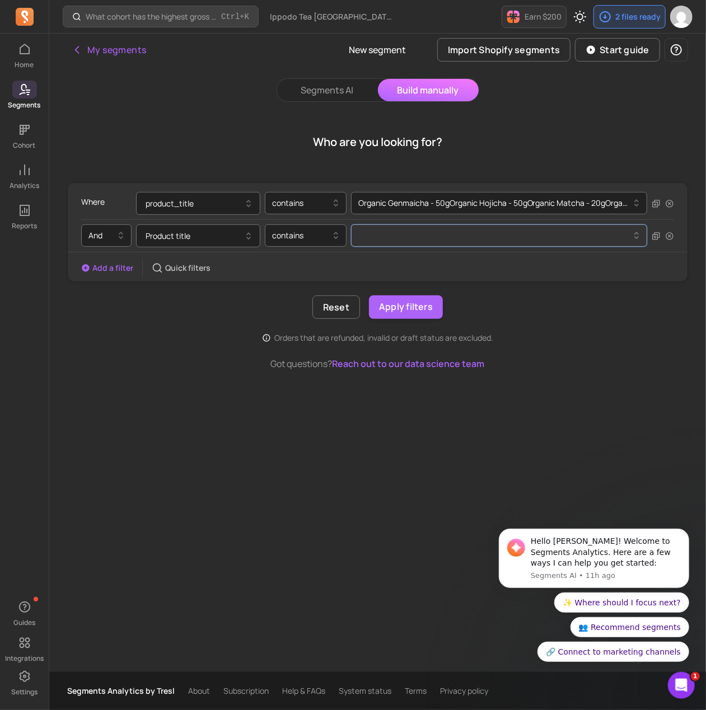
click at [399, 231] on button at bounding box center [499, 235] width 296 height 22
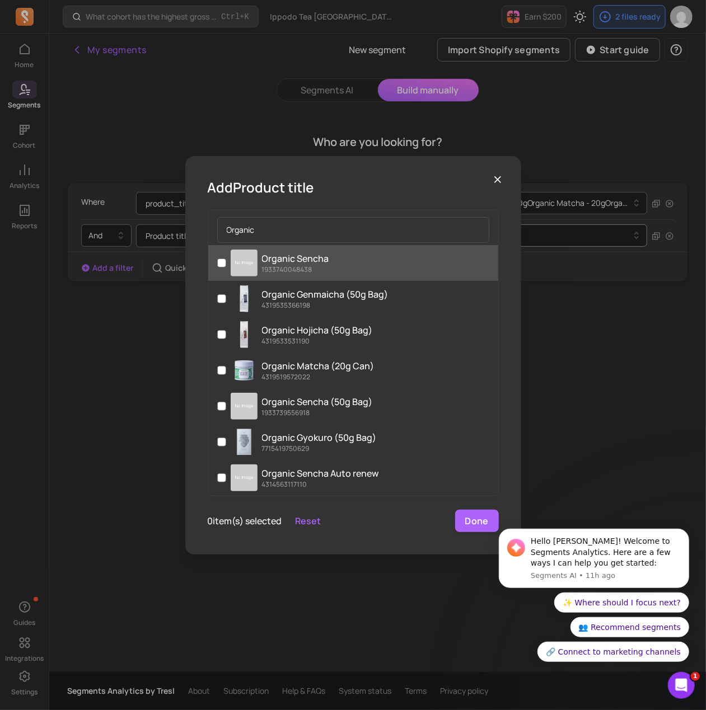
click at [212, 267] on label "Organic Sencha 1933740048438" at bounding box center [353, 263] width 290 height 36
click at [217, 267] on input "Organic Sencha 1933740048438" at bounding box center [221, 263] width 9 height 9
checkbox input "true"
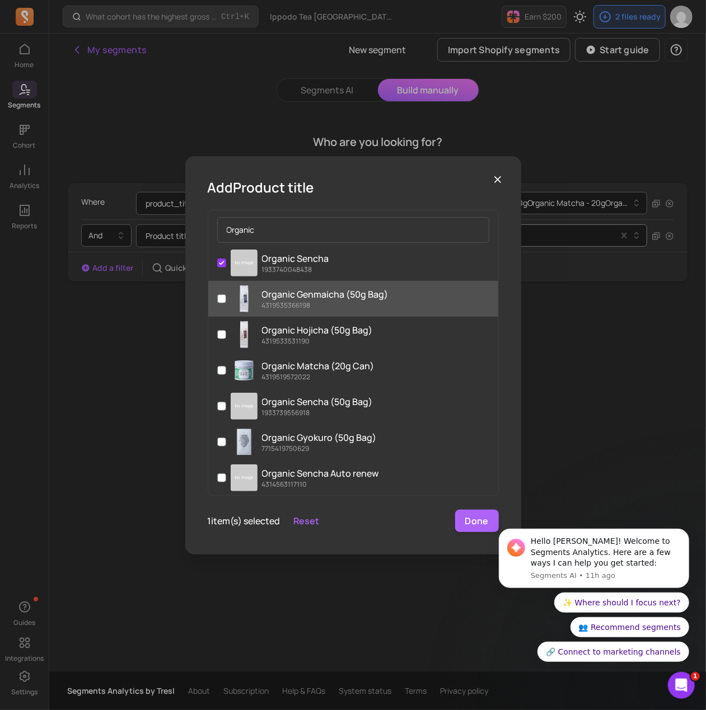
click at [211, 296] on label "Organic Genmaicha (50g Bag) 4319535366198" at bounding box center [353, 299] width 290 height 36
click at [217, 296] on input "Organic Genmaicha (50g Bag) 4319535366198" at bounding box center [221, 298] width 9 height 9
checkbox input "true"
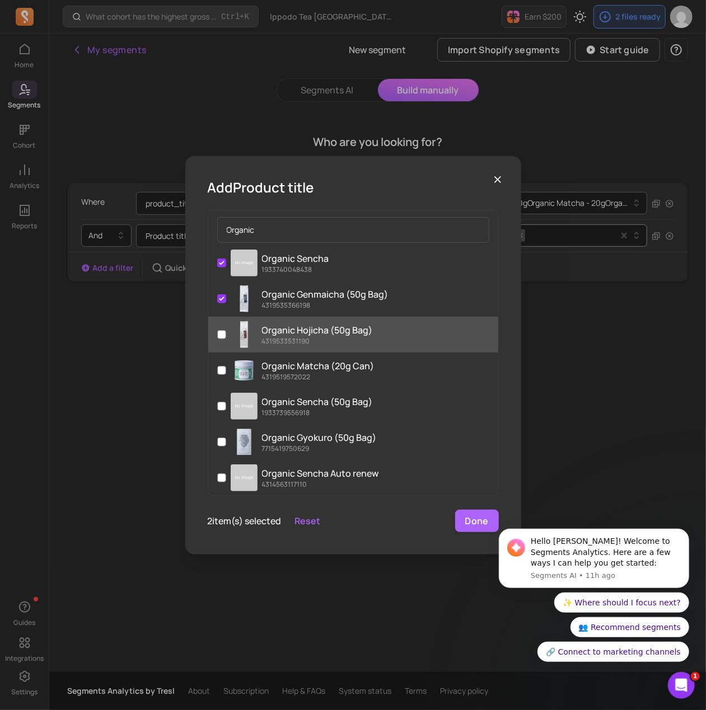
click at [218, 326] on label "Organic Hojicha (50g Bag) 4319533531190" at bounding box center [353, 335] width 290 height 36
click at [218, 330] on input "Organic Hojicha (50g Bag) 4319533531190" at bounding box center [221, 334] width 9 height 9
checkbox input "true"
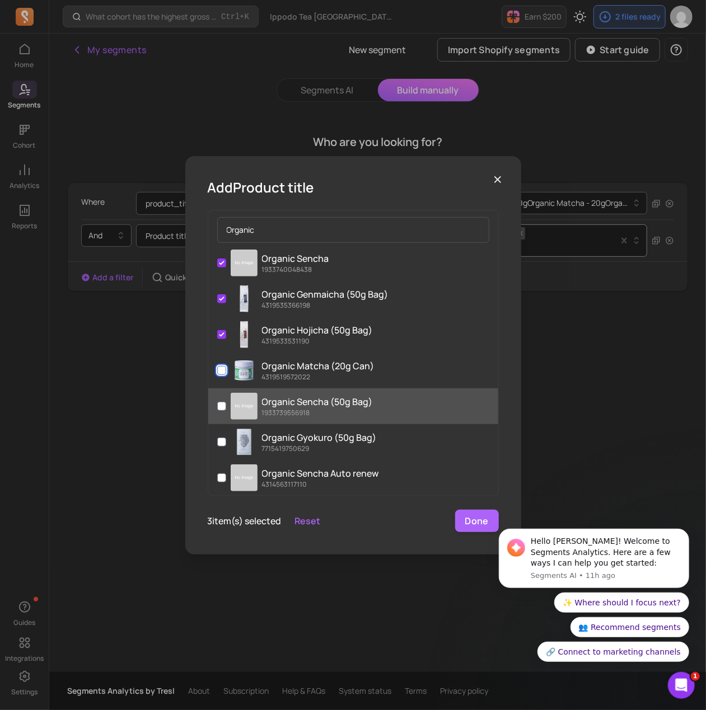
drag, startPoint x: 220, startPoint y: 374, endPoint x: 238, endPoint y: 392, distance: 25.3
click at [221, 374] on input "Organic Matcha (20g Can) 4319519572022" at bounding box center [221, 370] width 9 height 9
checkbox input "true"
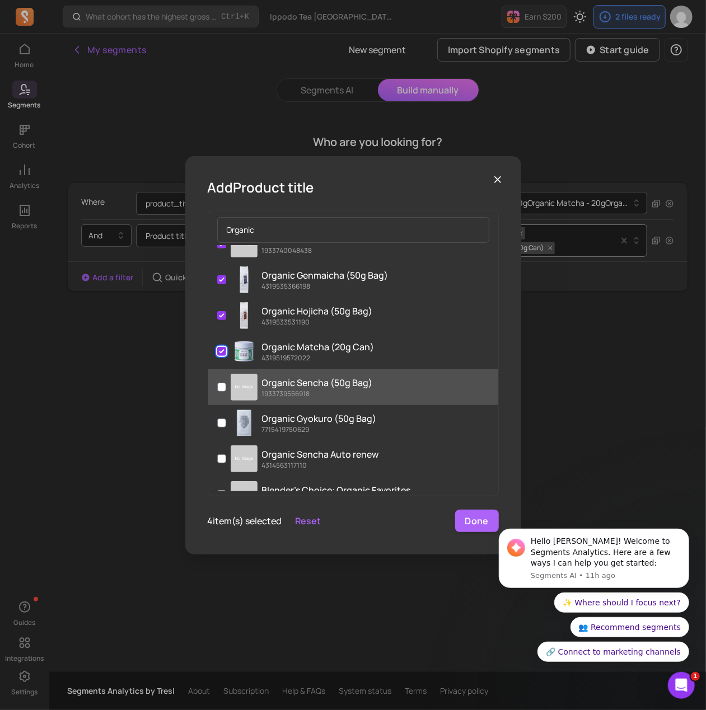
scroll to position [67, 0]
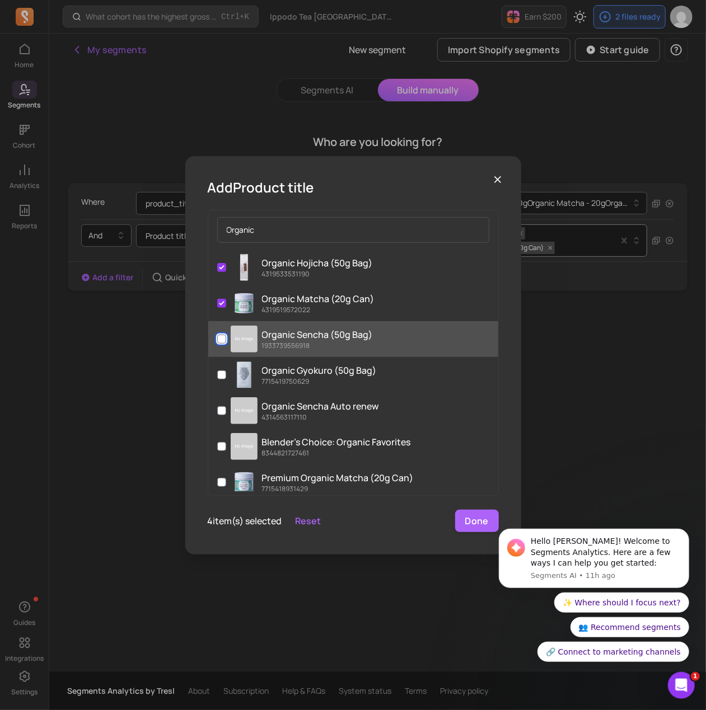
click at [221, 335] on input "Organic Sencha (50g Bag) 1933739556918" at bounding box center [221, 339] width 9 height 9
checkbox input "true"
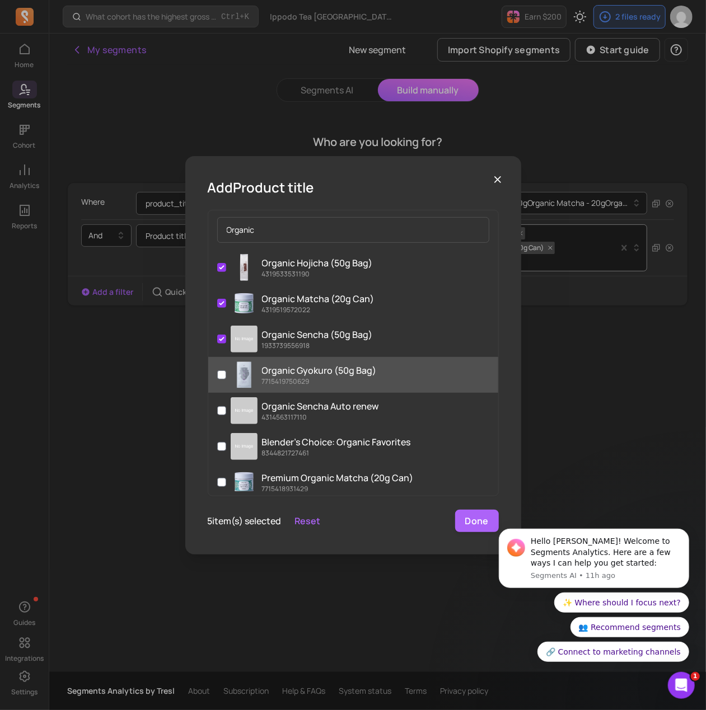
click at [215, 368] on label "Organic Gyokuro (50g Bag) 7715419750629" at bounding box center [353, 375] width 290 height 36
click at [217, 370] on input "Organic Gyokuro (50g Bag) 7715419750629" at bounding box center [221, 374] width 9 height 9
checkbox input "true"
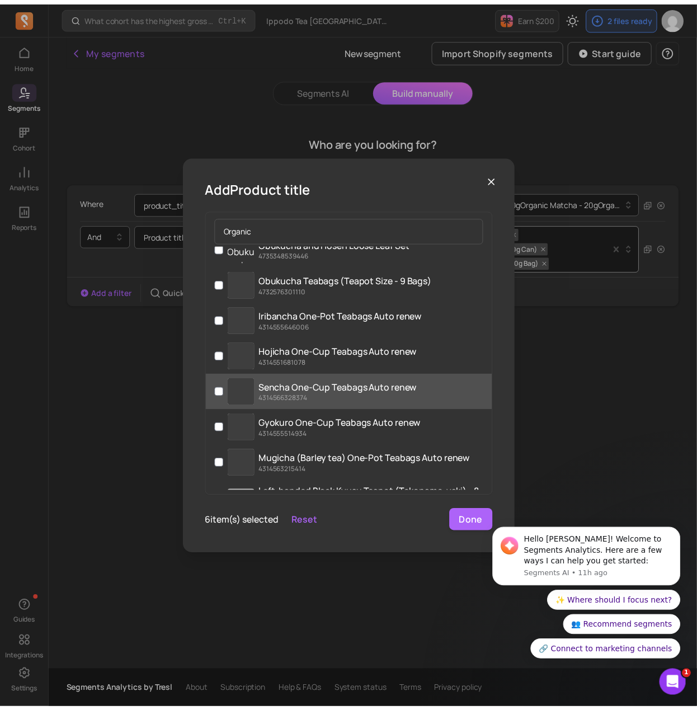
scroll to position [586, 0]
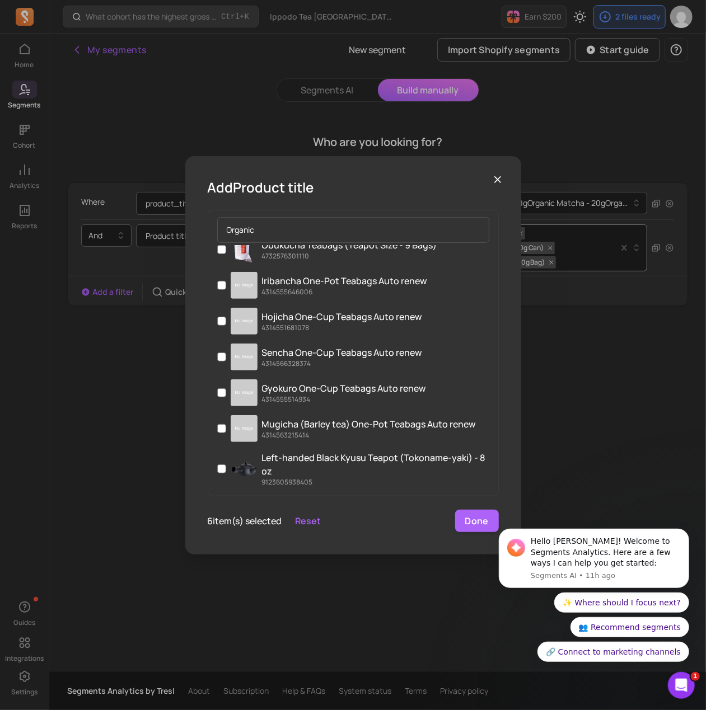
click at [313, 519] on button "Reset" at bounding box center [308, 520] width 26 height 13
checkbox input "false"
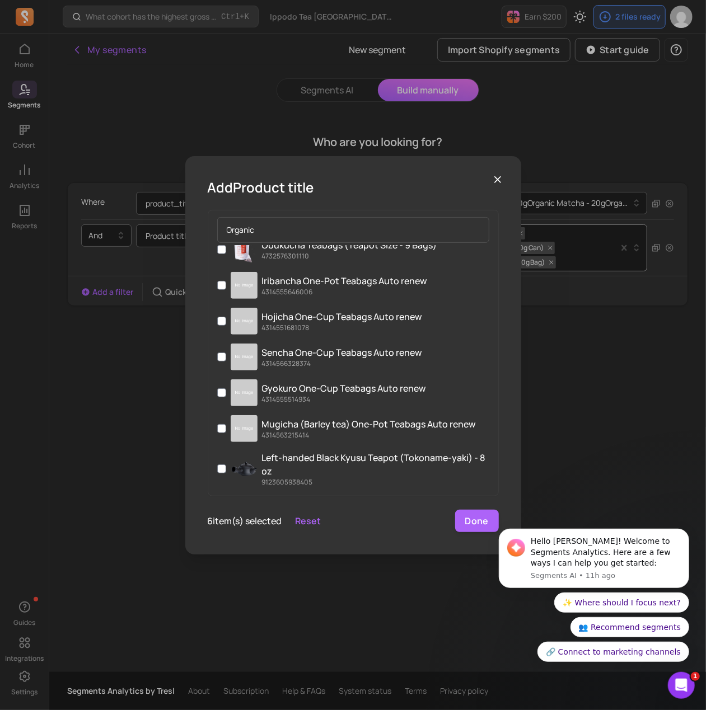
checkbox input "false"
click at [493, 178] on icon "button" at bounding box center [497, 179] width 11 height 11
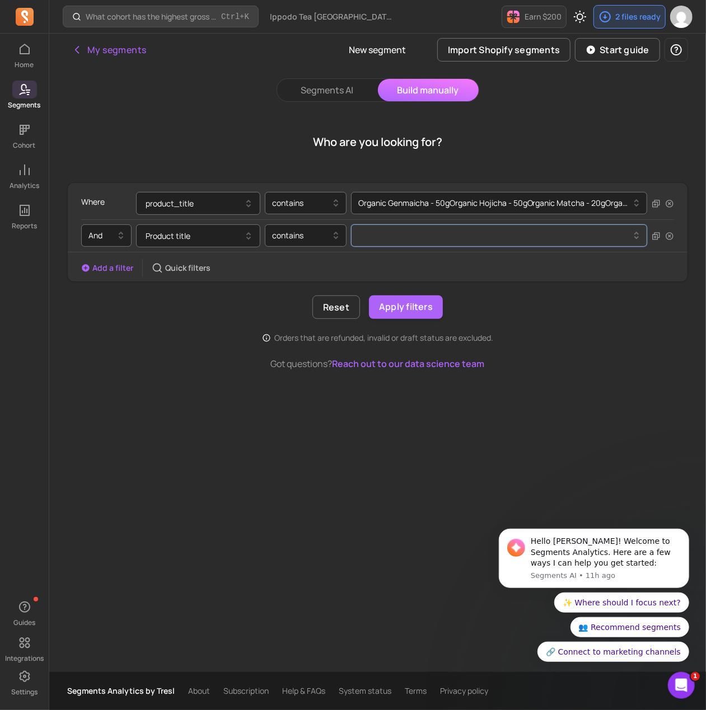
click at [387, 236] on div at bounding box center [494, 235] width 269 height 4
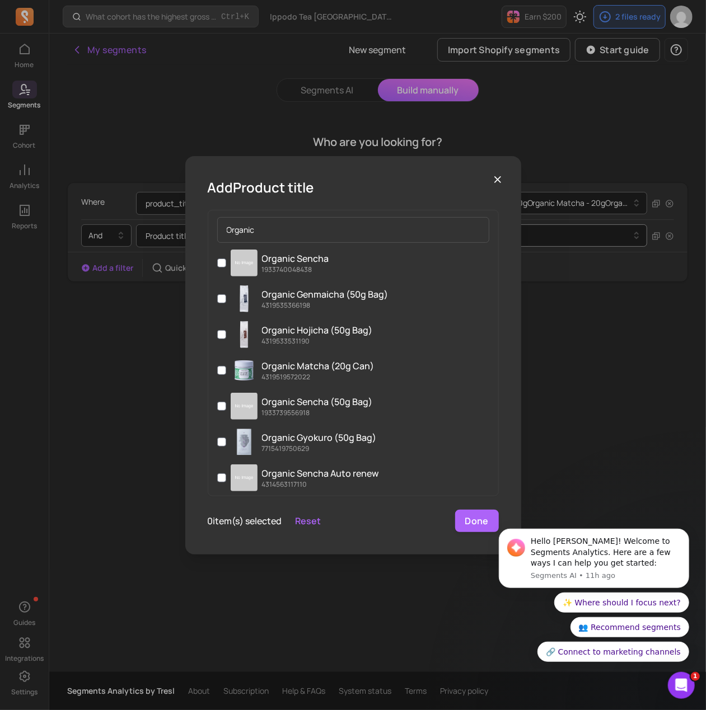
click at [495, 182] on icon "button" at bounding box center [498, 180] width 6 height 6
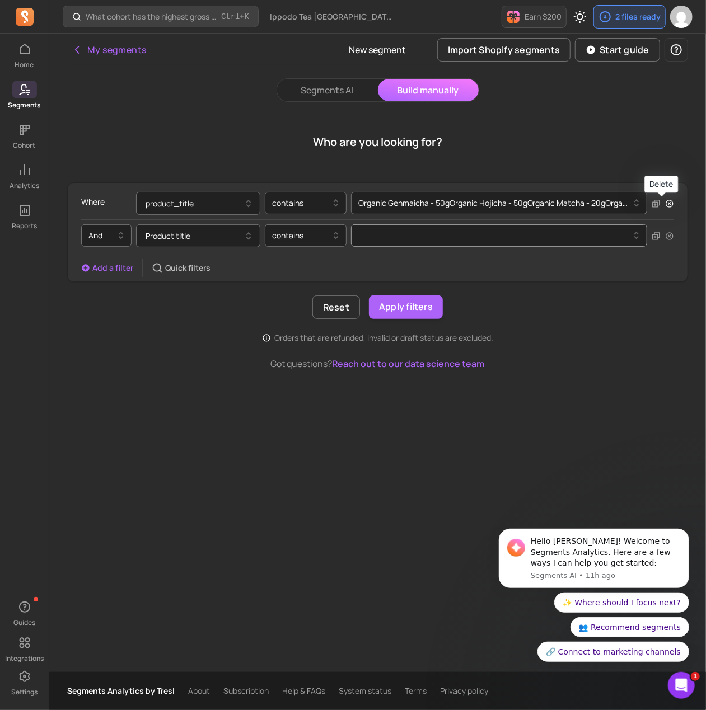
click at [665, 202] on icon "button" at bounding box center [668, 203] width 7 height 7
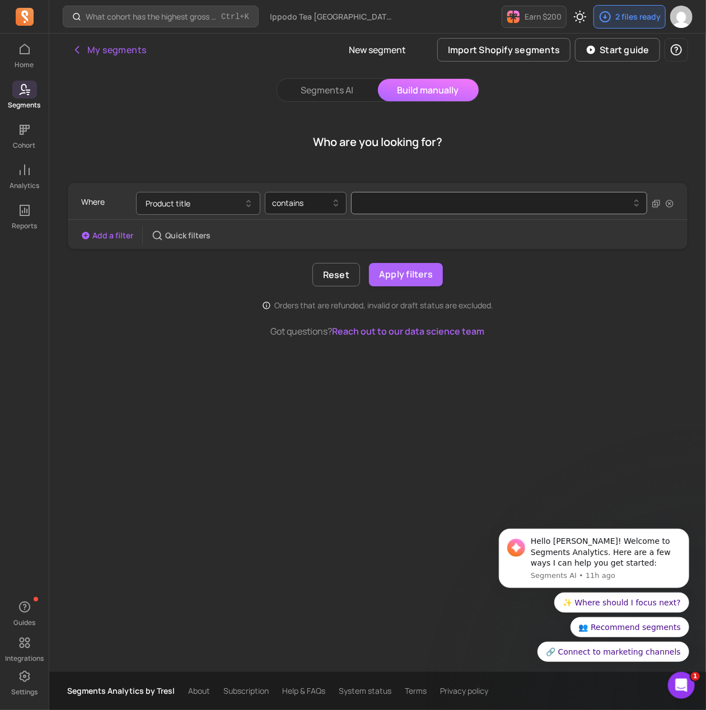
click at [204, 200] on button "Product title" at bounding box center [198, 203] width 124 height 23
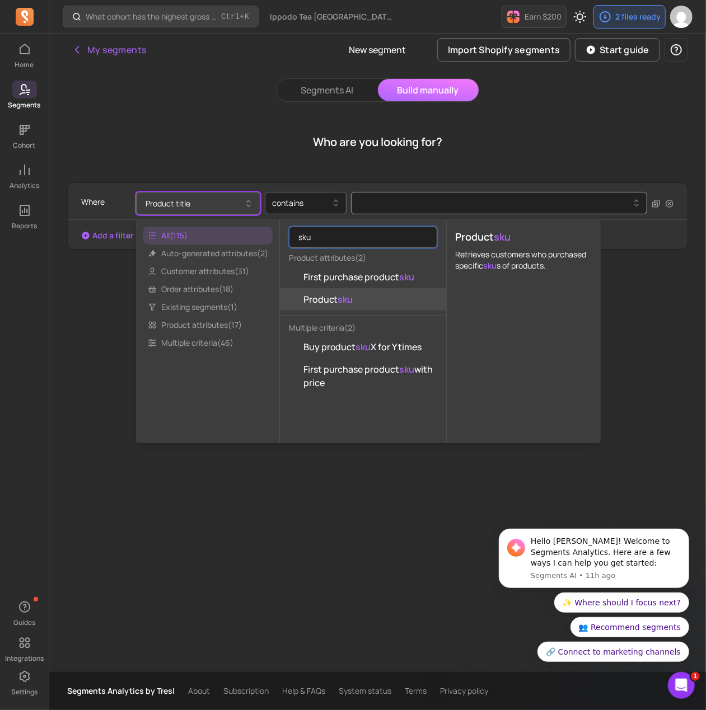
type input "sku"
click at [322, 290] on button "Product sku" at bounding box center [363, 299] width 166 height 22
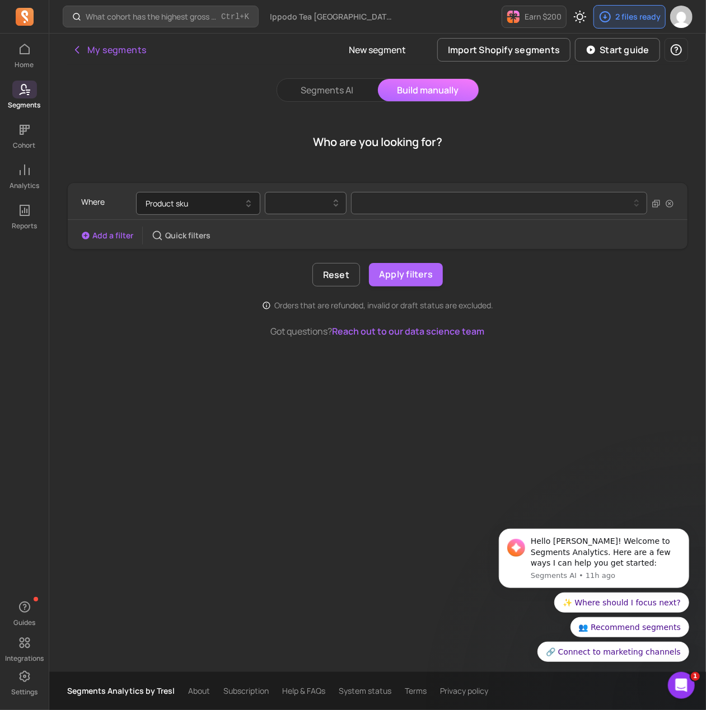
click at [314, 209] on div at bounding box center [301, 202] width 58 height 13
drag, startPoint x: 319, startPoint y: 231, endPoint x: 347, endPoint y: 229, distance: 28.1
click at [321, 231] on div "contains" at bounding box center [305, 232] width 81 height 20
click at [409, 210] on button at bounding box center [499, 203] width 296 height 22
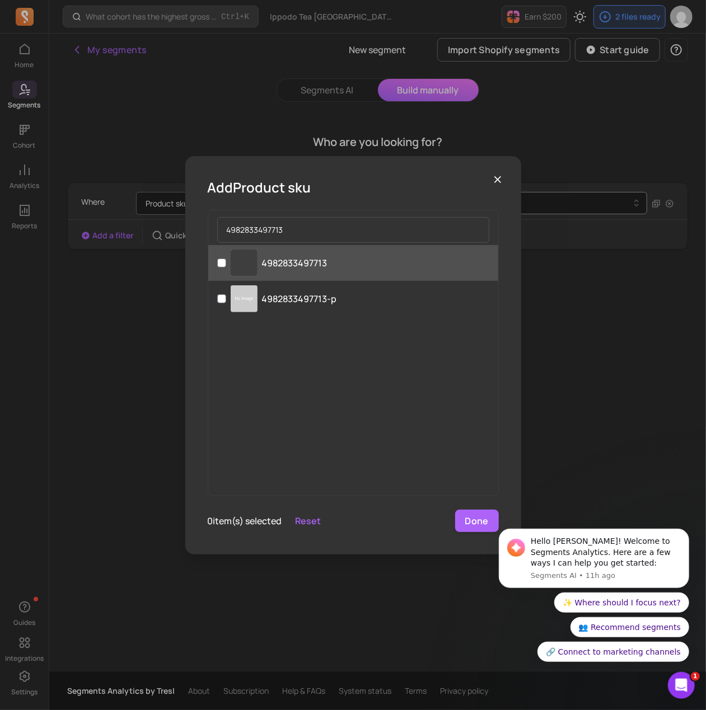
type input "4982833497713"
click at [290, 264] on p "4982833497713" at bounding box center [294, 262] width 65 height 13
click at [226, 264] on input "‌ 4982833497713" at bounding box center [221, 263] width 9 height 9
checkbox input "true"
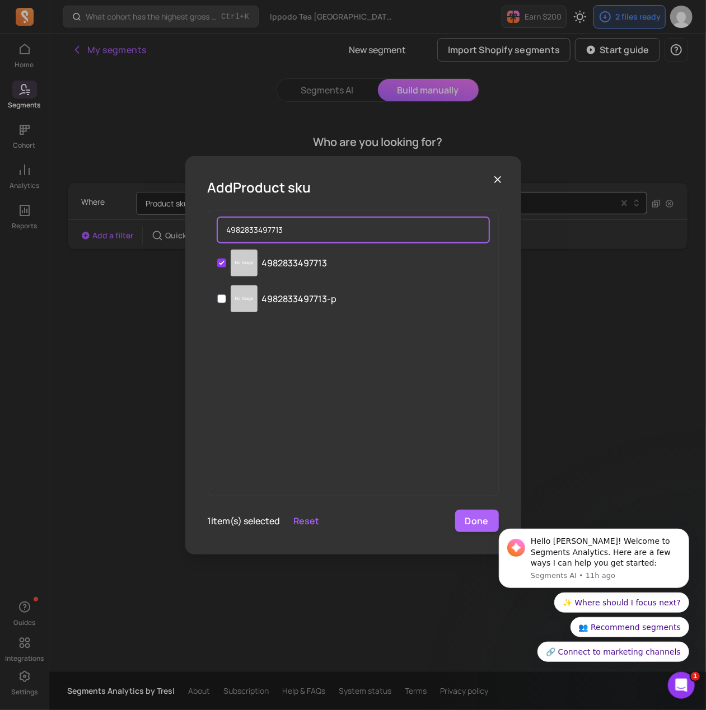
click at [306, 224] on input "4982833497713" at bounding box center [353, 230] width 272 height 26
paste input "145010"
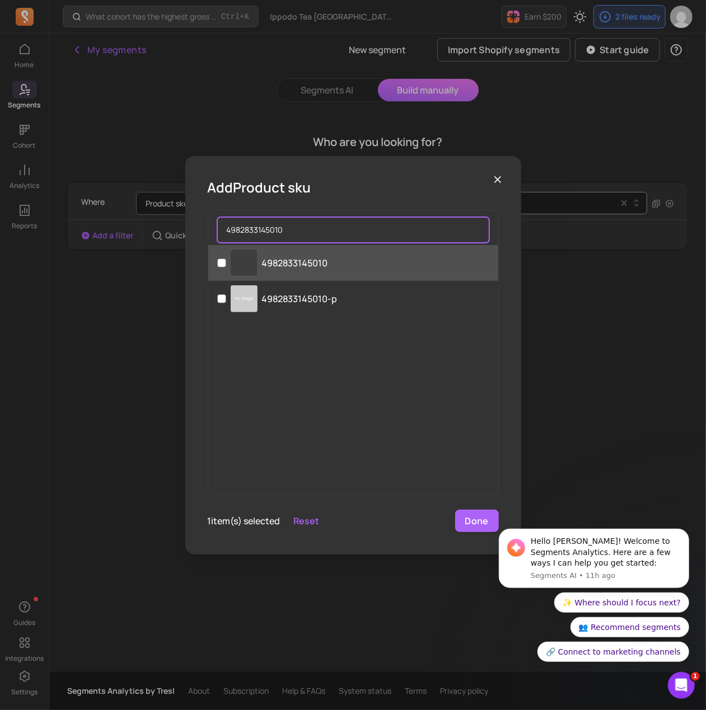
type input "4982833145010"
click at [305, 256] on p "4982833145010" at bounding box center [295, 262] width 66 height 13
click at [226, 259] on input "‌ 4982833145010" at bounding box center [221, 263] width 9 height 9
checkbox input "true"
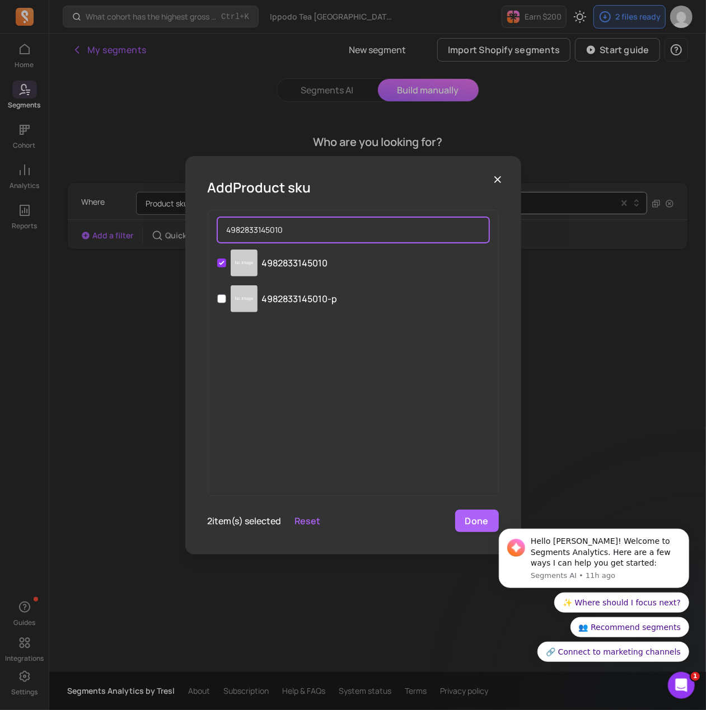
click at [285, 234] on input "4982833145010" at bounding box center [353, 230] width 272 height 26
paste input "628957"
type input "4982833628957"
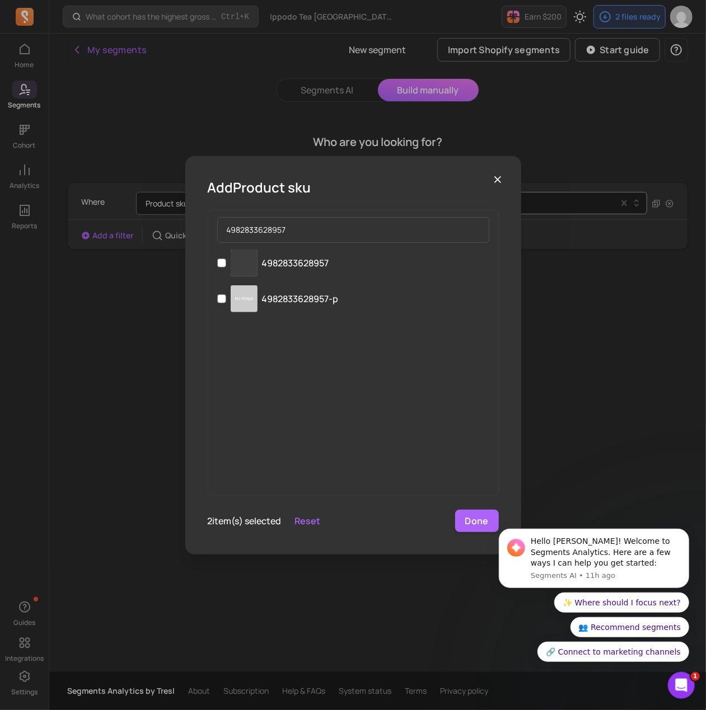
click at [336, 260] on label "‌ 4982833628957" at bounding box center [353, 263] width 290 height 36
click at [226, 260] on input "‌ 4982833628957" at bounding box center [221, 263] width 9 height 9
checkbox input "true"
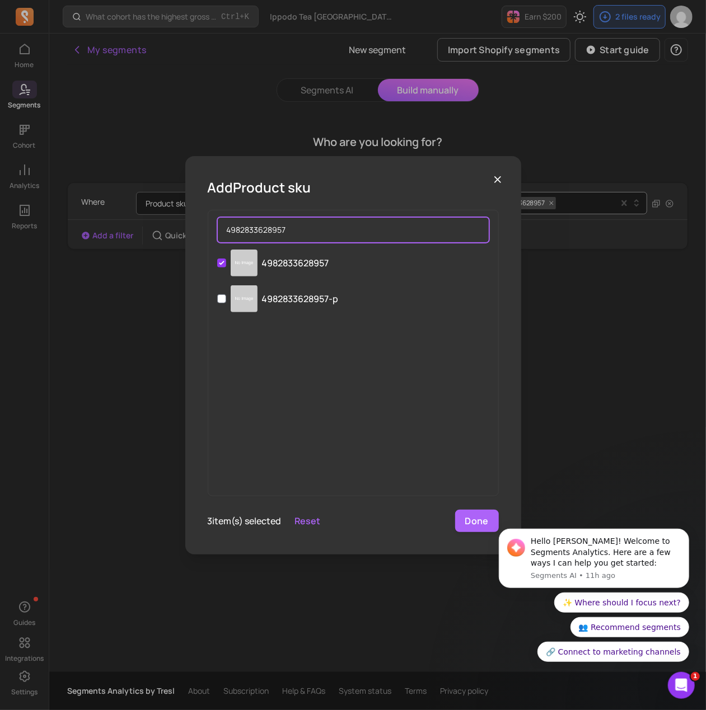
click at [308, 231] on input "4982833628957" at bounding box center [353, 230] width 272 height 26
paste input "6953"
type input "4982833626953"
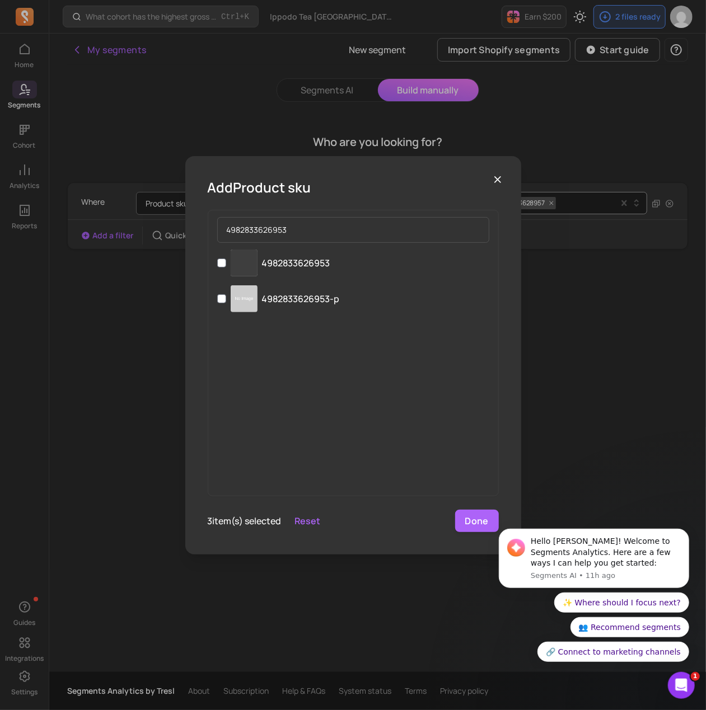
click at [335, 264] on label "‌ 4982833626953" at bounding box center [353, 263] width 290 height 36
click at [226, 264] on input "‌ 4982833626953" at bounding box center [221, 263] width 9 height 9
checkbox input "true"
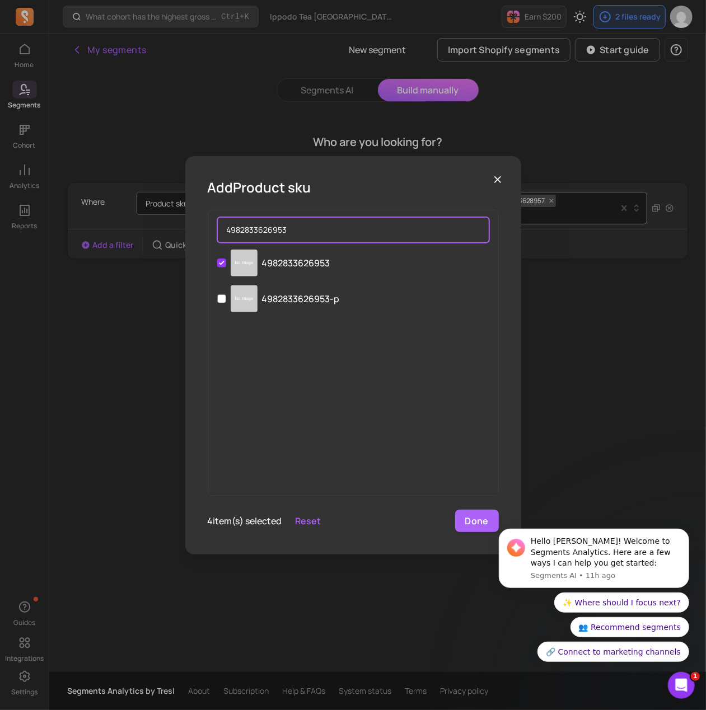
click at [317, 231] on input "4982833626953" at bounding box center [353, 230] width 272 height 26
paste input "148615"
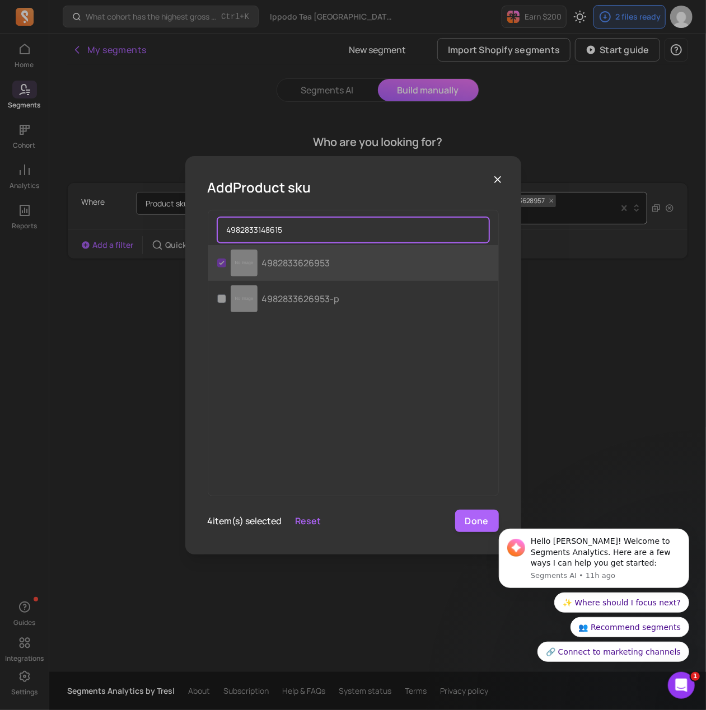
type input "4982833148615"
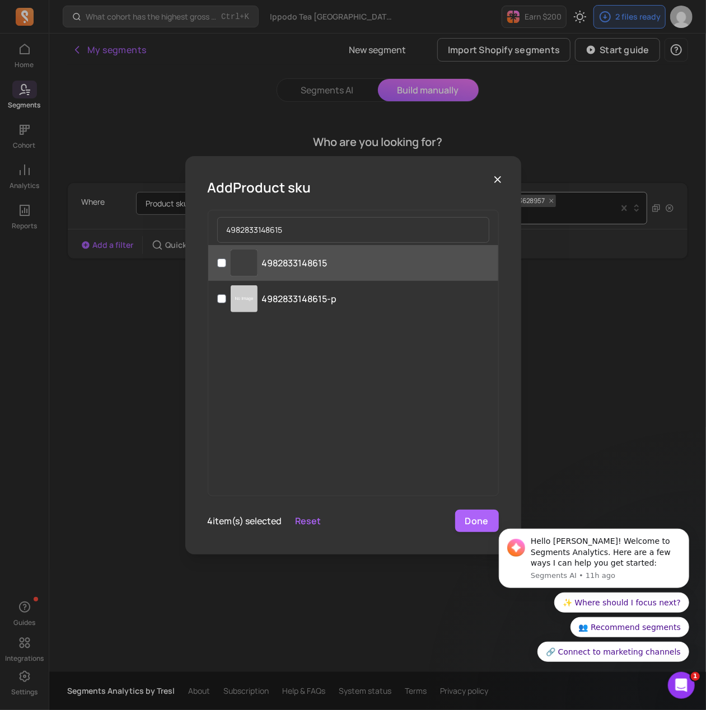
click at [337, 261] on label "‌ 4982833148615" at bounding box center [353, 263] width 290 height 36
click at [226, 261] on input "‌ 4982833148615" at bounding box center [221, 263] width 9 height 9
checkbox input "true"
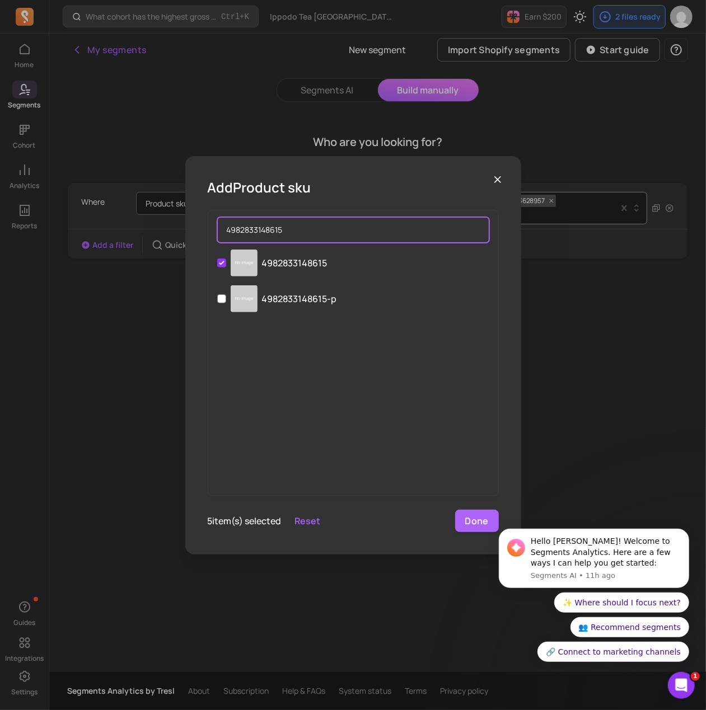
click at [332, 232] on input "4982833148615" at bounding box center [353, 230] width 272 height 26
paste input "596911"
type input "4982833596911"
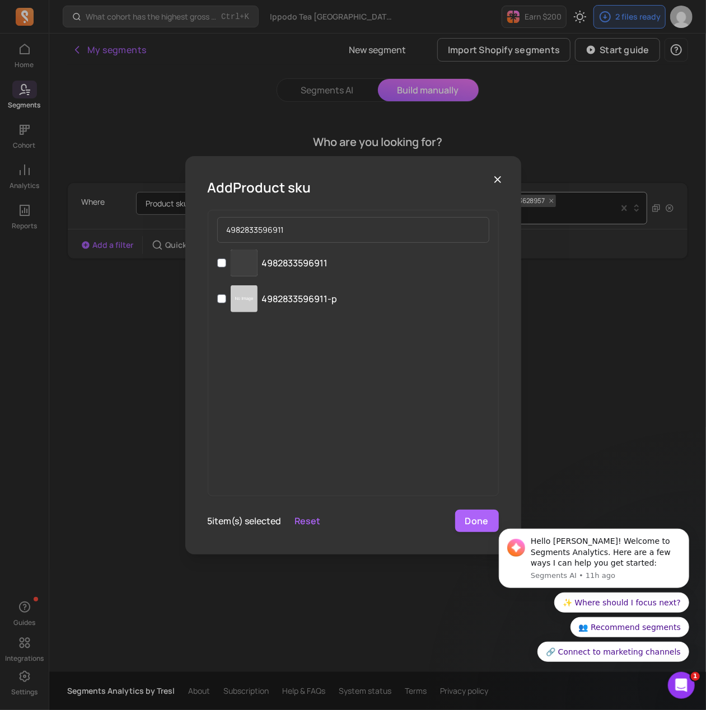
click at [354, 260] on label "‌ 4982833596911" at bounding box center [353, 263] width 290 height 36
click at [226, 260] on input "‌ 4982833596911" at bounding box center [221, 263] width 9 height 9
checkbox input "true"
drag, startPoint x: 471, startPoint y: 531, endPoint x: 472, endPoint y: 524, distance: 6.8
click at [471, 530] on button "Done" at bounding box center [477, 521] width 44 height 22
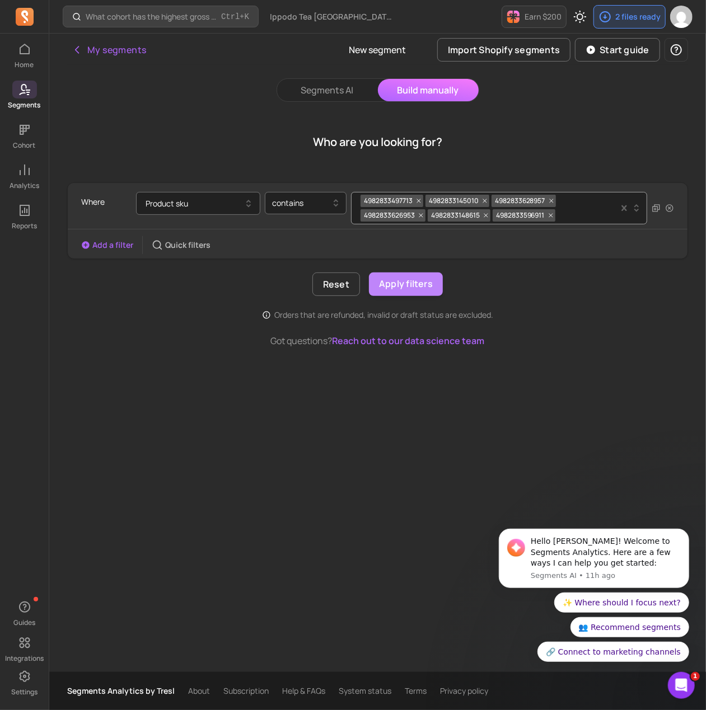
click at [391, 285] on button "Apply filters" at bounding box center [406, 284] width 74 height 24
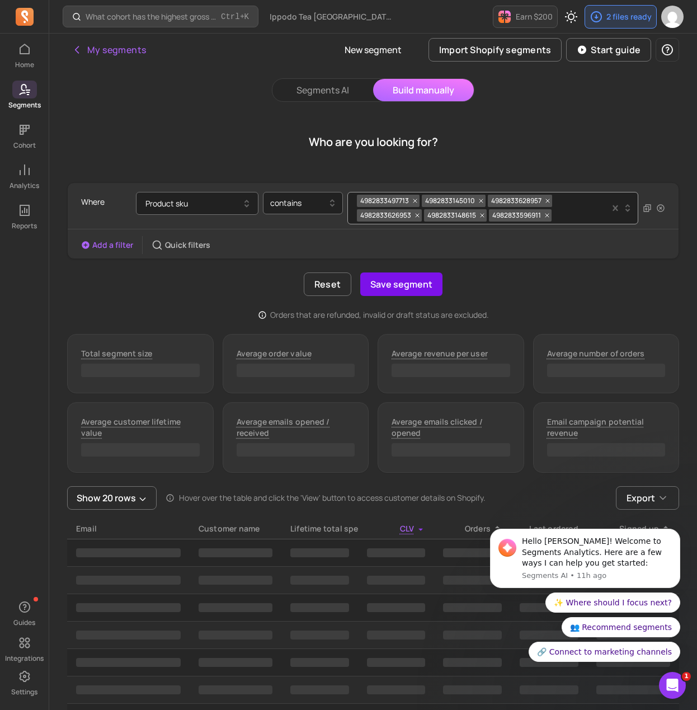
click at [407, 287] on button "Save segment" at bounding box center [401, 284] width 82 height 24
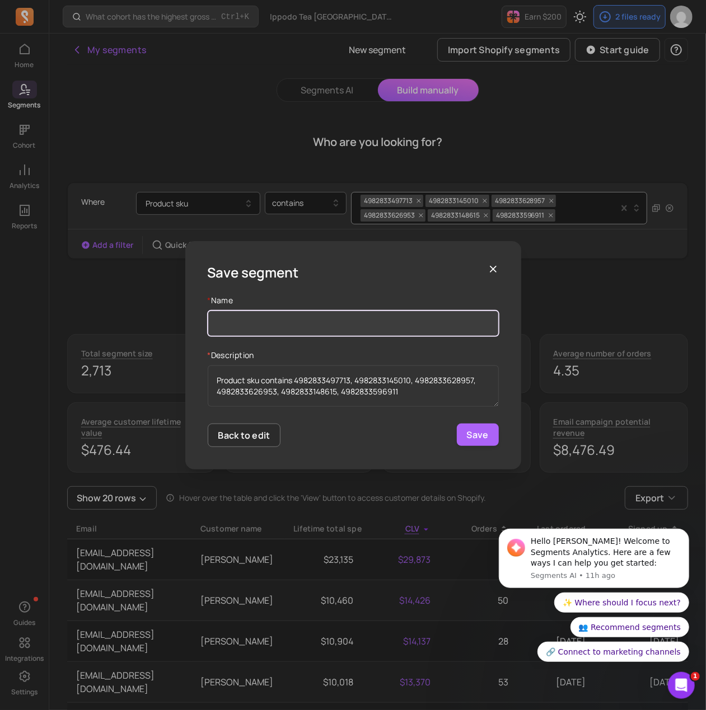
paste input "Customer type - Organic teas"
type input "Customer type - Organic teas - NEW"
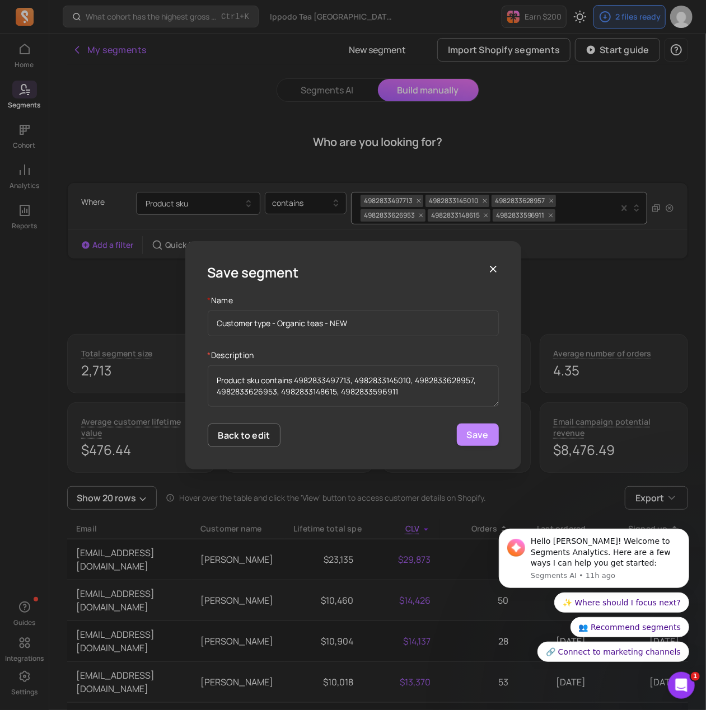
click at [487, 440] on button "Save" at bounding box center [478, 435] width 42 height 22
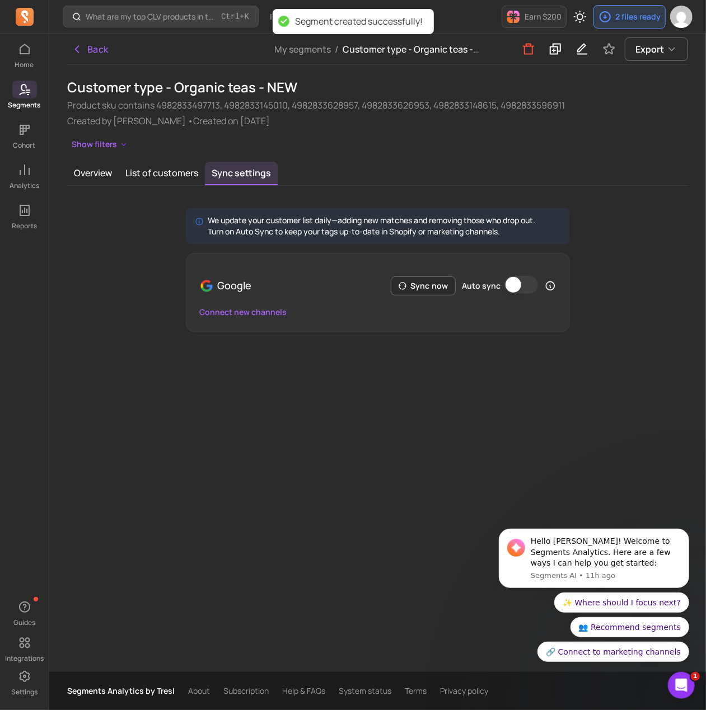
drag, startPoint x: 416, startPoint y: 290, endPoint x: 512, endPoint y: 300, distance: 96.8
click at [418, 290] on button "Sync now" at bounding box center [423, 285] width 65 height 19
click at [521, 292] on button "Auto sync" at bounding box center [521, 285] width 34 height 18
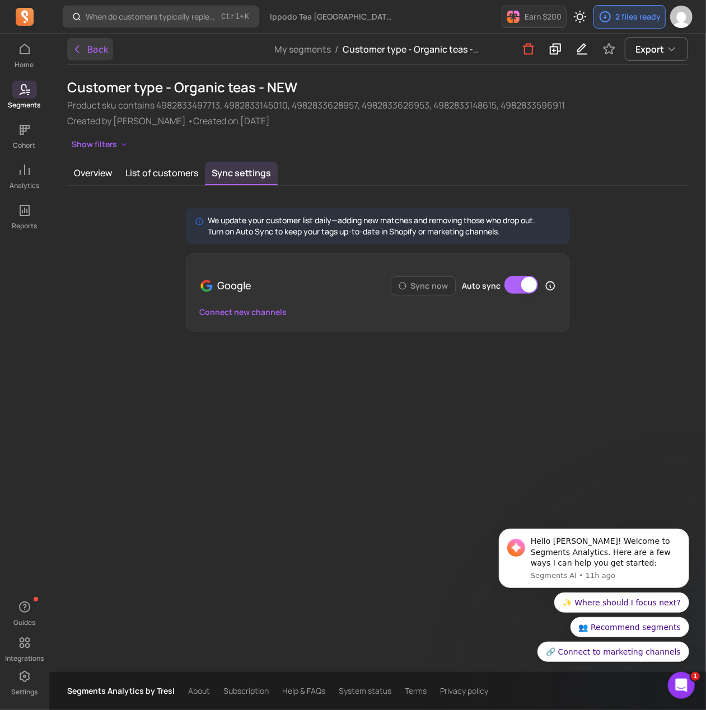
click at [90, 43] on button "Back" at bounding box center [90, 49] width 46 height 22
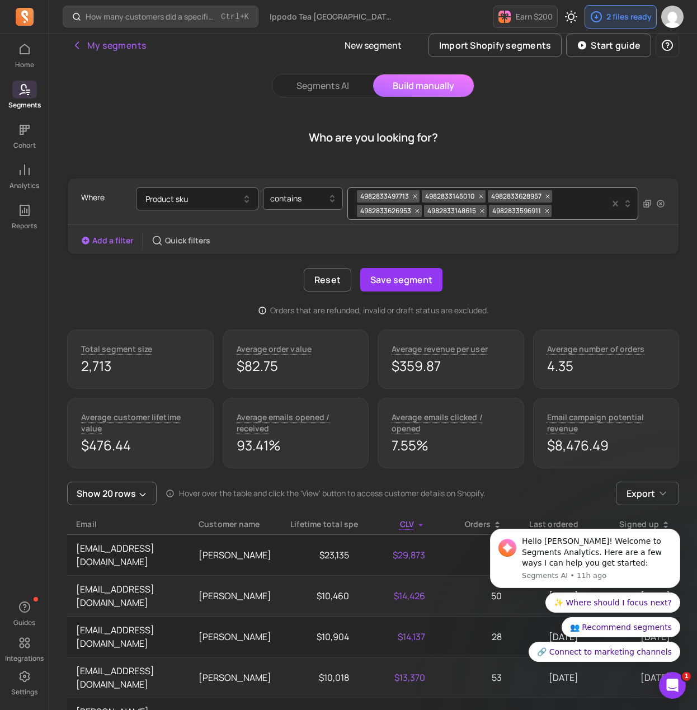
scroll to position [67, 0]
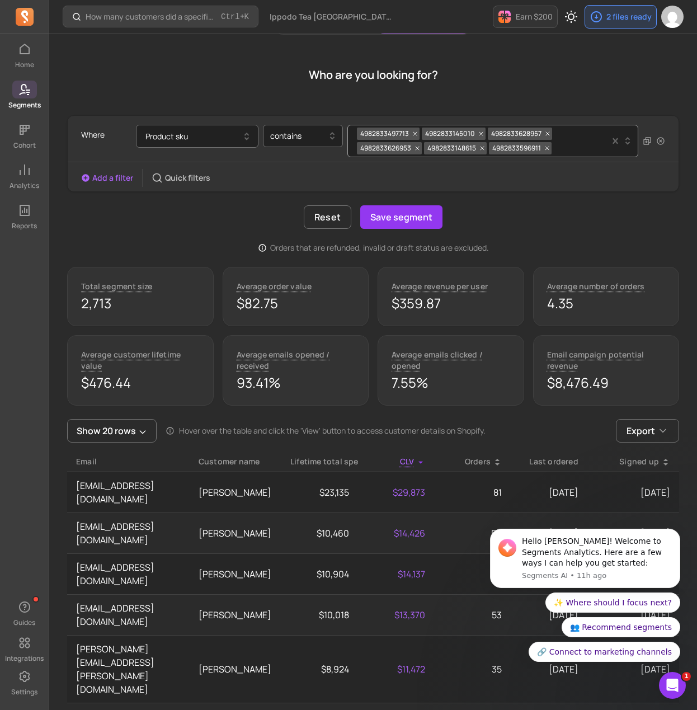
click at [14, 98] on link "Segments" at bounding box center [24, 95] width 49 height 29
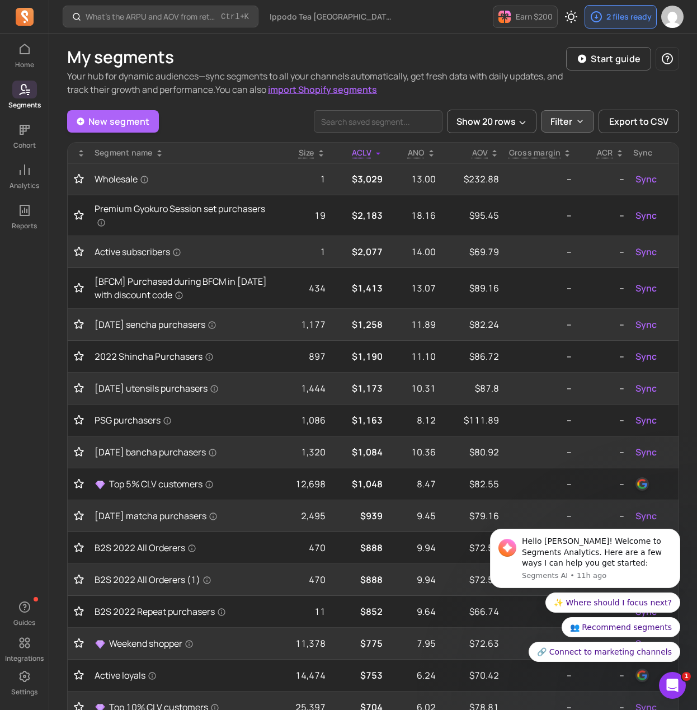
click at [574, 120] on button "Filter" at bounding box center [567, 121] width 53 height 22
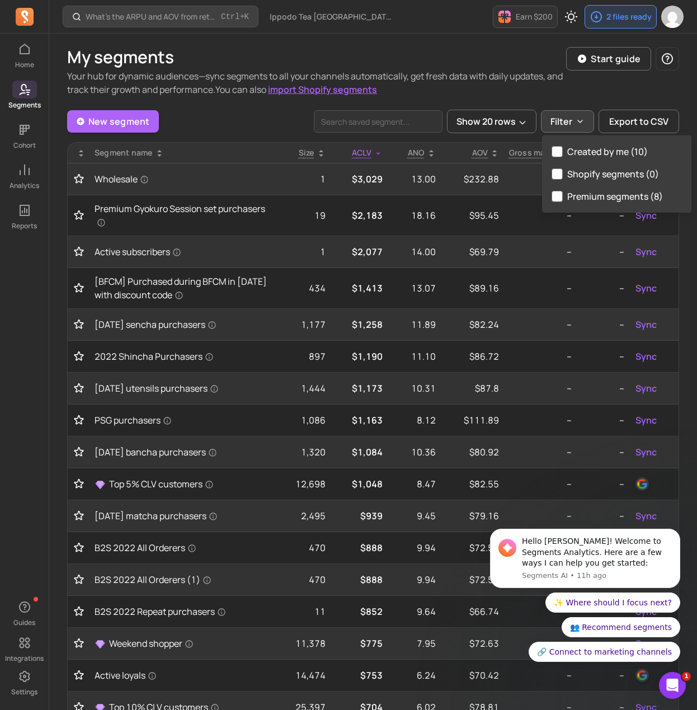
click at [586, 152] on label "Created by me (10)" at bounding box center [617, 151] width 148 height 22
click at [563, 152] on input "Created by me (10)" at bounding box center [557, 151] width 11 height 11
checkbox input "true"
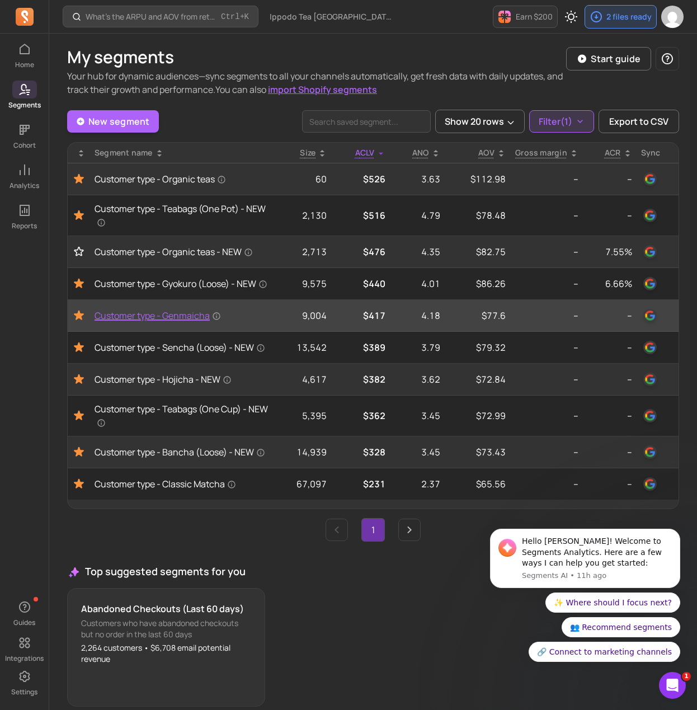
click at [125, 322] on span "Customer type - Genmaicha" at bounding box center [158, 315] width 126 height 13
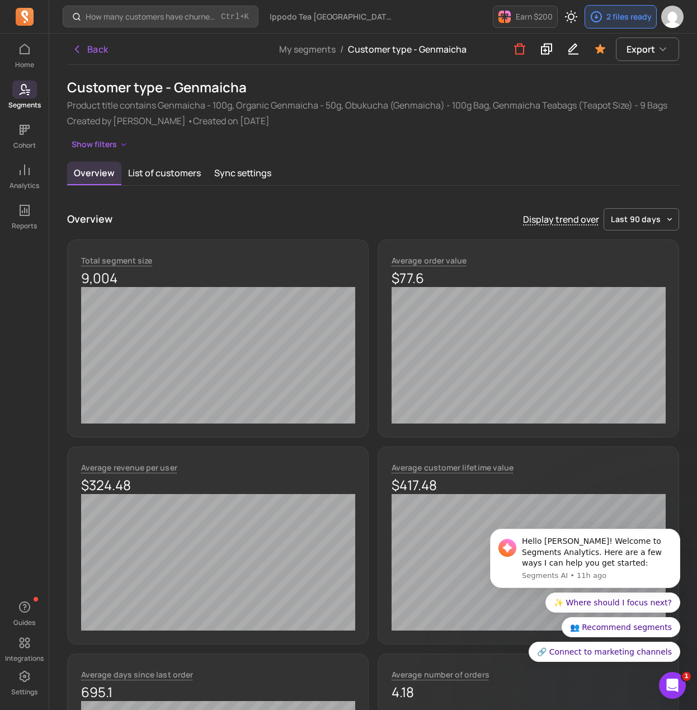
click at [149, 92] on h1 "Customer type - Genmaicha" at bounding box center [373, 87] width 612 height 18
copy h1 "Customer type - Genmaicha"
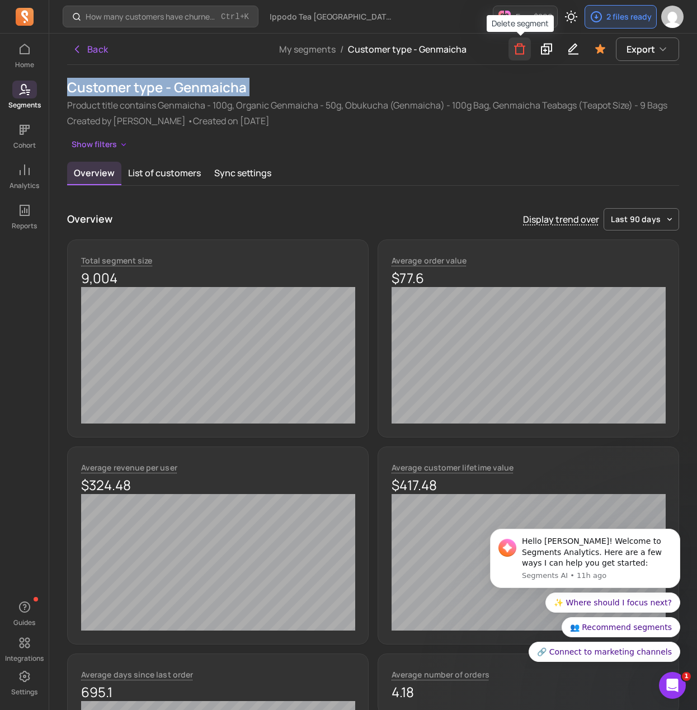
click at [522, 50] on icon "button" at bounding box center [519, 49] width 13 height 14
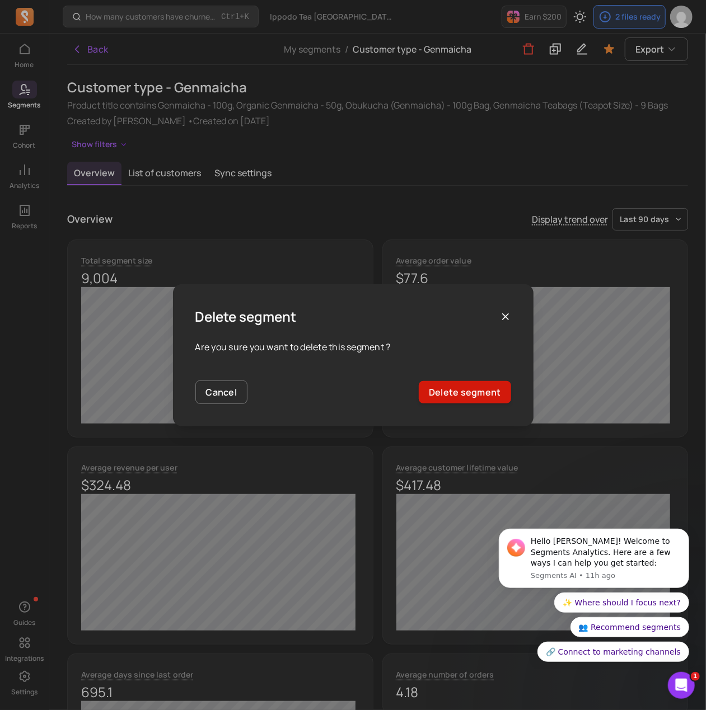
click at [468, 392] on button "Delete segment" at bounding box center [465, 392] width 92 height 22
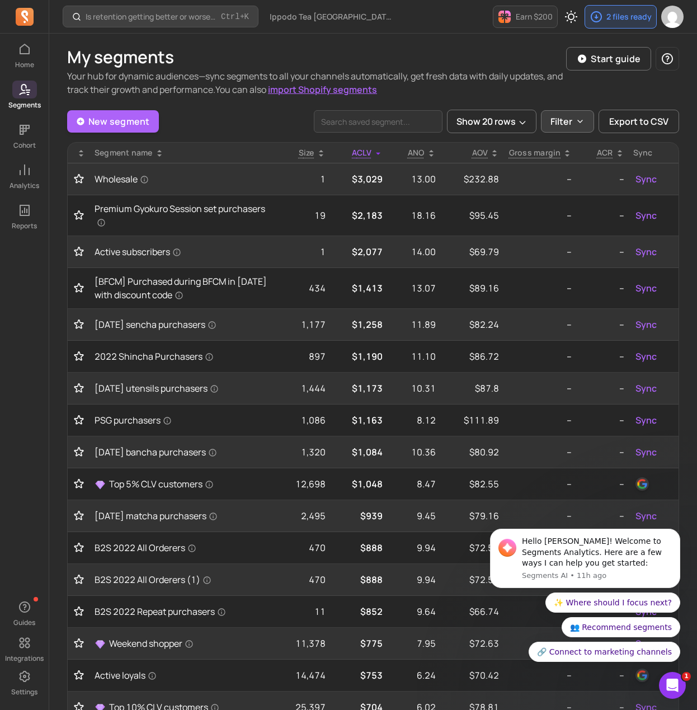
click at [568, 114] on button "Filter" at bounding box center [567, 121] width 53 height 22
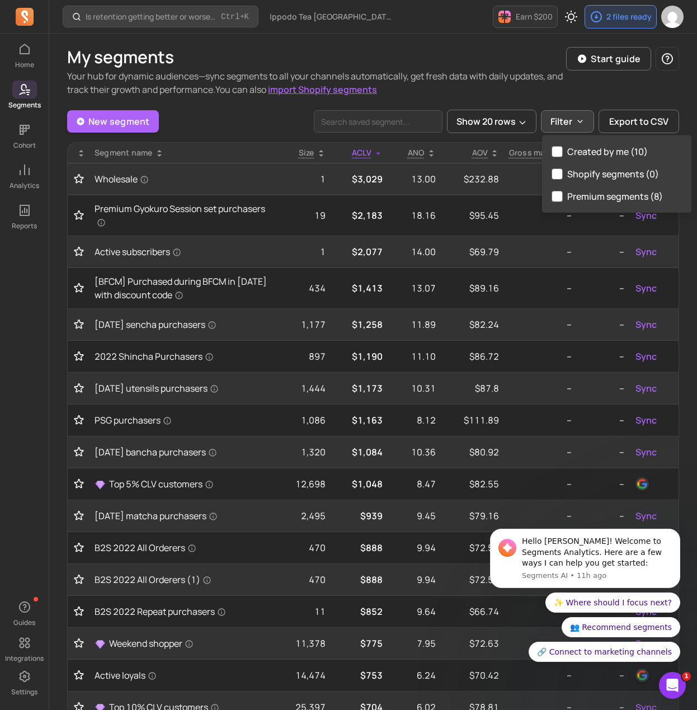
click at [567, 154] on label "Created by me (10)" at bounding box center [617, 151] width 148 height 22
click at [563, 154] on input "Created by me (10)" at bounding box center [557, 151] width 11 height 11
checkbox input "true"
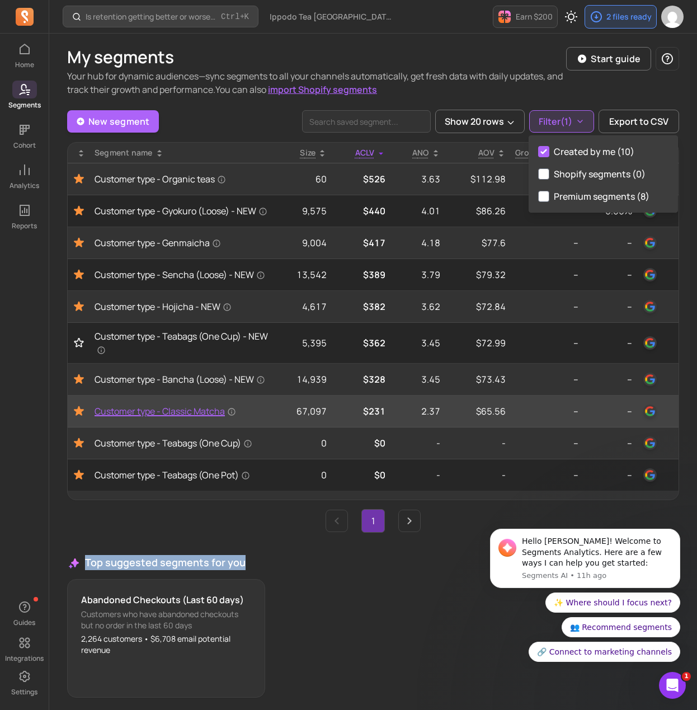
drag, startPoint x: 316, startPoint y: 566, endPoint x: 163, endPoint y: 417, distance: 213.7
click at [312, 552] on div "New segment Show 20 rows Filter (1) Export to CSV Segment name Size ACLV ANO AO…" at bounding box center [373, 415] width 612 height 610
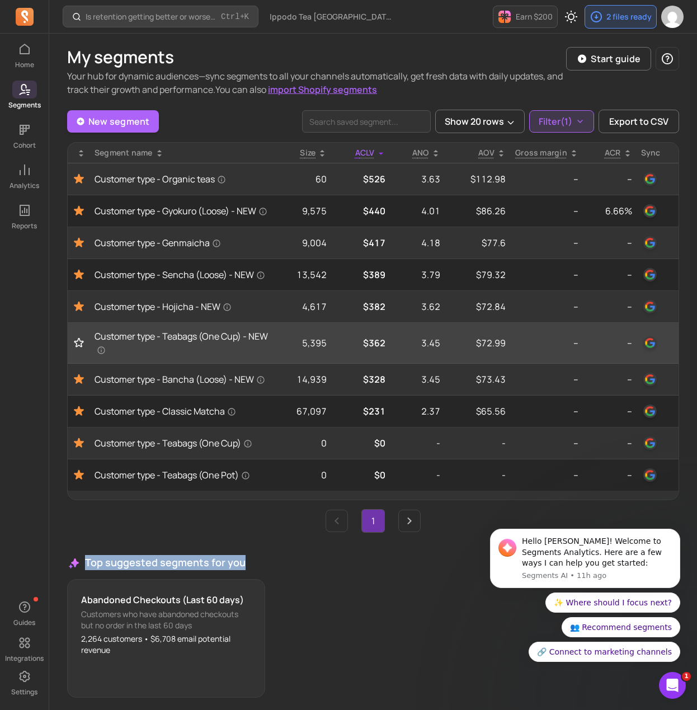
click at [76, 347] on icon "Toggle favorite" at bounding box center [78, 343] width 9 height 8
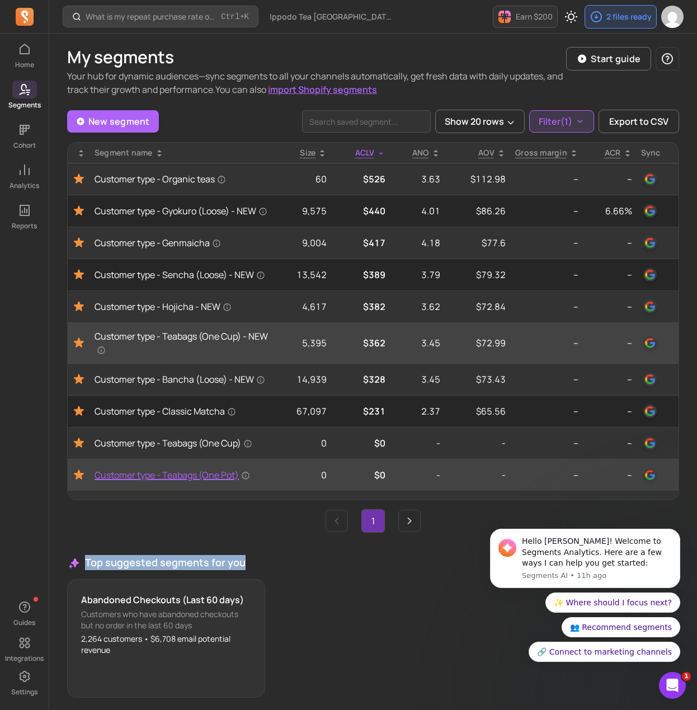
click at [178, 482] on span "Customer type - Teabags (One Pot)" at bounding box center [173, 474] width 156 height 13
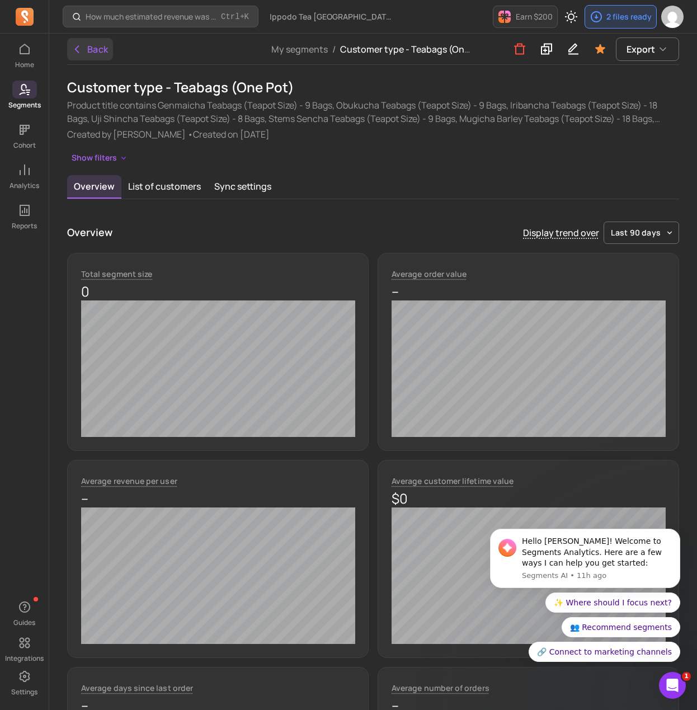
click at [95, 48] on button "Back" at bounding box center [90, 49] width 46 height 22
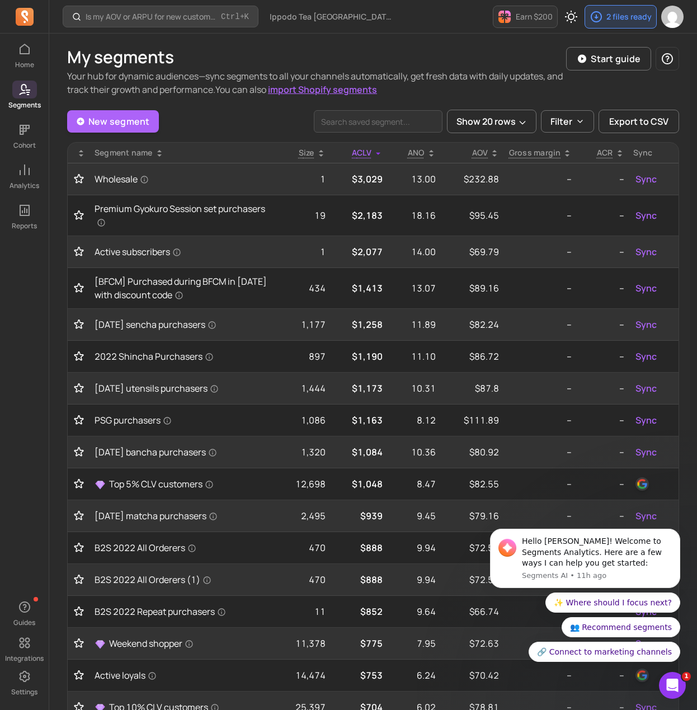
scroll to position [26, 0]
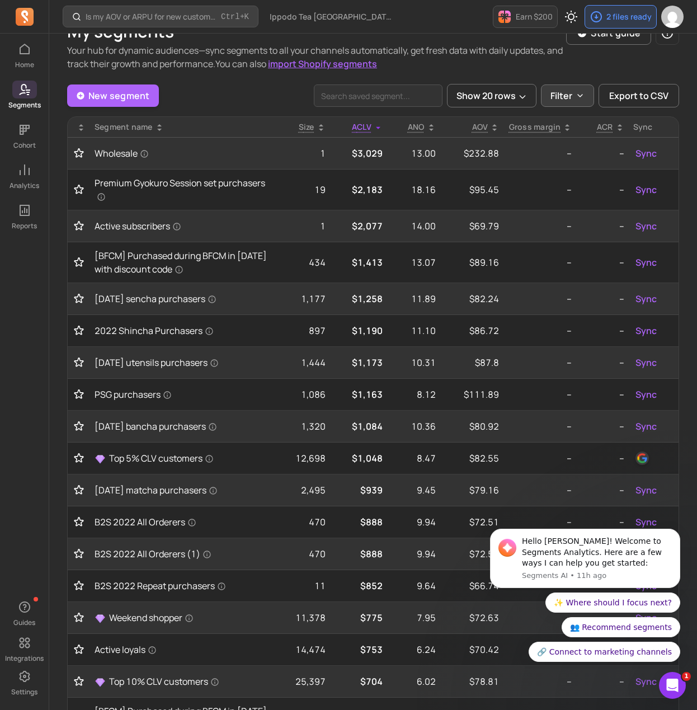
click at [568, 104] on button "Filter" at bounding box center [567, 95] width 53 height 22
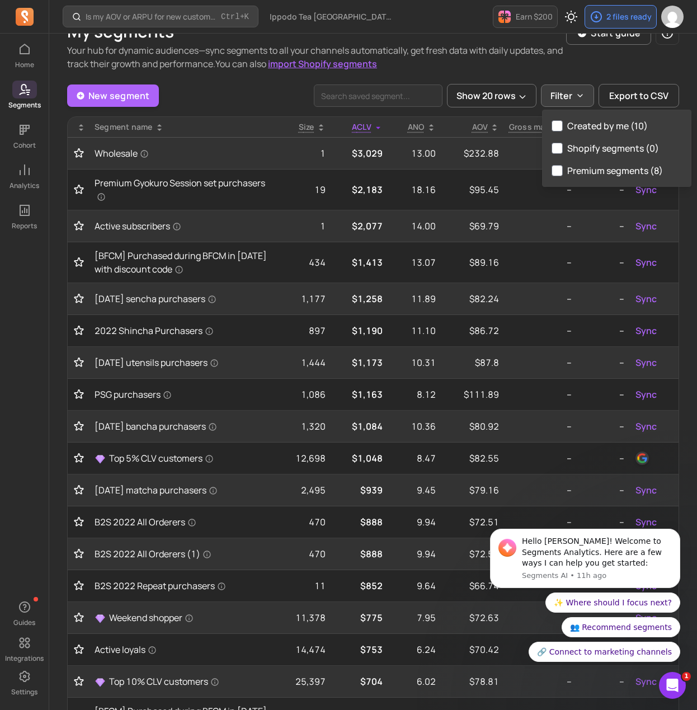
click at [576, 127] on label "Created by me (10)" at bounding box center [617, 126] width 148 height 22
click at [563, 127] on input "Created by me (10)" at bounding box center [557, 125] width 11 height 11
checkbox input "true"
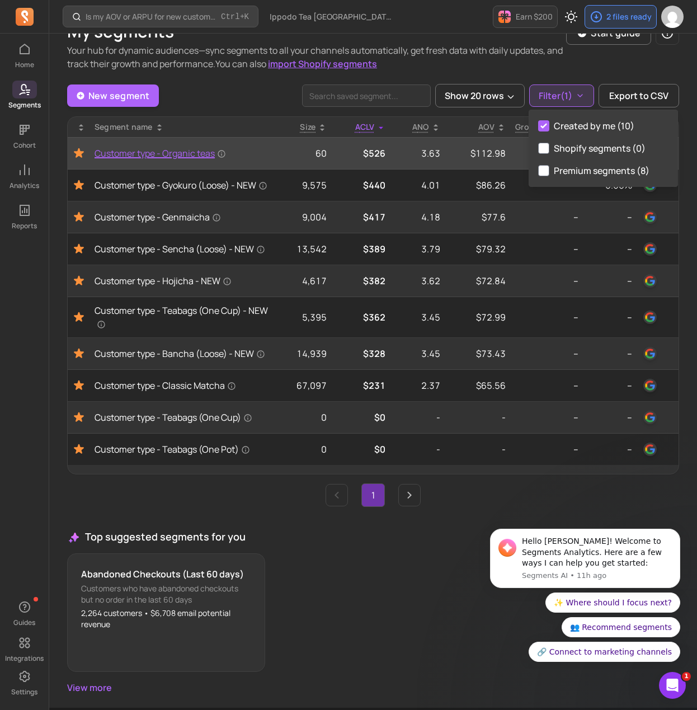
click at [177, 149] on span "Customer type - Organic teas" at bounding box center [160, 153] width 131 height 13
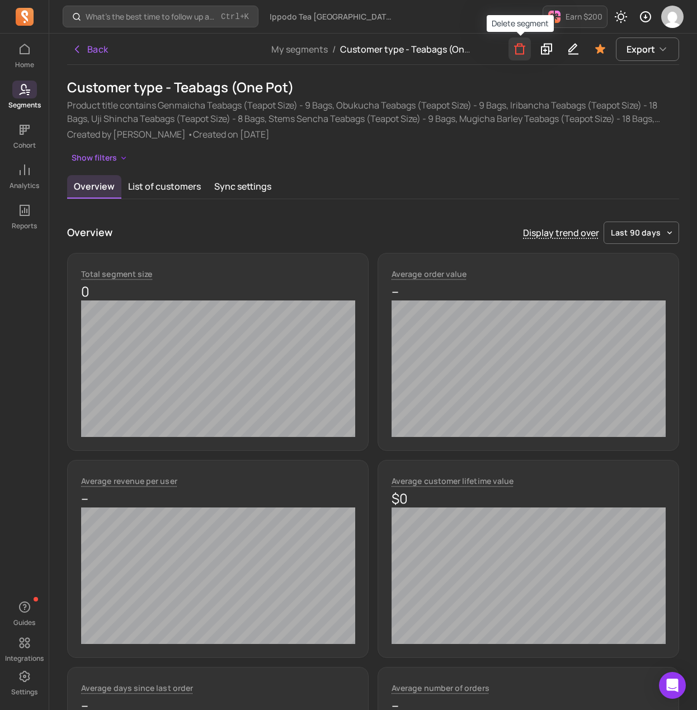
click at [516, 54] on icon "button" at bounding box center [519, 49] width 11 height 11
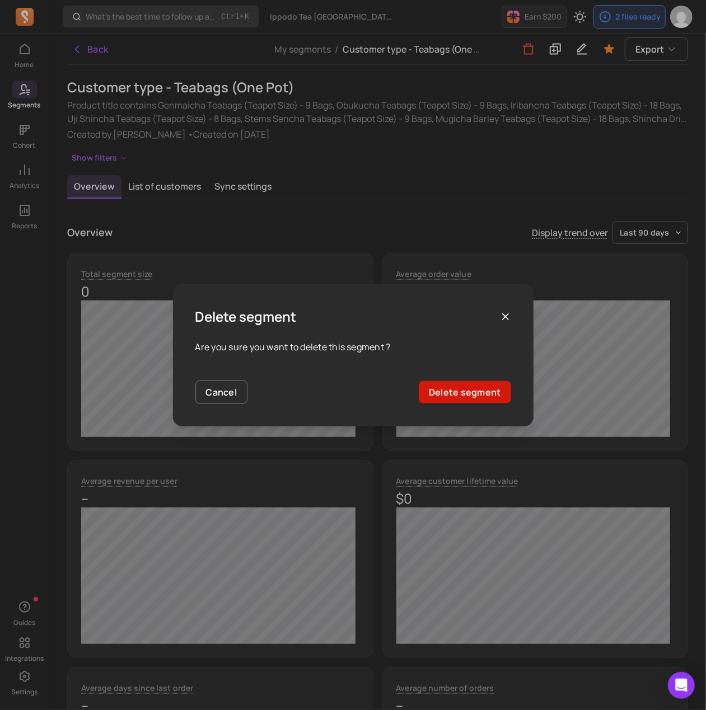
click at [453, 400] on button "Delete segment" at bounding box center [465, 392] width 92 height 22
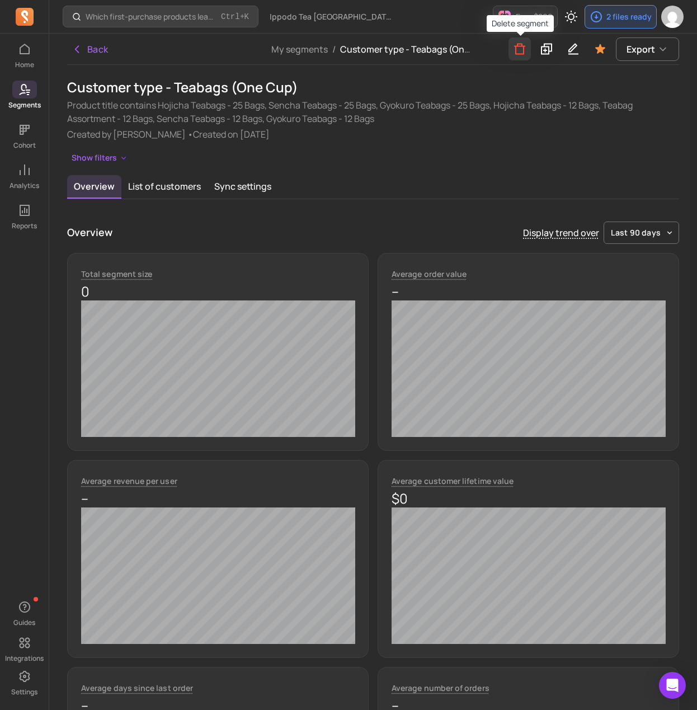
click at [522, 51] on icon "button" at bounding box center [519, 49] width 13 height 14
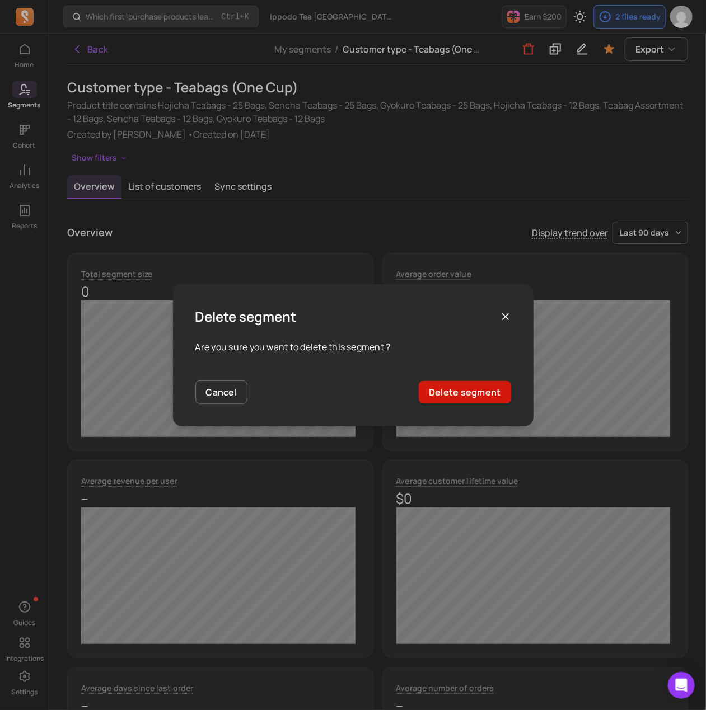
click at [497, 398] on button "Delete segment" at bounding box center [465, 392] width 92 height 22
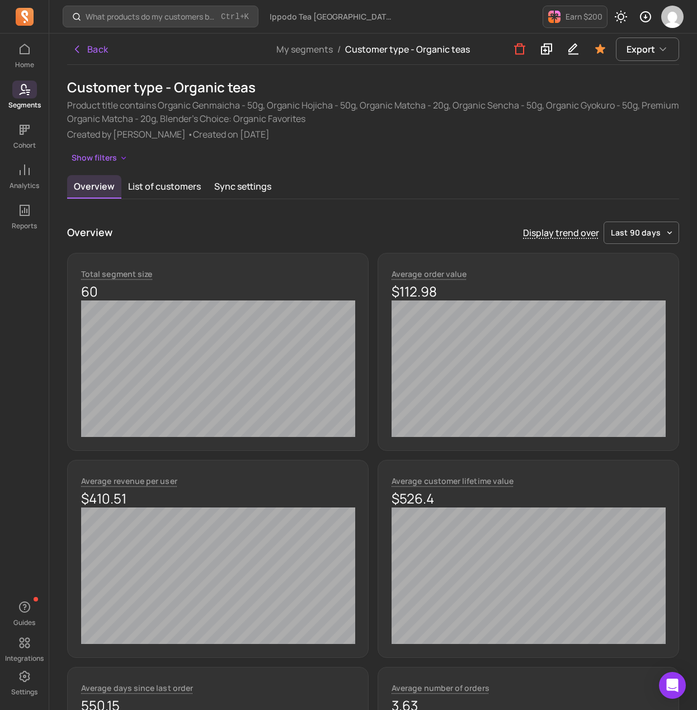
click at [191, 96] on h1 "Customer type - Organic teas" at bounding box center [373, 87] width 612 height 18
copy h1 "Customer type - Organic teas"
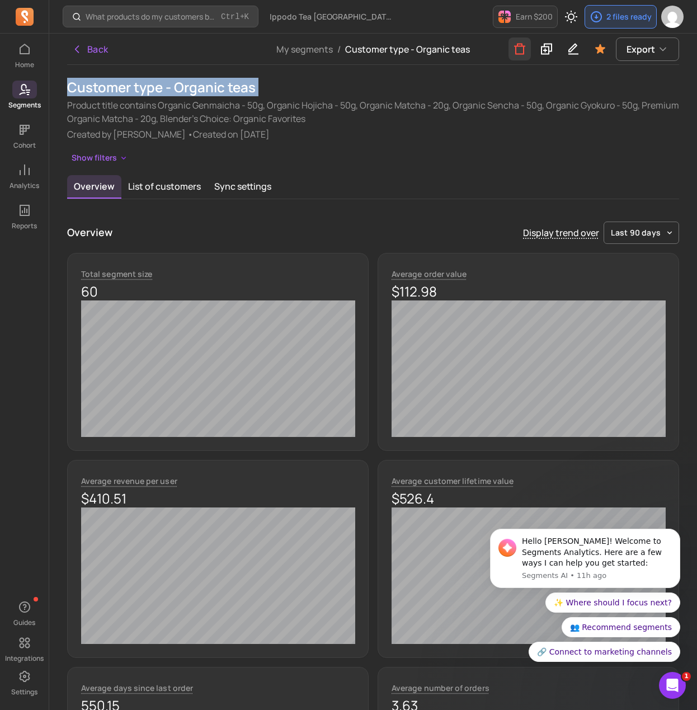
click at [516, 54] on icon "button" at bounding box center [519, 49] width 11 height 11
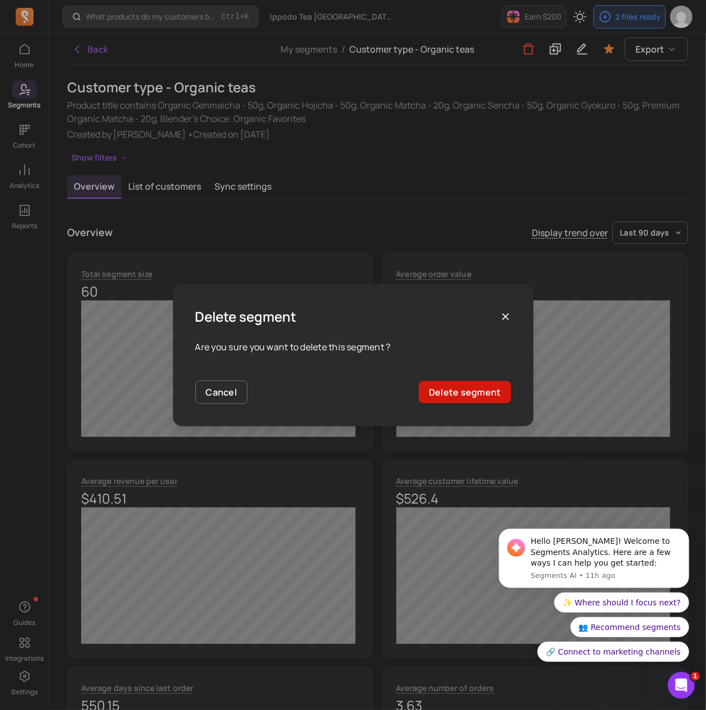
click at [463, 394] on button "Delete segment" at bounding box center [465, 392] width 92 height 22
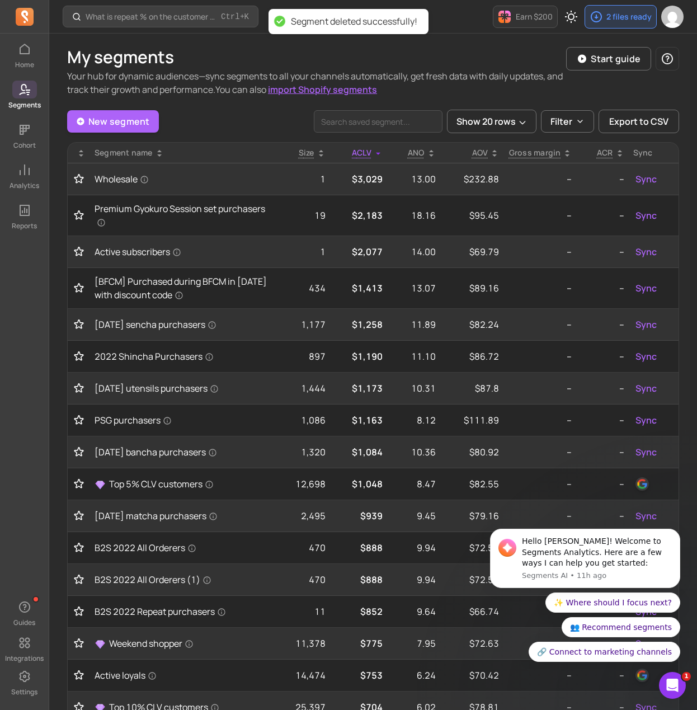
click at [36, 95] on span at bounding box center [24, 90] width 25 height 18
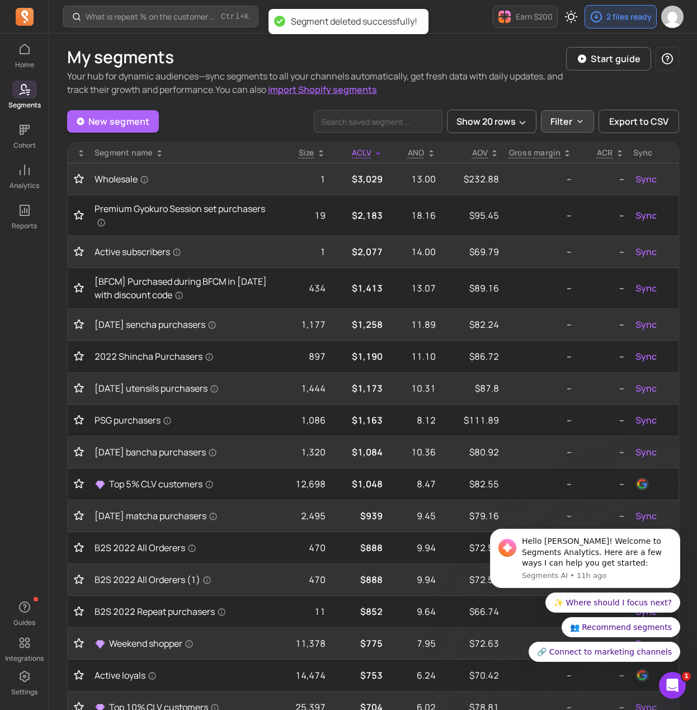
click at [567, 125] on p "Filter" at bounding box center [562, 121] width 22 height 13
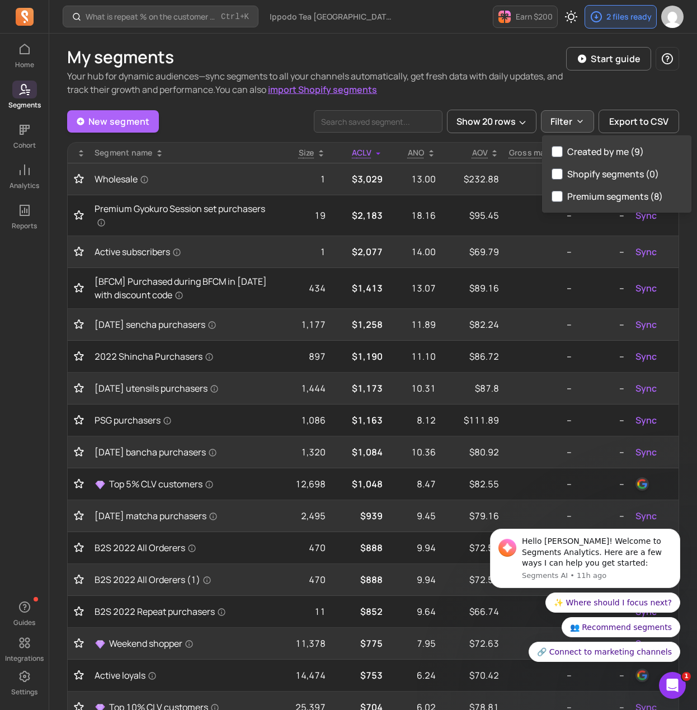
click at [593, 156] on label "Created by me (9)" at bounding box center [617, 151] width 148 height 22
click at [563, 156] on input "Created by me (9)" at bounding box center [557, 151] width 11 height 11
checkbox input "true"
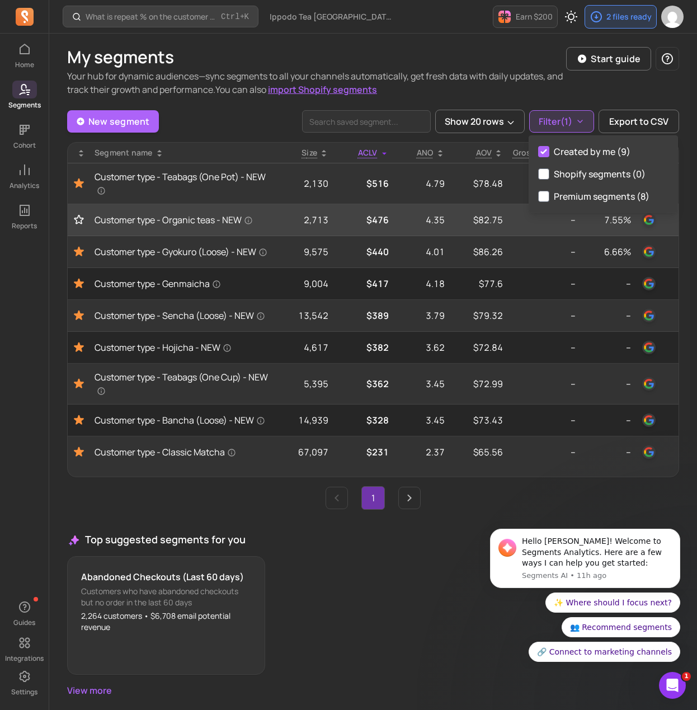
click at [77, 221] on icon "Toggle favorite" at bounding box center [78, 219] width 9 height 8
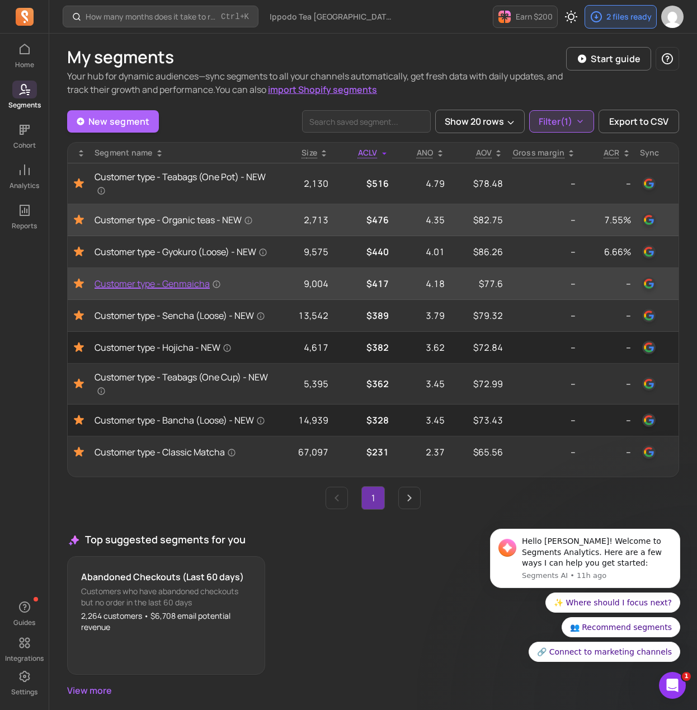
click at [144, 290] on span "Customer type - Genmaicha" at bounding box center [158, 283] width 126 height 13
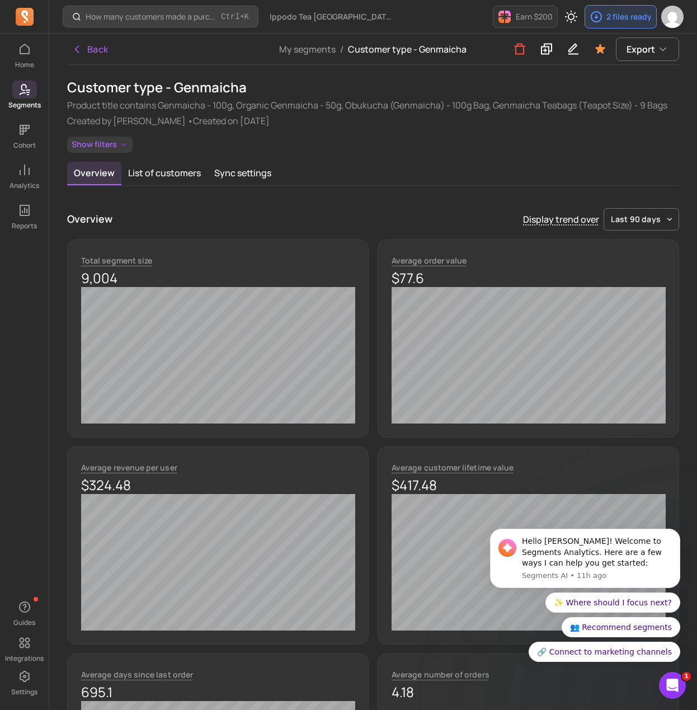
click at [118, 137] on button "Show filters" at bounding box center [99, 145] width 65 height 16
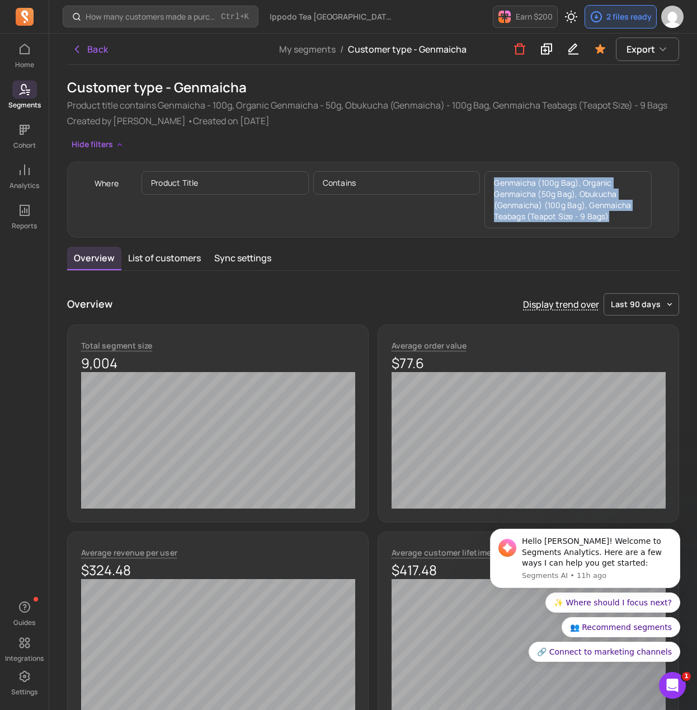
drag, startPoint x: 616, startPoint y: 215, endPoint x: 474, endPoint y: 181, distance: 146.3
click at [474, 181] on div "Product title contains Genmaicha (100g Bag), Organic Genmaicha (50g Bag), Obuku…" at bounding box center [397, 199] width 510 height 57
click at [79, 48] on icon "button" at bounding box center [77, 49] width 11 height 11
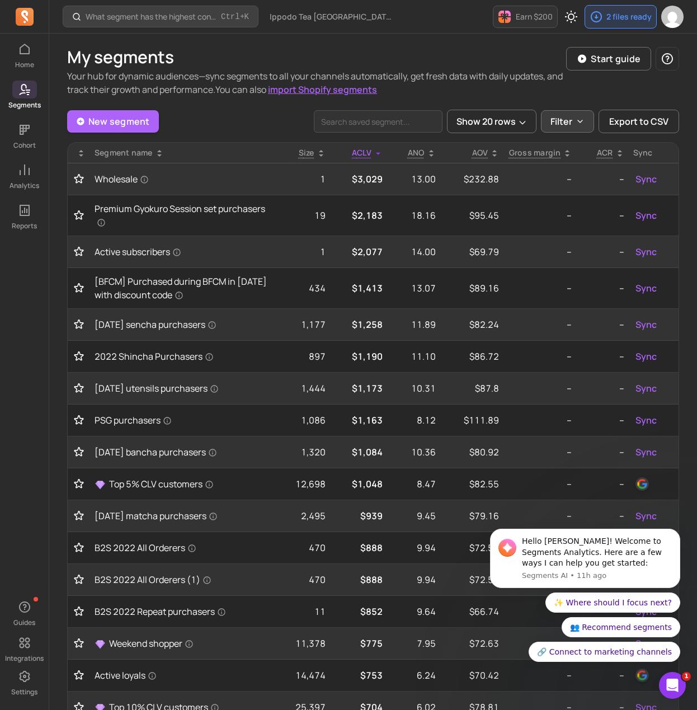
click at [586, 120] on button "Filter" at bounding box center [567, 121] width 53 height 22
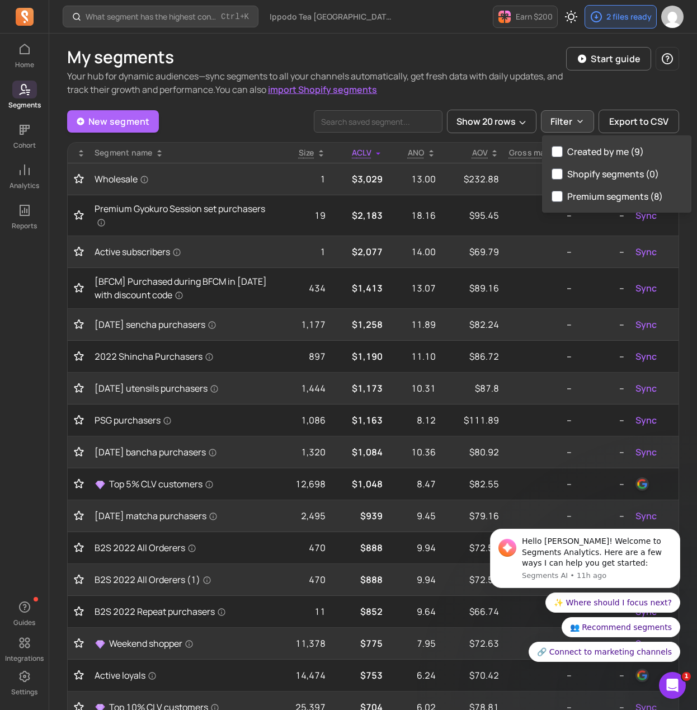
click at [593, 156] on label "Created by me (9)" at bounding box center [617, 151] width 148 height 22
click at [563, 156] on input "Created by me (9)" at bounding box center [557, 151] width 11 height 11
checkbox input "true"
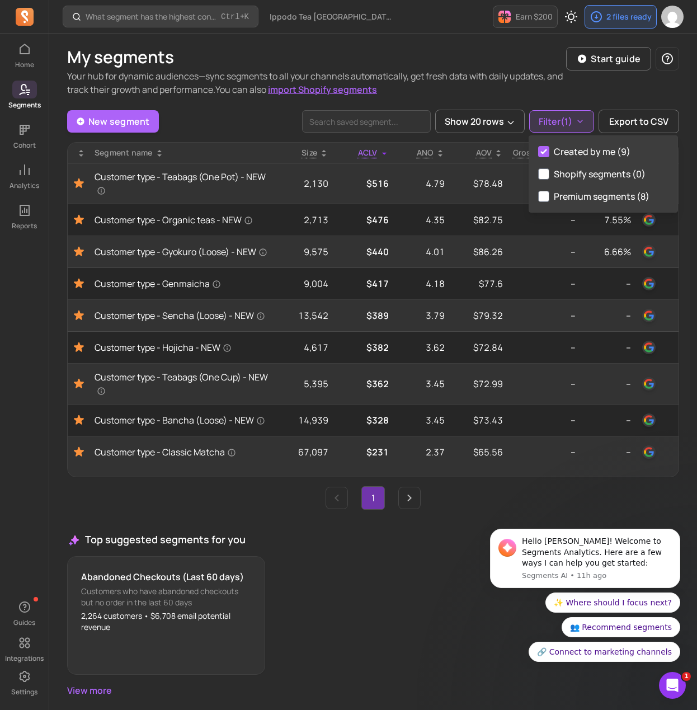
click at [210, 108] on div "My segments Your hub for dynamic audiences—sync segments to all your channels a…" at bounding box center [373, 372] width 612 height 650
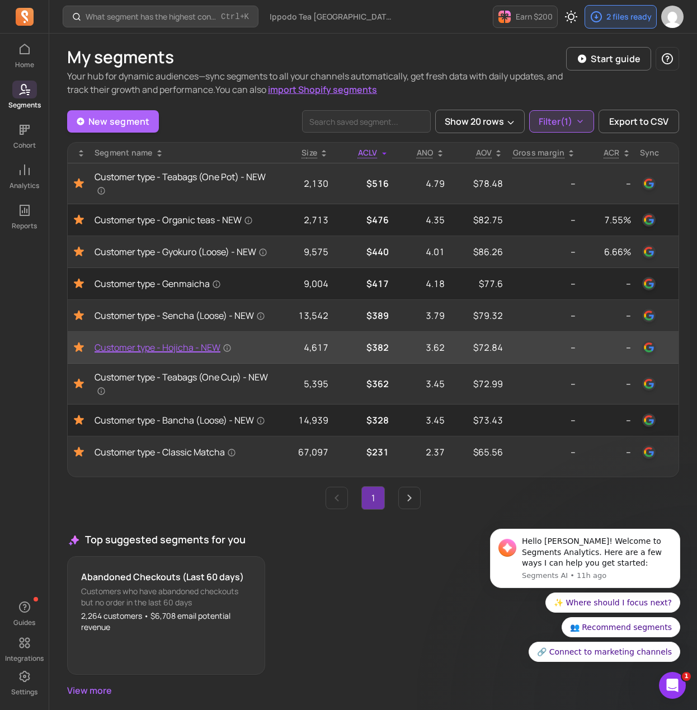
click at [129, 354] on span "Customer type - Hojicha - NEW" at bounding box center [163, 347] width 137 height 13
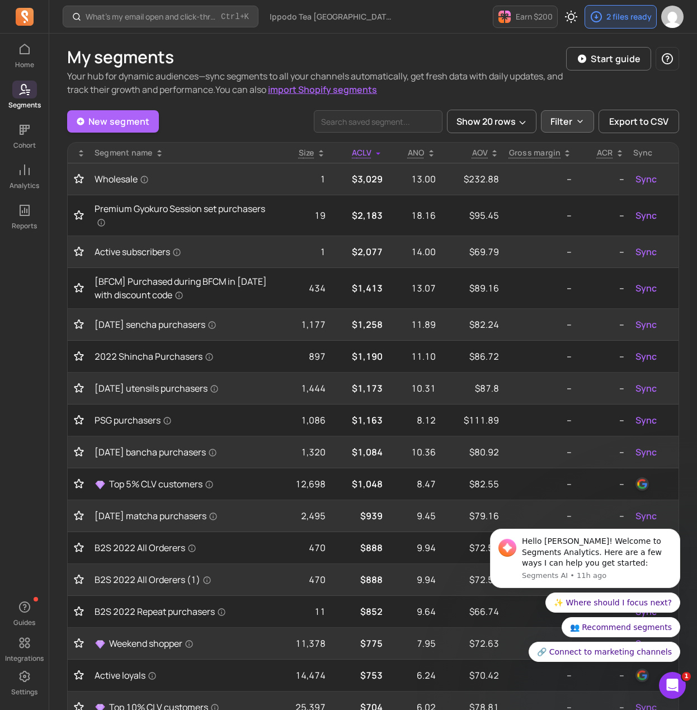
click at [582, 123] on icon "button" at bounding box center [580, 121] width 9 height 9
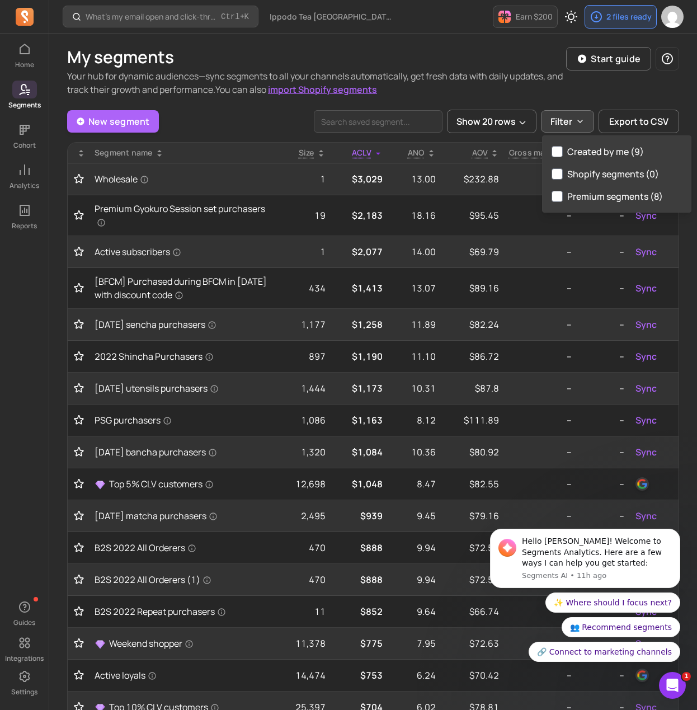
click at [593, 152] on label "Created by me (9)" at bounding box center [617, 151] width 148 height 22
click at [563, 152] on input "Created by me (9)" at bounding box center [557, 151] width 11 height 11
checkbox input "true"
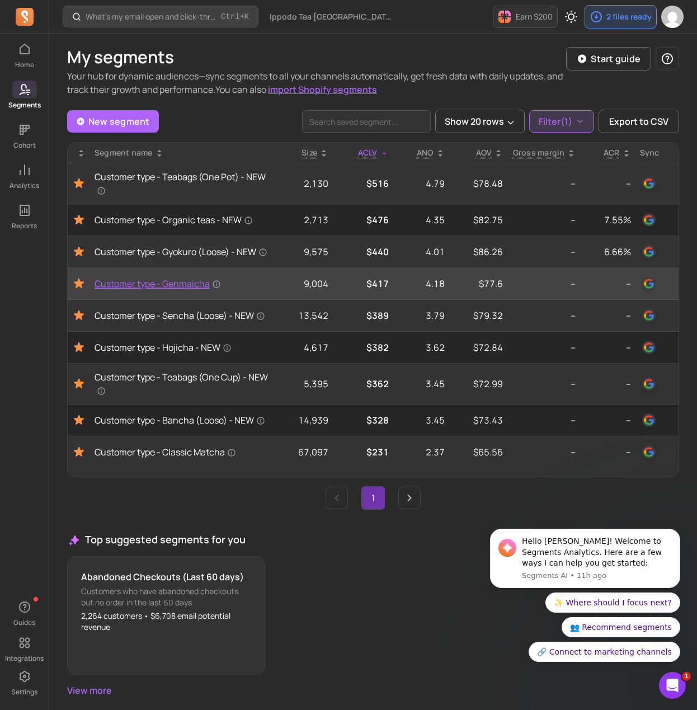
click at [155, 289] on span "Customer type - Genmaicha" at bounding box center [158, 283] width 126 height 13
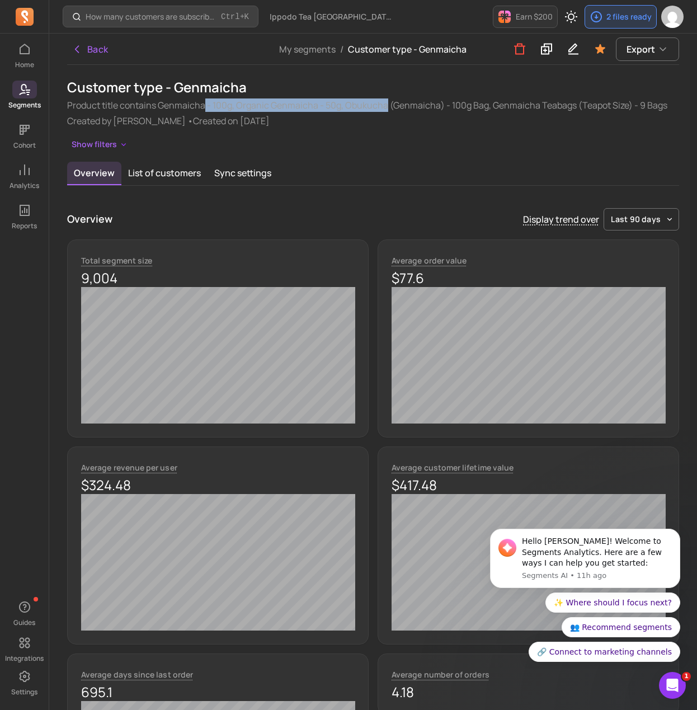
drag, startPoint x: 347, startPoint y: 108, endPoint x: 386, endPoint y: 111, distance: 38.2
click at [386, 111] on p "Product title contains Genmaicha - 100g, Organic Genmaicha - 50g, Obukucha (Gen…" at bounding box center [373, 104] width 612 height 13
click at [378, 116] on p "Created by [PERSON_NAME] • Created on [DATE]" at bounding box center [373, 120] width 612 height 13
click at [97, 140] on button "Show filters" at bounding box center [99, 145] width 65 height 16
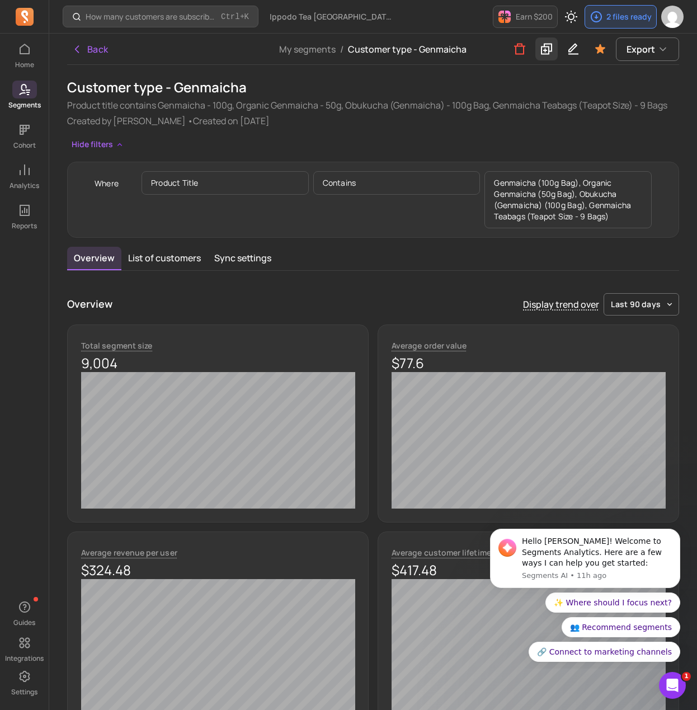
click at [543, 55] on icon at bounding box center [546, 49] width 13 height 14
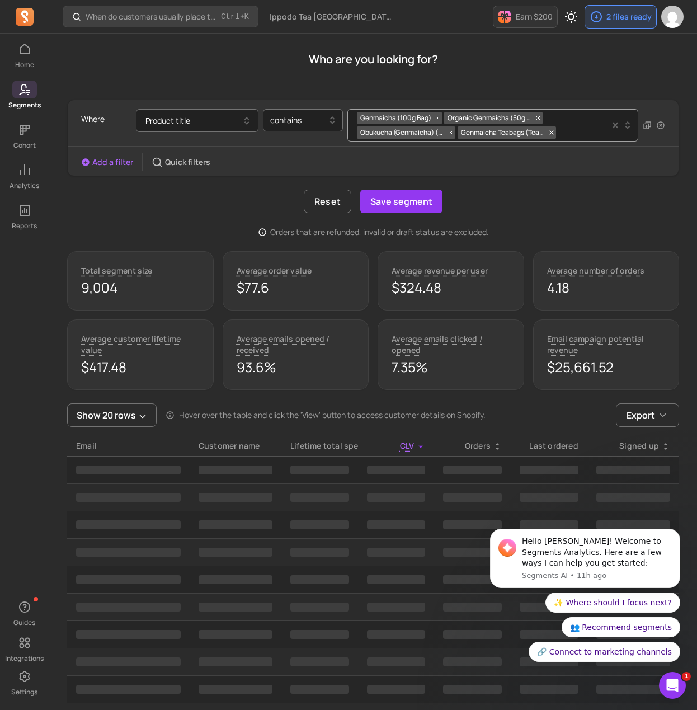
scroll to position [67, 0]
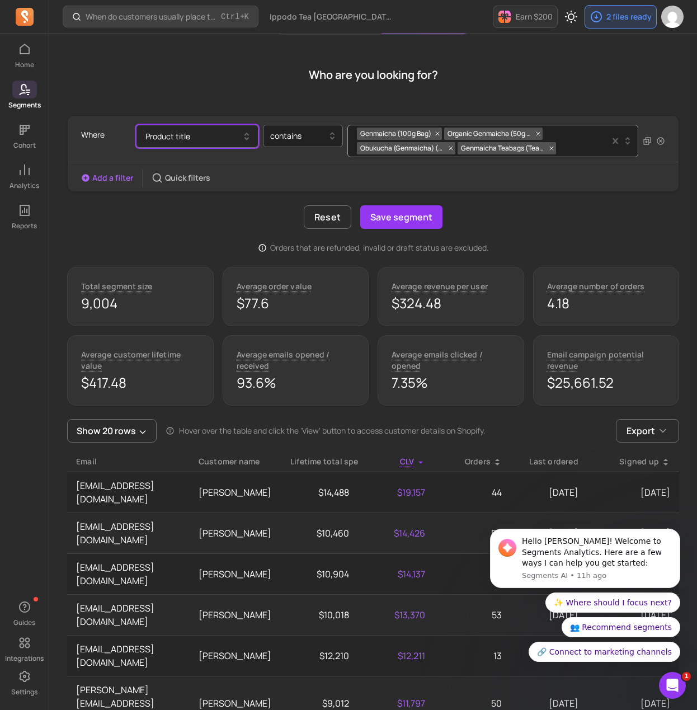
click at [204, 128] on button "Product title" at bounding box center [197, 136] width 123 height 23
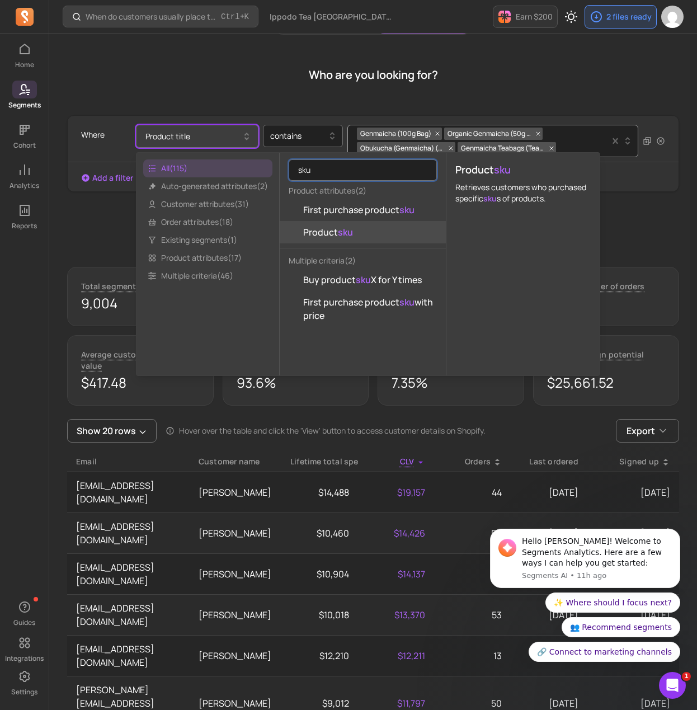
type input "sku"
click at [371, 241] on button "Product sku" at bounding box center [363, 232] width 166 height 22
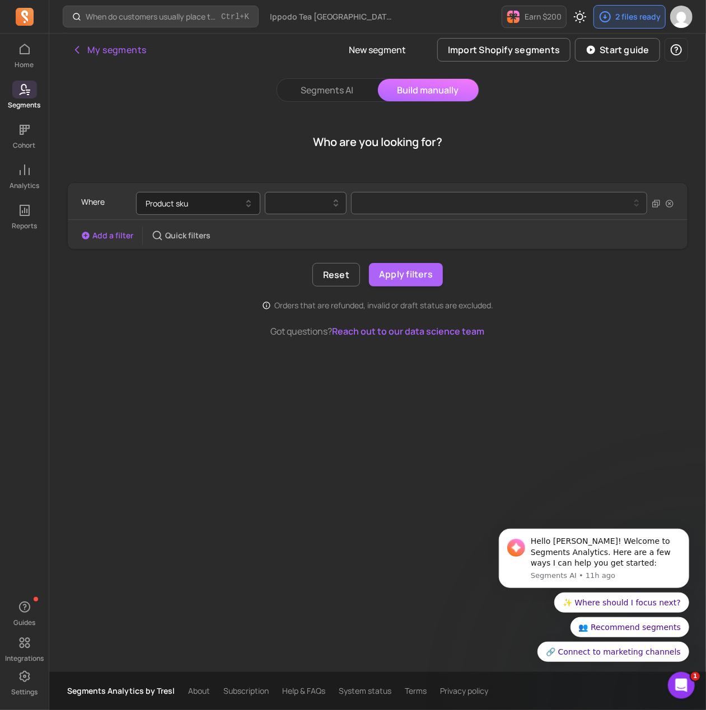
click at [265, 195] on div at bounding box center [306, 203] width 82 height 22
click at [306, 231] on div "contains" at bounding box center [305, 232] width 81 height 20
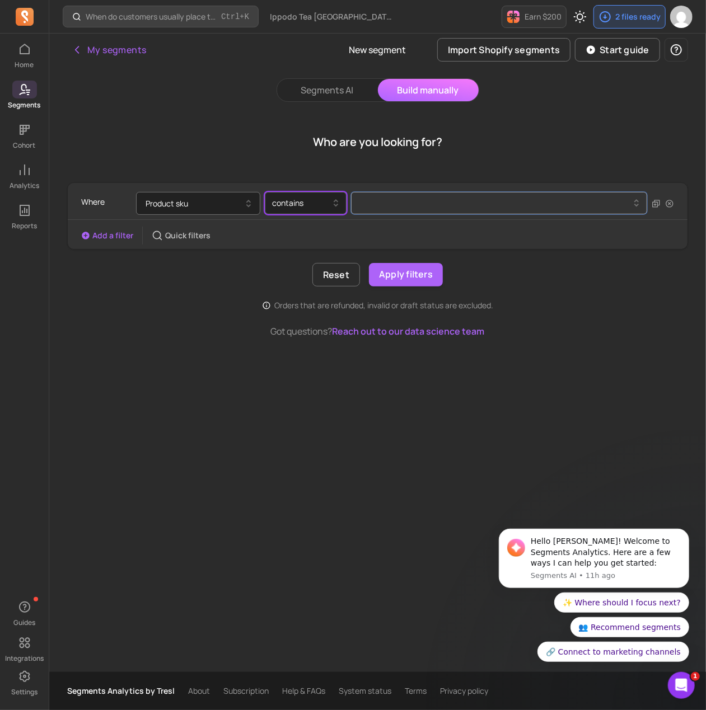
click at [378, 213] on button at bounding box center [499, 203] width 296 height 22
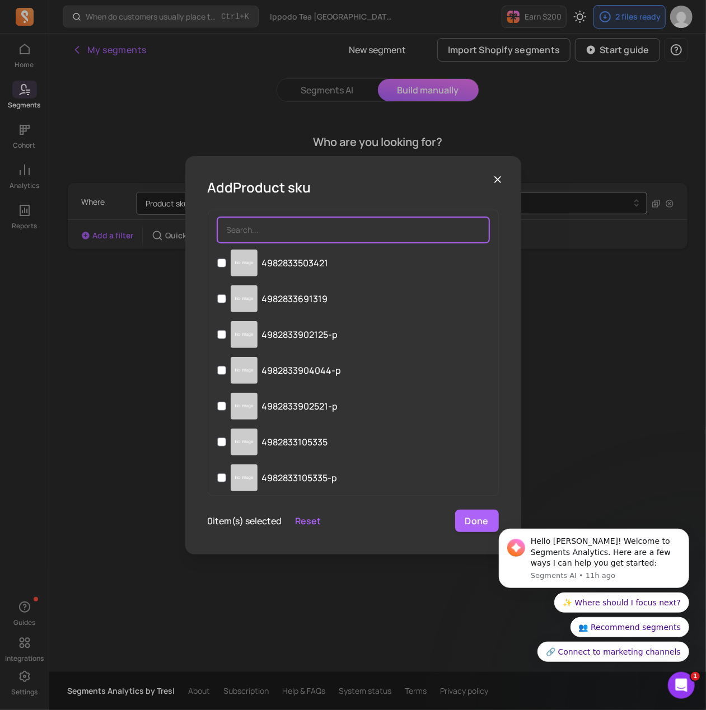
click at [268, 229] on input "search" at bounding box center [353, 230] width 272 height 26
paste input "4982833606429"
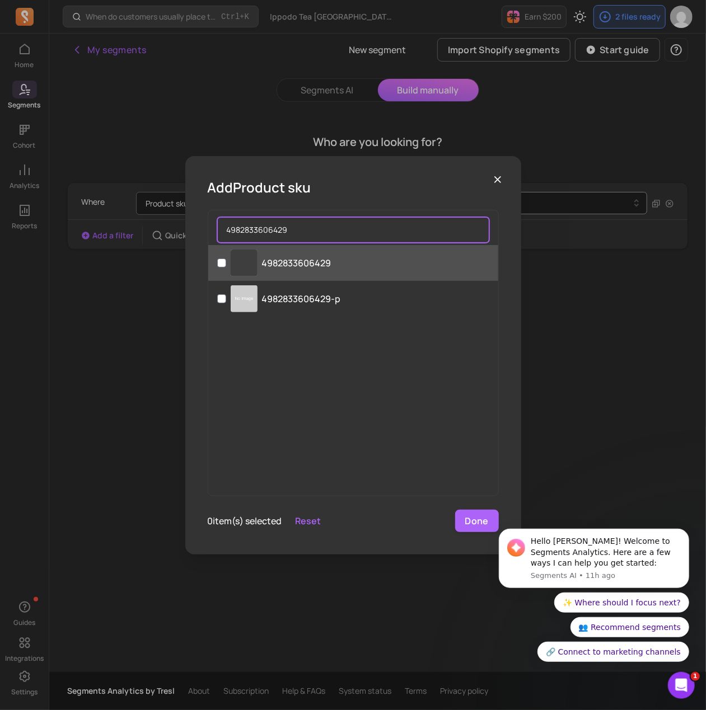
type input "4982833606429"
click at [340, 265] on label "‌ 4982833606429" at bounding box center [353, 263] width 290 height 36
click at [226, 265] on input "‌ 4982833606429" at bounding box center [221, 263] width 9 height 9
checkbox input "true"
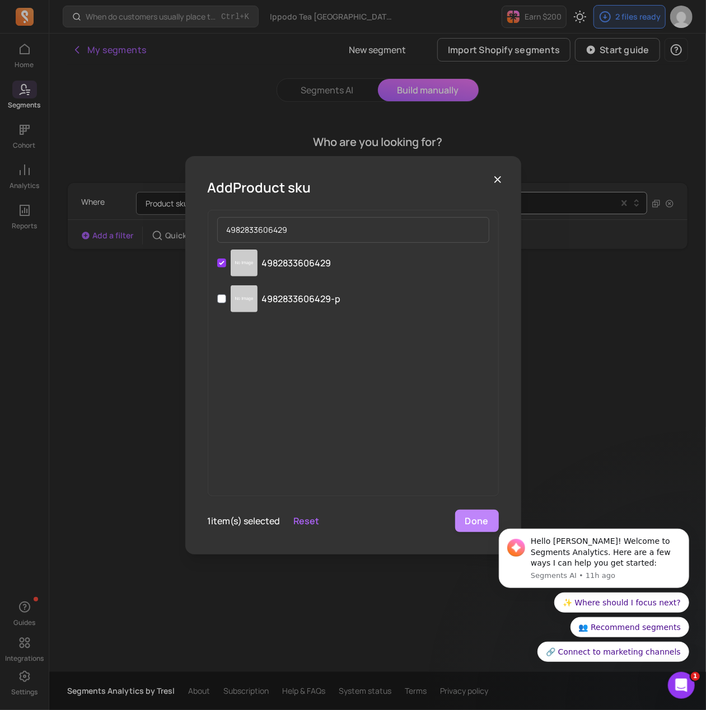
click at [486, 514] on button "Done" at bounding box center [477, 521] width 44 height 22
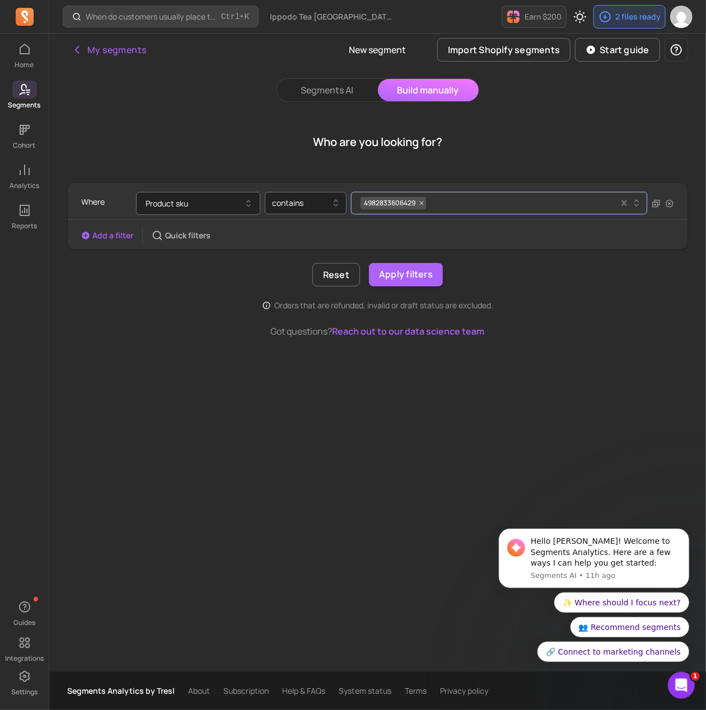
click at [448, 201] on div "4982833606429" at bounding box center [489, 203] width 258 height 17
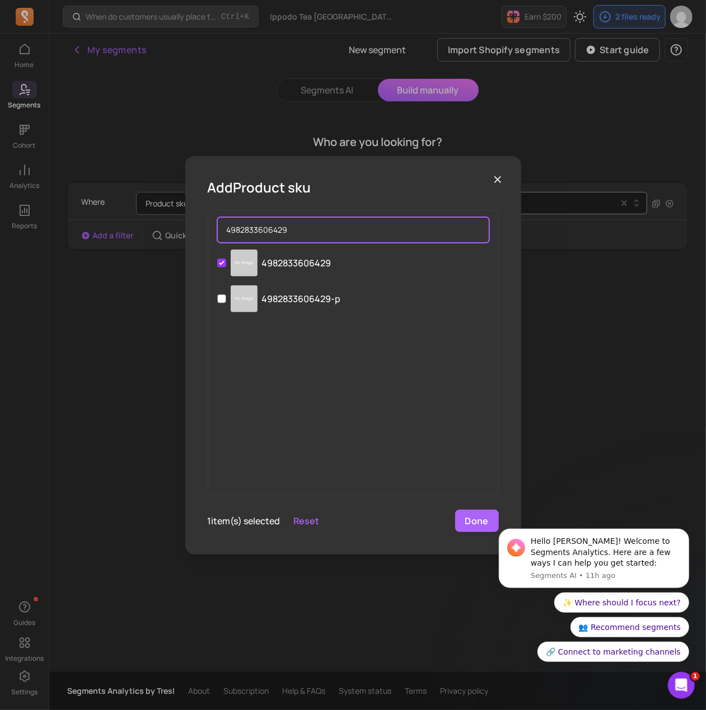
click at [309, 228] on input "4982833606429" at bounding box center [353, 230] width 272 height 26
paste input "28957"
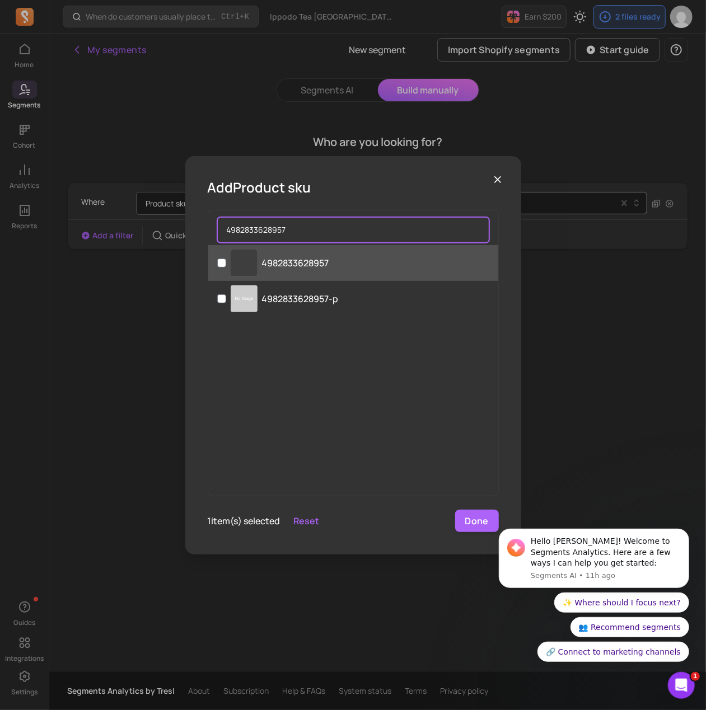
type input "4982833628957"
click at [314, 258] on p "4982833628957" at bounding box center [295, 262] width 67 height 13
click at [226, 259] on input "‌ 4982833628957" at bounding box center [221, 263] width 9 height 9
checkbox input "true"
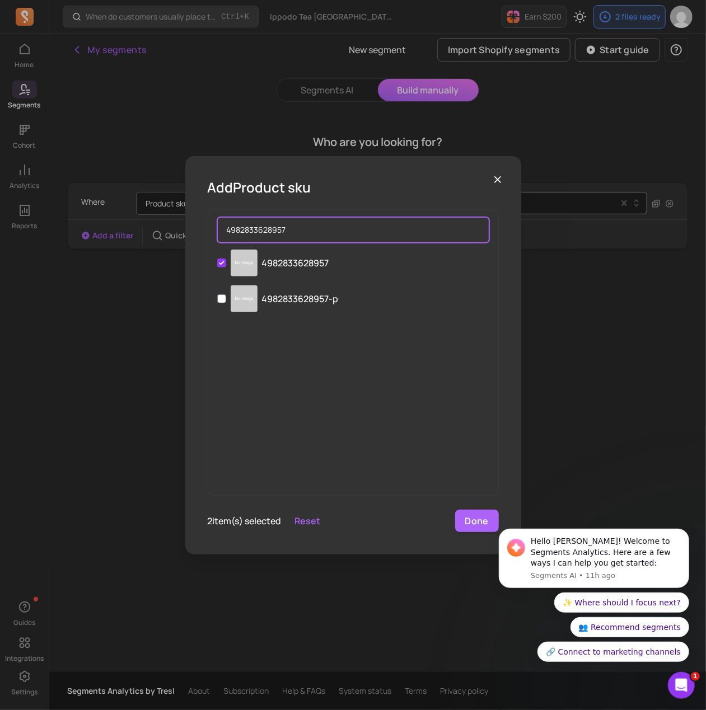
click at [302, 225] on input "4982833628957" at bounding box center [353, 230] width 272 height 26
paste input "31124"
type input "4982833631124"
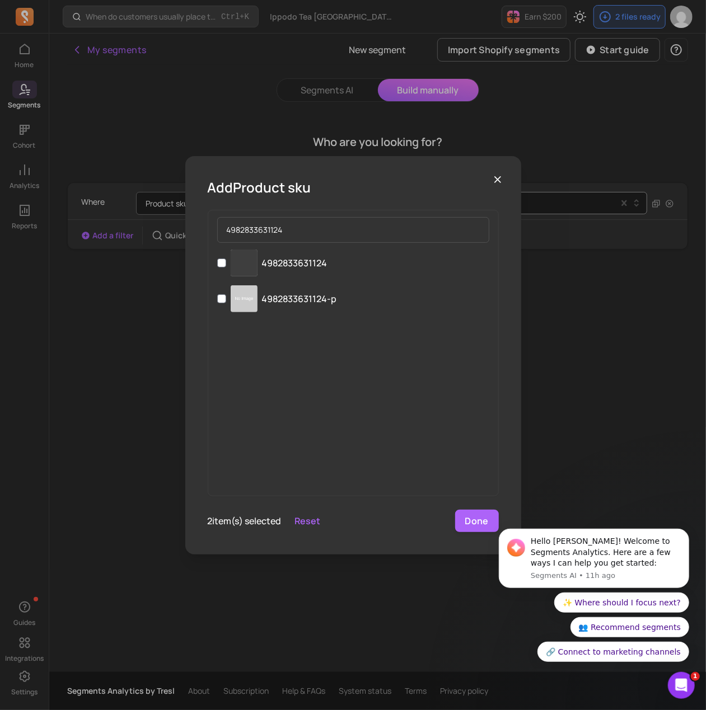
click at [309, 255] on label "‌ 4982833631124" at bounding box center [353, 263] width 290 height 36
click at [226, 259] on input "‌ 4982833631124" at bounding box center [221, 263] width 9 height 9
checkbox input "true"
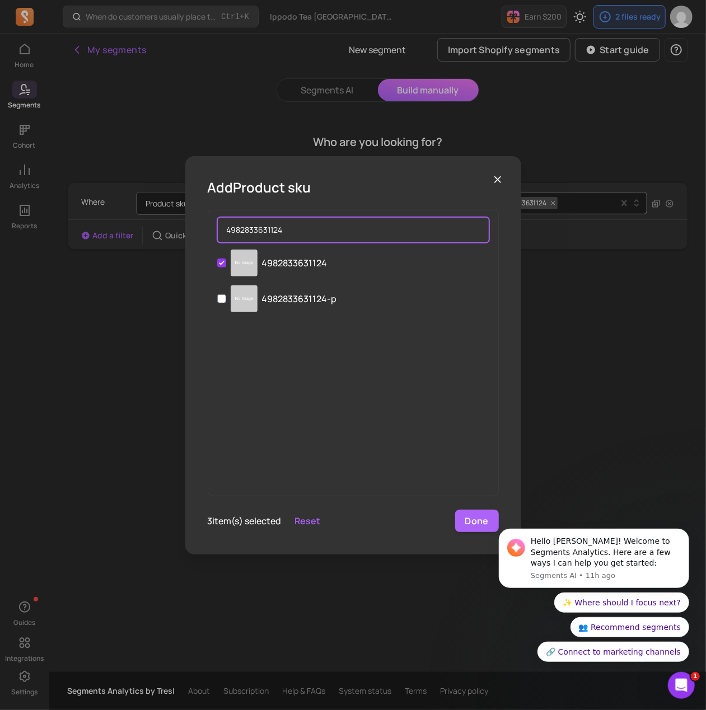
click at [294, 220] on input "4982833631124" at bounding box center [353, 230] width 272 height 26
paste input "96"
type input "4982833631964"
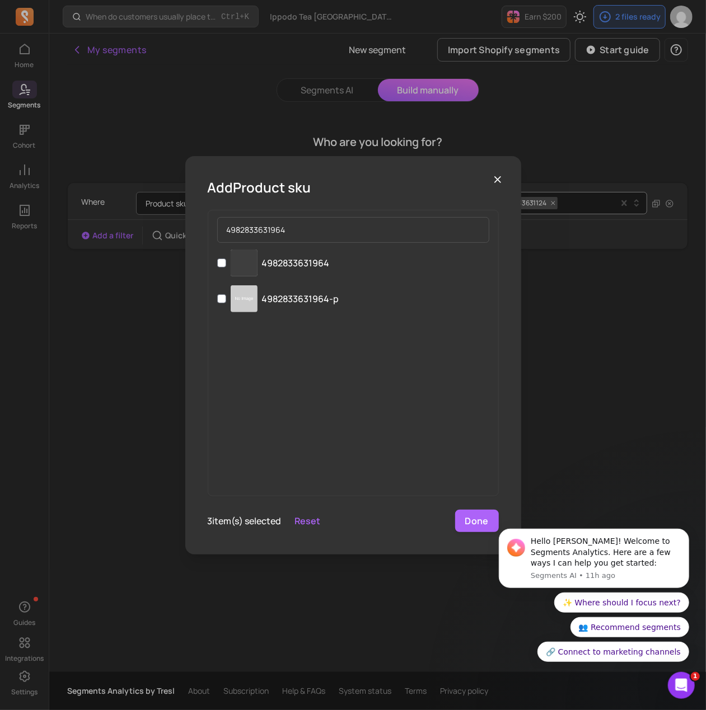
click at [356, 267] on label "‌ 4982833631964" at bounding box center [353, 263] width 290 height 36
click at [226, 267] on input "‌ 4982833631964" at bounding box center [221, 263] width 9 height 9
checkbox input "true"
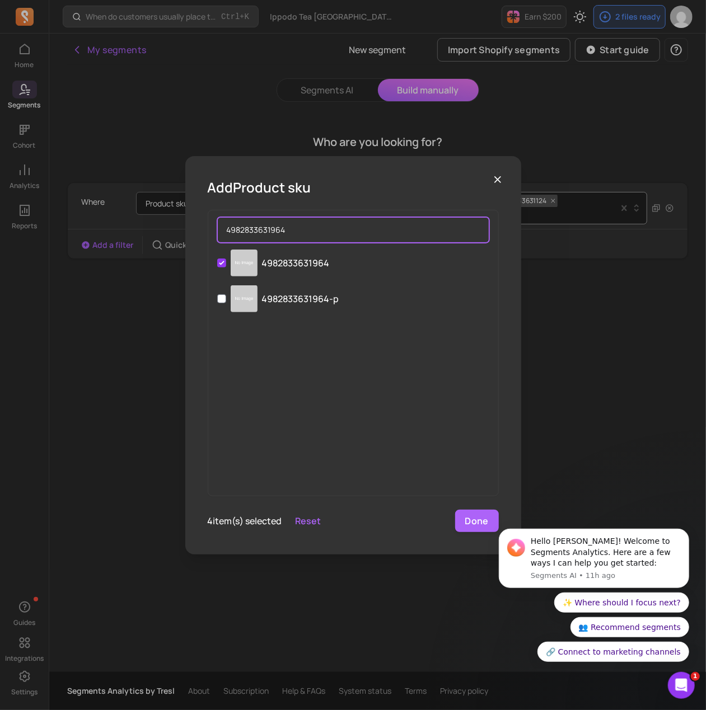
click at [336, 236] on input "4982833631964" at bounding box center [353, 230] width 272 height 26
paste input "06962"
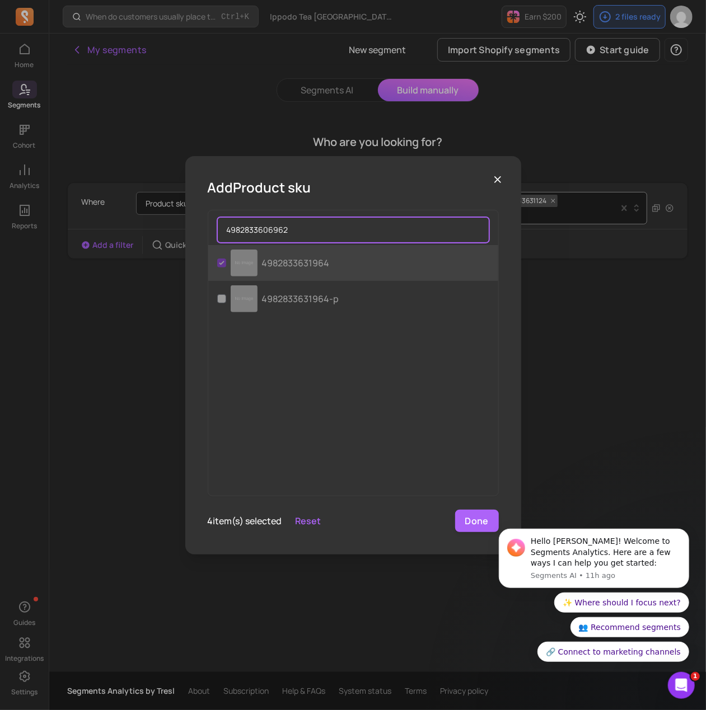
type input "4982833606962"
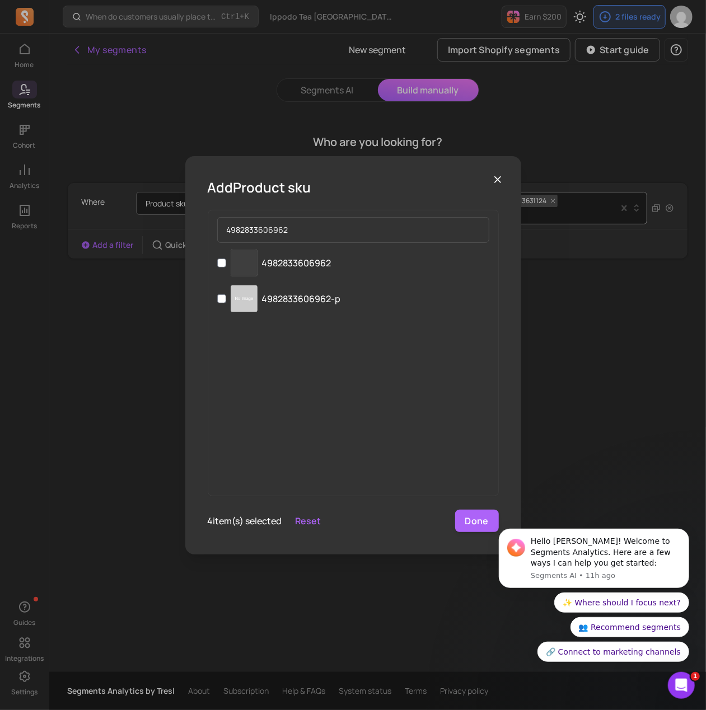
click at [331, 266] on p "4982833606962" at bounding box center [296, 262] width 69 height 13
click at [226, 266] on input "‌ 4982833606962" at bounding box center [221, 263] width 9 height 9
checkbox input "true"
click at [484, 512] on button "Done" at bounding box center [477, 521] width 44 height 22
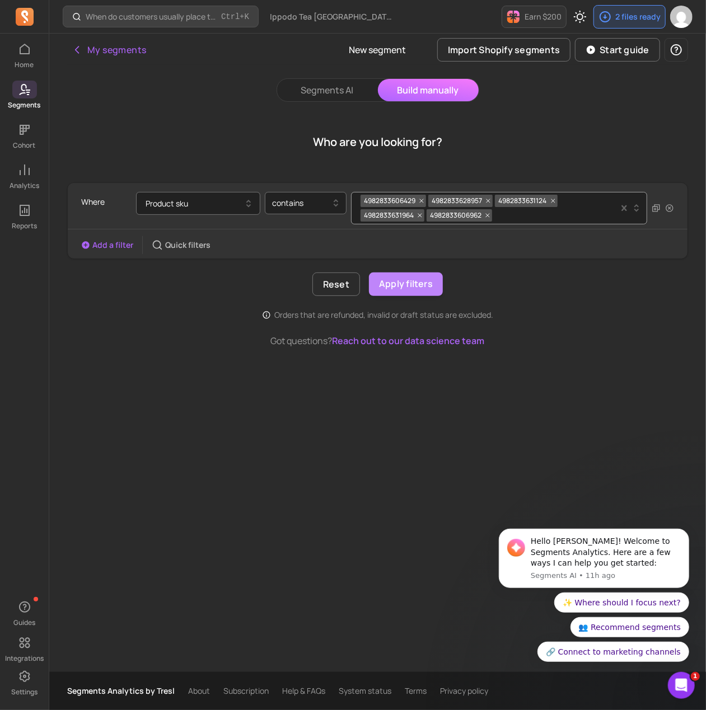
click at [400, 286] on button "Apply filters" at bounding box center [406, 284] width 74 height 24
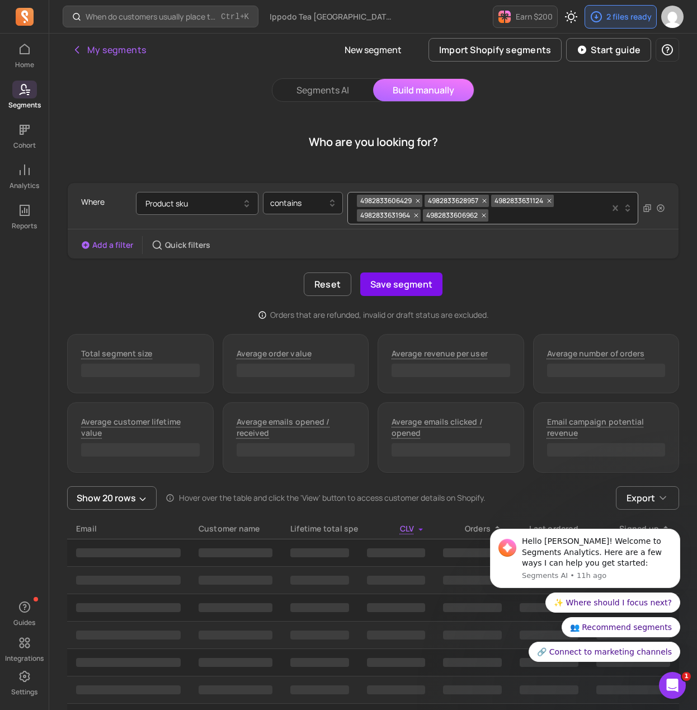
click at [409, 288] on button "Save segment" at bounding box center [401, 284] width 82 height 24
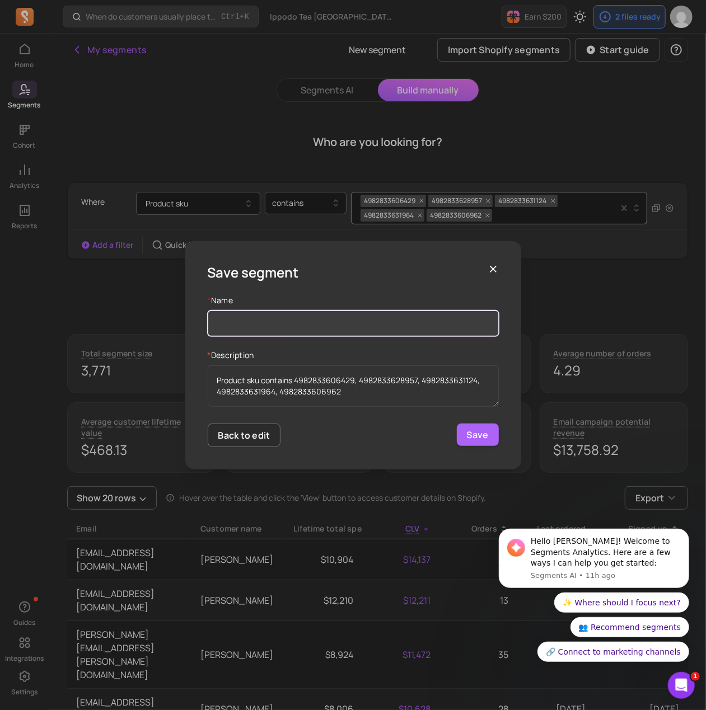
paste input "Customer type - Genmaicha"
type input "Customer type - Genmaicha - NEW"
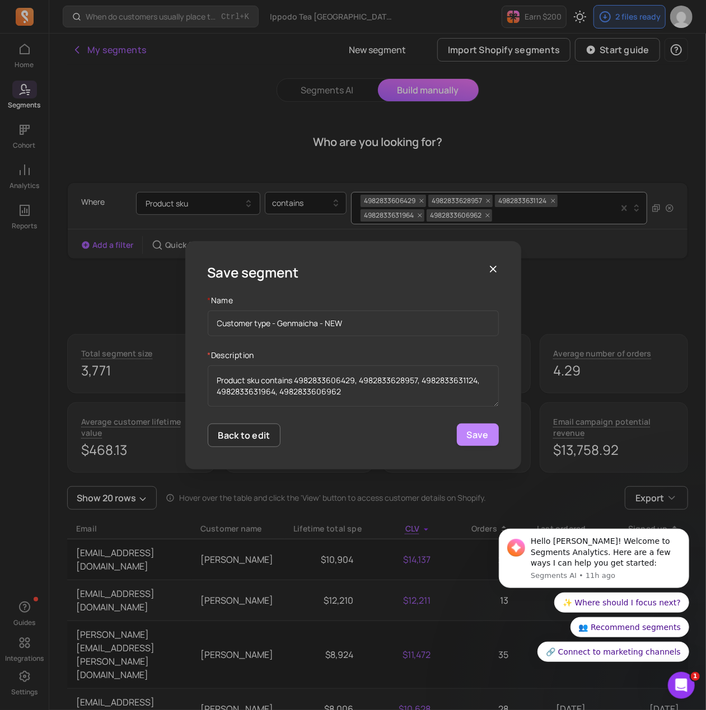
click at [468, 435] on button "Save" at bounding box center [478, 435] width 42 height 22
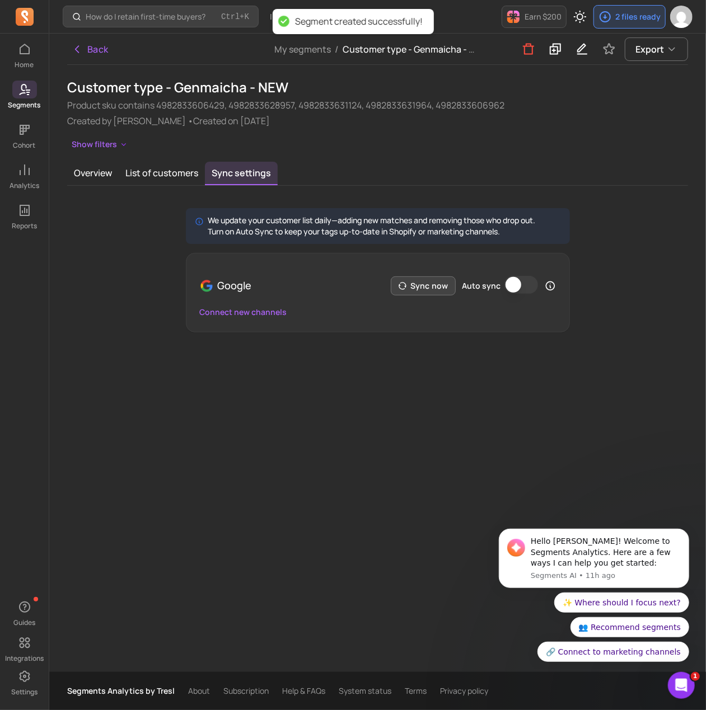
click at [417, 295] on div "Google Sync now Auto sync" at bounding box center [378, 286] width 356 height 38
click at [424, 283] on button "Sync now" at bounding box center [423, 285] width 65 height 19
drag, startPoint x: 530, startPoint y: 290, endPoint x: 519, endPoint y: 286, distance: 12.1
click at [528, 290] on button "Auto sync" at bounding box center [521, 285] width 34 height 18
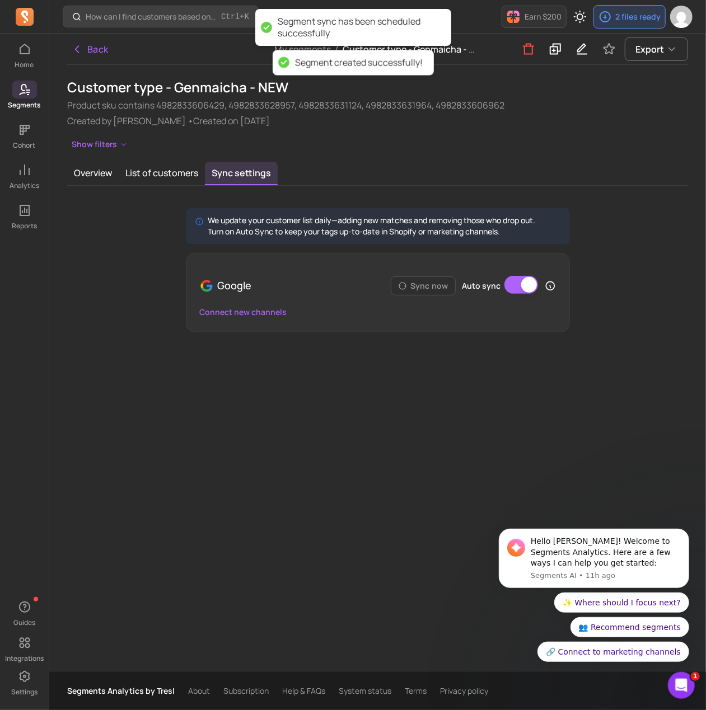
click at [519, 286] on button "Auto sync" at bounding box center [521, 285] width 34 height 18
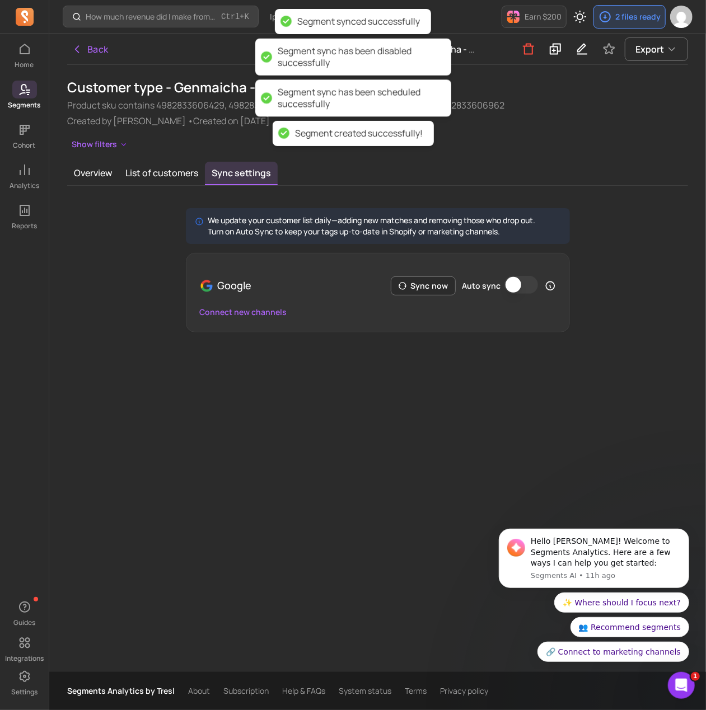
click at [527, 288] on button "Auto sync" at bounding box center [521, 285] width 34 height 18
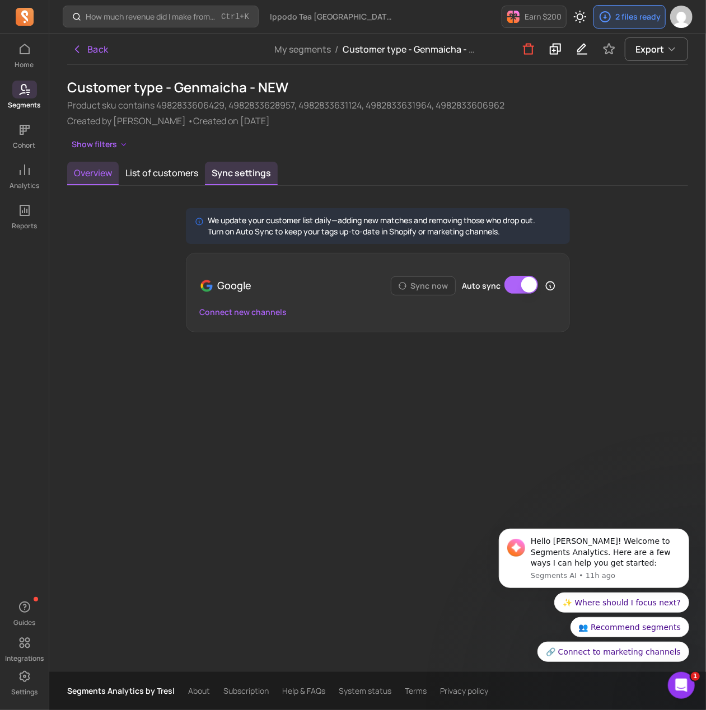
click at [96, 171] on button "Overview" at bounding box center [92, 174] width 51 height 24
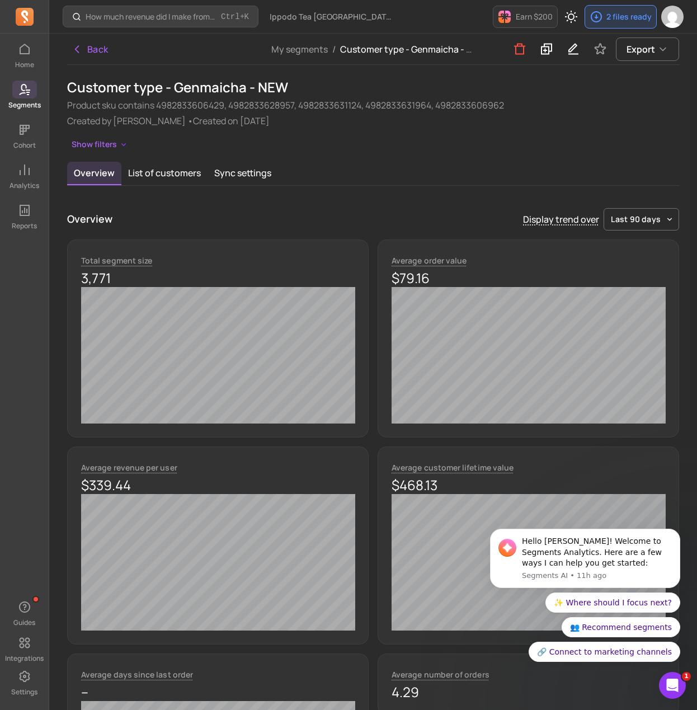
click at [24, 88] on icon at bounding box center [24, 89] width 13 height 13
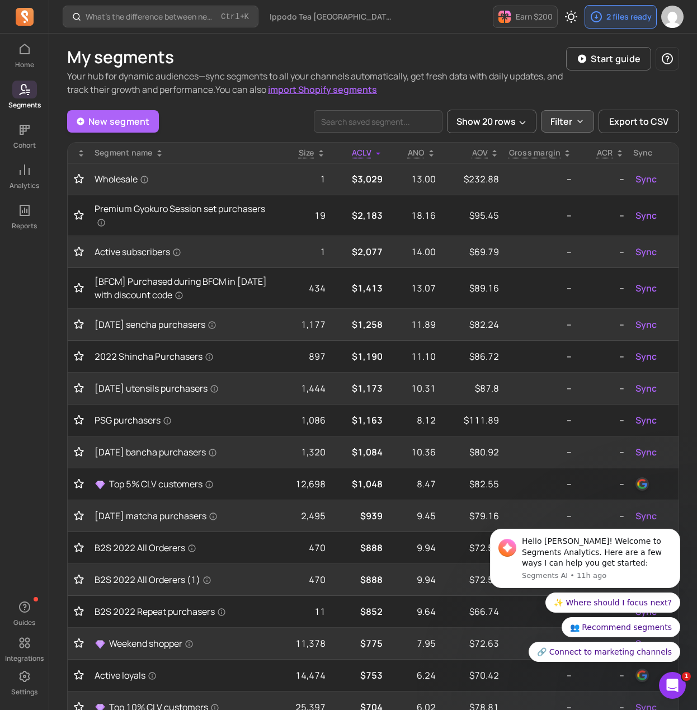
click at [568, 124] on p "Filter" at bounding box center [562, 121] width 22 height 13
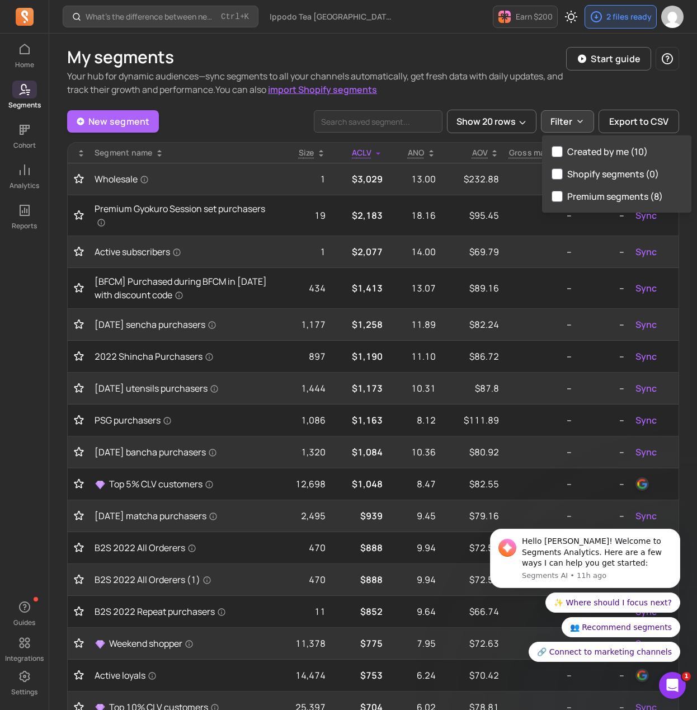
click at [589, 154] on label "Created by me (10)" at bounding box center [617, 151] width 148 height 22
click at [563, 154] on input "Created by me (10)" at bounding box center [557, 151] width 11 height 11
checkbox input "true"
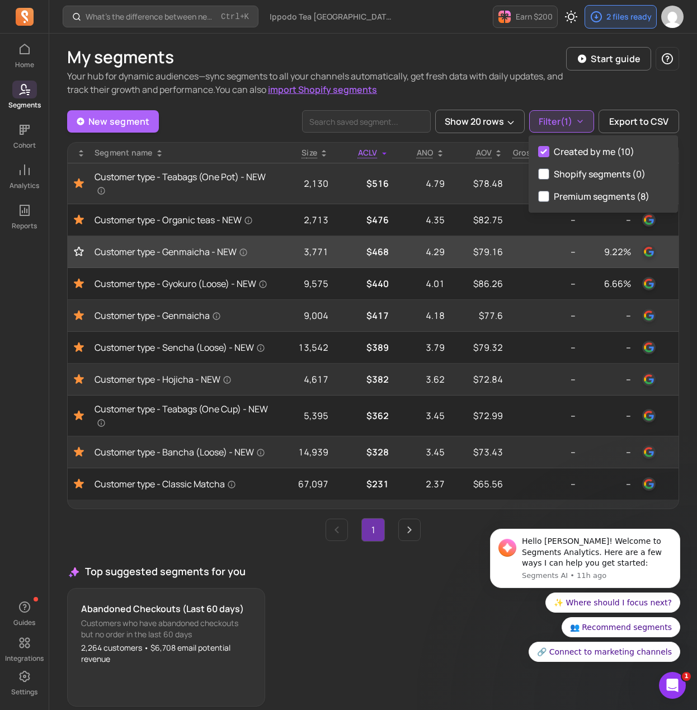
drag, startPoint x: 78, startPoint y: 252, endPoint x: 84, endPoint y: 260, distance: 10.3
click at [79, 252] on icon "Toggle favorite" at bounding box center [78, 251] width 11 height 11
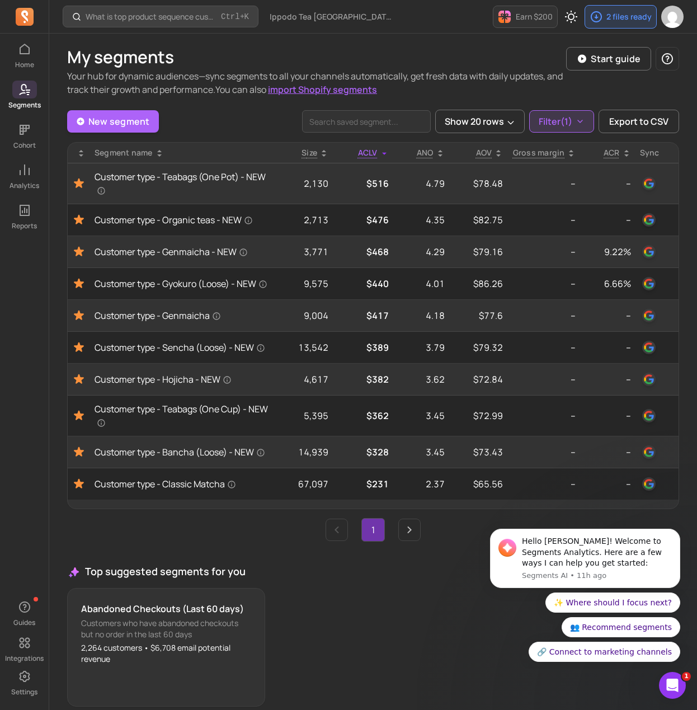
click at [292, 533] on ul "1" at bounding box center [373, 530] width 612 height 24
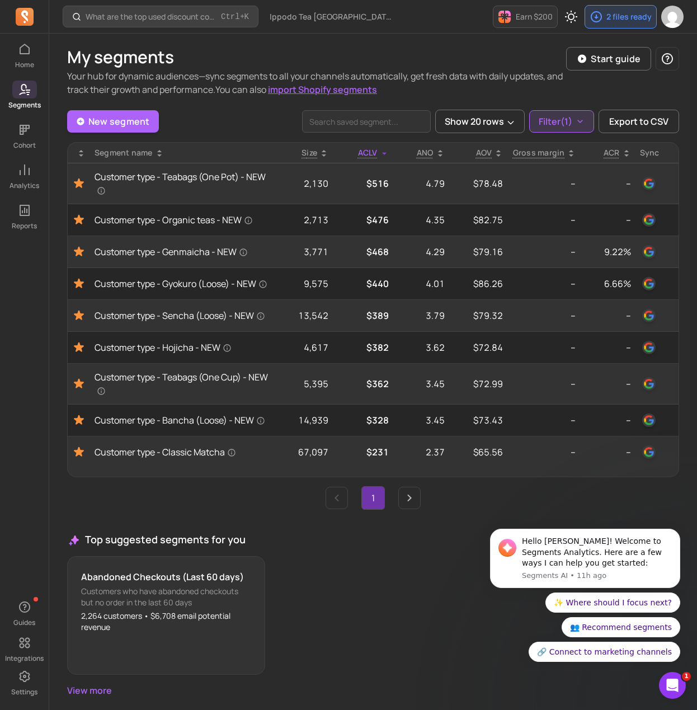
click at [261, 505] on ul "1" at bounding box center [373, 498] width 612 height 24
click at [239, 123] on div "New segment Show 20 rows Filter (1) Export to CSV" at bounding box center [373, 122] width 612 height 24
